Goal: Task Accomplishment & Management: Use online tool/utility

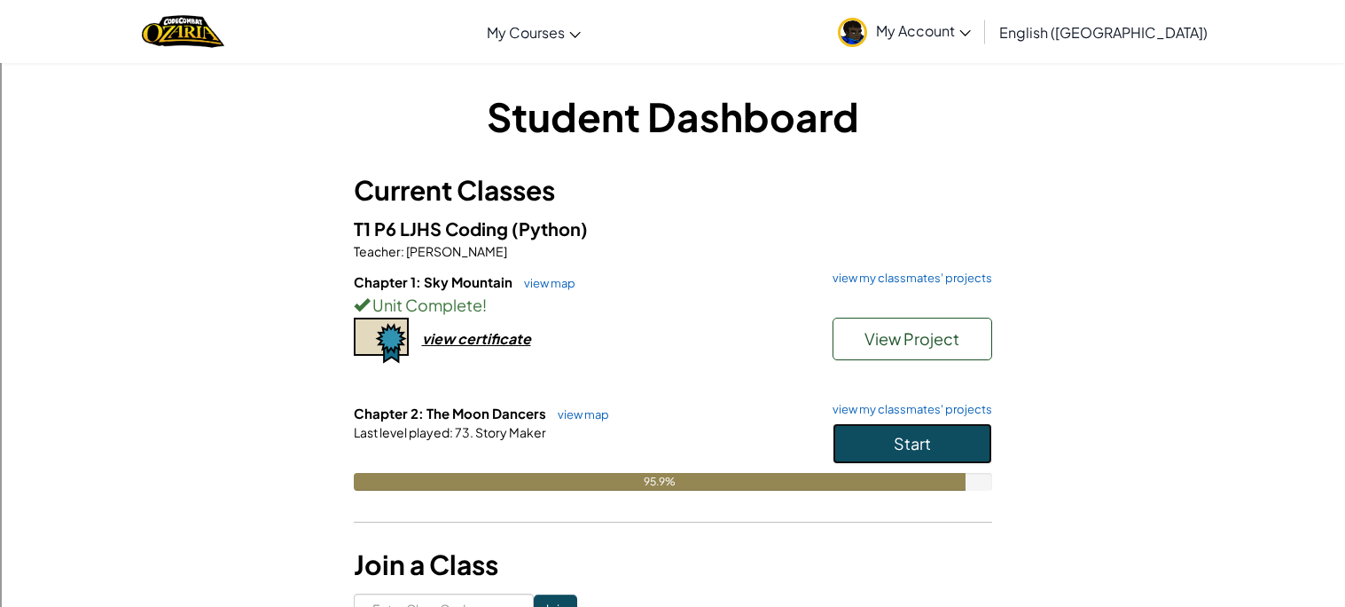
click at [877, 449] on button "Start" at bounding box center [913, 443] width 160 height 41
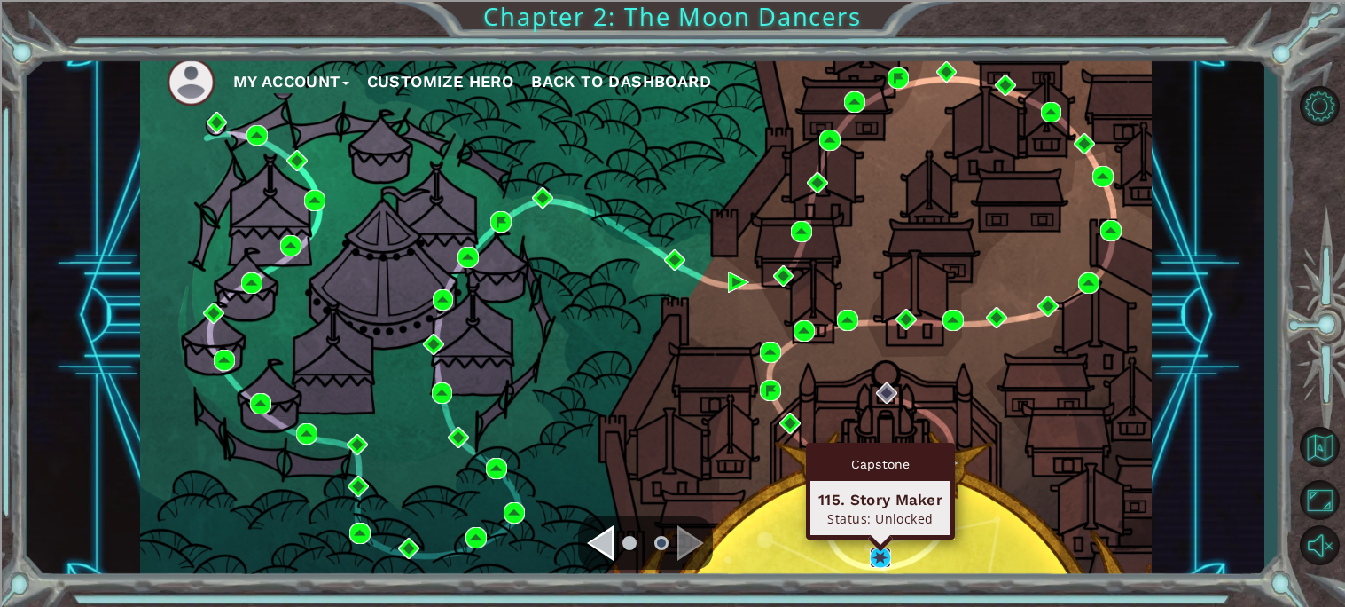
click at [882, 557] on img at bounding box center [880, 557] width 21 height 21
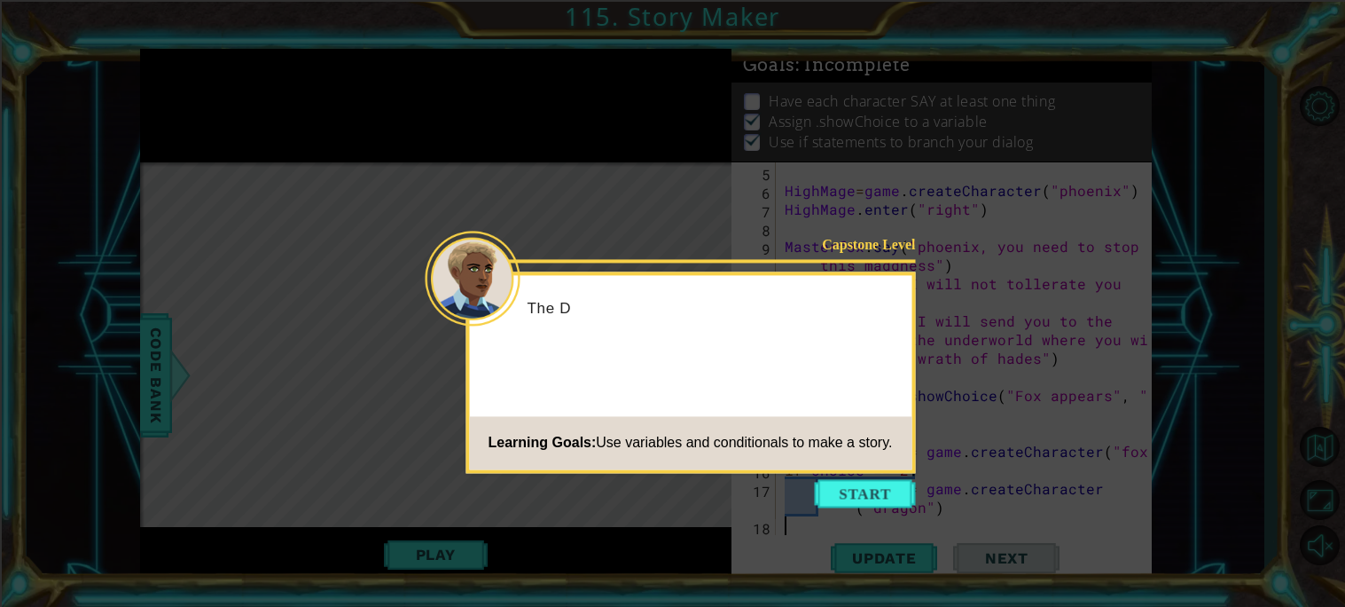
scroll to position [74, 0]
click at [891, 498] on button "Start" at bounding box center [865, 493] width 101 height 28
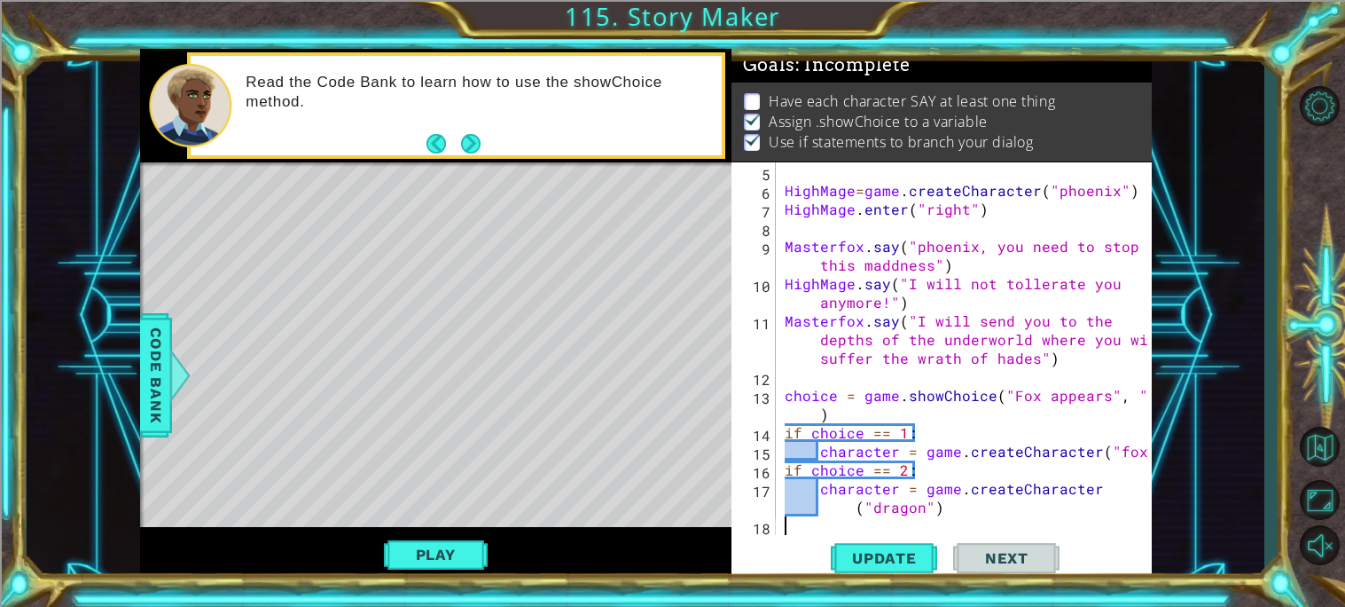
click at [1091, 451] on div "HighMage = game . createCharacter ( "phoenix" ) HighMage . enter ( "right" ) Ma…" at bounding box center [968, 367] width 375 height 410
click at [1090, 492] on div "HighMage = game . createCharacter ( "phoenix" ) HighMage . enter ( "right" ) Ma…" at bounding box center [968, 367] width 375 height 410
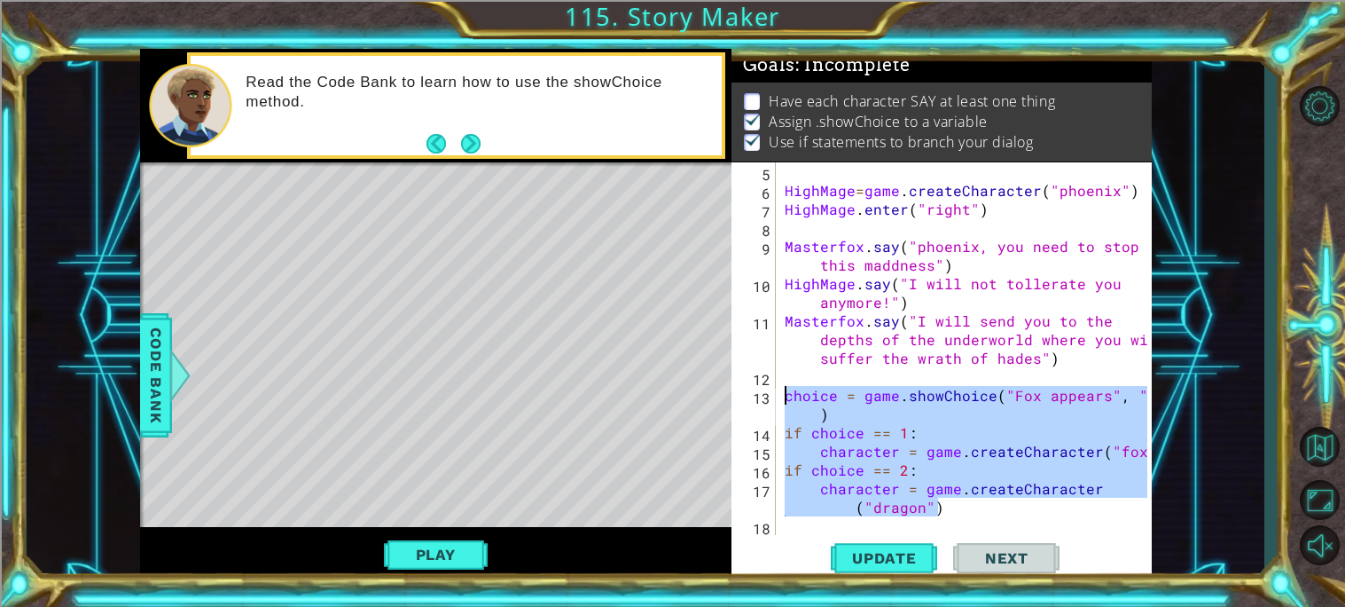
drag, startPoint x: 985, startPoint y: 503, endPoint x: 783, endPoint y: 391, distance: 231.0
click at [783, 391] on div "HighMage = game . createCharacter ( "phoenix" ) HighMage . enter ( "right" ) Ma…" at bounding box center [968, 367] width 375 height 410
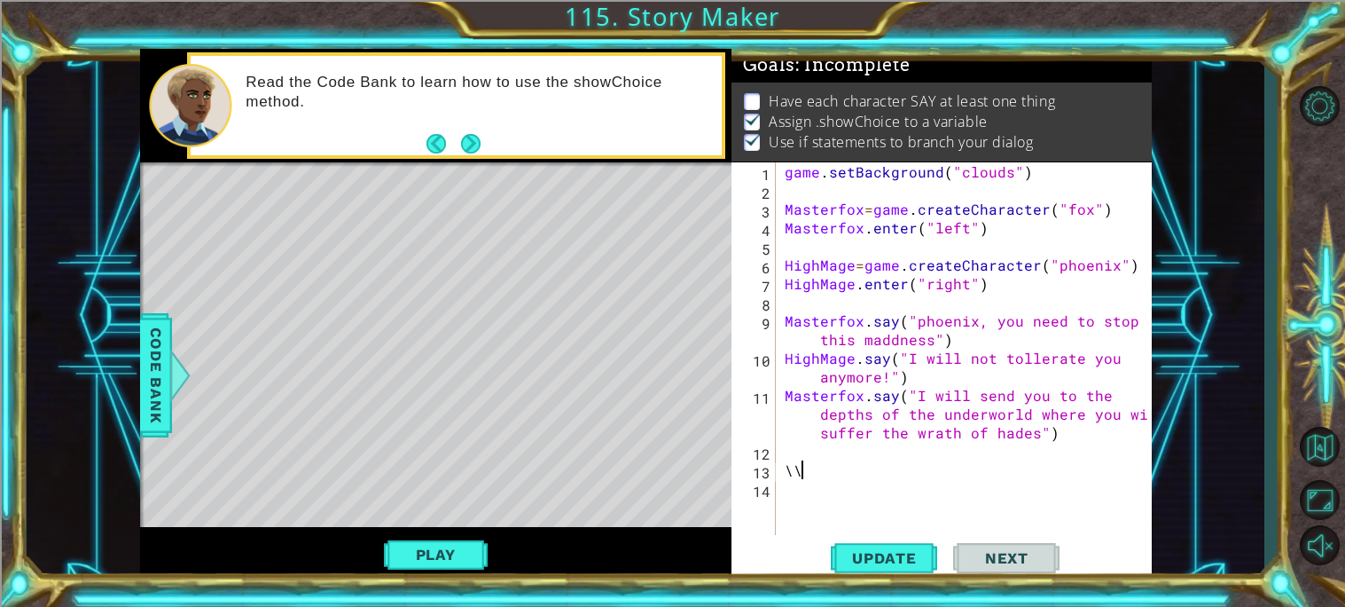
type textarea "\"
click at [868, 563] on span "Update" at bounding box center [884, 558] width 100 height 18
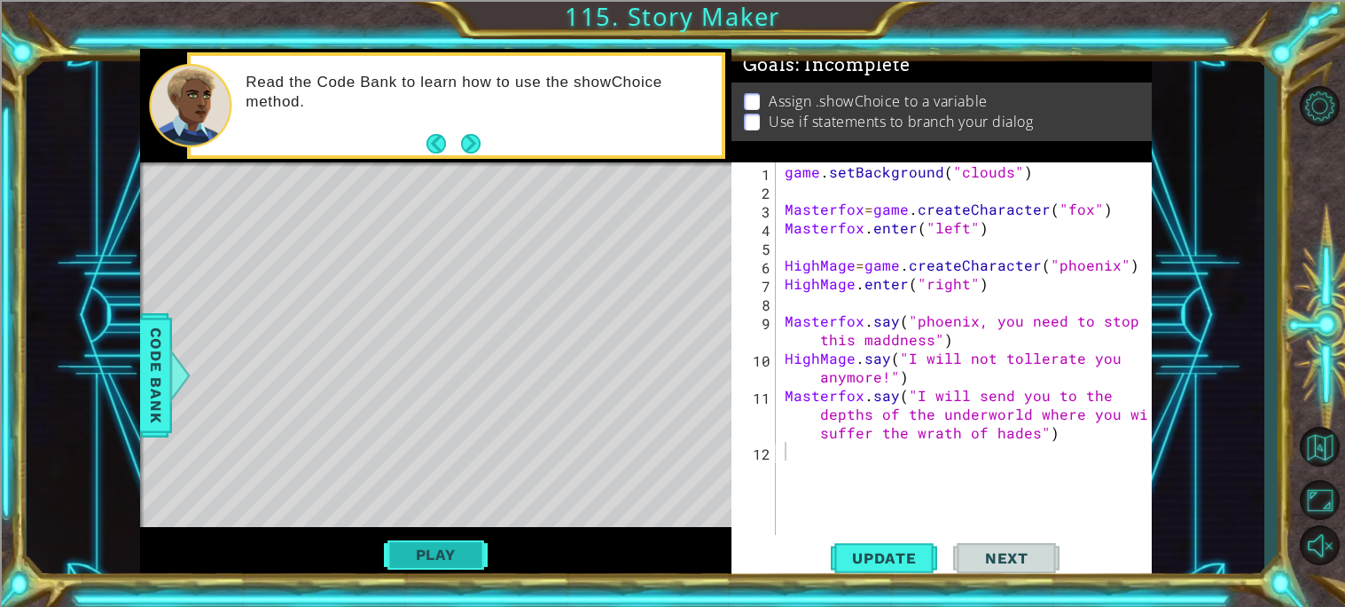
click at [462, 554] on button "Play" at bounding box center [436, 554] width 104 height 34
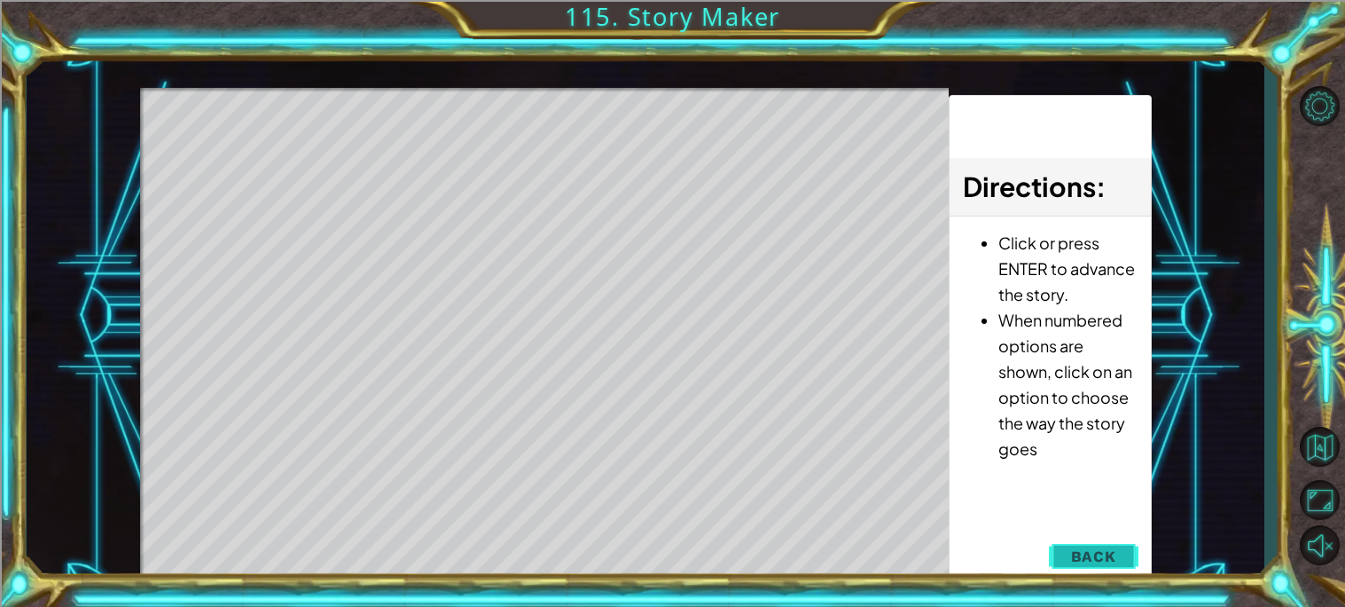
click at [1106, 548] on span "Back" at bounding box center [1093, 556] width 45 height 18
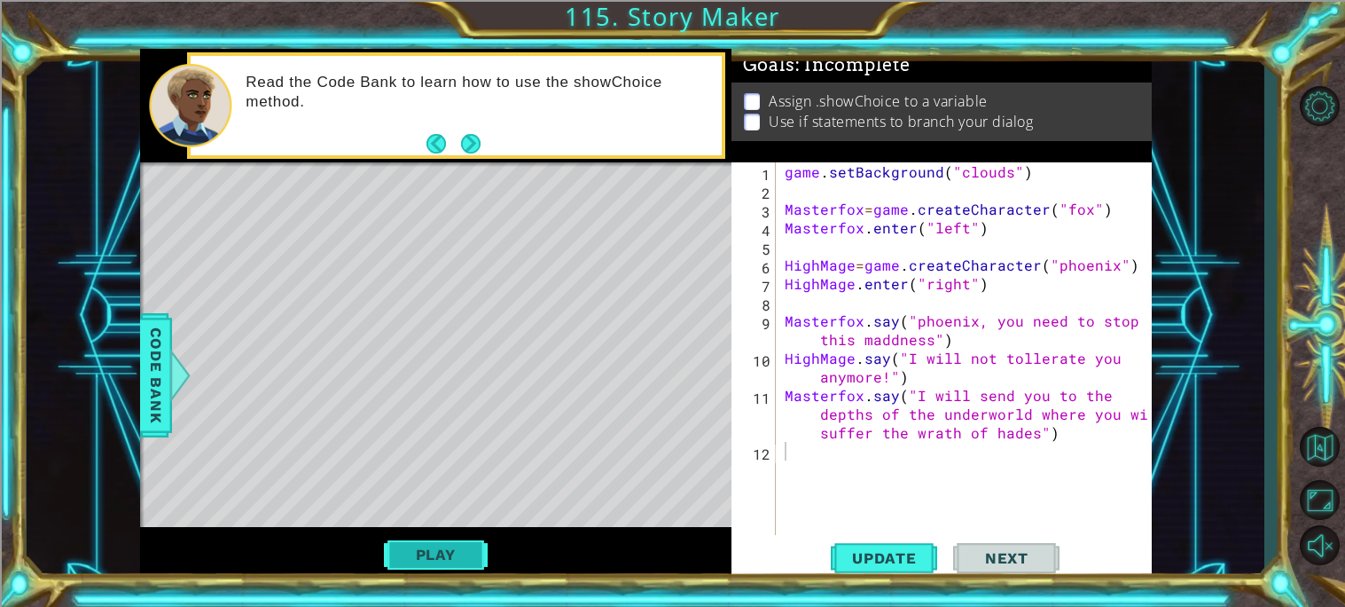
click at [436, 546] on button "Play" at bounding box center [436, 554] width 104 height 34
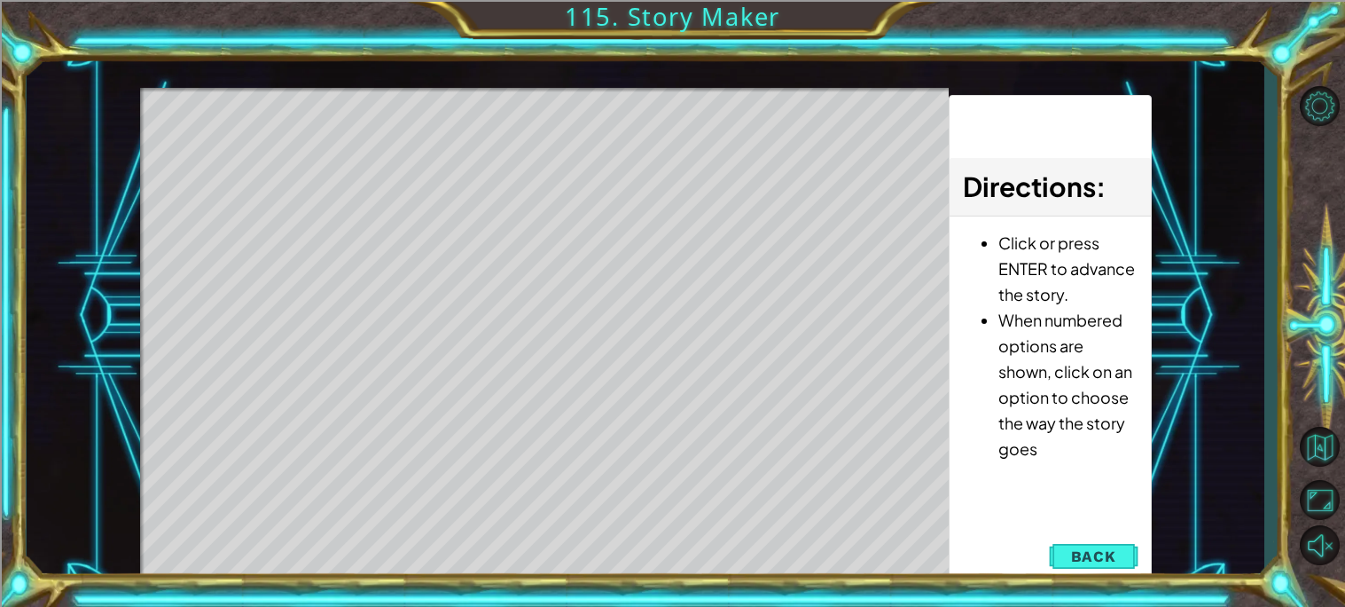
click at [1073, 513] on div "Directions : Click or press ENTER to advance the story. When numbered options a…" at bounding box center [1050, 340] width 202 height 490
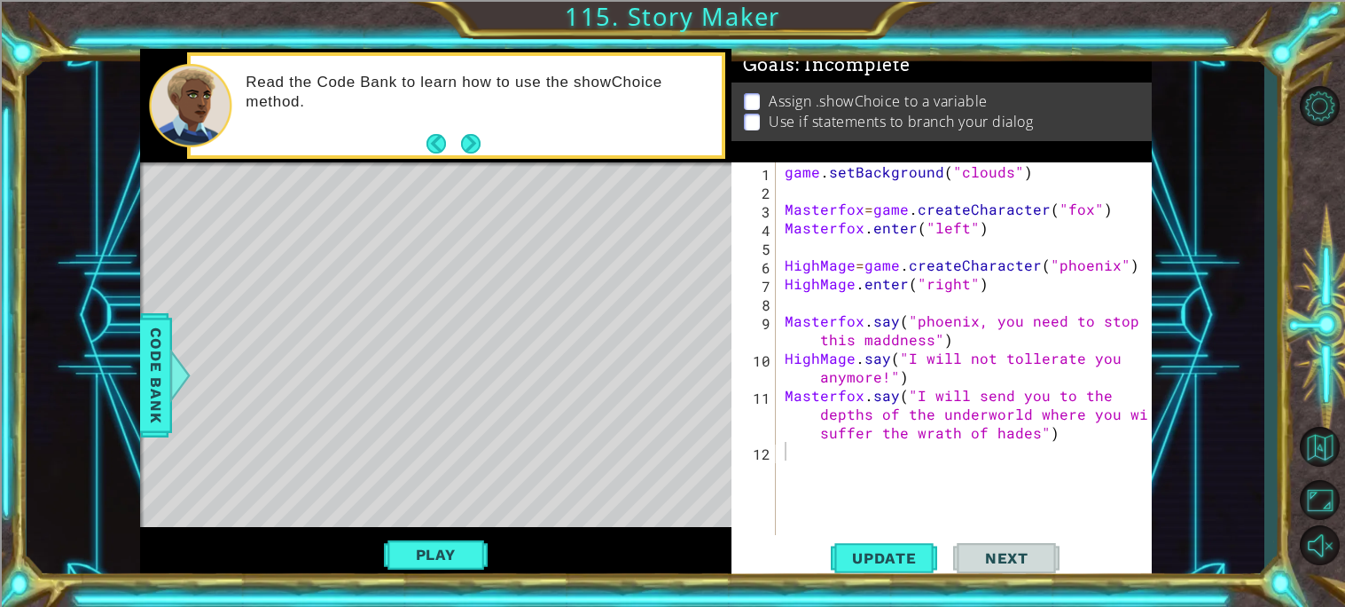
click at [833, 450] on div "game . setBackground ( "clouds" ) Masterfox = game . createCharacter ( "fox" ) …" at bounding box center [968, 367] width 375 height 410
type textarea "HighMage"
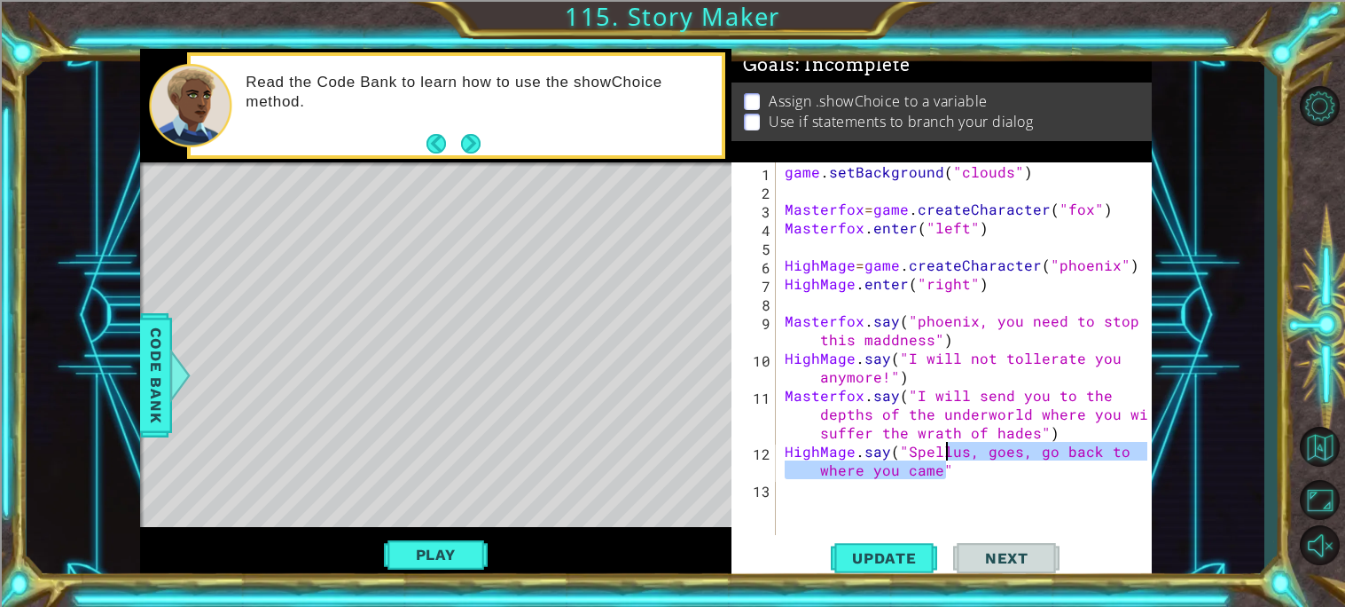
click at [960, 474] on div "game . setBackground ( "clouds" ) Masterfox = game . createCharacter ( "fox" ) …" at bounding box center [964, 348] width 366 height 372
type textarea "HighMage.say("Spellus, goes, go back to where you came")"
click at [812, 485] on div "game . setBackground ( "clouds" ) Masterfox = game . createCharacter ( "fox" ) …" at bounding box center [968, 367] width 375 height 410
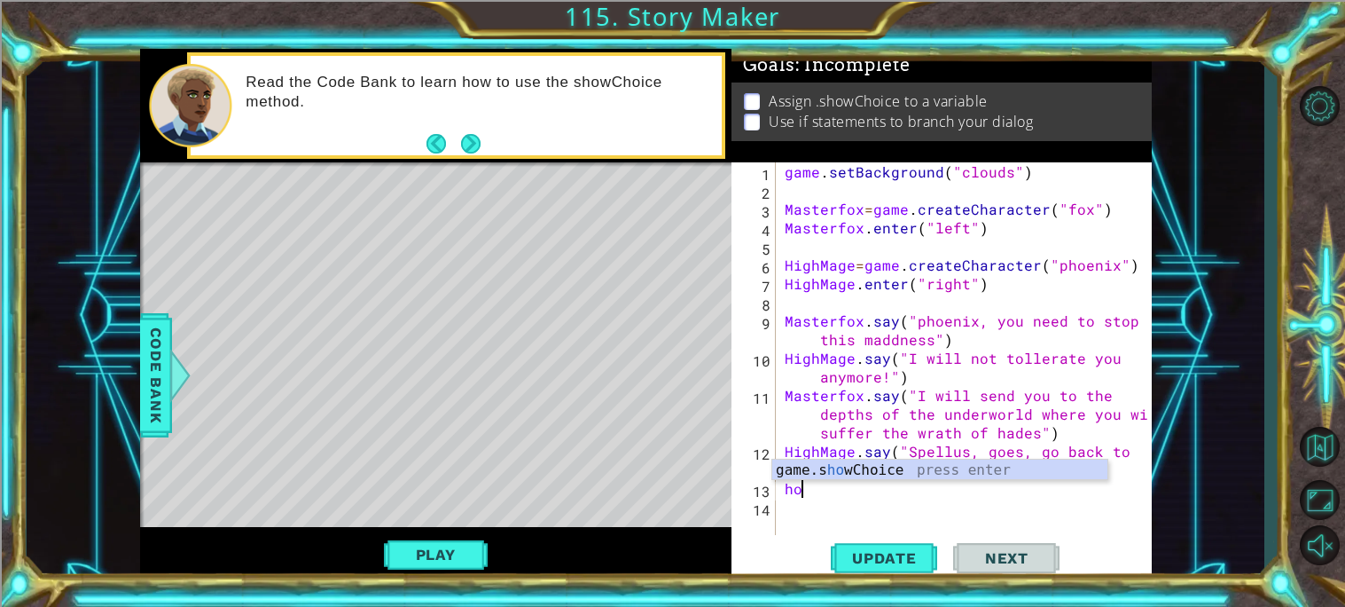
type textarea "h"
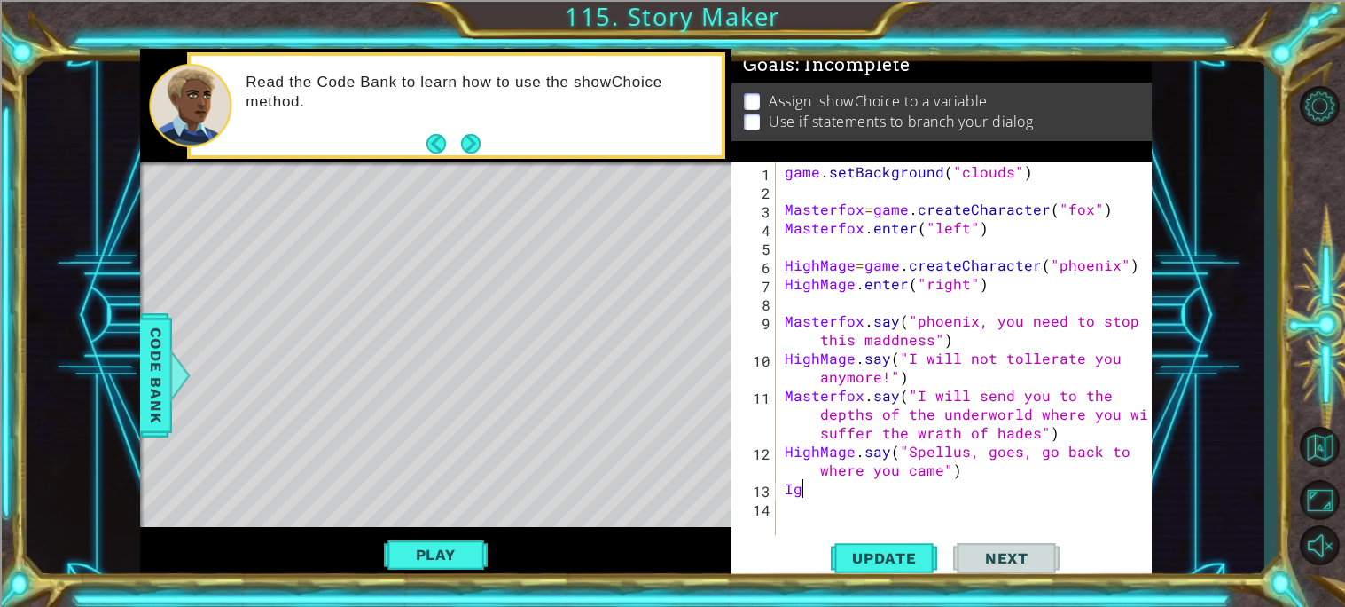
type textarea "I"
click at [149, 418] on span "Code Bank" at bounding box center [156, 375] width 28 height 108
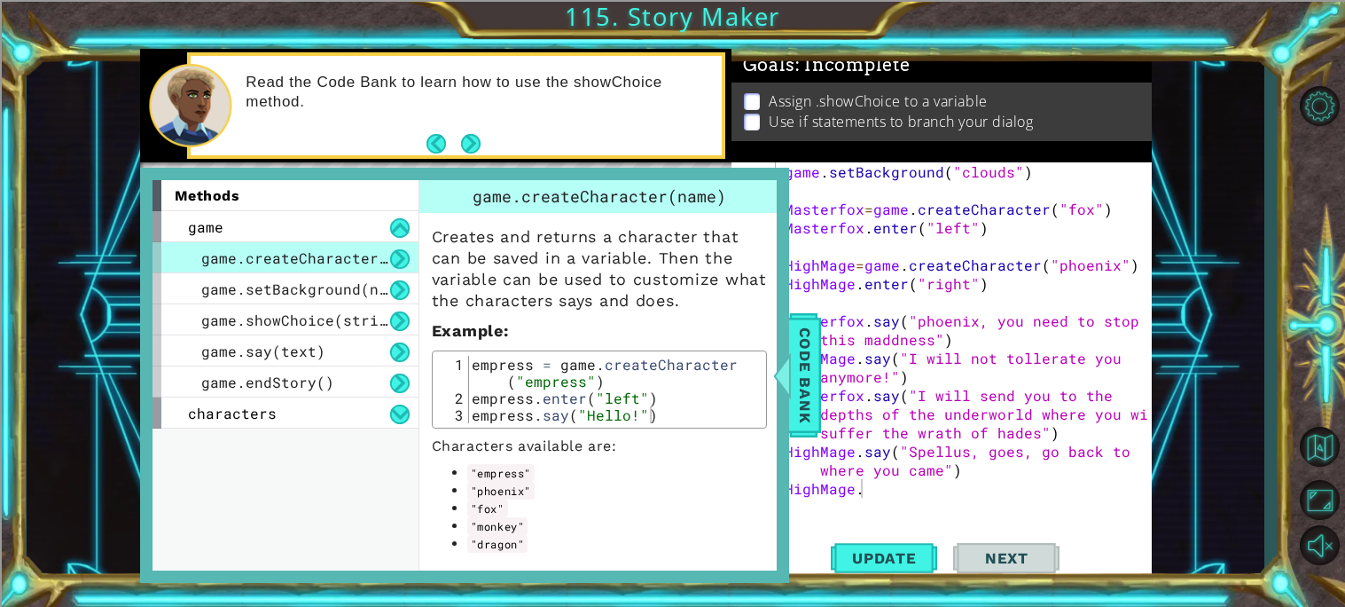
scroll to position [12, 0]
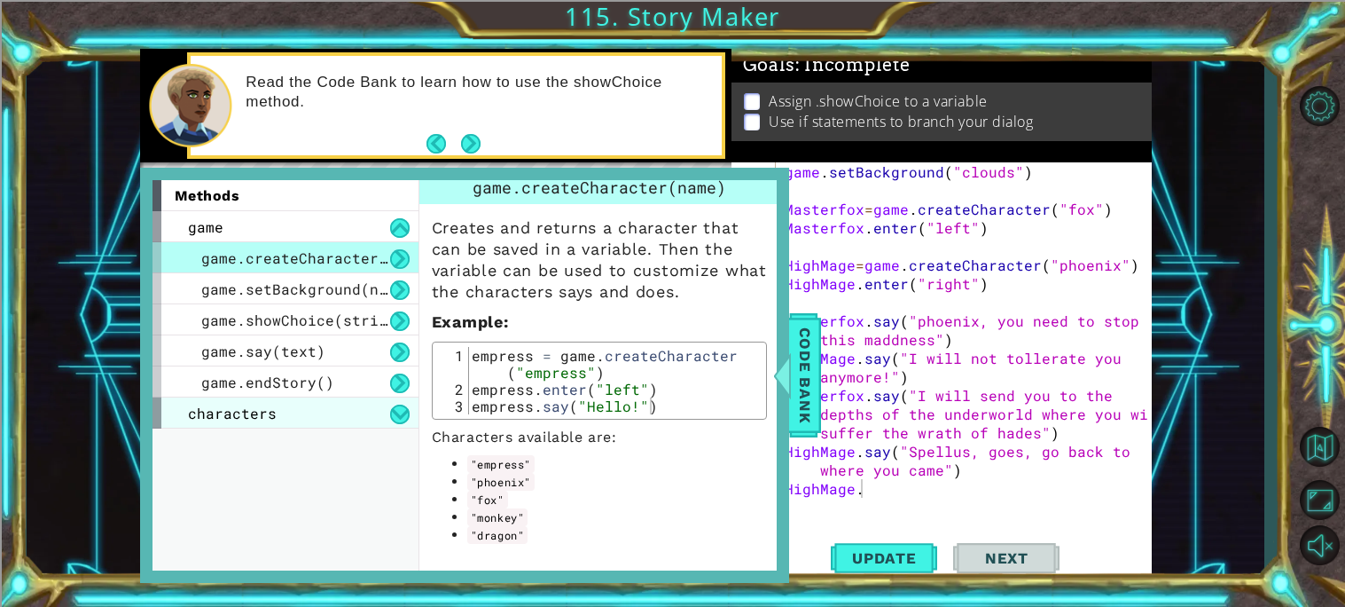
click at [225, 424] on div "characters" at bounding box center [286, 412] width 266 height 31
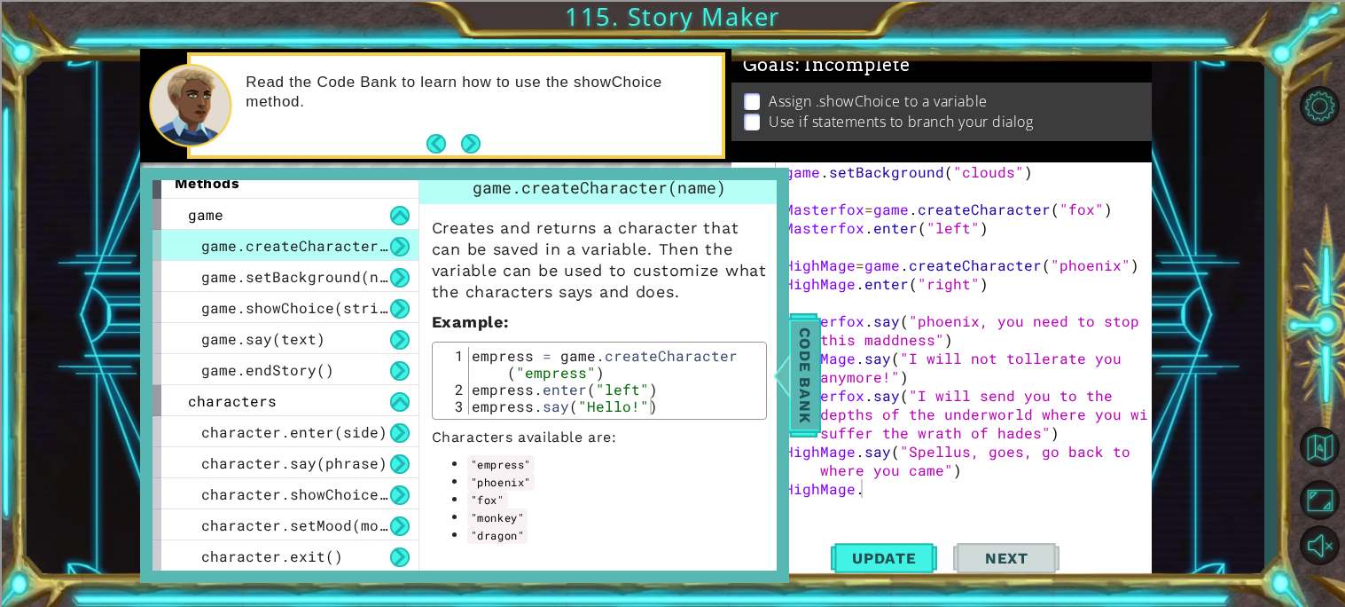
click at [800, 360] on span "Code Bank" at bounding box center [805, 375] width 28 height 108
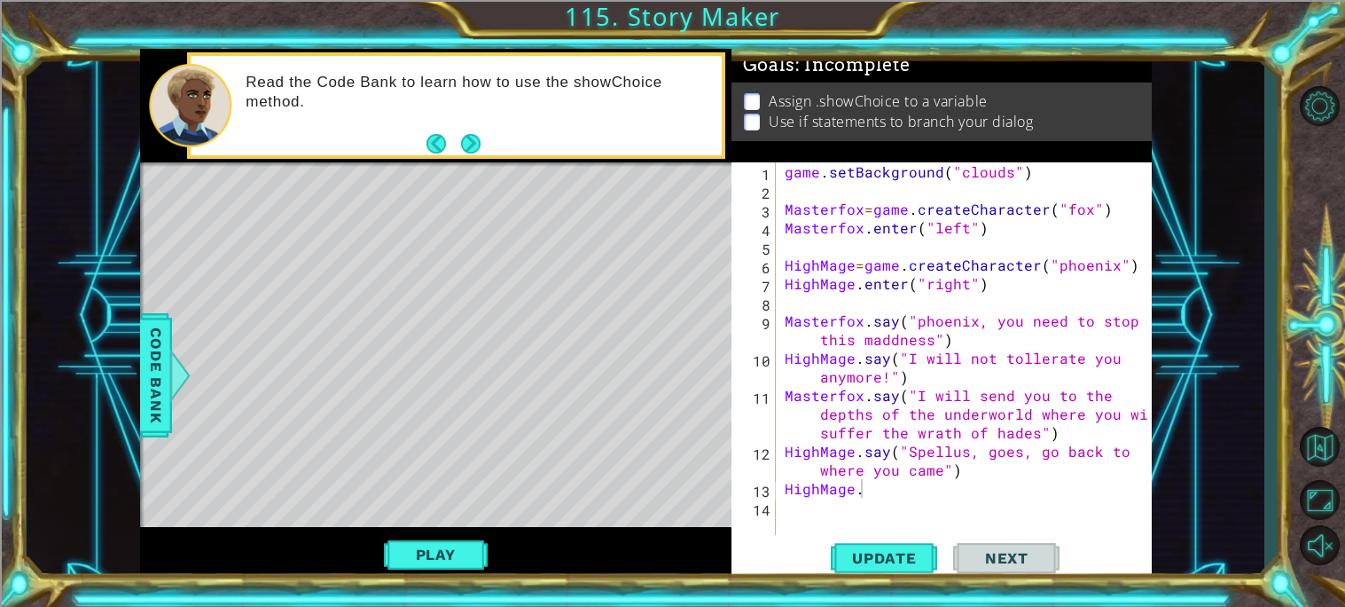
click at [906, 490] on div "game . setBackground ( "clouds" ) Masterfox = game . createCharacter ( "fox" ) …" at bounding box center [968, 367] width 375 height 410
type textarea "HighMage.exit()"
click at [890, 563] on span "Update" at bounding box center [884, 558] width 100 height 18
click at [458, 549] on button "Play" at bounding box center [436, 554] width 104 height 34
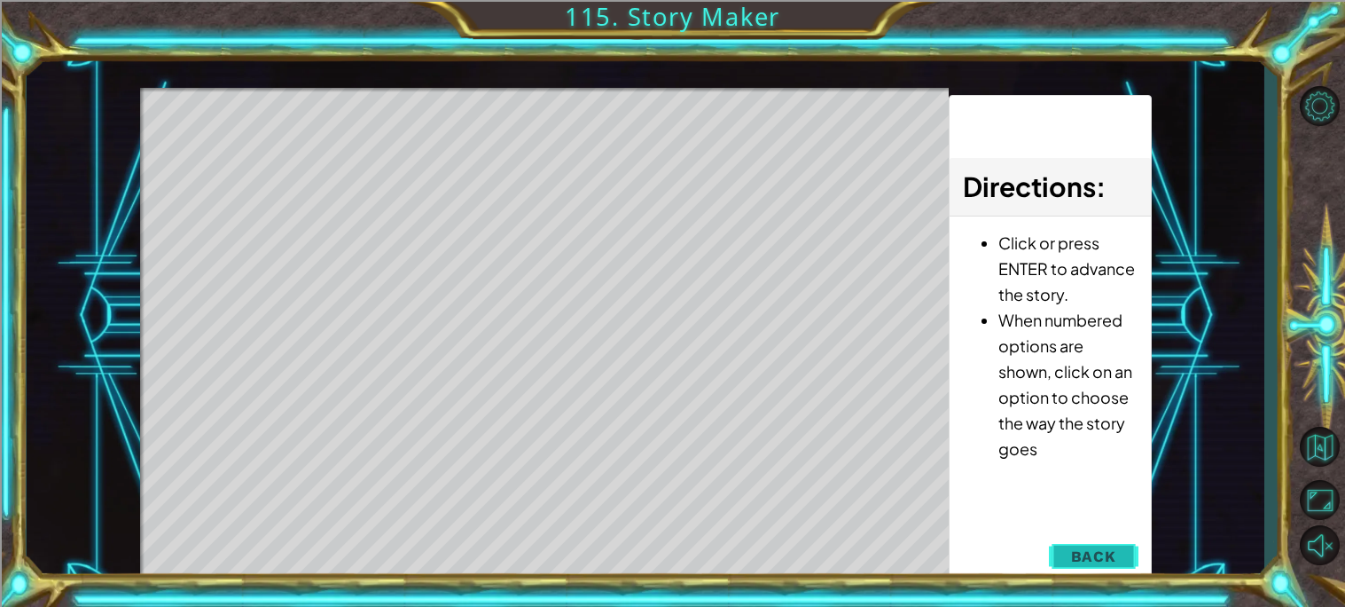
click at [1070, 552] on button "Back" at bounding box center [1094, 555] width 90 height 35
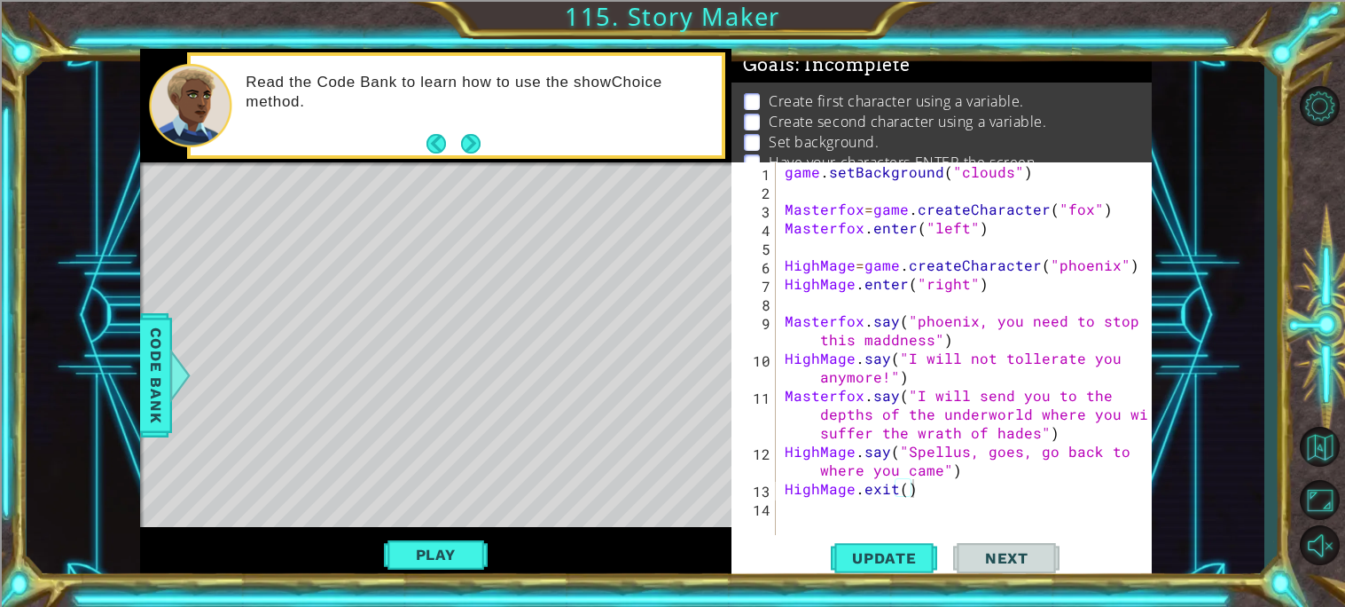
click at [832, 507] on div "game . setBackground ( "clouds" ) Masterfox = game . createCharacter ( "fox" ) …" at bounding box center [968, 367] width 375 height 410
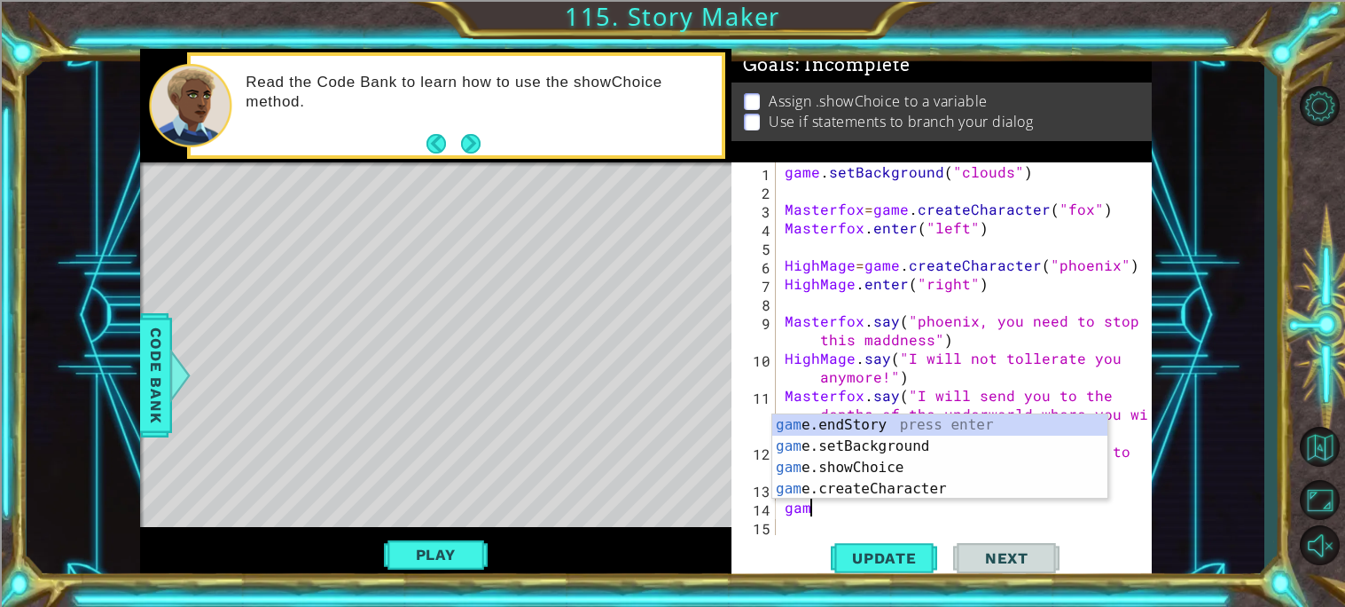
scroll to position [0, 1]
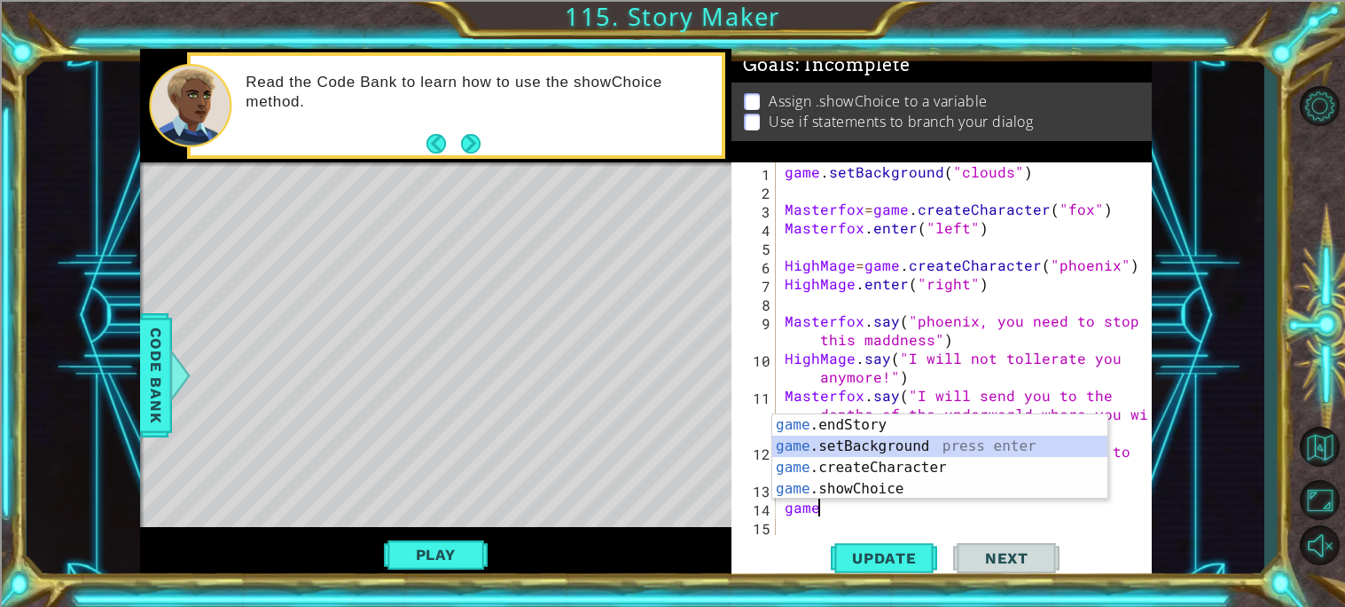
click at [984, 450] on div "game .endStory press enter game .setBackground press enter game .createCharacte…" at bounding box center [939, 478] width 335 height 128
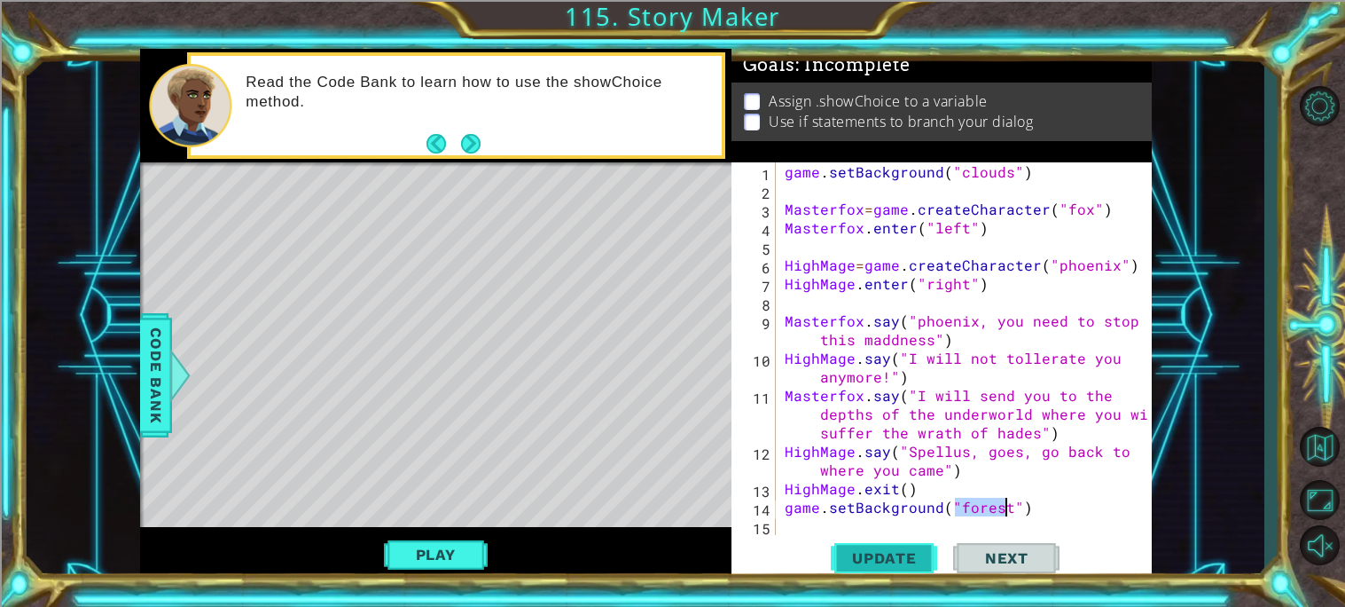
click at [883, 560] on span "Update" at bounding box center [884, 558] width 100 height 18
click at [453, 562] on button "Play" at bounding box center [436, 554] width 104 height 34
click at [137, 411] on div "1 ההההההההההההההההההההההההההההההההההההההההההההההההההההההההההההההההההההההההההההה…" at bounding box center [646, 316] width 1238 height 534
click at [156, 404] on span "Code Bank" at bounding box center [156, 375] width 28 height 108
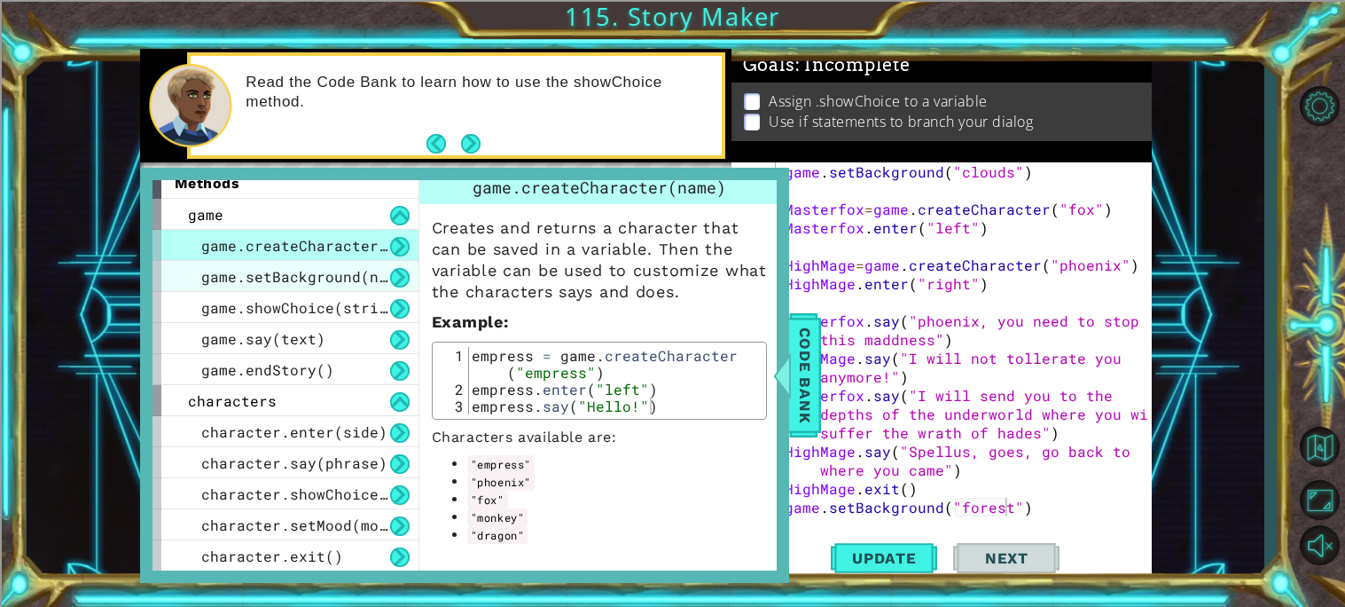
click at [234, 281] on span "game.setBackground(name)" at bounding box center [307, 276] width 213 height 19
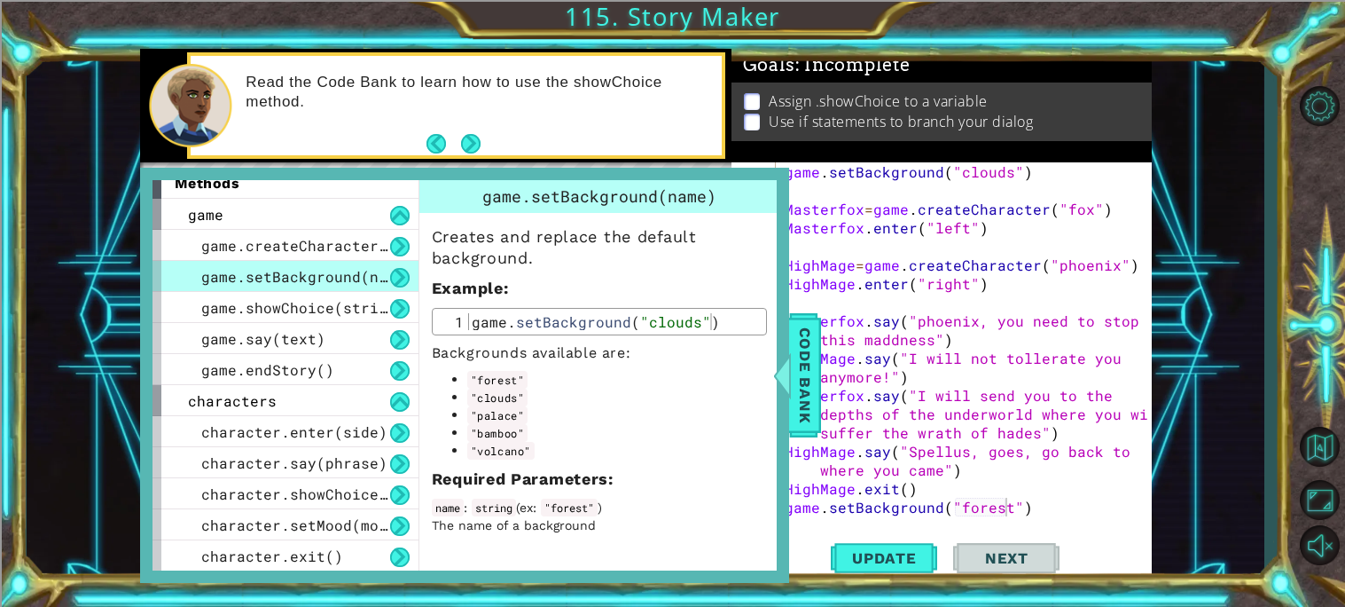
scroll to position [0, 0]
click at [810, 398] on span "Code Bank" at bounding box center [805, 375] width 28 height 108
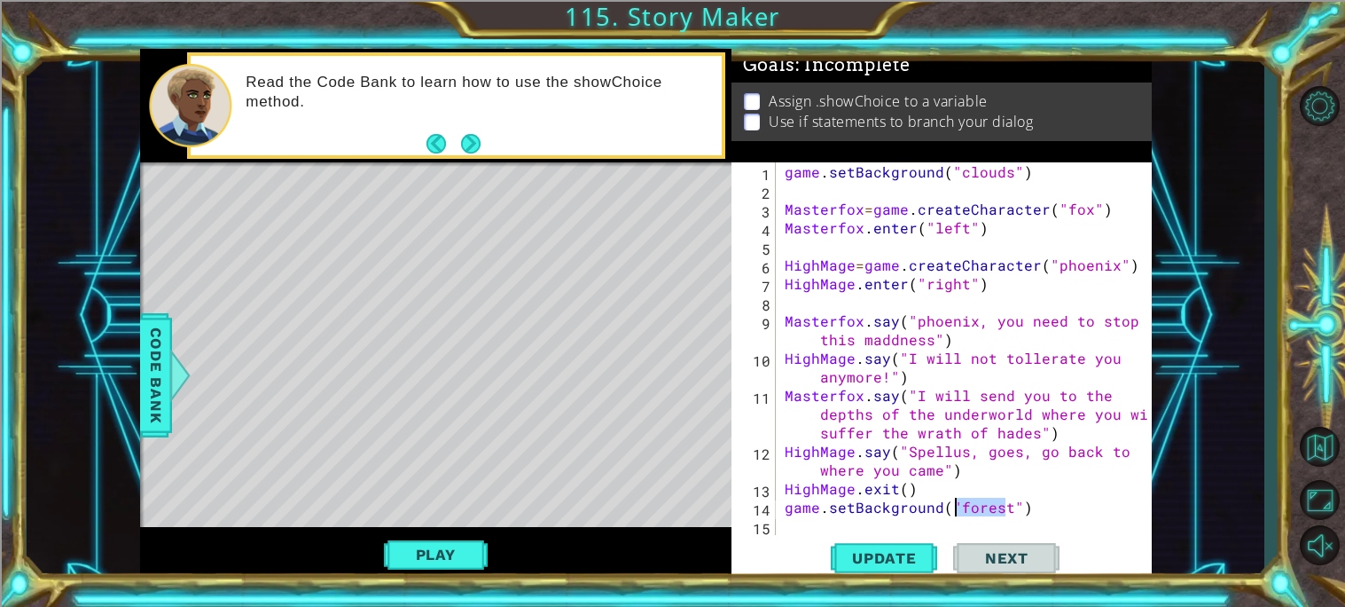
drag, startPoint x: 1007, startPoint y: 505, endPoint x: 957, endPoint y: 499, distance: 49.9
click at [957, 499] on div "game . setBackground ( "clouds" ) Masterfox = game . createCharacter ( "fox" ) …" at bounding box center [968, 367] width 375 height 410
type textarea "game.setBackground("bamboo")"
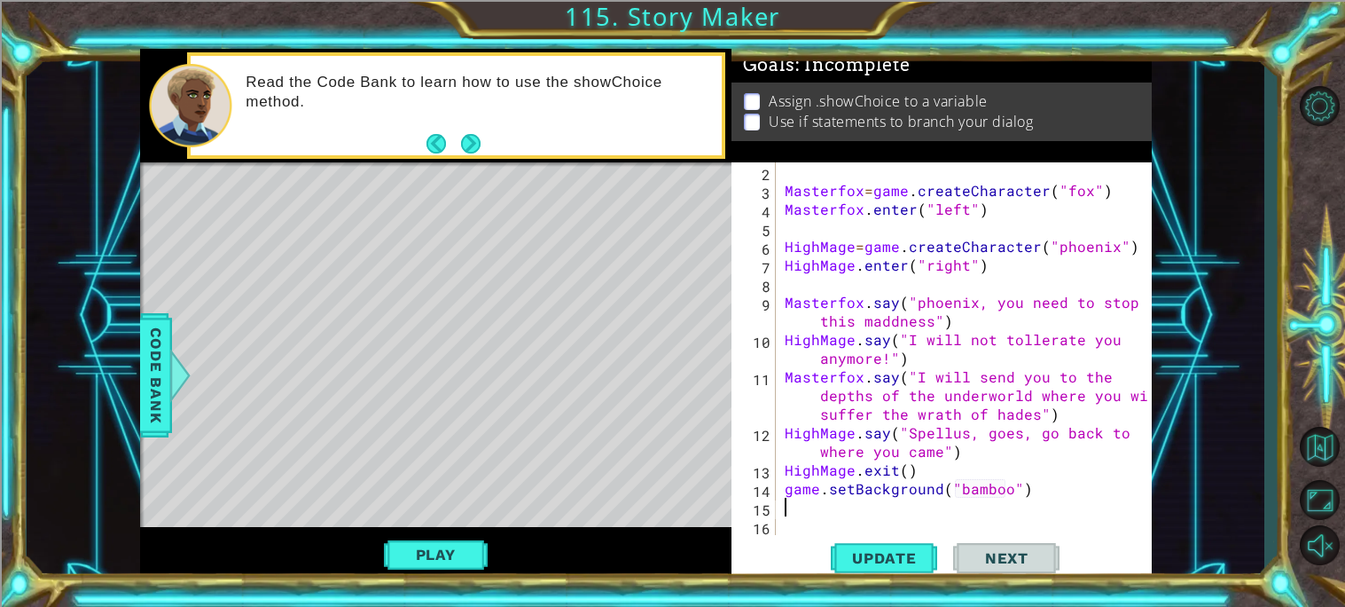
type textarea "\"
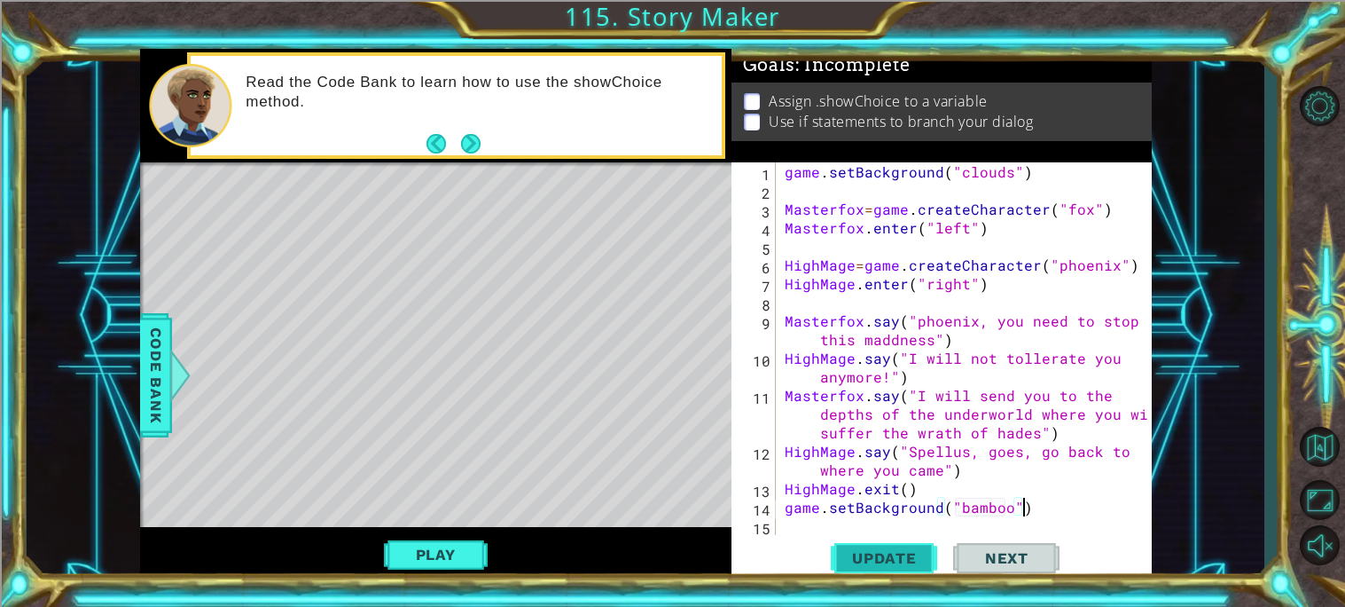
type textarea "game.setBackground("bamboo")"
click at [904, 572] on button "Update" at bounding box center [884, 558] width 106 height 42
click at [607, 503] on div "Level Map" at bounding box center [549, 423] width 819 height 522
click at [435, 568] on button "Play" at bounding box center [436, 554] width 104 height 34
click at [814, 521] on div "game . setBackground ( "clouds" ) Masterfox = game . createCharacter ( "fox" ) …" at bounding box center [968, 367] width 375 height 410
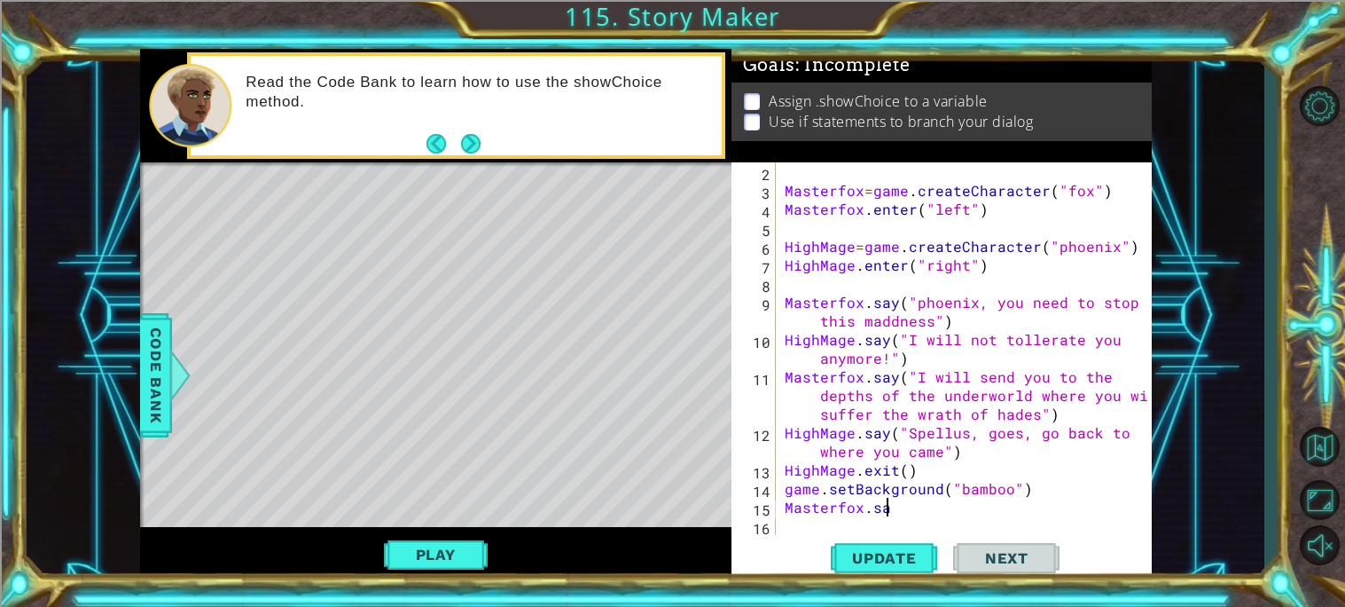
scroll to position [0, 5]
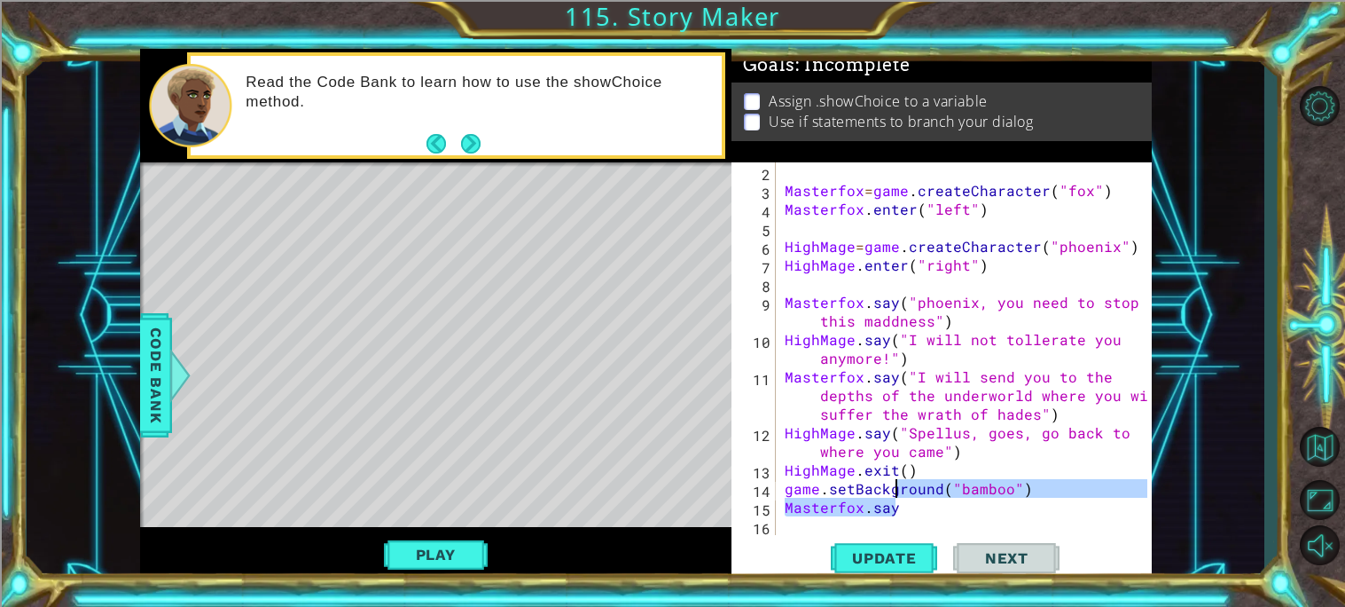
click at [967, 509] on div "Masterfox = game . createCharacter ( "fox" ) Masterfox . enter ( "left" ) HighM…" at bounding box center [964, 348] width 366 height 372
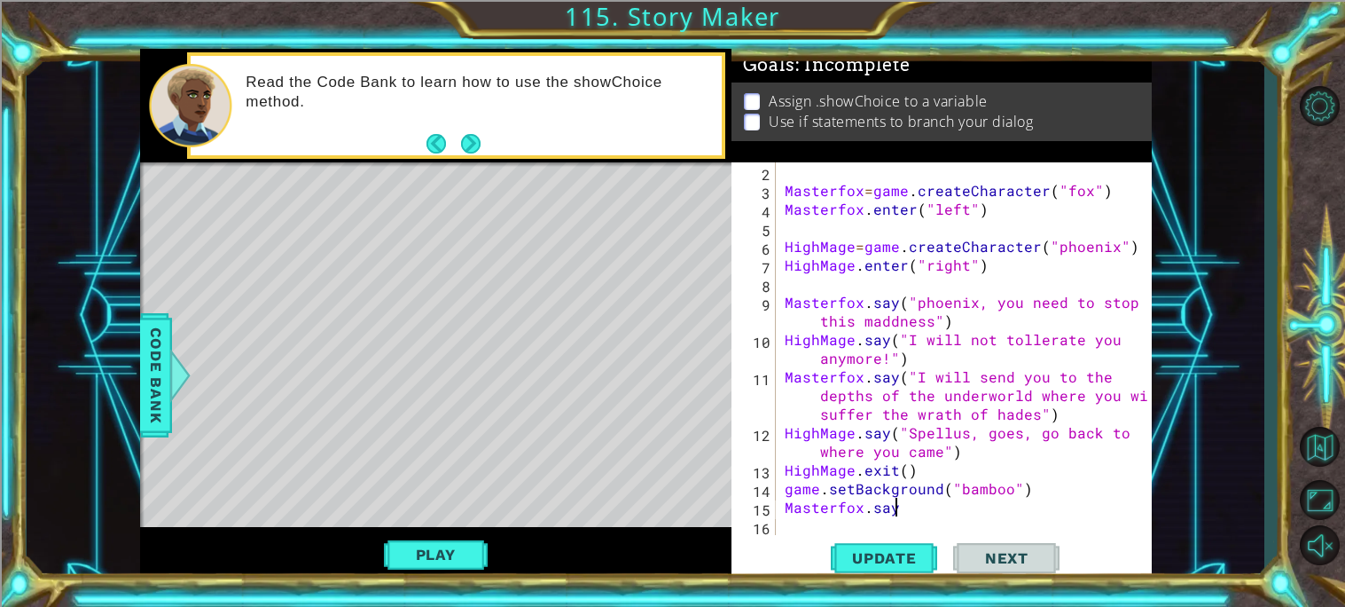
click at [967, 509] on div "Masterfox = game . createCharacter ( "fox" ) Masterfox . enter ( "left" ) HighM…" at bounding box center [968, 367] width 375 height 410
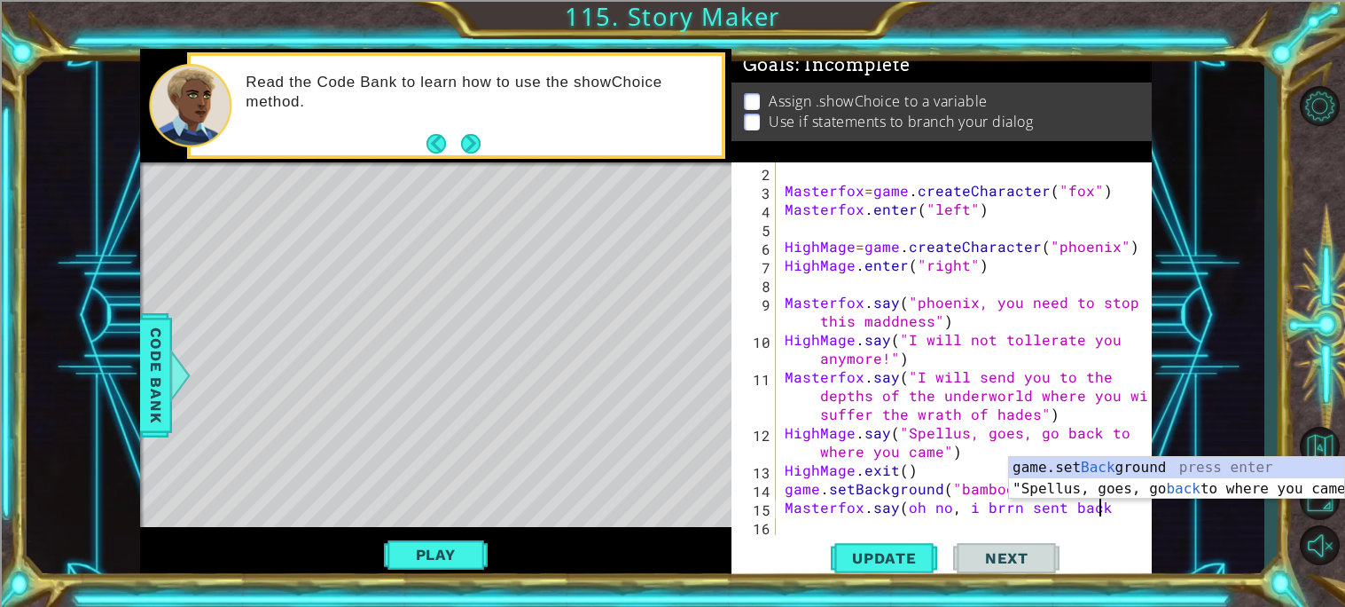
scroll to position [0, 19]
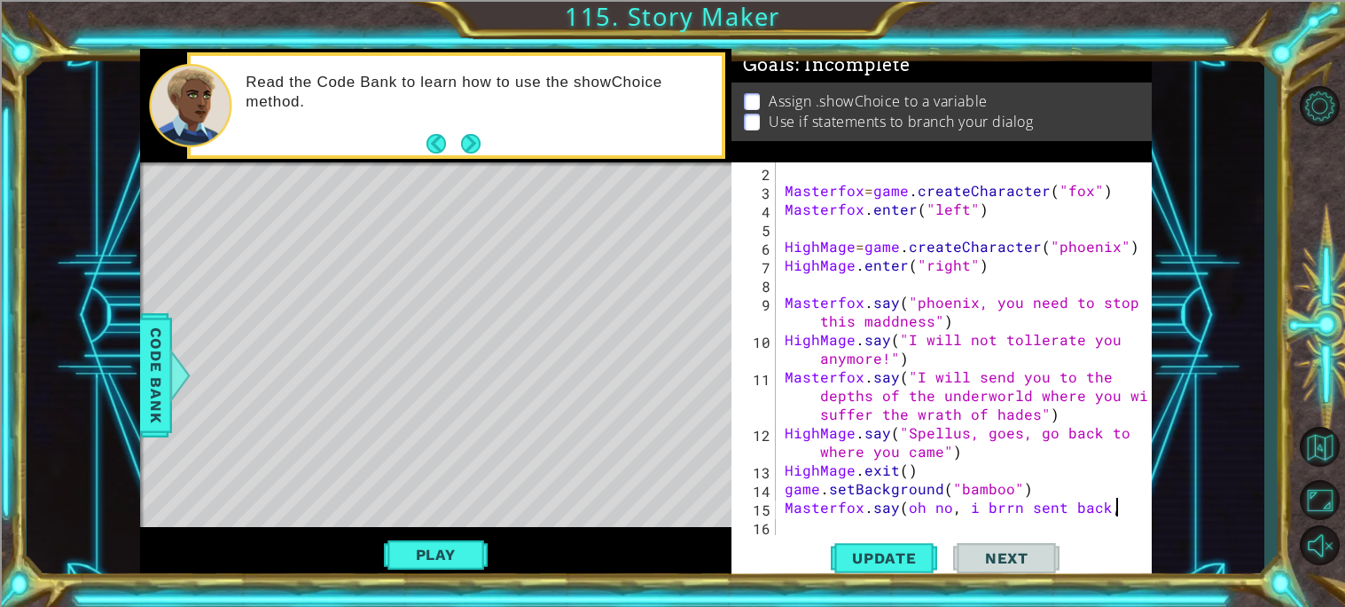
click at [1005, 498] on div "Masterfox = game . createCharacter ( "fox" ) Masterfox . enter ( "left" ) HighM…" at bounding box center [968, 367] width 375 height 410
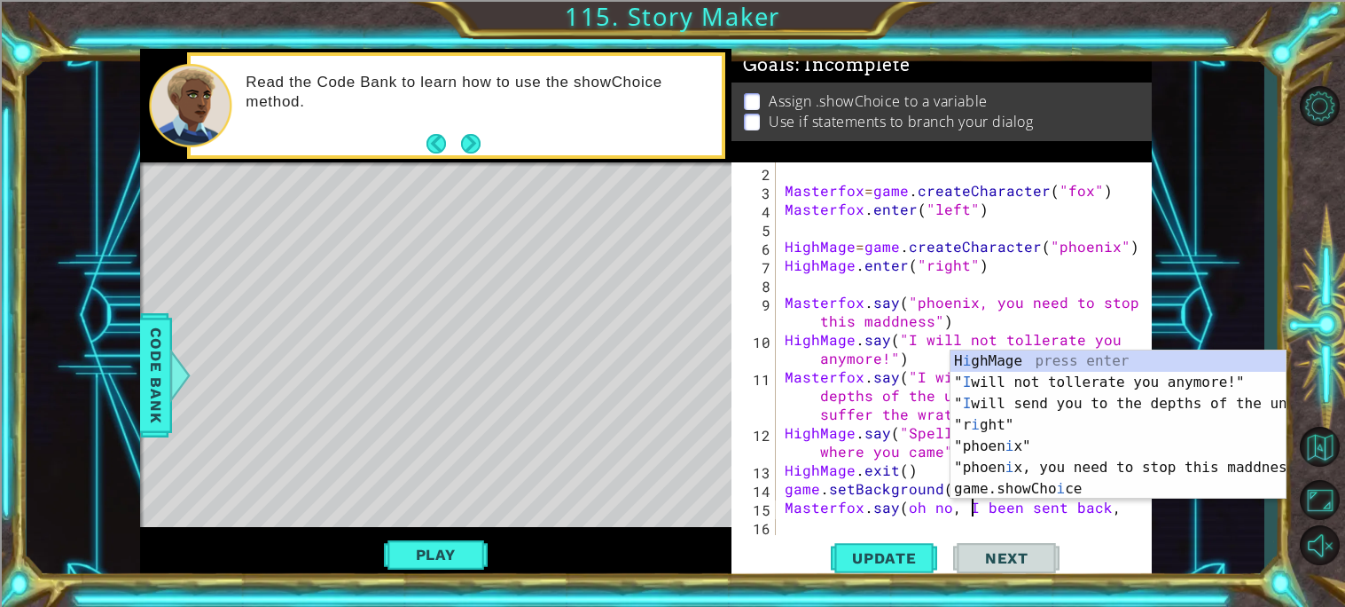
click at [1109, 512] on div "Masterfox = game . createCharacter ( "fox" ) Masterfox . enter ( "left" ) HighM…" at bounding box center [968, 367] width 375 height 410
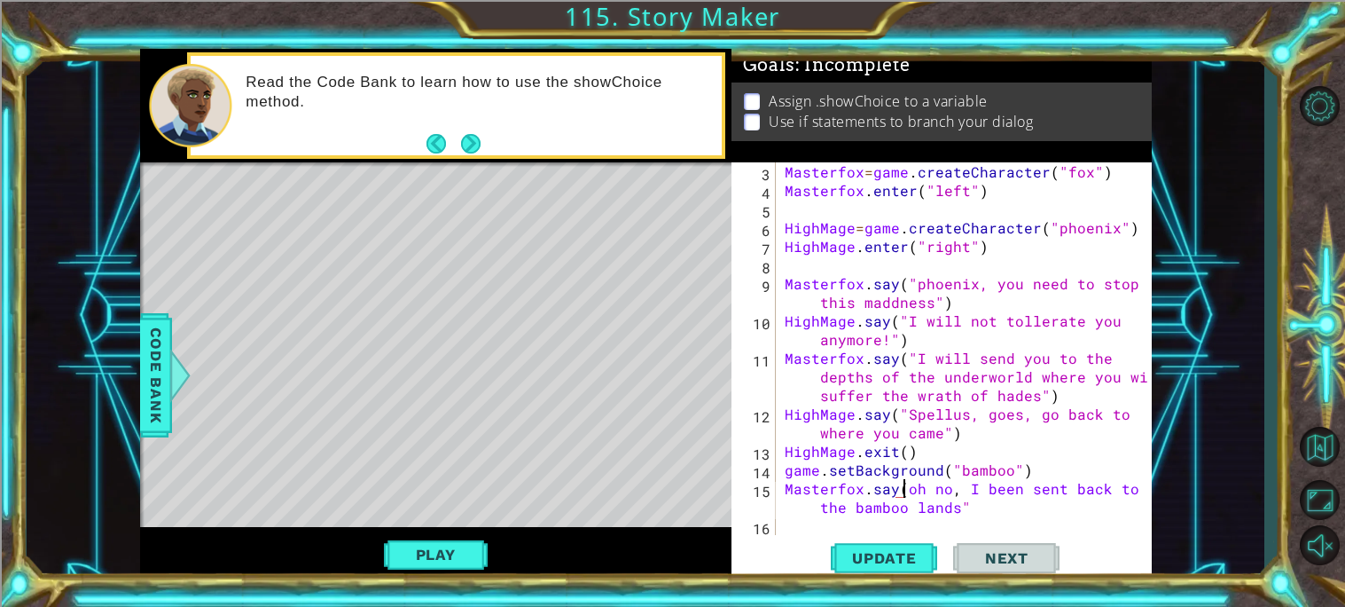
scroll to position [0, 8]
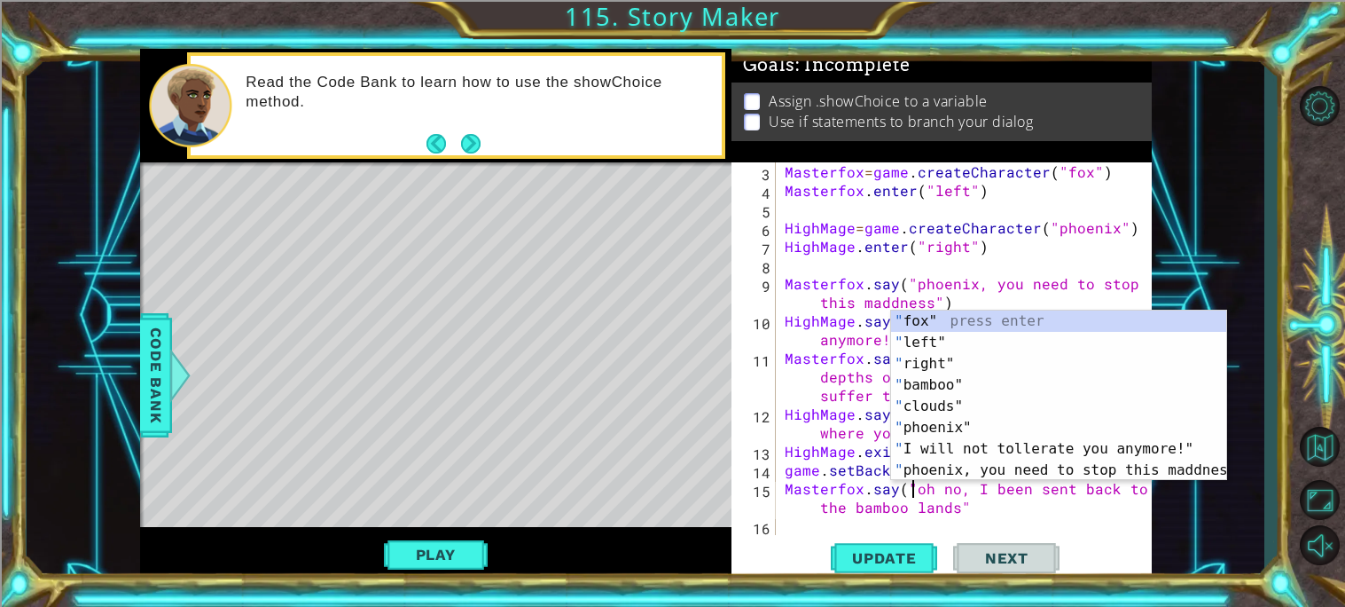
click at [1040, 497] on div "Masterfox = game . createCharacter ( "fox" ) Masterfox . enter ( "left" ) HighM…" at bounding box center [968, 367] width 375 height 410
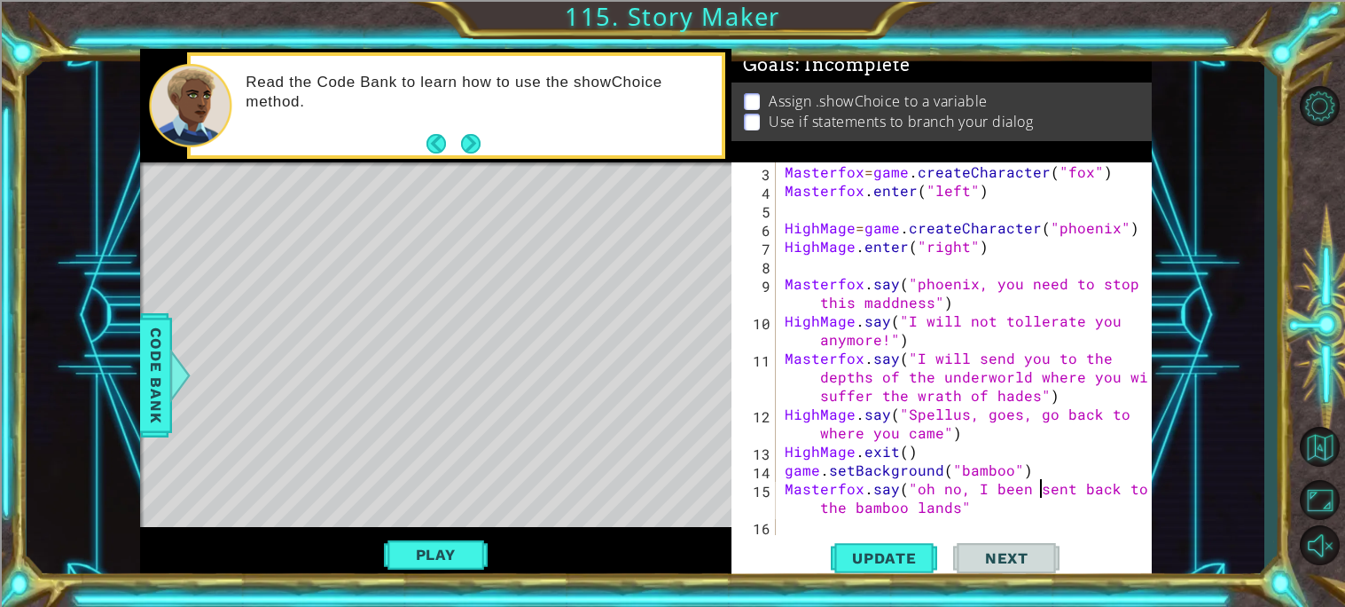
click at [969, 509] on div "Masterfox = game . createCharacter ( "fox" ) Masterfox . enter ( "left" ) HighM…" at bounding box center [968, 367] width 375 height 410
type textarea "Masterfox.say("oh no, I been sent back to the bamboo lands")"
click at [804, 525] on div "Masterfox = game . createCharacter ( "fox" ) Masterfox . enter ( "left" ) HighM…" at bounding box center [968, 367] width 375 height 410
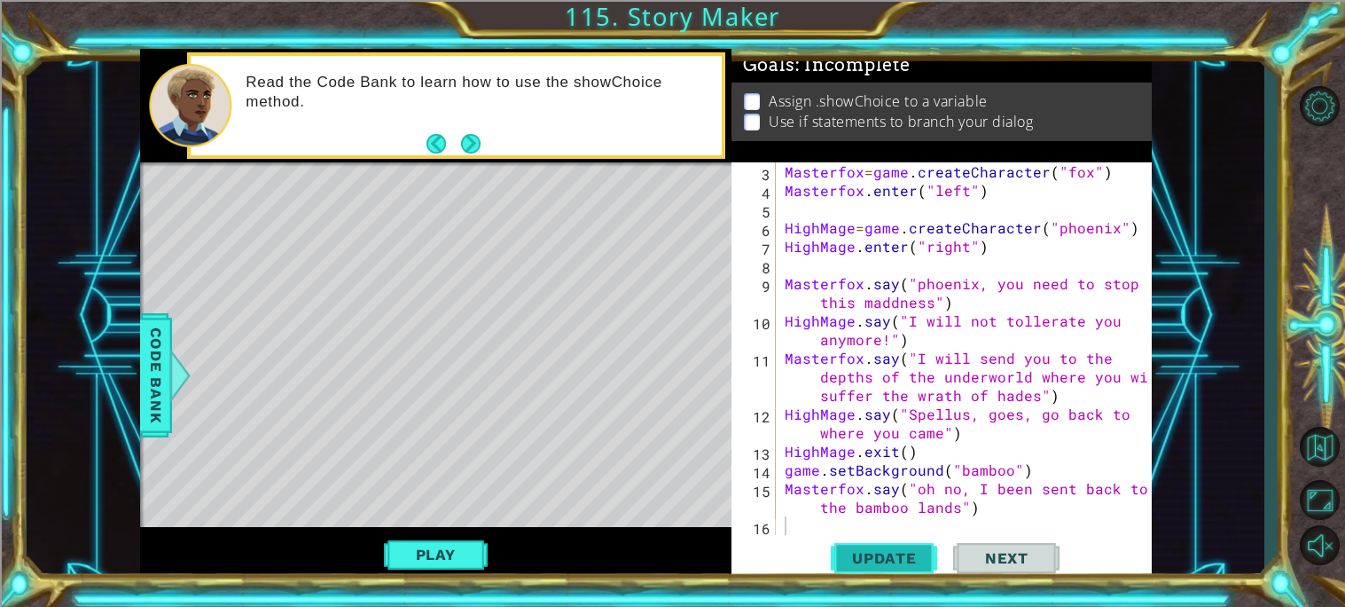
click at [858, 549] on span "Update" at bounding box center [884, 558] width 100 height 18
click at [424, 537] on button "Play" at bounding box center [436, 554] width 104 height 34
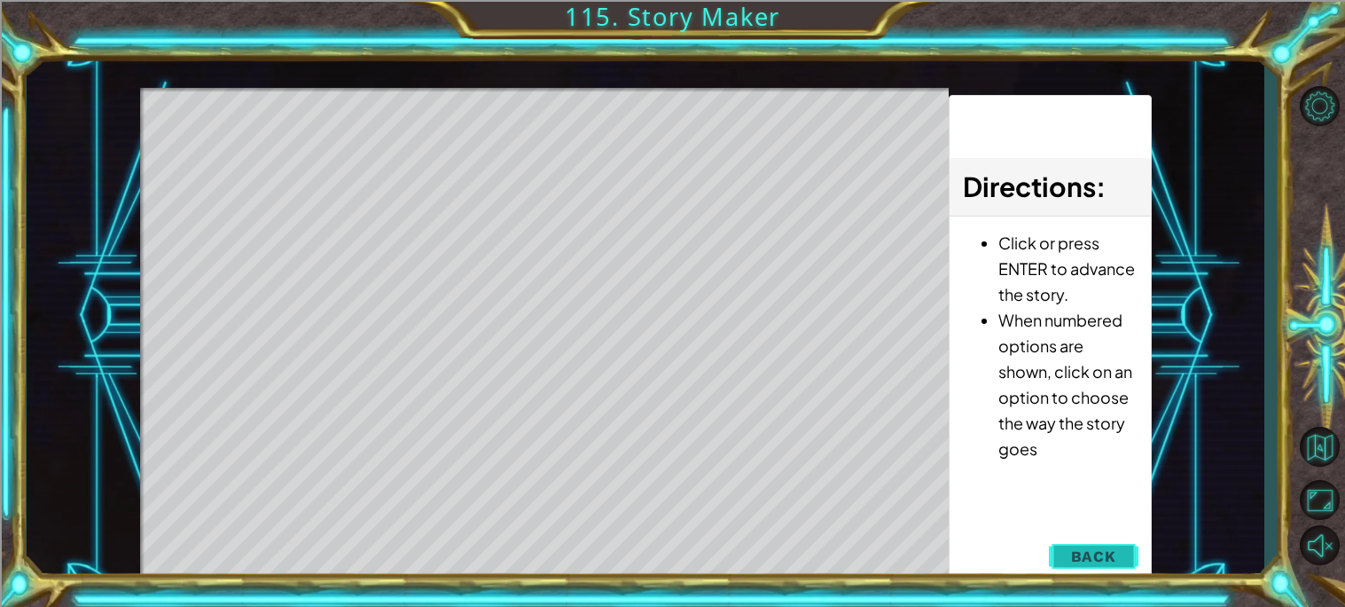
click at [1068, 545] on button "Back" at bounding box center [1094, 555] width 90 height 35
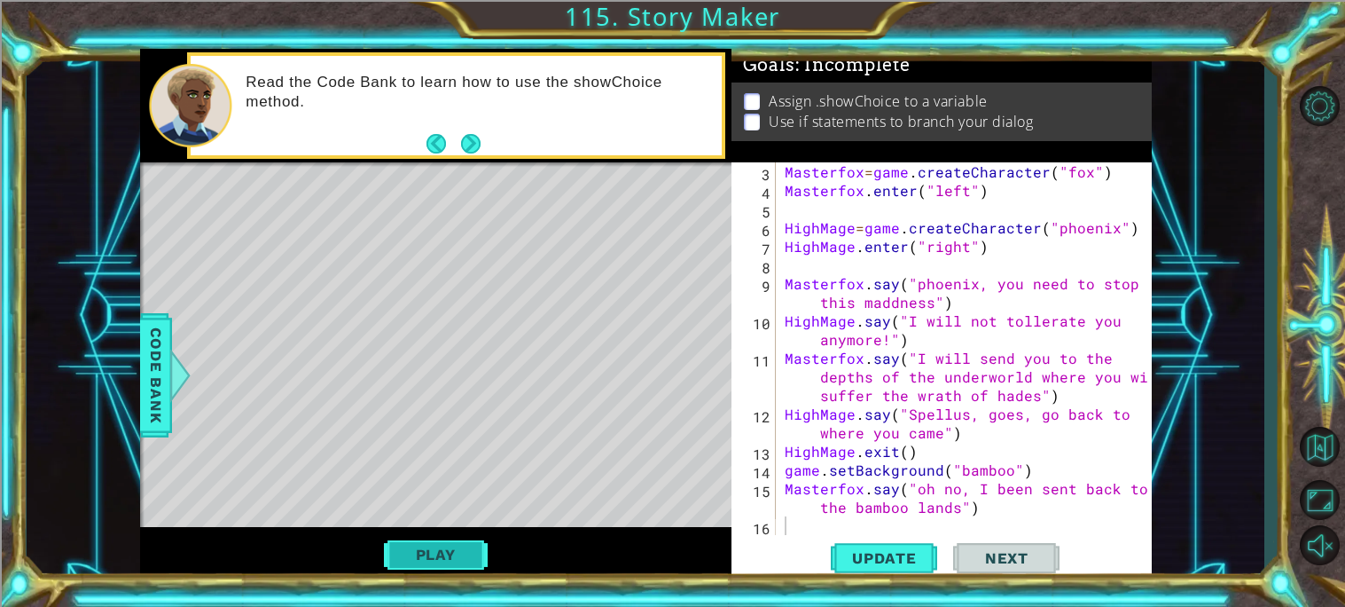
click at [427, 541] on button "Play" at bounding box center [436, 554] width 104 height 34
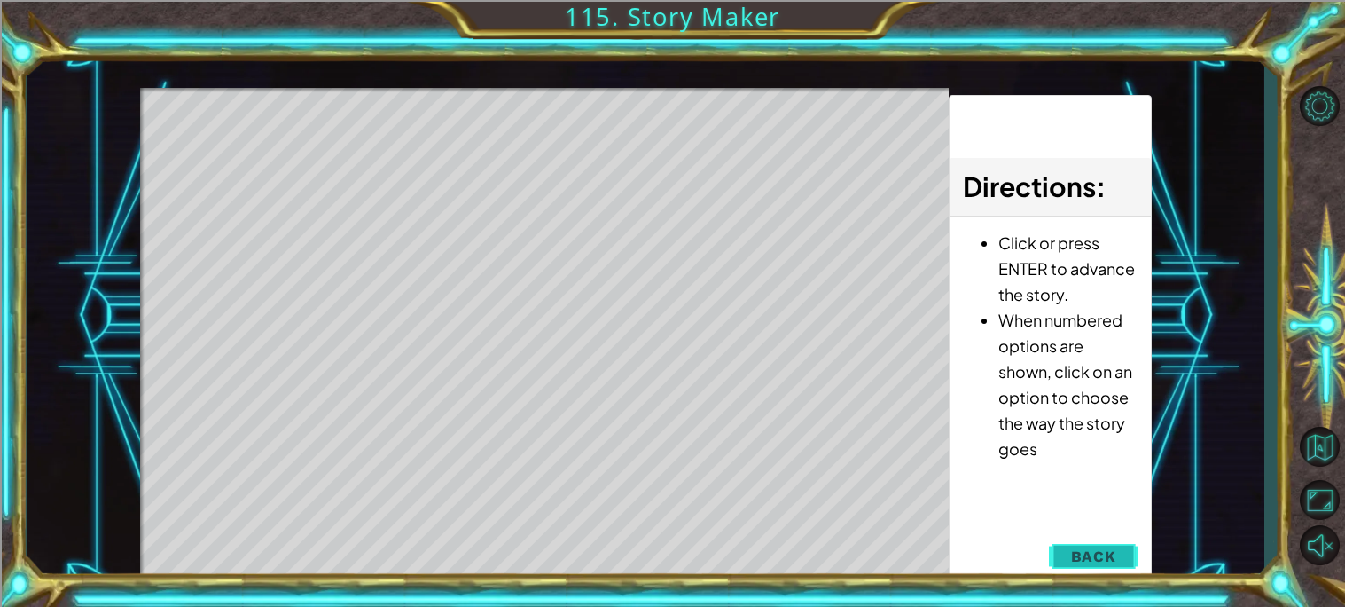
click at [1067, 550] on button "Back" at bounding box center [1094, 555] width 90 height 35
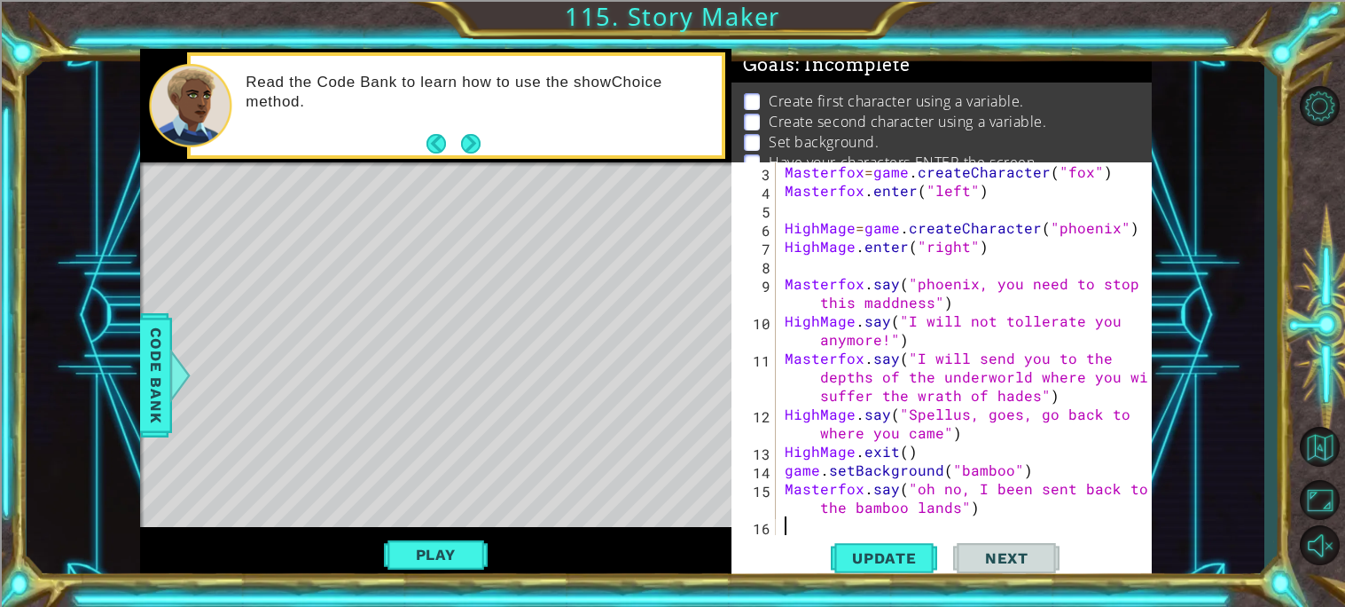
click at [882, 520] on div "Masterfox = game . createCharacter ( "fox" ) Masterfox . enter ( "left" ) HighM…" at bounding box center [968, 367] width 375 height 410
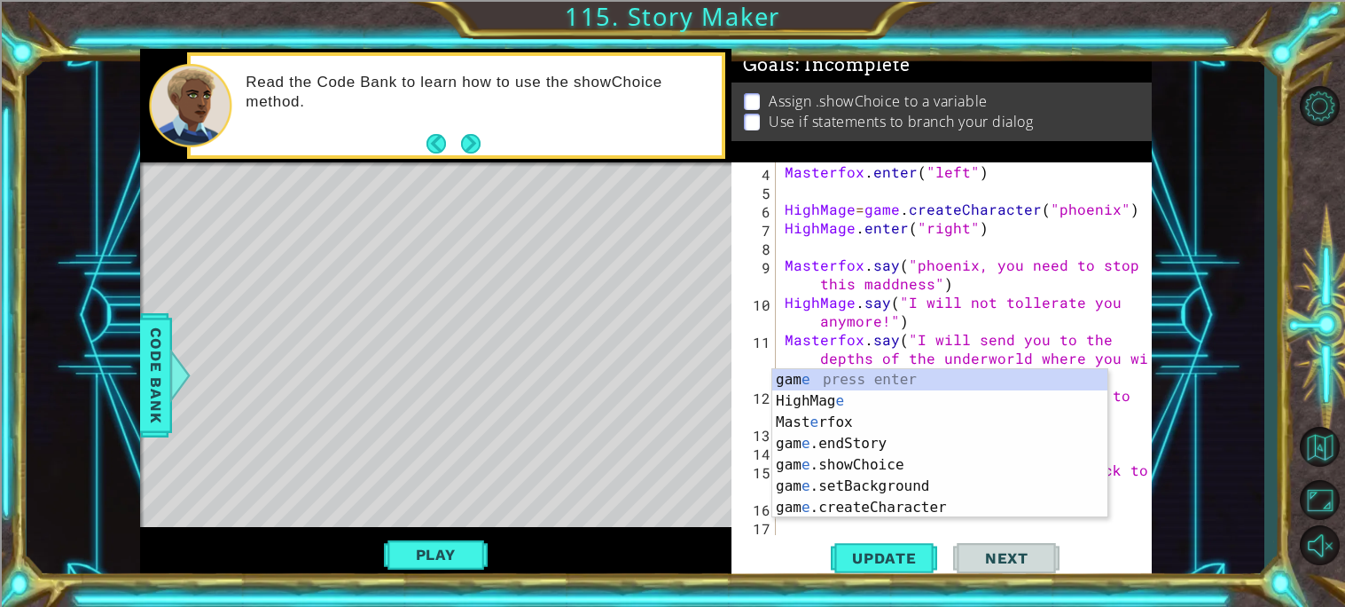
scroll to position [56, 0]
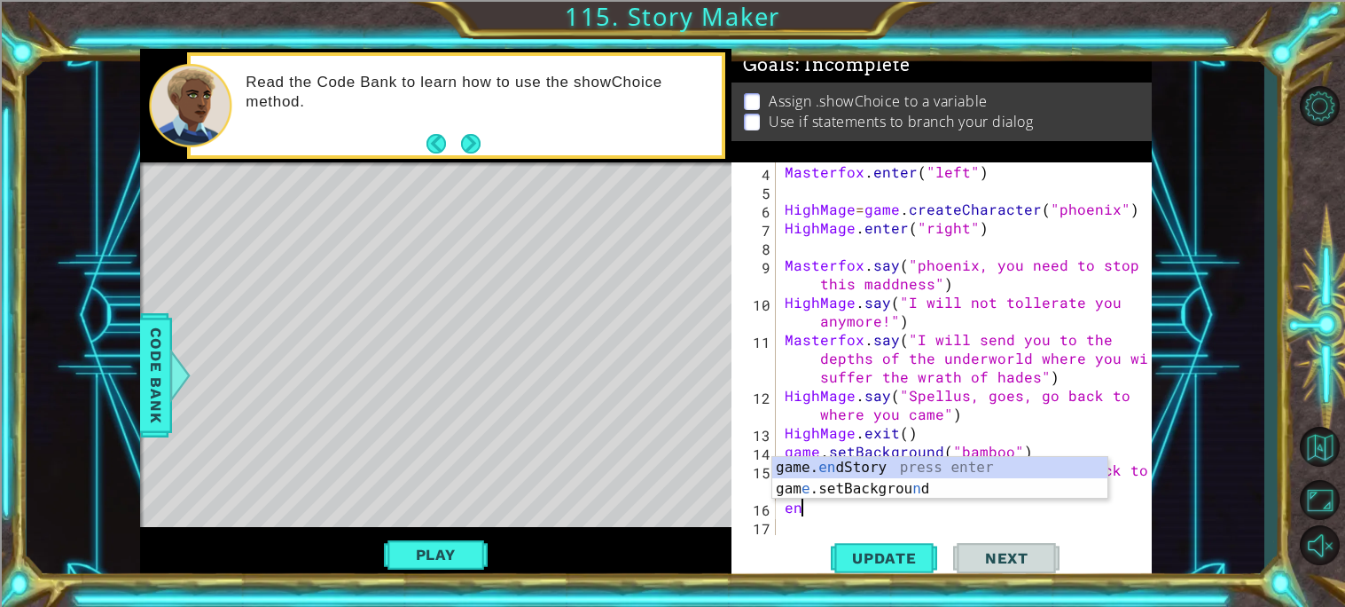
type textarea "e"
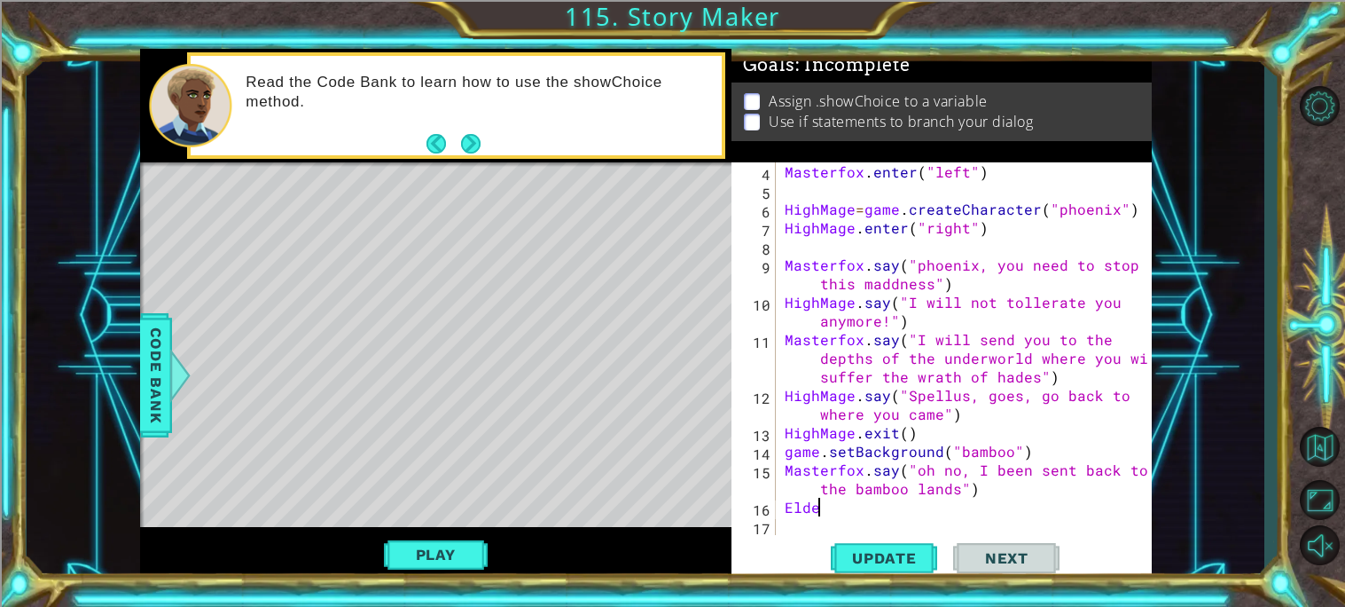
scroll to position [0, 1]
click at [1022, 490] on div "Masterfox . enter ( "left" ) HighMage = game . createCharacter ( "phoenix" ) Hi…" at bounding box center [968, 367] width 375 height 410
click at [969, 514] on div "Masterfox . enter ( "left" ) HighMage = game . createCharacter ( "phoenix" ) Hi…" at bounding box center [968, 367] width 375 height 410
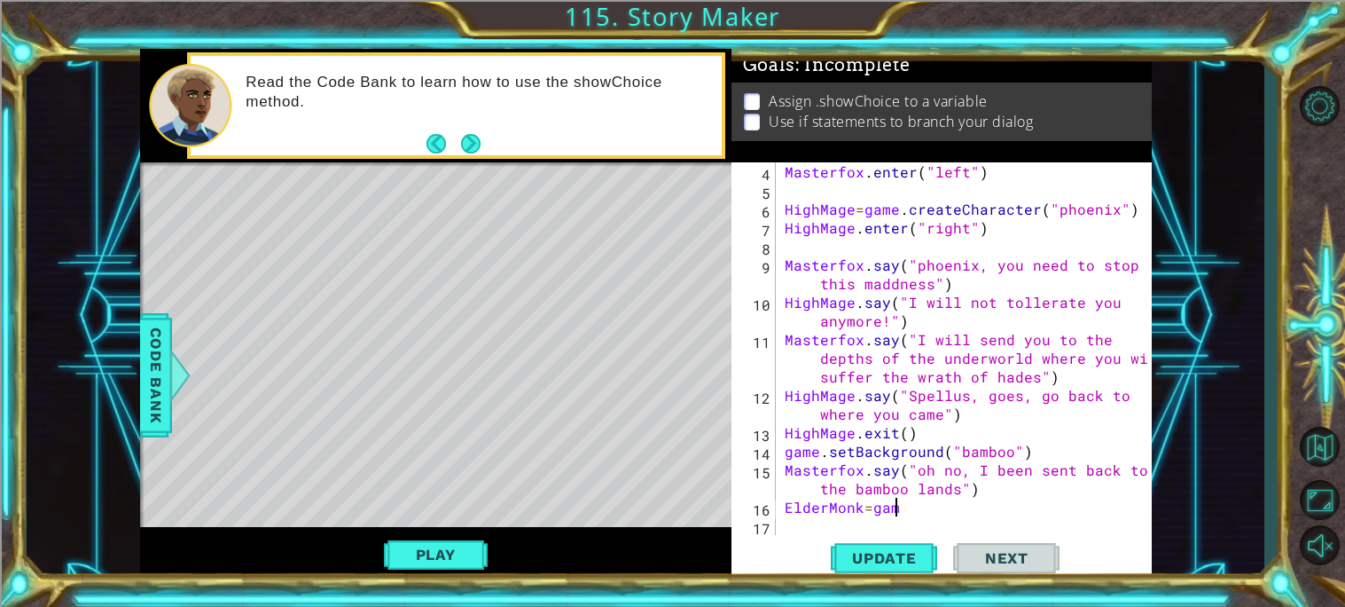
scroll to position [0, 5]
type textarea "ElderMonk=game"
click at [148, 386] on span "Code Bank" at bounding box center [156, 375] width 28 height 108
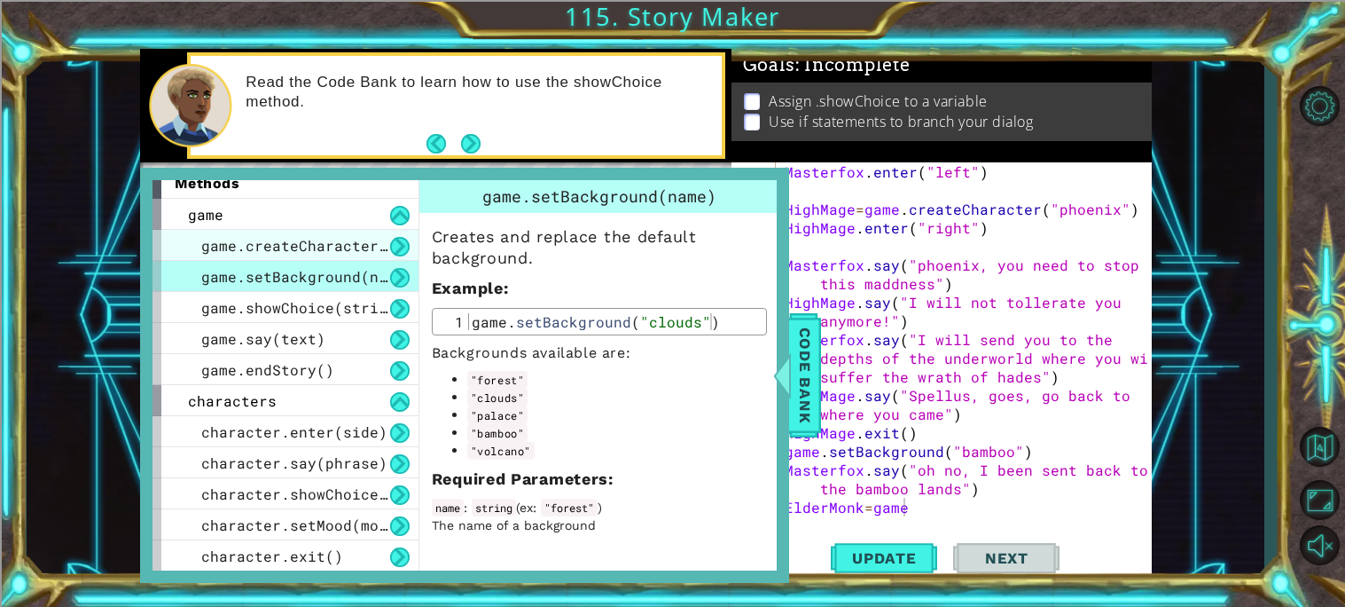
click at [347, 245] on span "game.createCharacter(name)" at bounding box center [316, 245] width 231 height 19
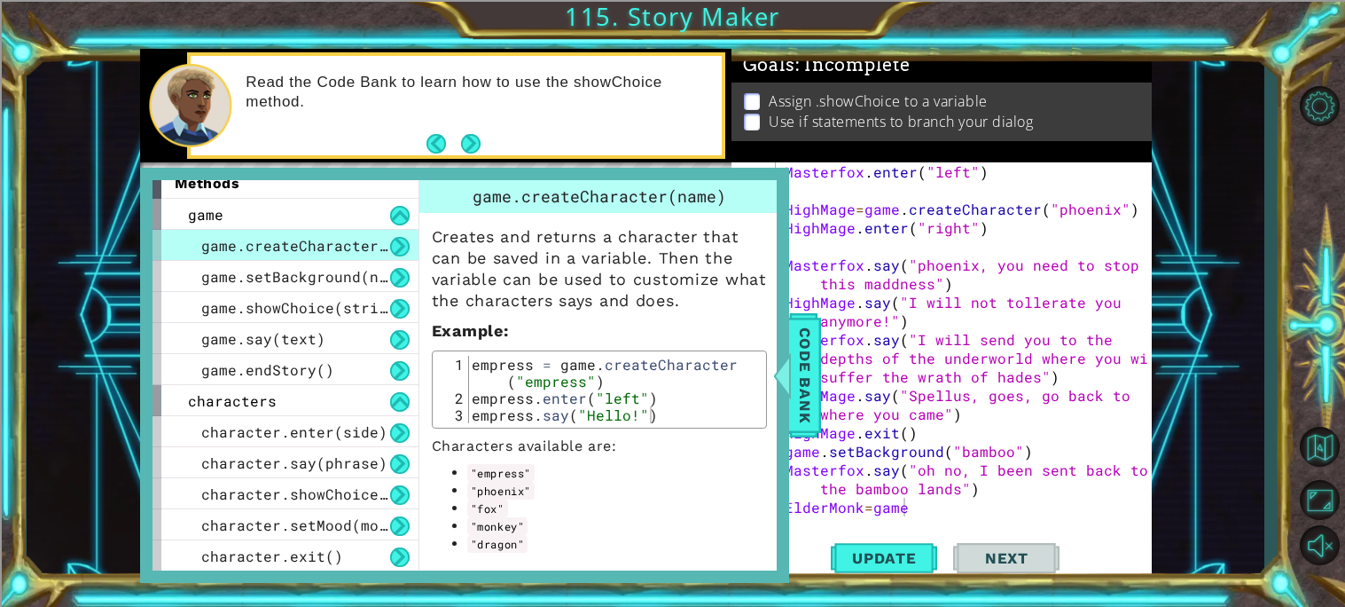
click at [932, 251] on div "Masterfox . enter ( "left" ) HighMage = game . createCharacter ( "phoenix" ) Hi…" at bounding box center [968, 367] width 375 height 410
click at [808, 357] on span "Code Bank" at bounding box center [805, 375] width 28 height 108
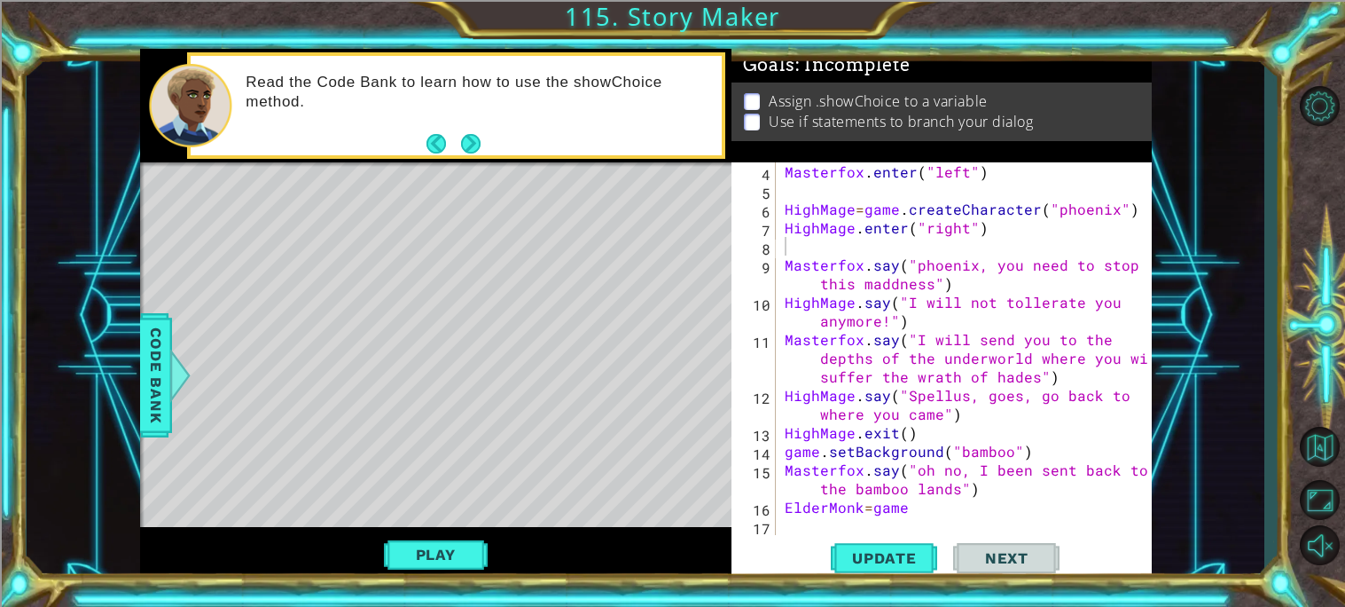
click at [929, 506] on div "Masterfox . enter ( "left" ) HighMage = game . createCharacter ( "phoenix" ) Hi…" at bounding box center [968, 367] width 375 height 410
type textarea "ElderMonk=game.createcharecter("monkey")"
click at [873, 567] on button "Update" at bounding box center [884, 558] width 106 height 42
click at [821, 522] on div "Masterfox . enter ( "left" ) HighMage = game . createCharacter ( "phoenix" ) Hi…" at bounding box center [968, 367] width 375 height 410
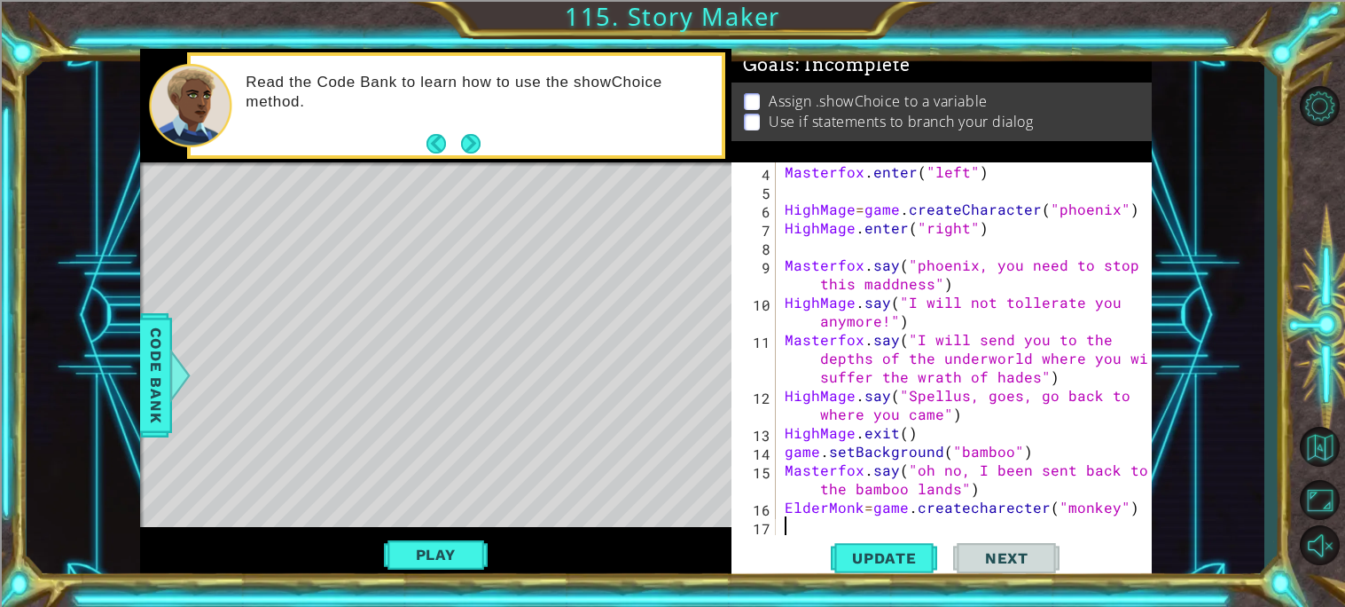
scroll to position [0, 0]
click at [154, 395] on span "Code Bank" at bounding box center [156, 375] width 28 height 108
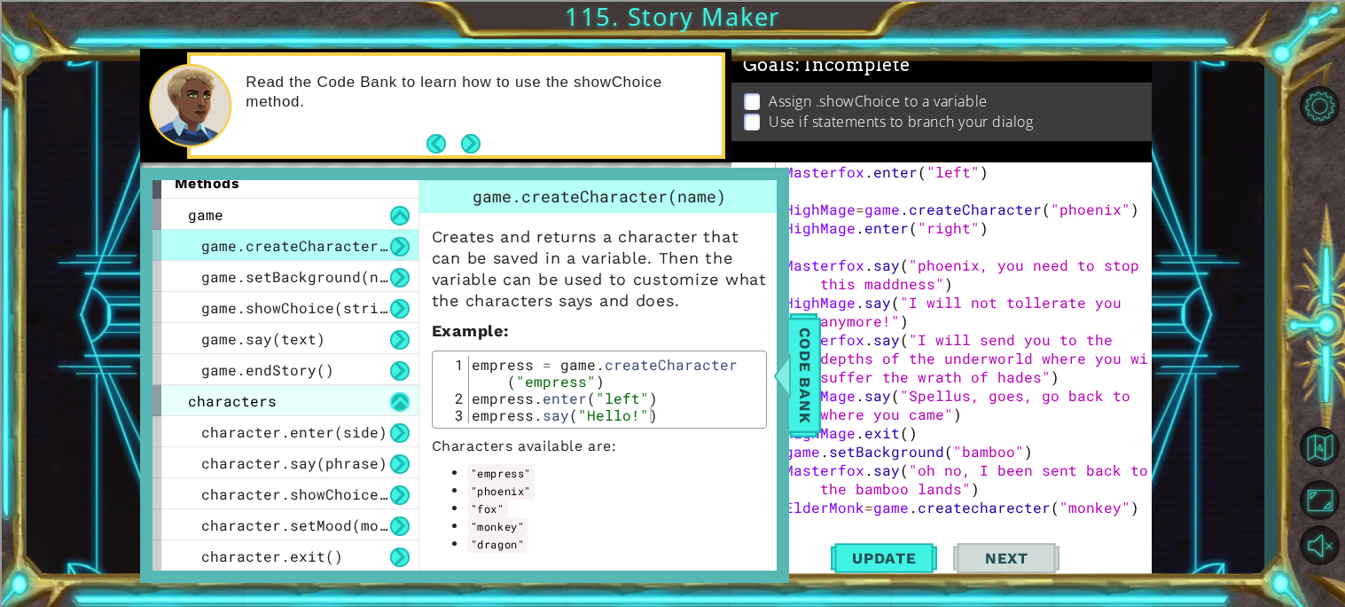
click at [397, 403] on button at bounding box center [400, 402] width 20 height 20
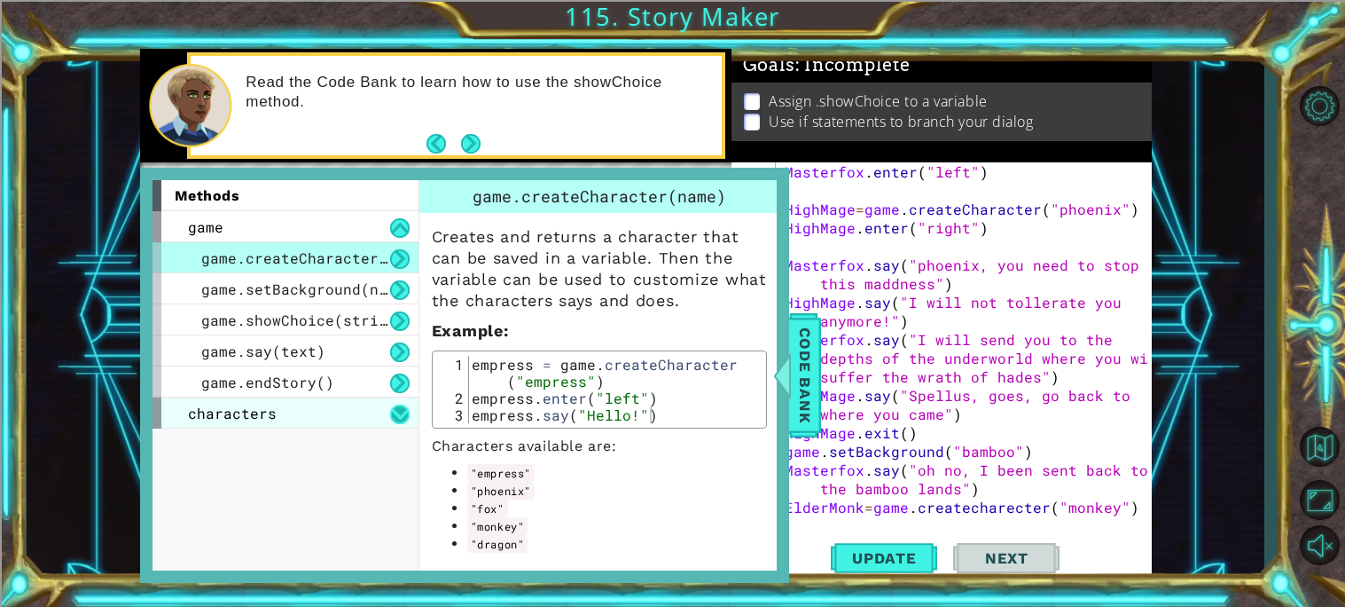
click at [390, 415] on button at bounding box center [400, 414] width 20 height 20
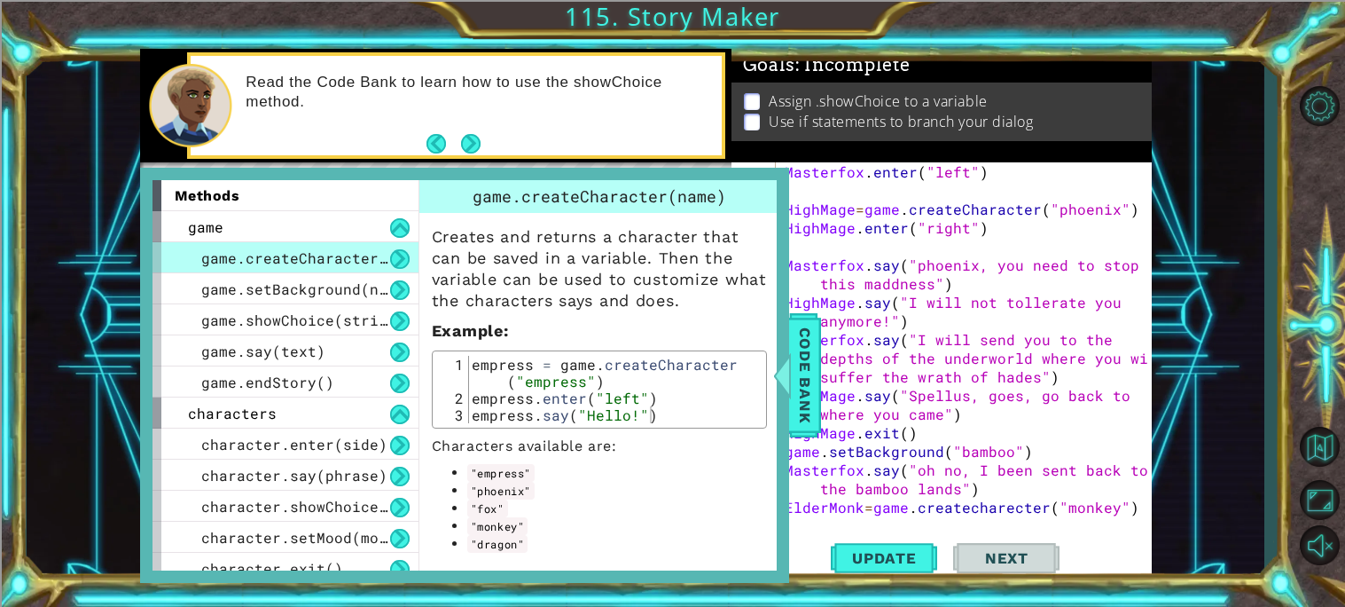
type textarea "HighMage.say("Spellus, goes, go back to where you came")"
click at [829, 398] on div "Masterfox . enter ( "left" ) HighMage = game . createCharacter ( "phoenix" ) Hi…" at bounding box center [968, 367] width 375 height 410
click at [810, 399] on span "Code Bank" at bounding box center [805, 375] width 28 height 108
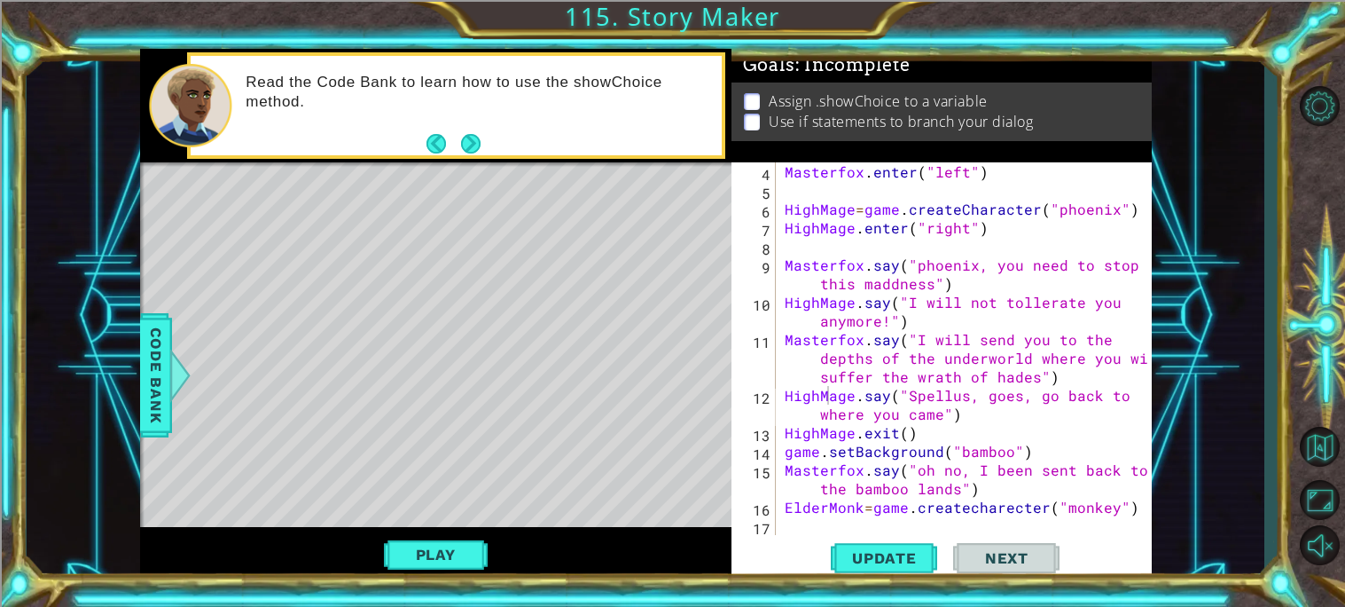
click at [796, 527] on div "Masterfox . enter ( "left" ) HighMage = game . createCharacter ( "phoenix" ) Hi…" at bounding box center [968, 367] width 375 height 410
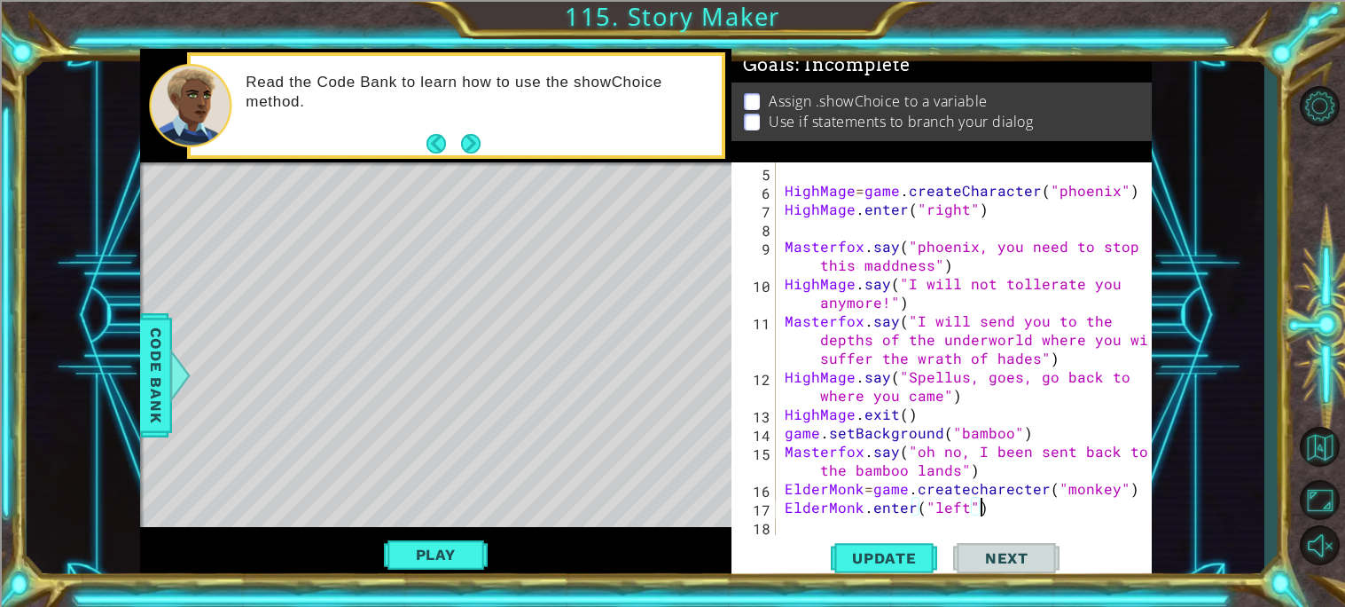
scroll to position [0, 11]
type textarea "ElderMonk.enter("left")"
click at [879, 579] on div "ElderMonk.enter("left") 5 6 7 8 9 10 11 12 13 14 15 16 17 18 HighMage = game . …" at bounding box center [942, 372] width 420 height 420
click at [889, 565] on span "Update" at bounding box center [884, 558] width 100 height 18
click at [808, 527] on div "HighMage = game . createCharacter ( "phoenix" ) HighMage . enter ( "right" ) Ma…" at bounding box center [968, 367] width 375 height 410
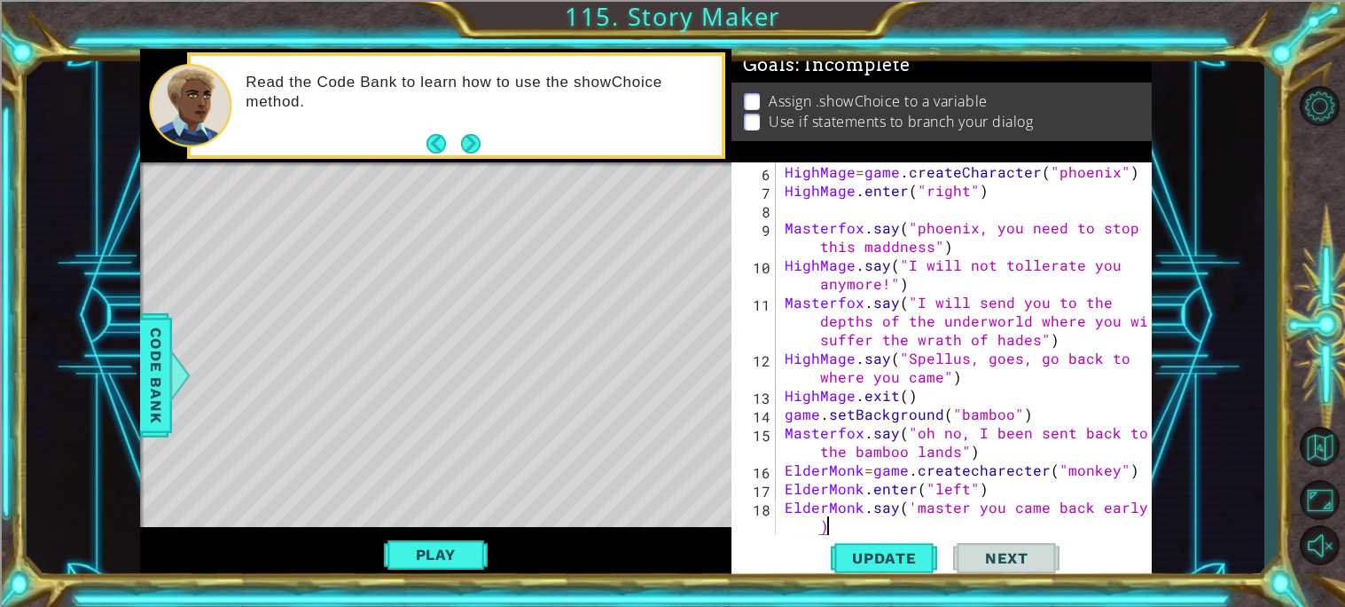
scroll to position [111, 0]
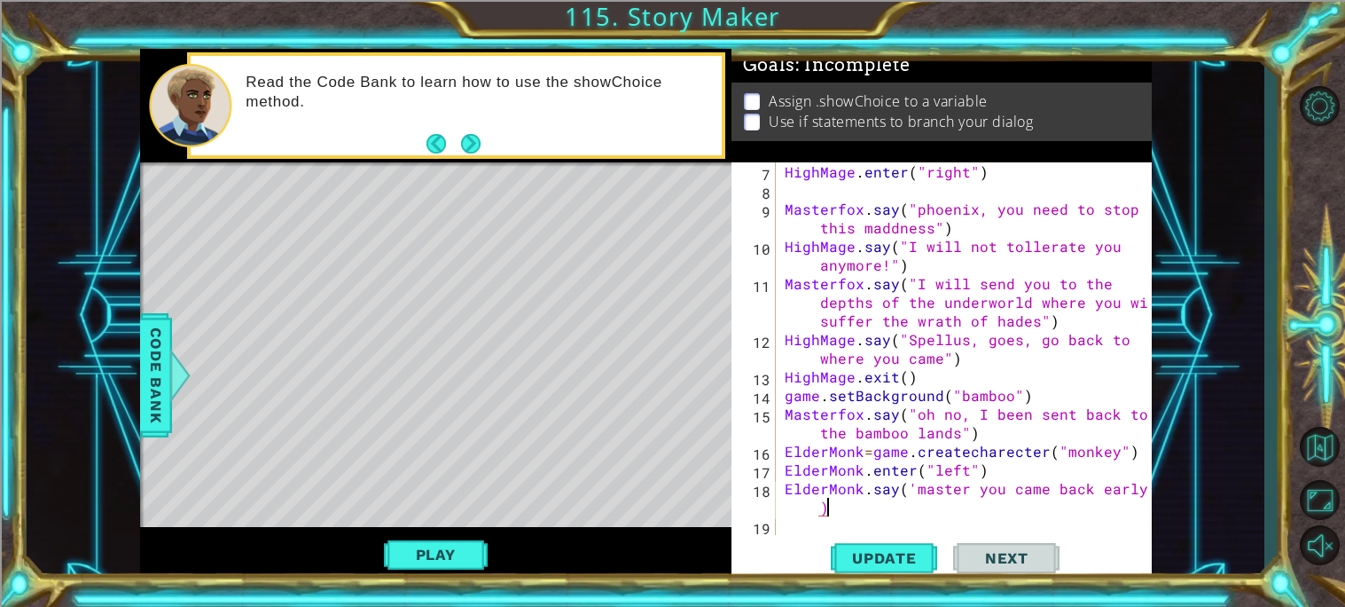
click at [821, 513] on div "HighMage . enter ( "right" ) Masterfox . say ( "phoenix, you need to stop this …" at bounding box center [968, 367] width 375 height 410
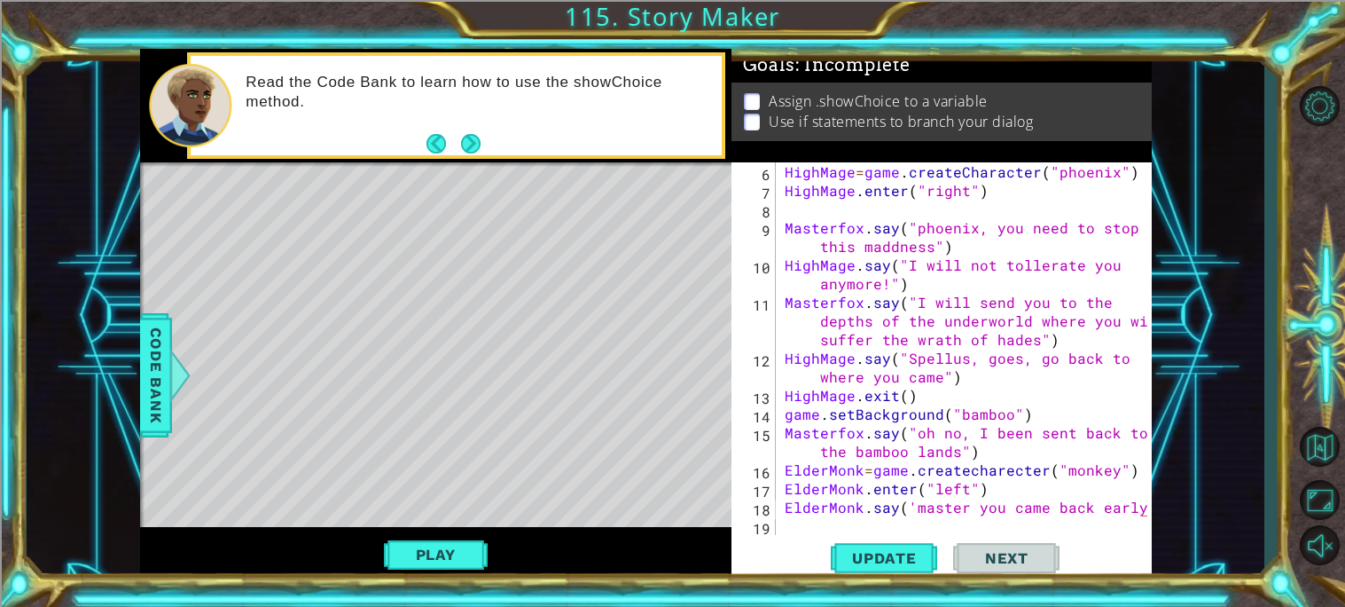
type textarea "ElderMonk.[PERSON_NAME]('master you came back early?"
type textarea "'"
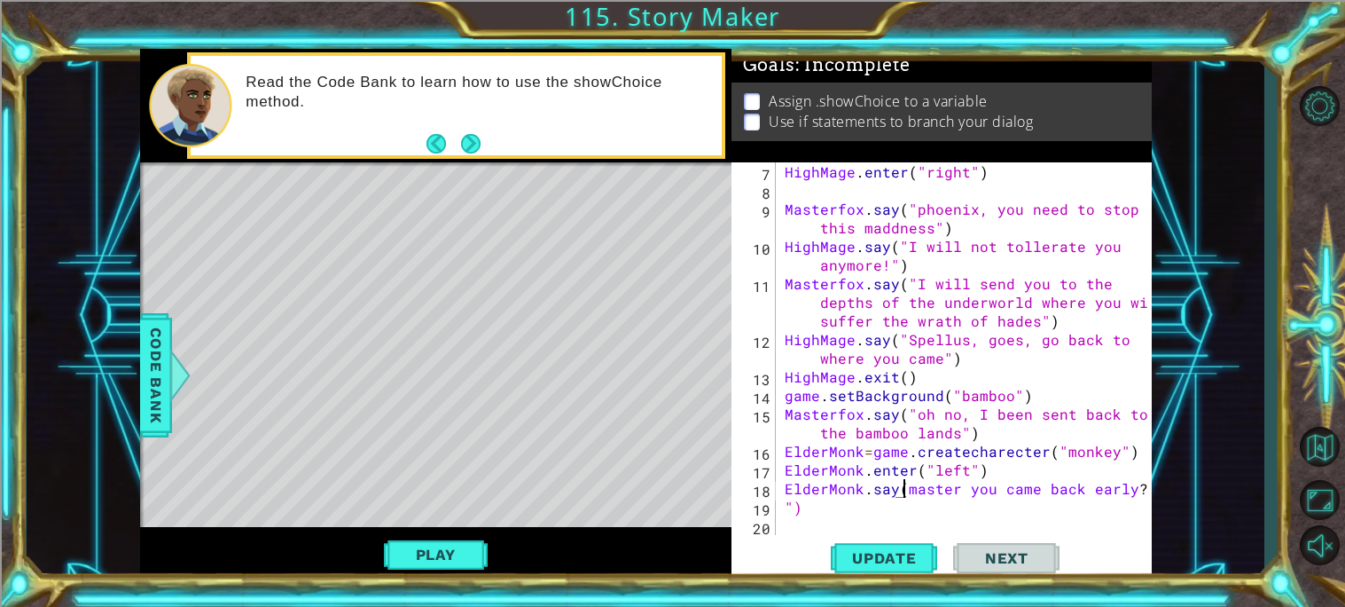
scroll to position [0, 8]
click at [842, 466] on div "HighMage . enter ( "right" ) Masterfox . say ( "phoenix, you need to stop this …" at bounding box center [968, 367] width 375 height 410
click at [886, 553] on span "Update" at bounding box center [884, 558] width 100 height 18
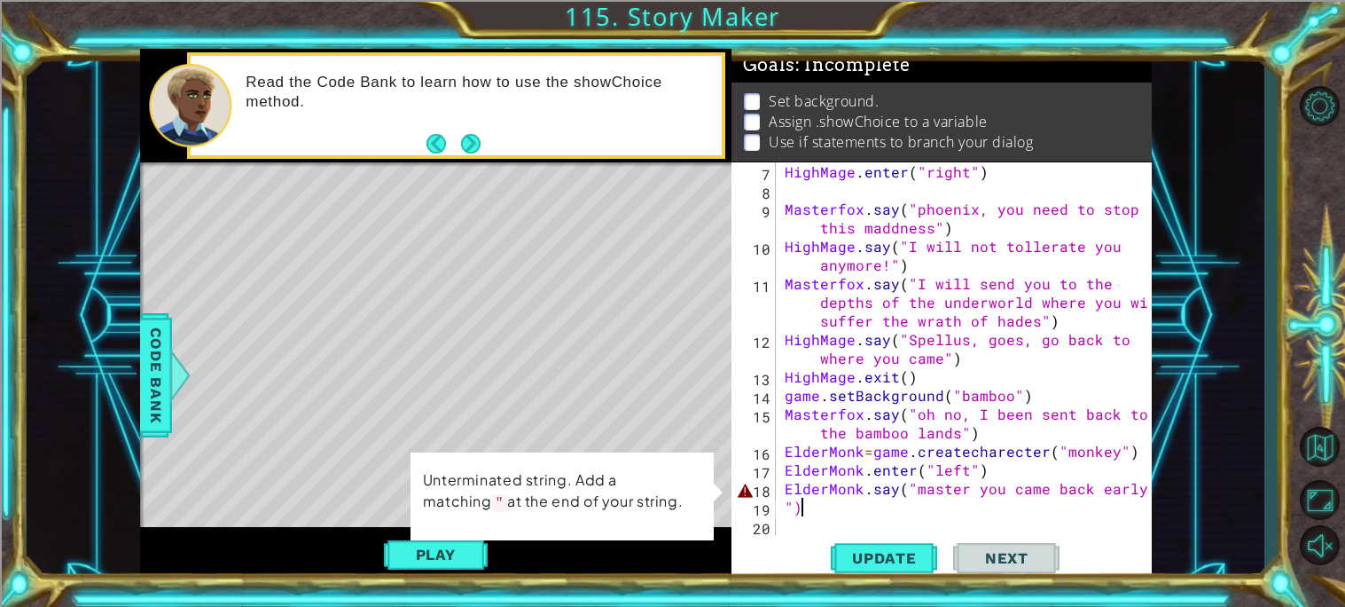
click at [799, 508] on div "HighMage . enter ( "right" ) Masterfox . say ( "phoenix, you need to stop this …" at bounding box center [968, 367] width 375 height 410
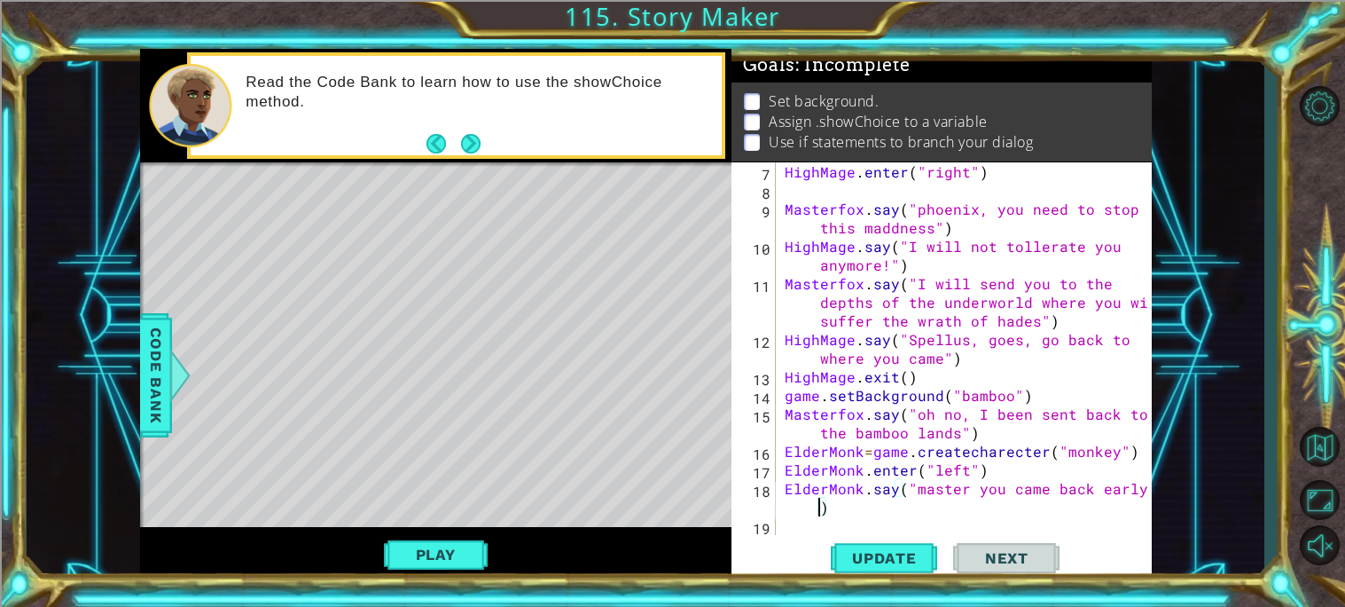
scroll to position [111, 0]
click at [882, 567] on button "Update" at bounding box center [884, 558] width 106 height 42
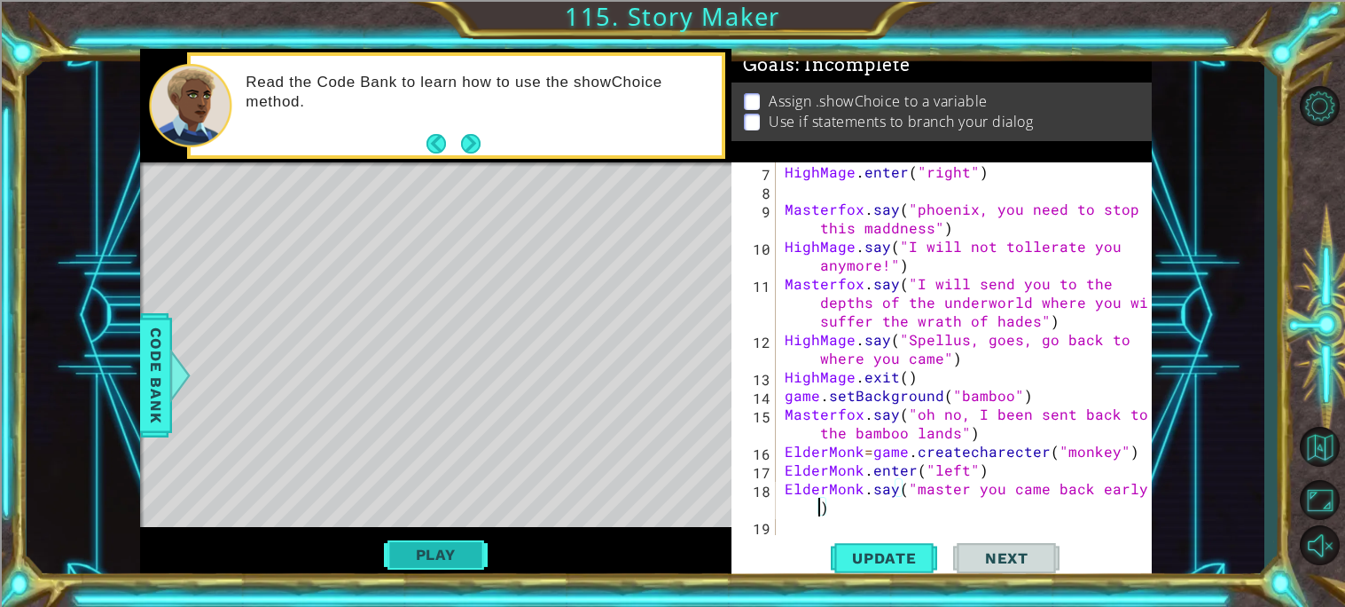
click at [453, 548] on button "Play" at bounding box center [436, 554] width 104 height 34
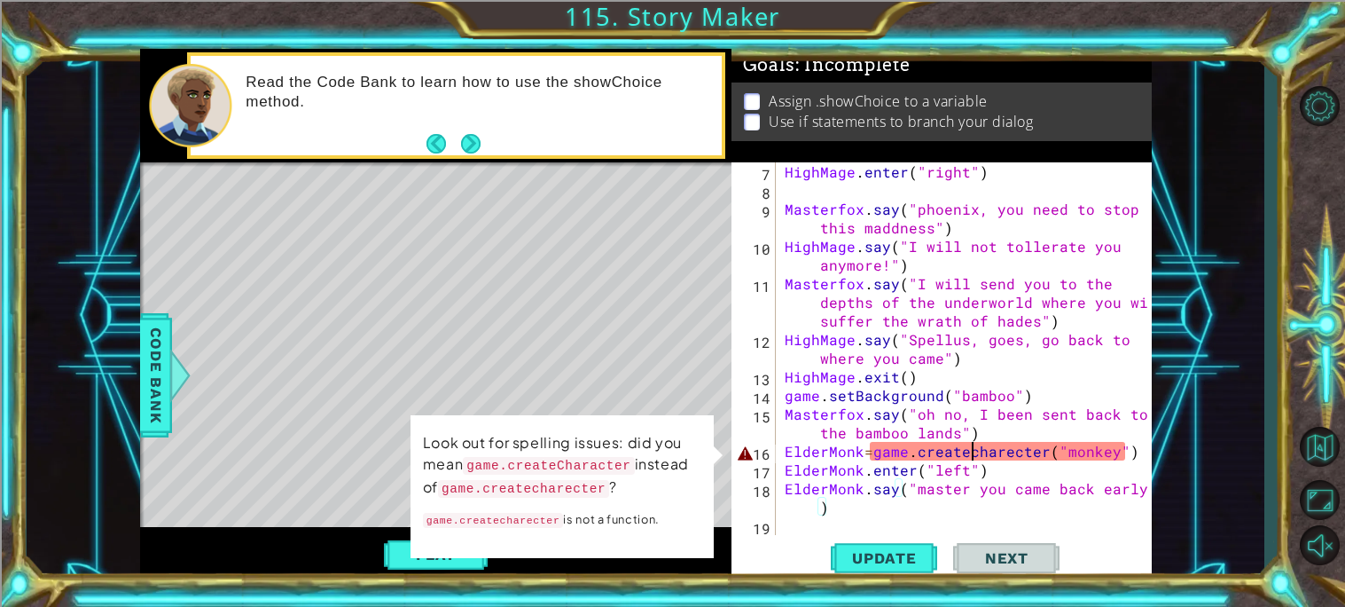
scroll to position [0, 20]
click at [973, 458] on div "HighMage . enter ( "right" ) Masterfox . say ( "phoenix, you need to stop this …" at bounding box center [968, 367] width 375 height 410
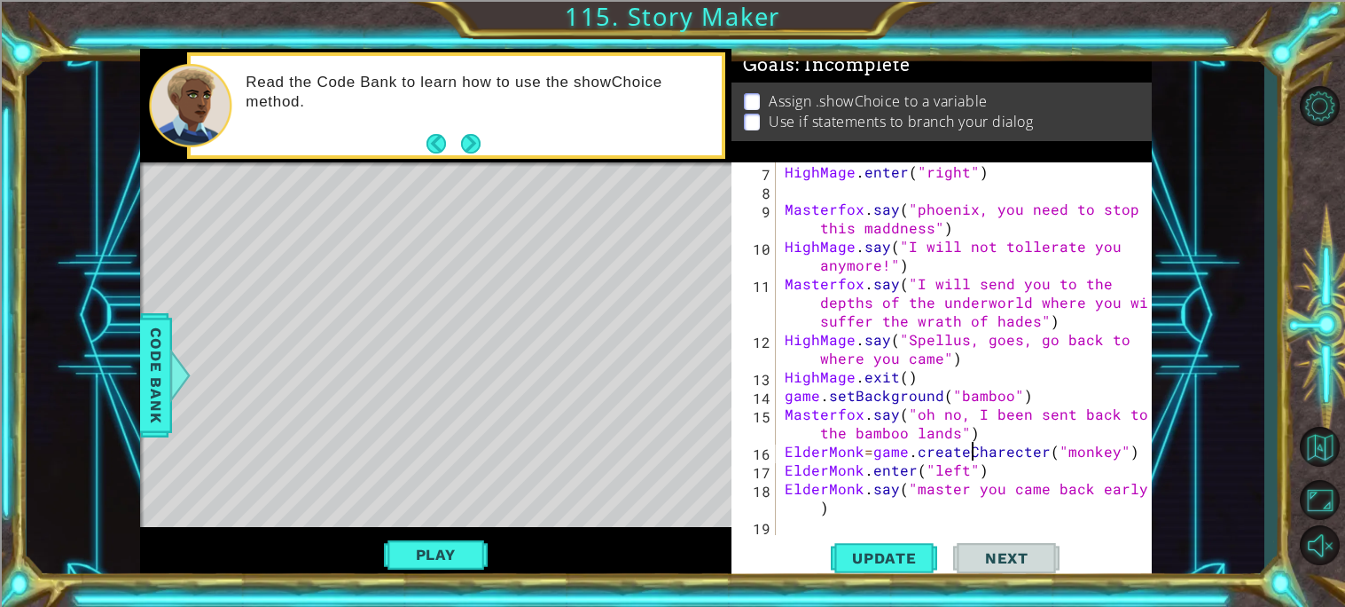
scroll to position [0, 12]
click at [454, 541] on button "Play" at bounding box center [436, 554] width 104 height 34
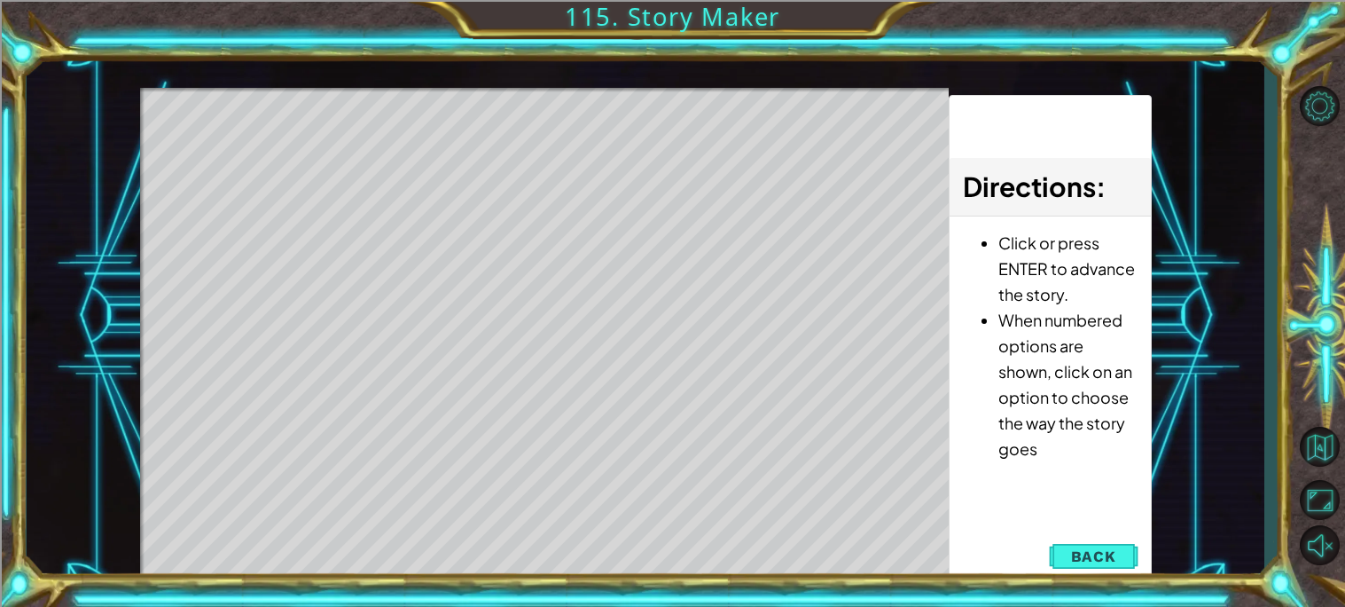
click at [537, 421] on div "Level Map" at bounding box center [549, 349] width 819 height 522
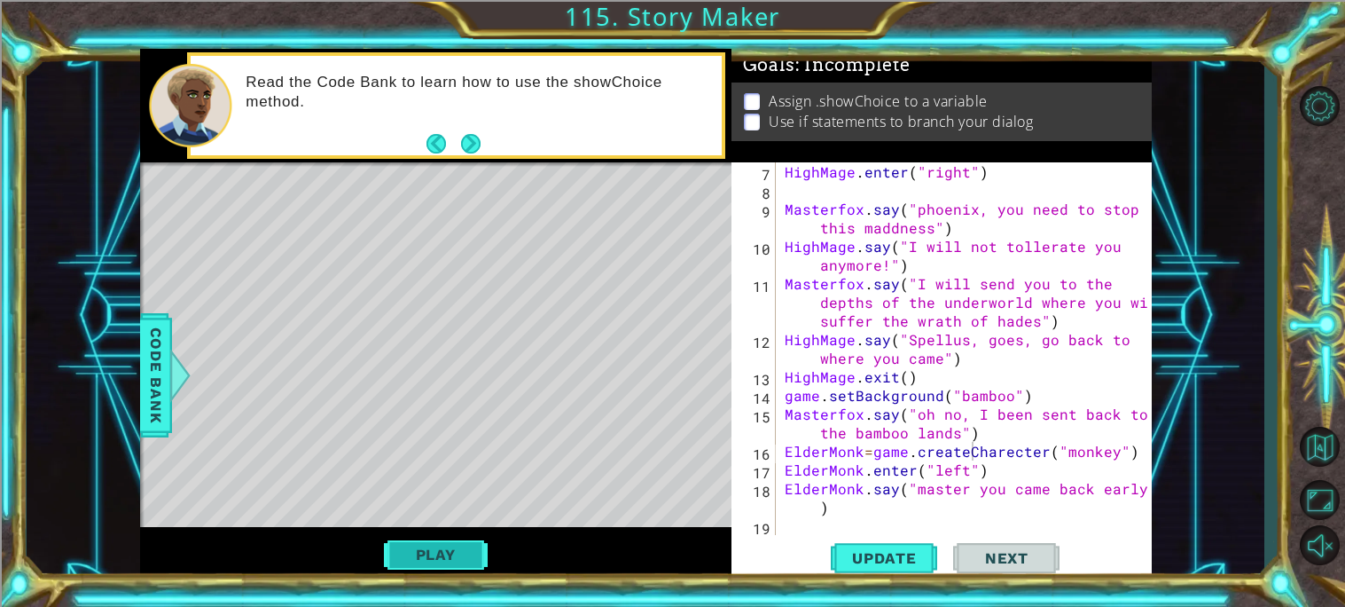
click at [434, 541] on button "Play" at bounding box center [436, 554] width 104 height 34
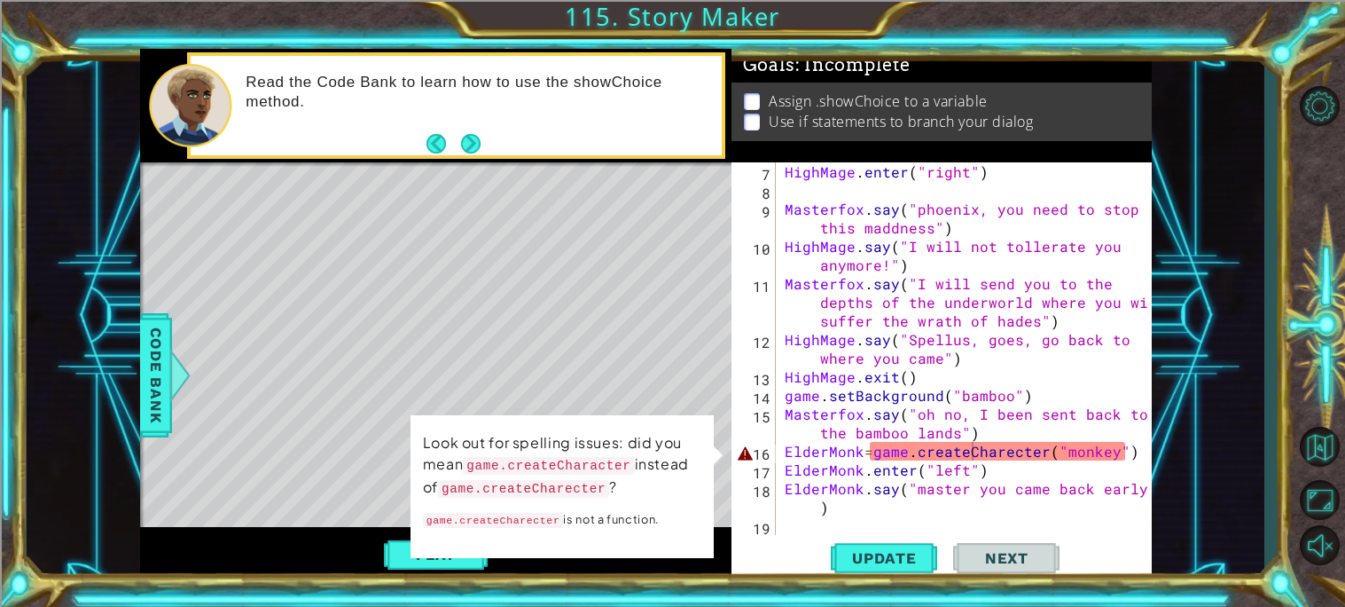
click at [1005, 443] on div "HighMage . enter ( "right" ) Masterfox . say ( "phoenix, you need to stop this …" at bounding box center [968, 367] width 375 height 410
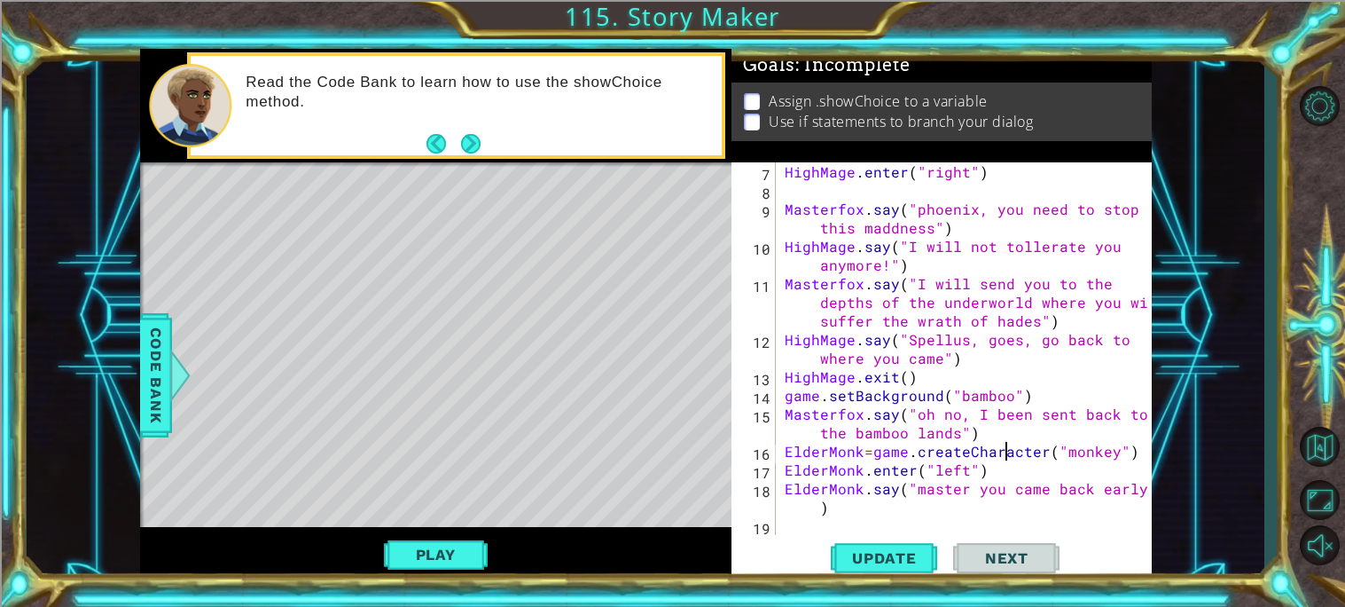
scroll to position [0, 12]
click at [892, 566] on span "Update" at bounding box center [884, 558] width 100 height 18
click at [423, 553] on button "Play" at bounding box center [436, 554] width 104 height 34
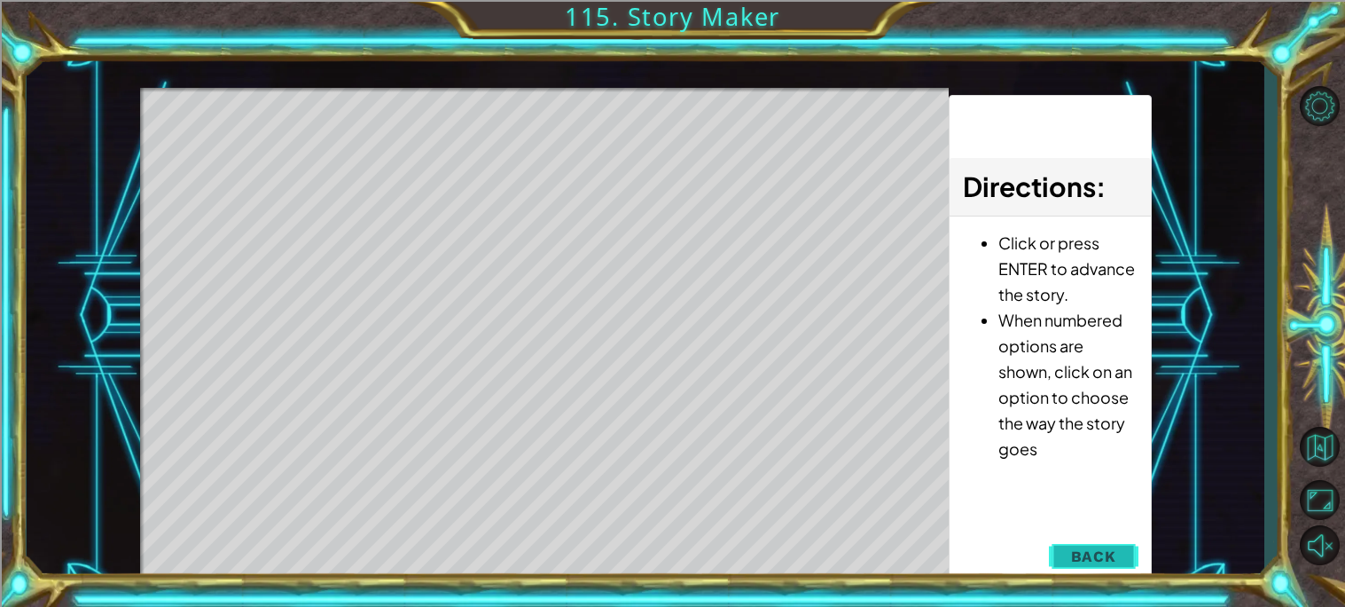
click at [1085, 554] on span "Back" at bounding box center [1093, 556] width 45 height 18
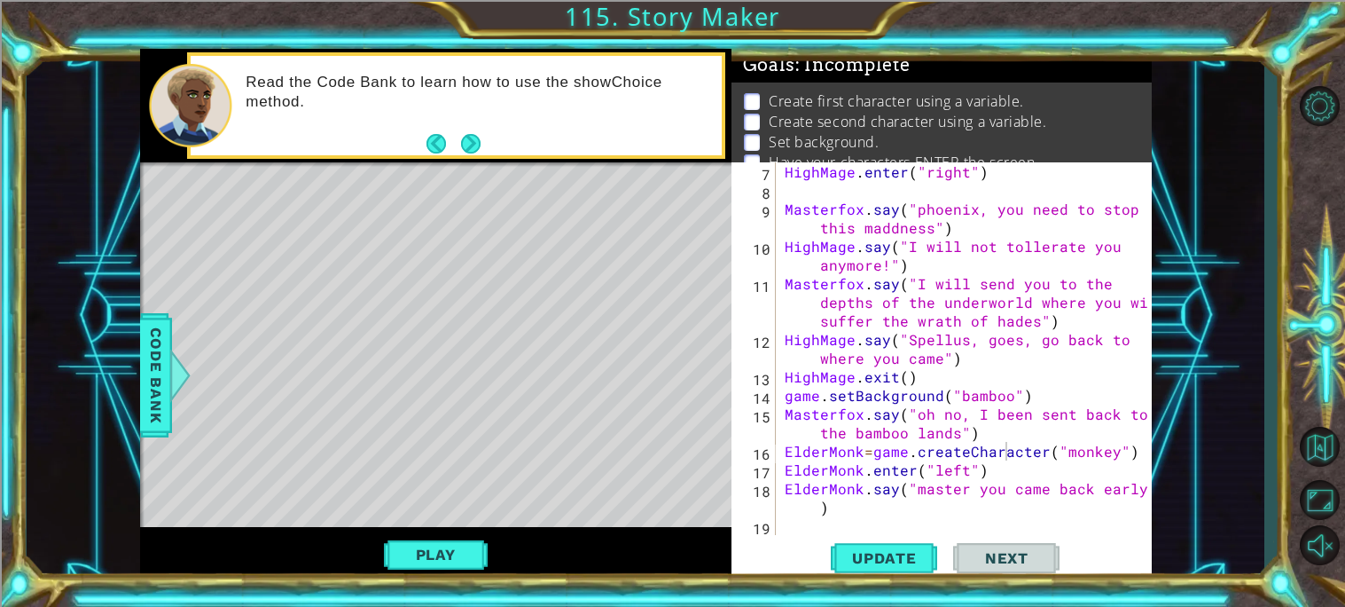
scroll to position [0, 11]
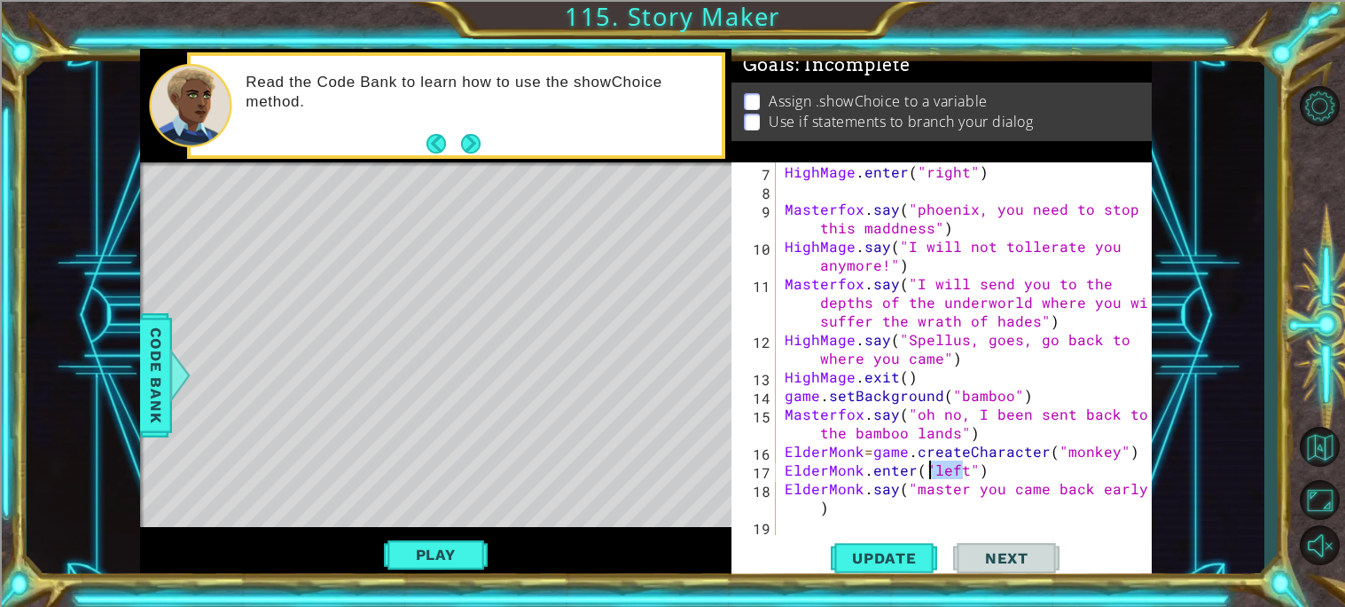
drag, startPoint x: 960, startPoint y: 469, endPoint x: 931, endPoint y: 464, distance: 29.7
click at [931, 464] on div "HighMage . enter ( "right" ) Masterfox . say ( "phoenix, you need to stop this …" at bounding box center [968, 367] width 375 height 410
type textarea "ElderMonk.enter("right")"
click at [896, 547] on button "Update" at bounding box center [884, 558] width 106 height 42
click at [442, 557] on button "Play" at bounding box center [436, 554] width 104 height 34
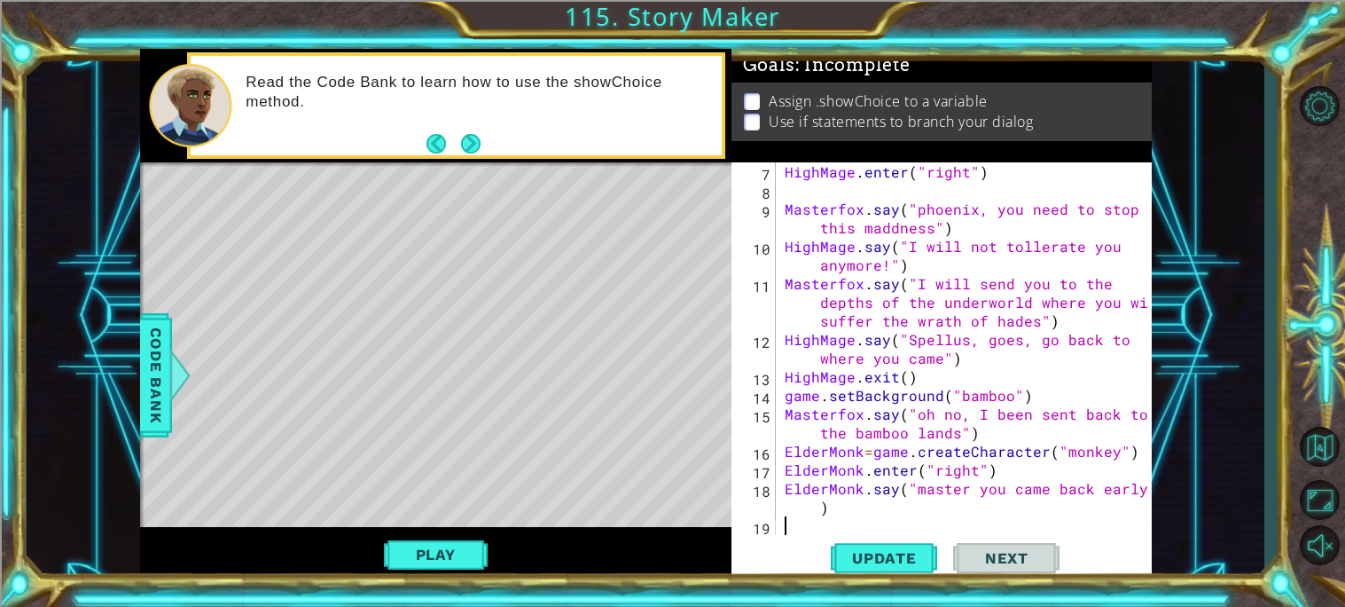
scroll to position [0, 0]
click at [789, 525] on div "HighMage . enter ( "right" ) Masterfox . say ( "phoenix, you need to stop this …" at bounding box center [968, 367] width 375 height 410
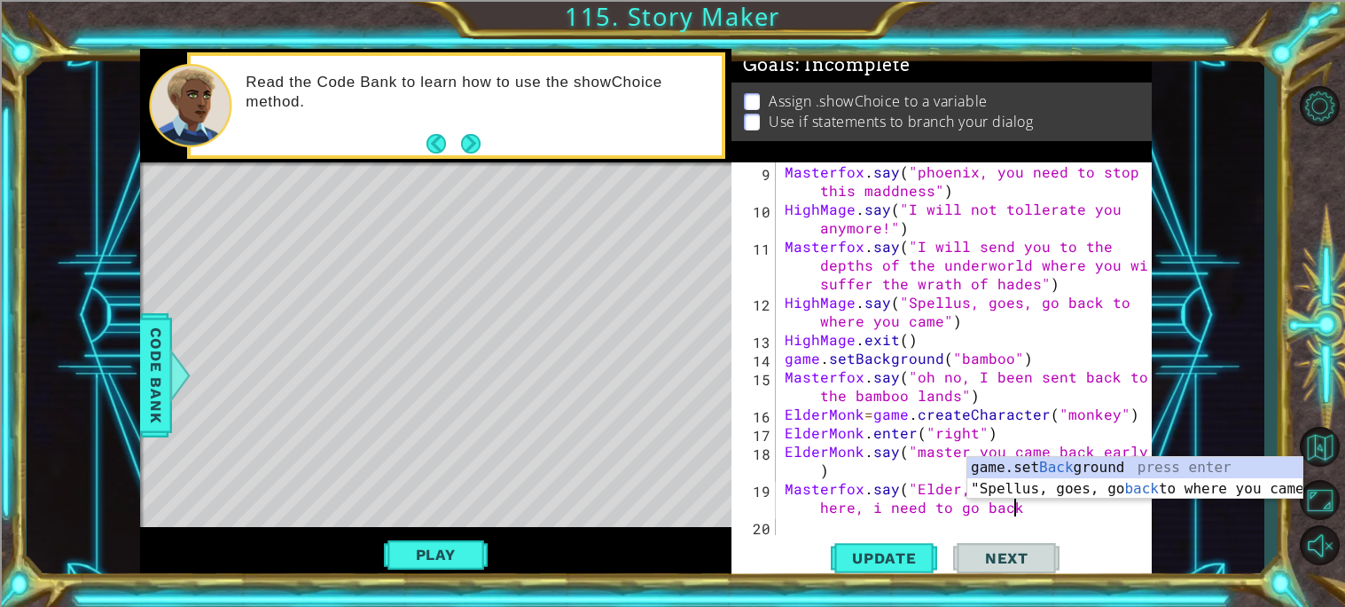
scroll to position [0, 34]
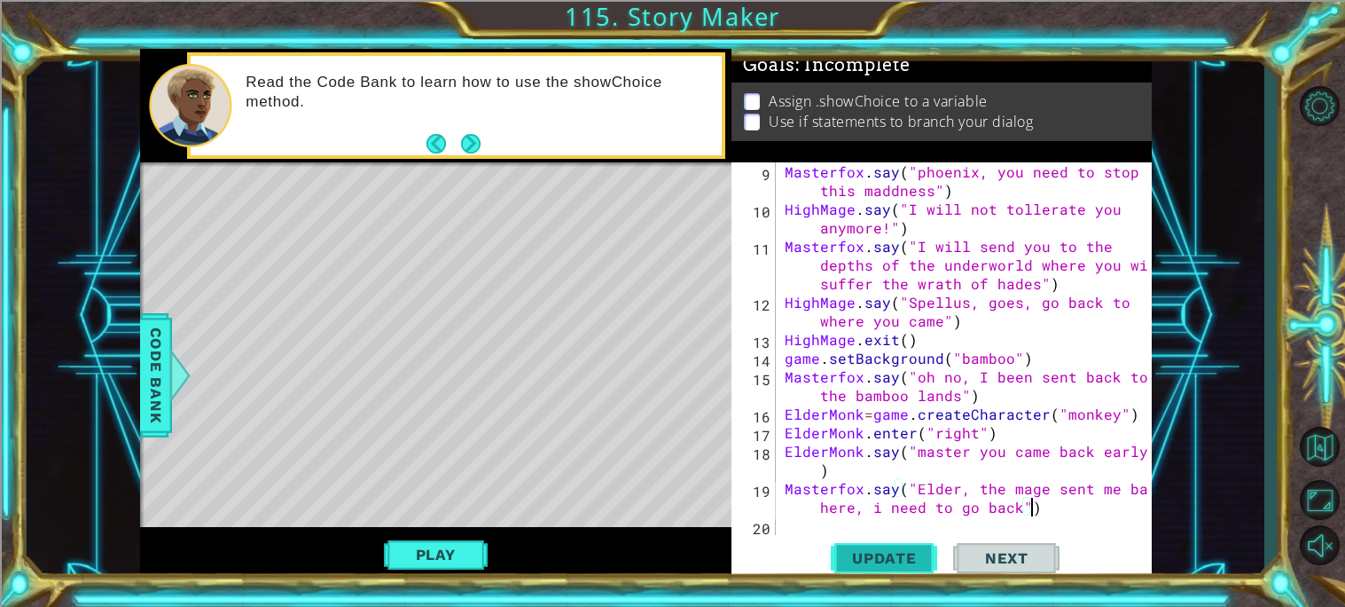
type textarea "Masterfox.say("[PERSON_NAME], the mage sent me back here, i need to go back")"
click at [863, 553] on span "Update" at bounding box center [884, 558] width 100 height 18
click at [455, 550] on button "Play" at bounding box center [436, 554] width 104 height 34
click at [788, 521] on div "Masterfox . say ( "phoenix, you need to stop this maddness" ) HighMage . say ( …" at bounding box center [968, 376] width 375 height 428
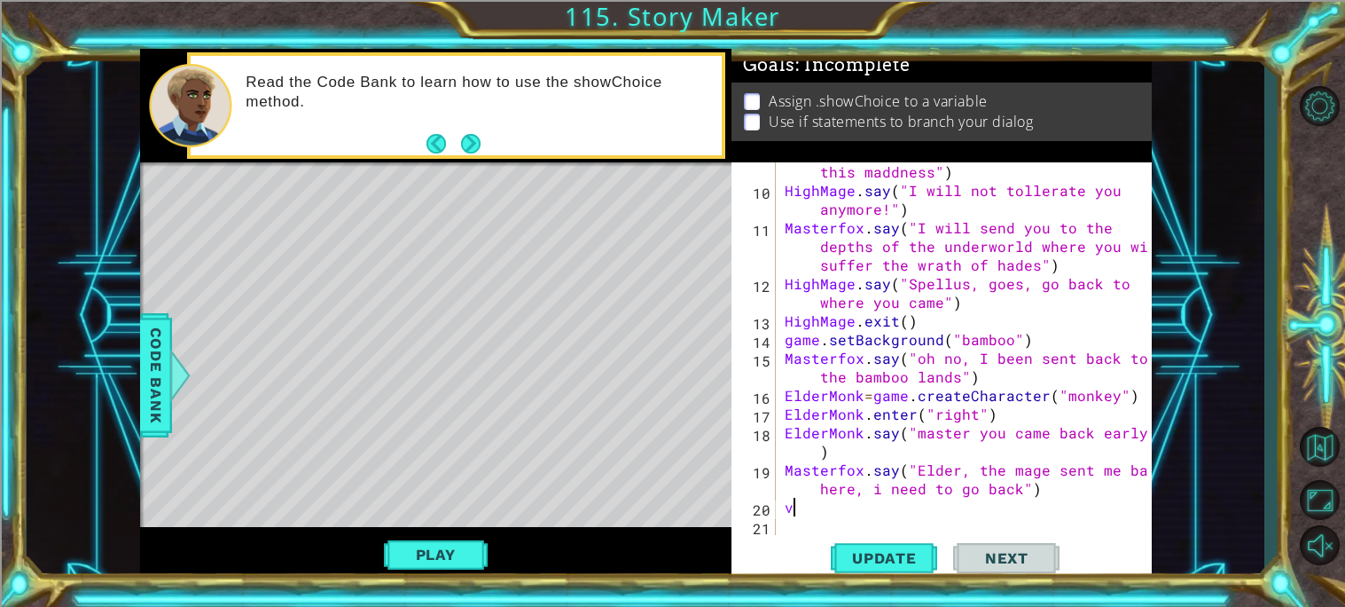
scroll to position [167, 0]
type textarea "v"
type textarea "ElderMonk.say"
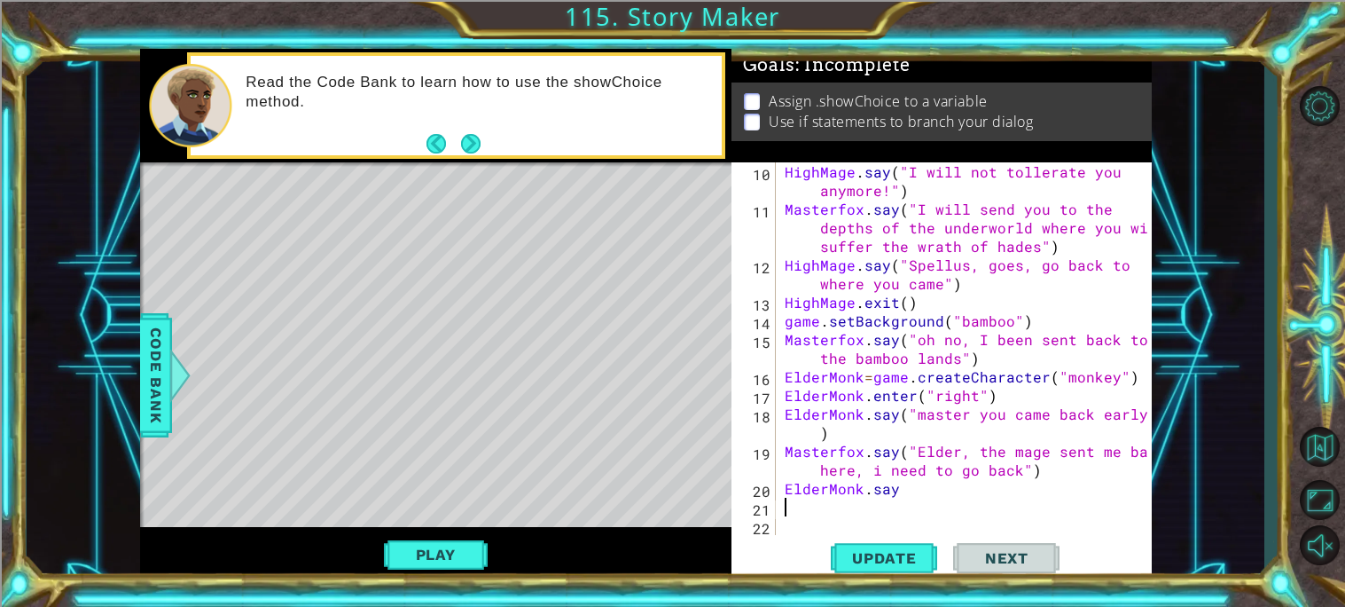
type textarea "9"
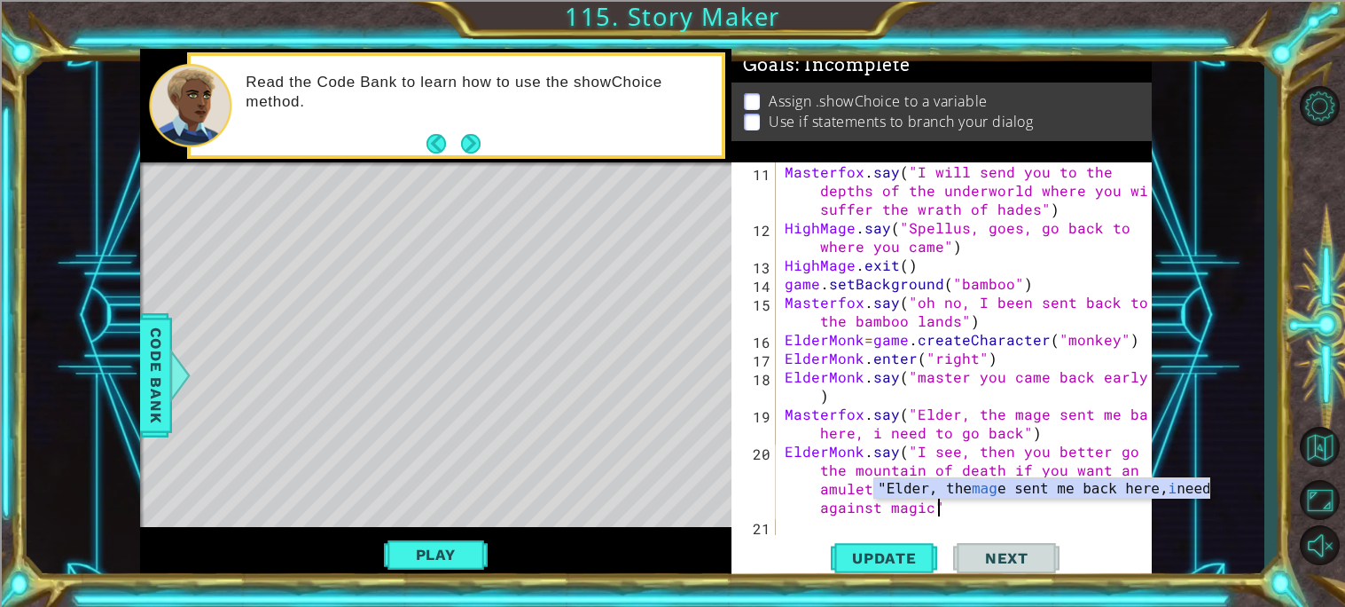
scroll to position [0, 68]
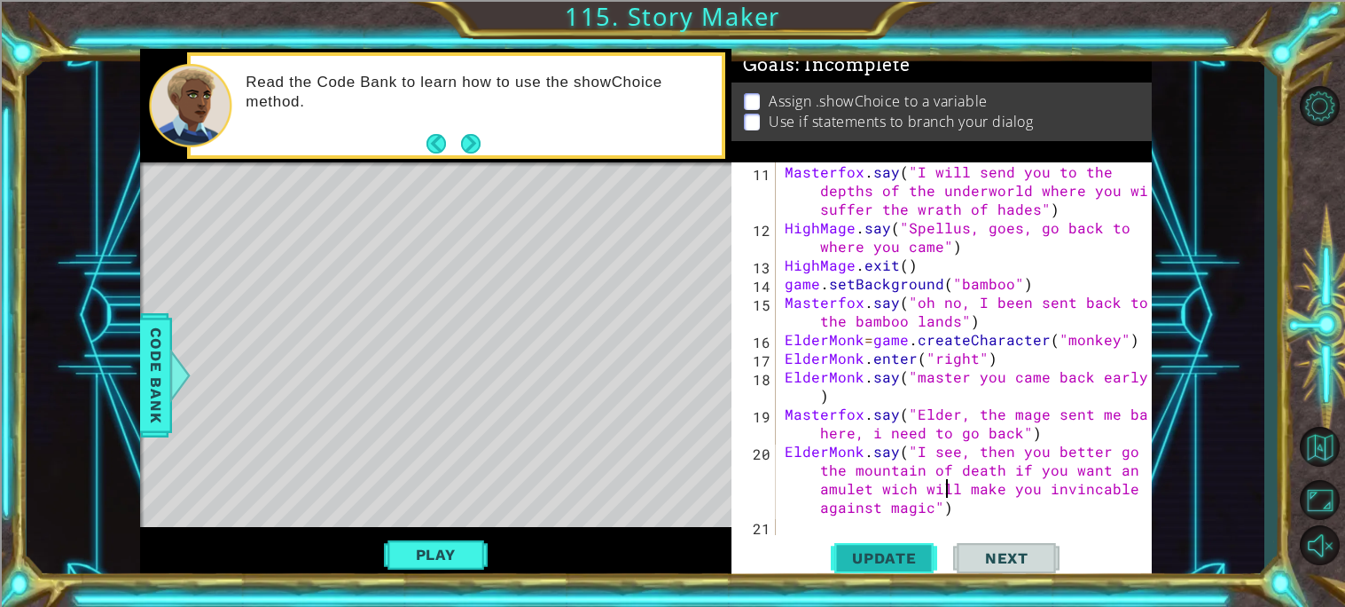
click at [889, 561] on span "Update" at bounding box center [884, 558] width 100 height 18
click at [427, 554] on button "Play" at bounding box center [436, 554] width 104 height 34
click at [793, 515] on div "Masterfox . say ( "I will send you to the depths of the underworld where you wi…" at bounding box center [968, 385] width 375 height 447
click at [165, 392] on span "Code Bank" at bounding box center [156, 375] width 28 height 108
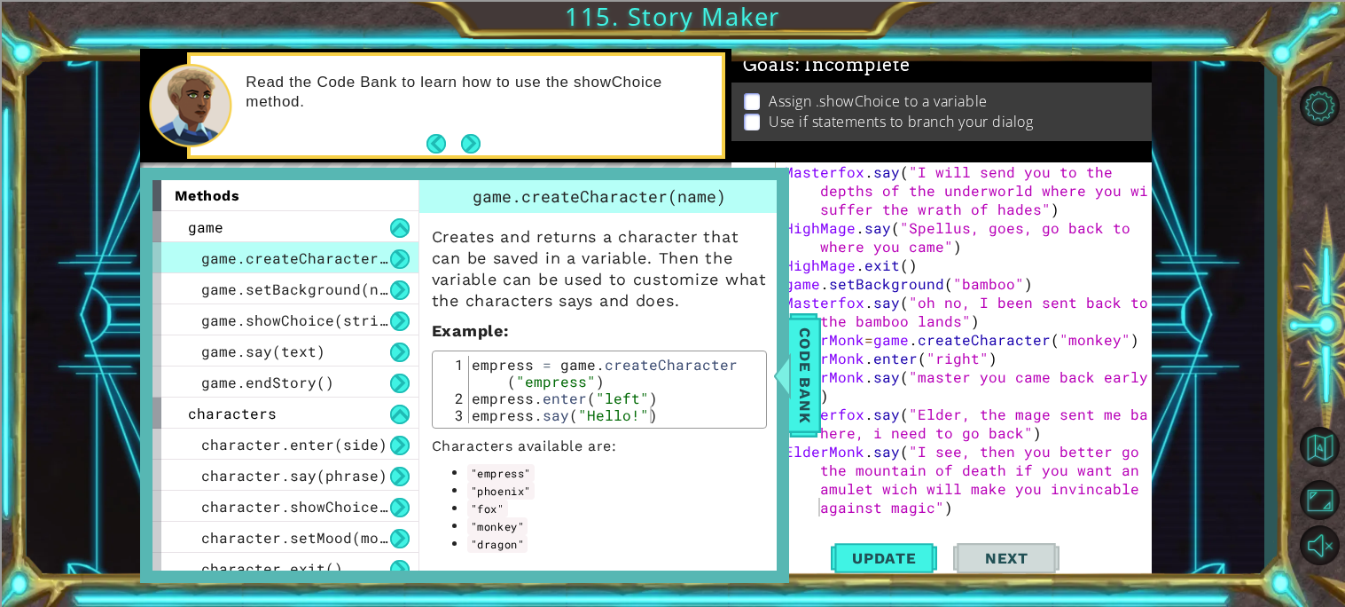
type textarea "Masterfox.say("[PERSON_NAME], the mage sent me back here, i need to go back")"
click at [826, 414] on div "Masterfox . say ( "I will send you to the depths of the underworld where you wi…" at bounding box center [968, 385] width 375 height 447
click at [390, 316] on button at bounding box center [400, 321] width 20 height 20
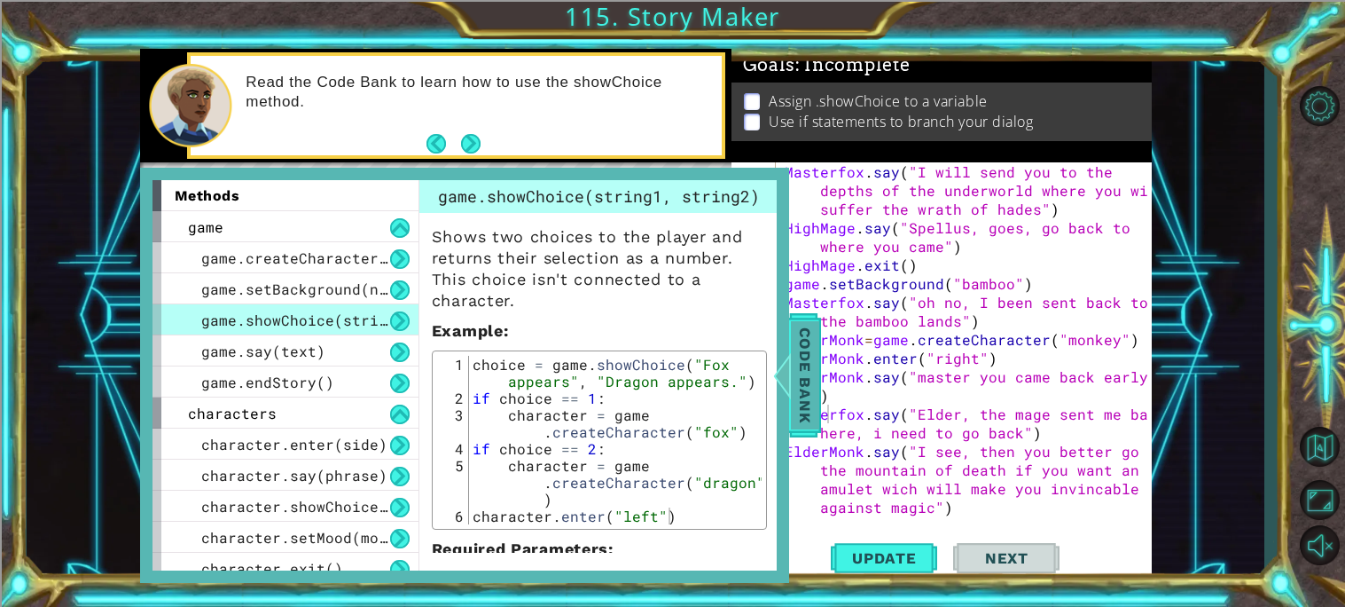
click at [803, 376] on span "Code Bank" at bounding box center [805, 375] width 28 height 108
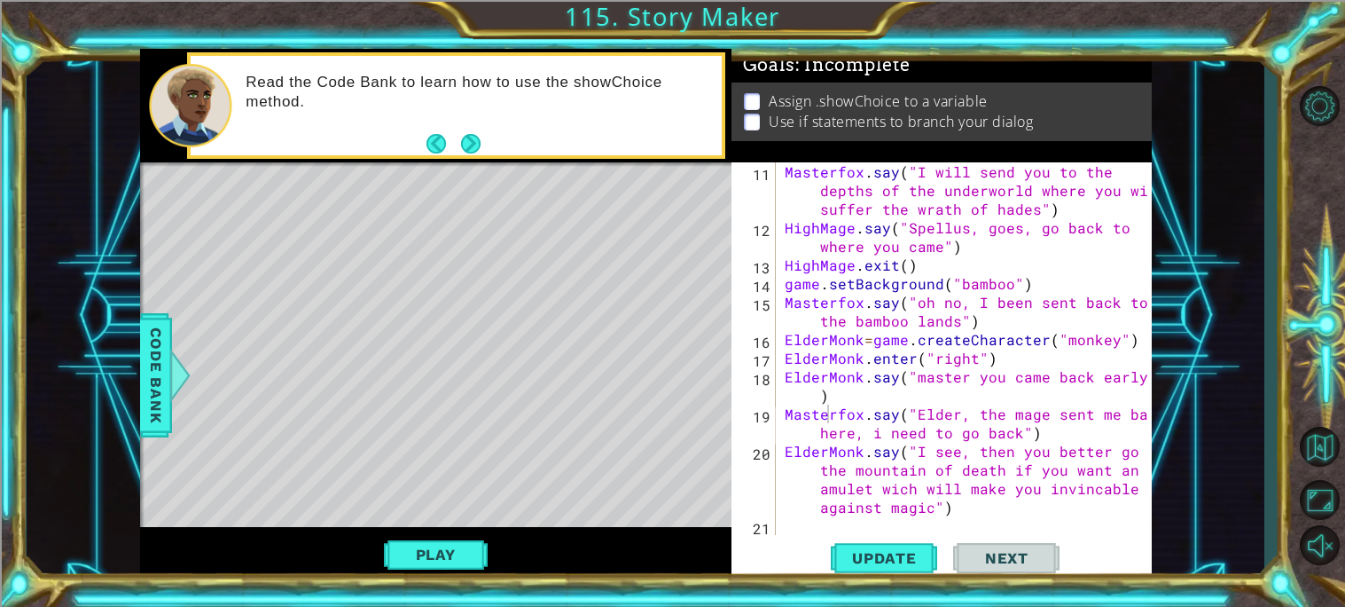
click at [811, 517] on div "Masterfox . say ( "I will send you to the depths of the underworld where you wi…" at bounding box center [968, 385] width 375 height 447
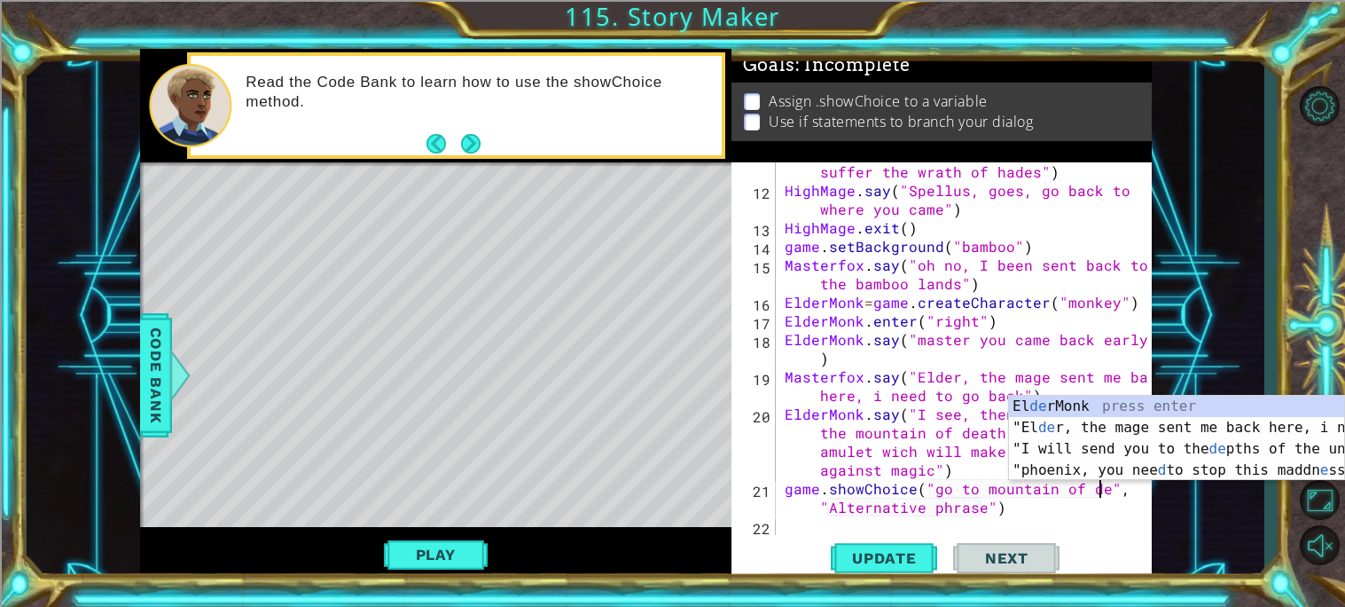
scroll to position [0, 20]
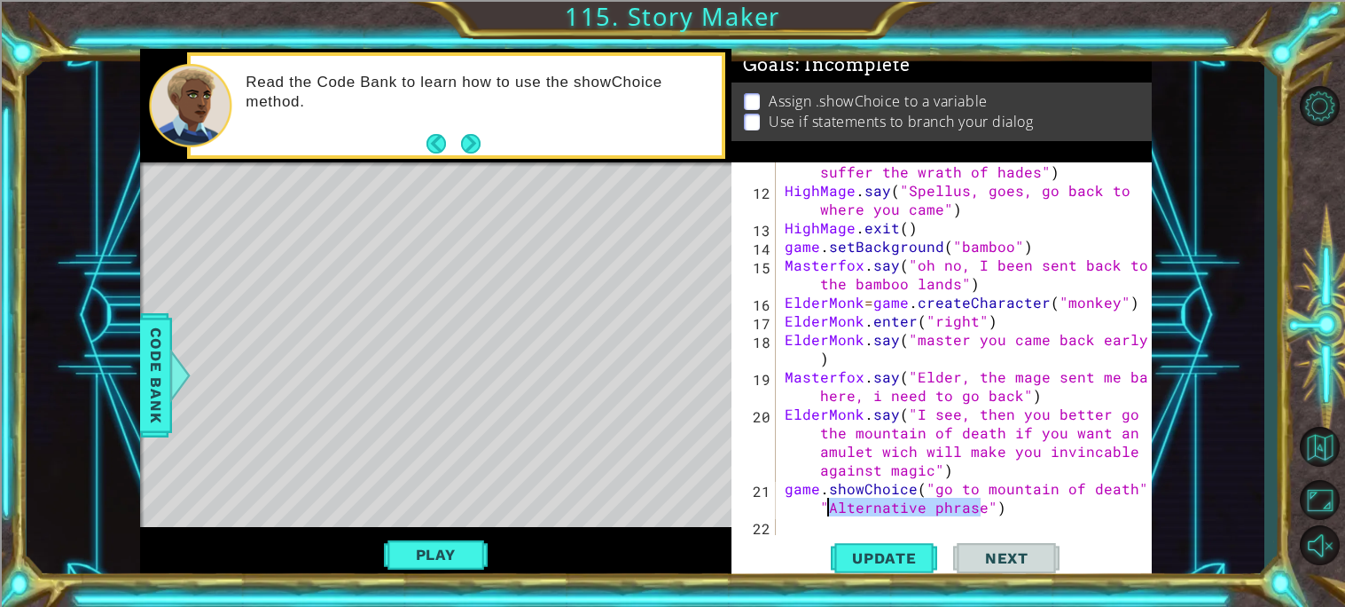
drag, startPoint x: 980, startPoint y: 502, endPoint x: 824, endPoint y: 513, distance: 156.5
click at [824, 513] on div "Masterfox . say ( "I will send you to the depths of the underworld where you wi…" at bounding box center [968, 348] width 375 height 447
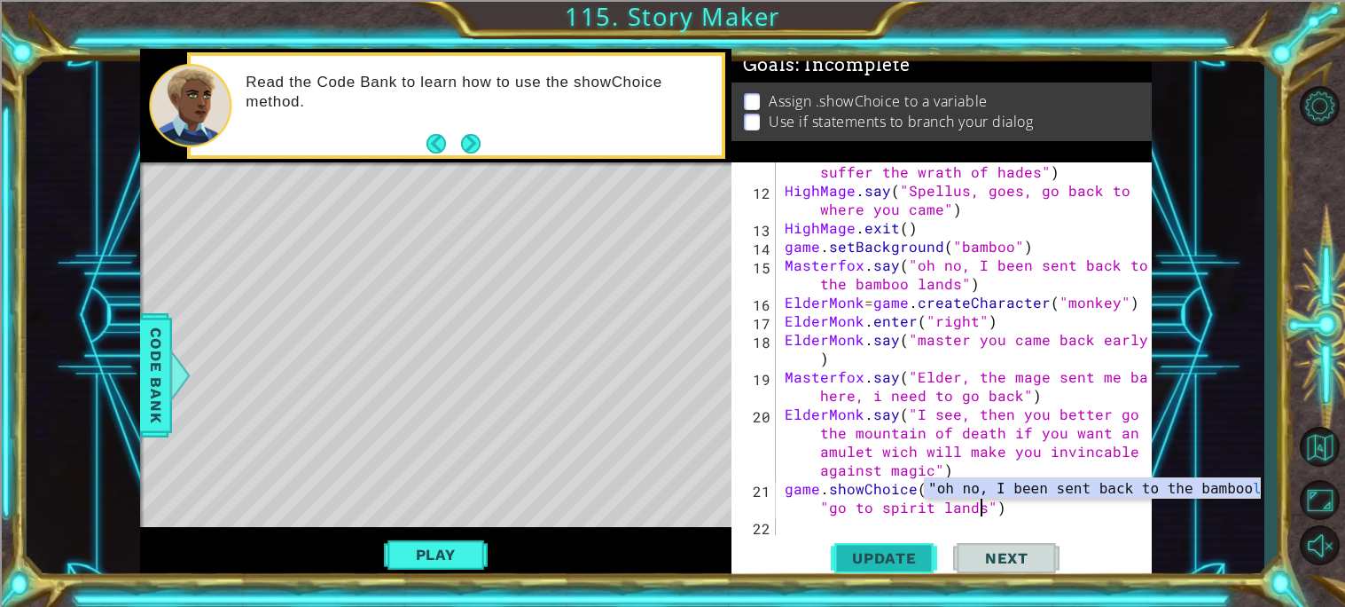
scroll to position [0, 32]
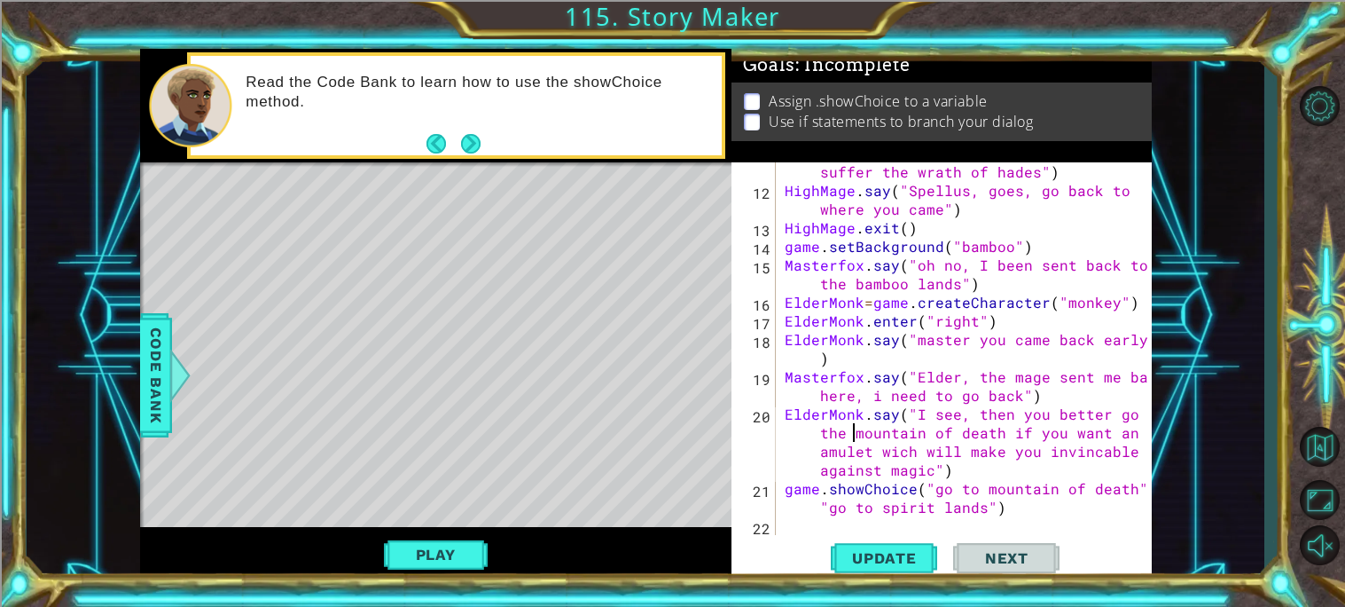
click at [854, 436] on div "Masterfox . say ( "I will send you to the depths of the underworld where you wi…" at bounding box center [968, 348] width 375 height 447
type textarea "ElderMonk.say("I see, then you better go to the mountain of death if you want a…"
click at [894, 549] on span "Update" at bounding box center [884, 558] width 100 height 18
click at [453, 553] on button "Play" at bounding box center [436, 554] width 104 height 34
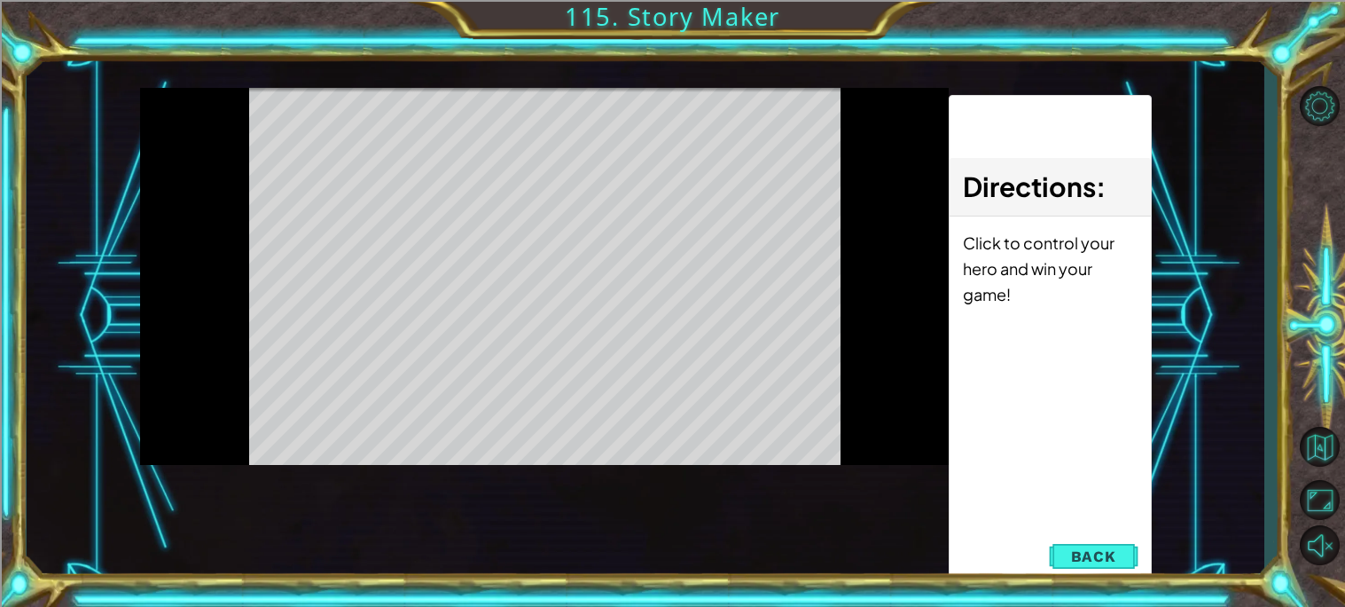
click at [453, 553] on div "Level Map" at bounding box center [549, 349] width 819 height 522
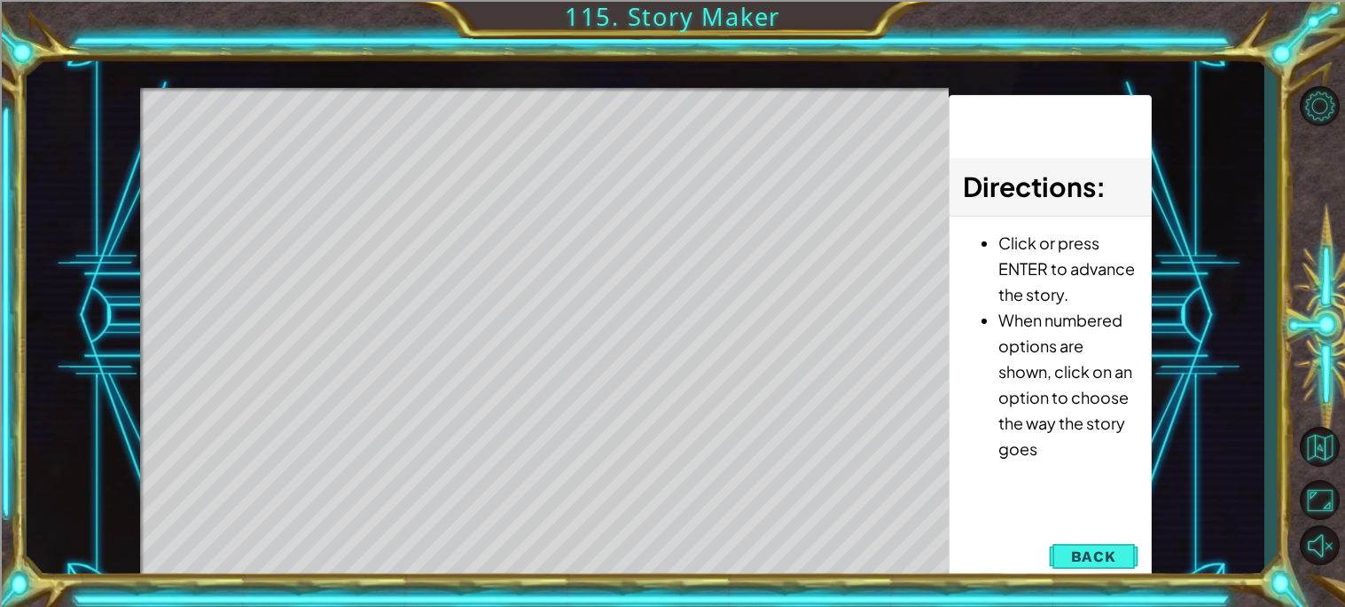
click at [552, 294] on div "Level Map" at bounding box center [549, 349] width 819 height 522
click at [544, 286] on div "Level Map" at bounding box center [549, 349] width 819 height 522
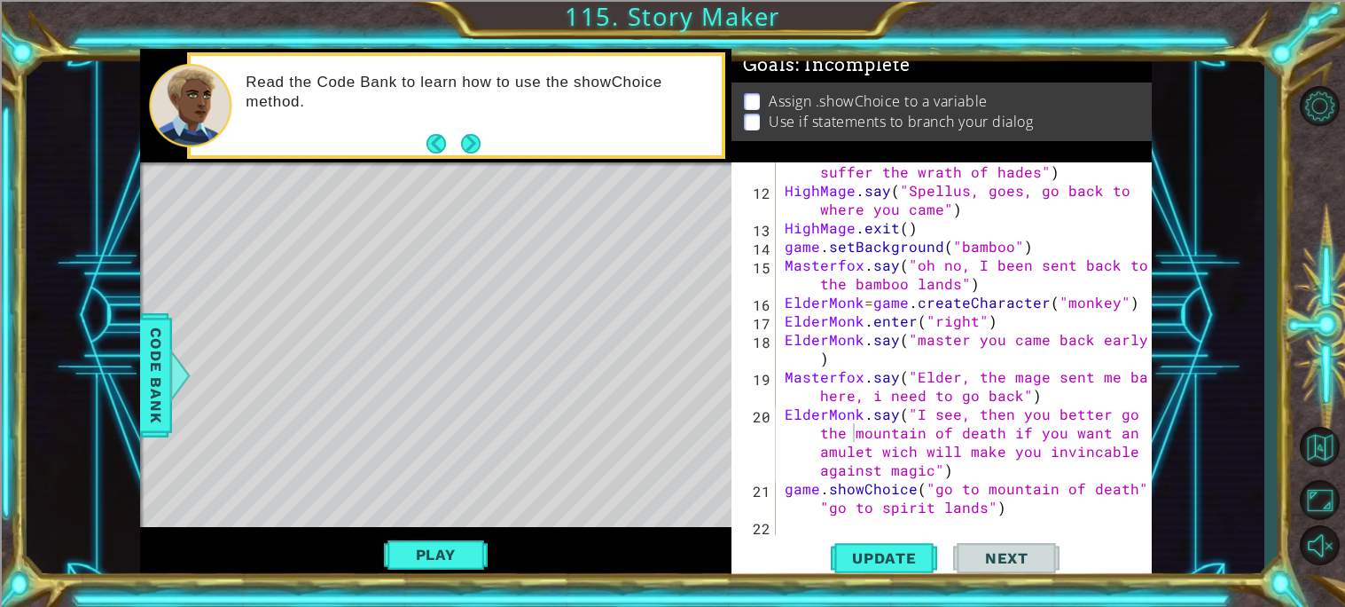
click at [1104, 567] on div "Update Next" at bounding box center [945, 558] width 420 height 42
click at [140, 411] on div "Code Bank" at bounding box center [156, 375] width 32 height 124
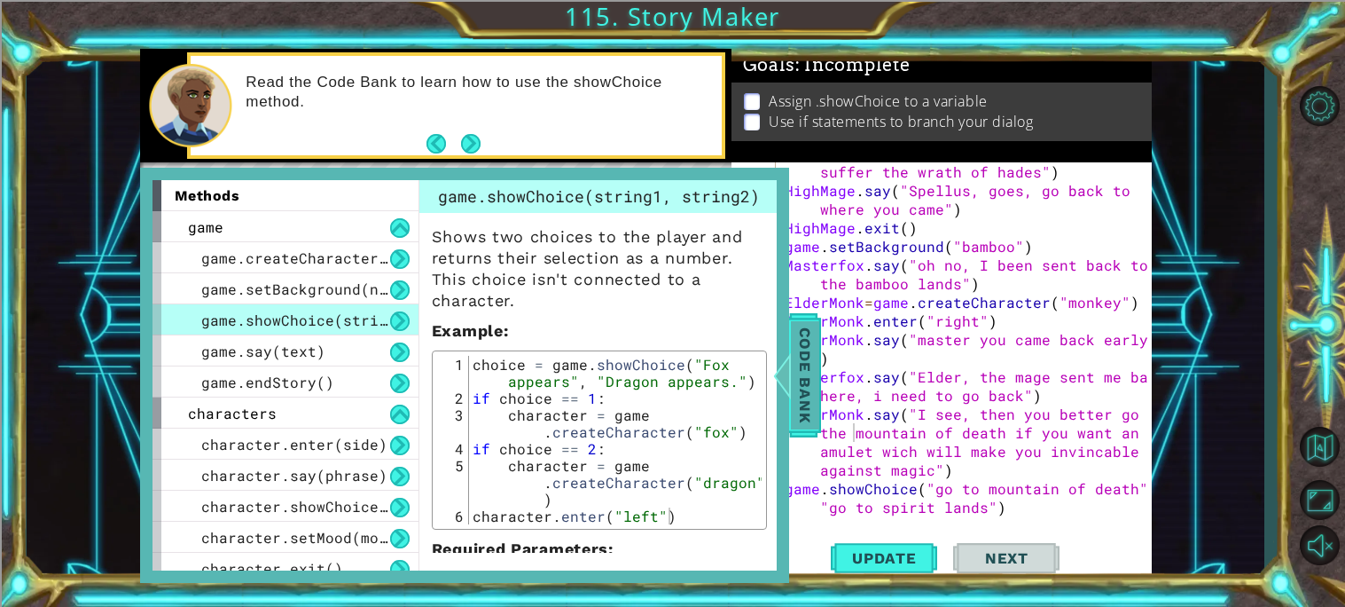
click at [792, 401] on div at bounding box center [782, 375] width 22 height 53
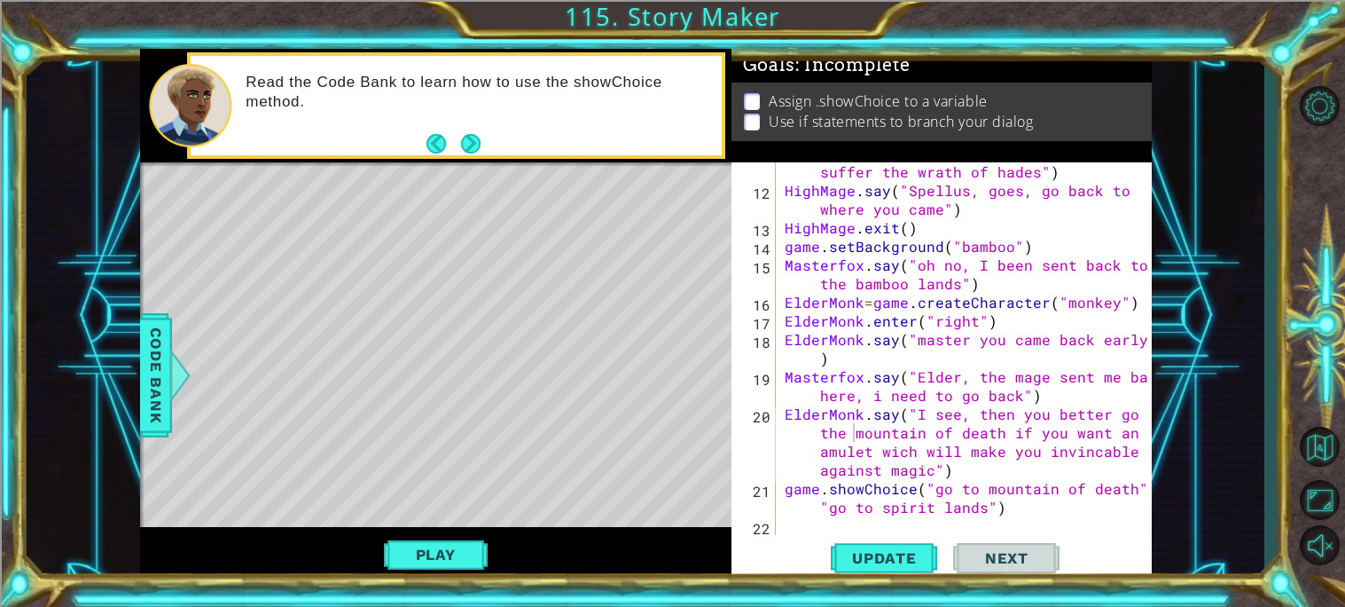
click at [781, 529] on div "Masterfox . say ( "I will send you to the depths of the underworld where you wi…" at bounding box center [968, 348] width 375 height 447
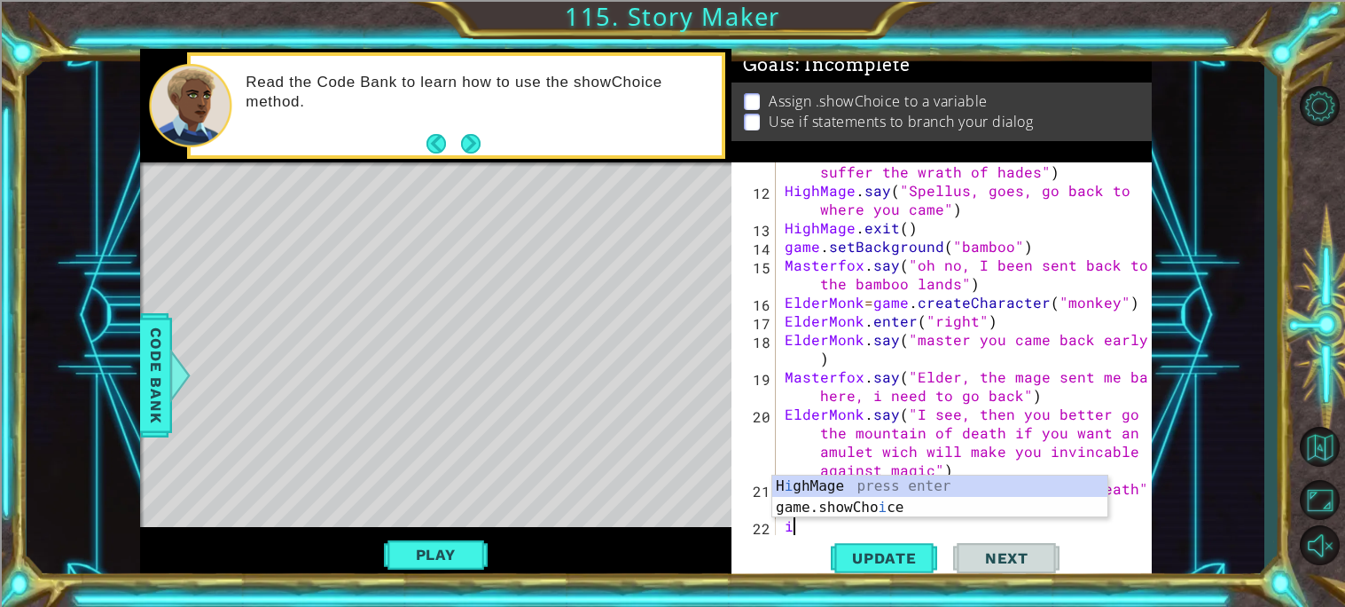
scroll to position [279, 0]
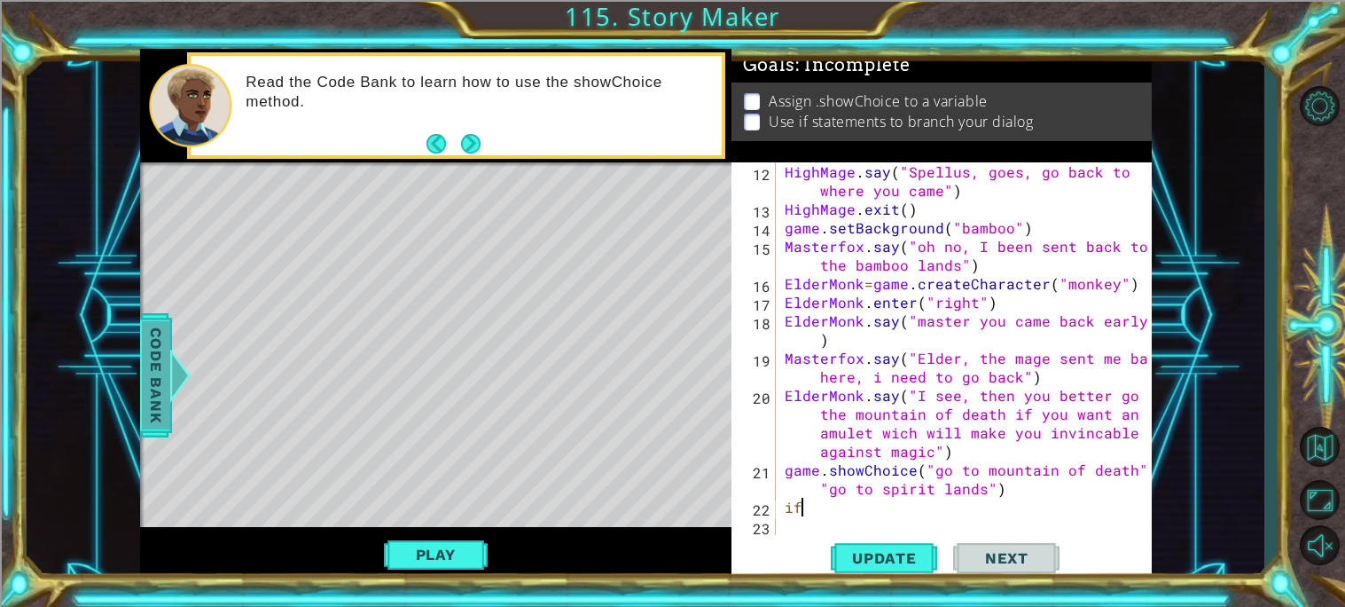
click at [143, 387] on span "Code Bank" at bounding box center [156, 375] width 28 height 108
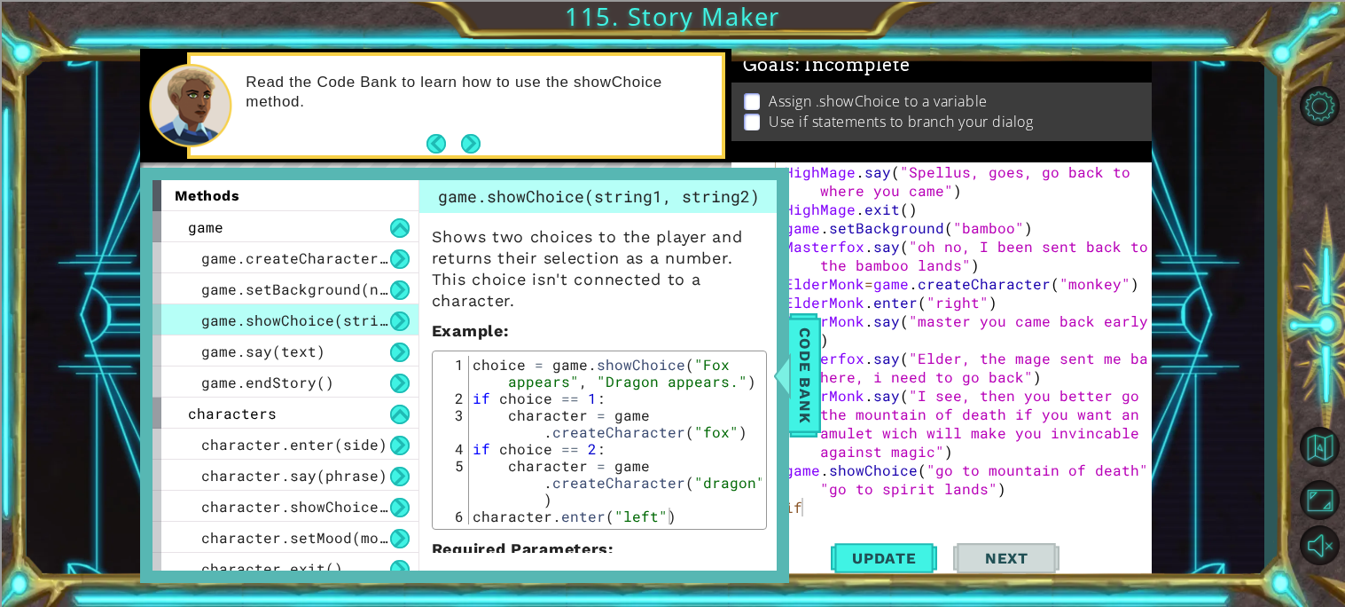
click at [144, 390] on div "methods game game.createCharacter(name) game.setBackground(name) game.showChoic…" at bounding box center [464, 375] width 649 height 415
click at [798, 353] on span "Code Bank" at bounding box center [805, 375] width 28 height 108
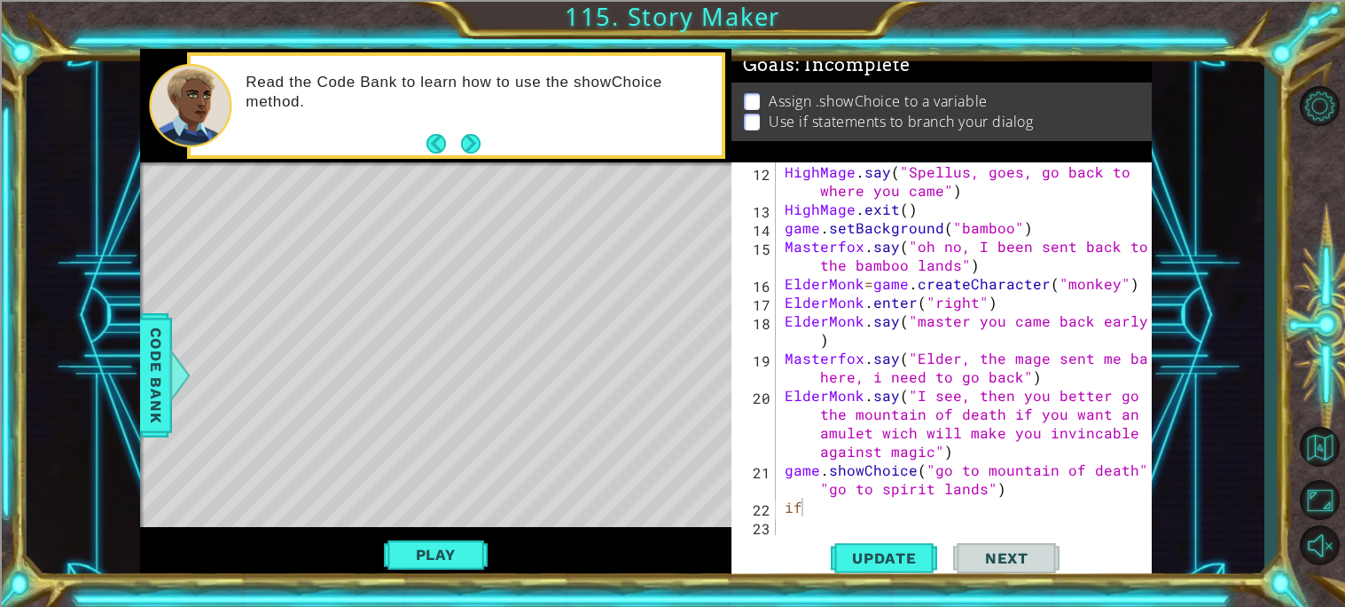
click at [931, 493] on div "HighMage . say ( "[PERSON_NAME], goes, go back to where you came" ) HighMage . …" at bounding box center [968, 376] width 375 height 428
click at [899, 506] on div "HighMage . say ( "[PERSON_NAME], goes, go back to where you came" ) HighMage . …" at bounding box center [968, 376] width 375 height 428
type textarea "if choice == 1":"
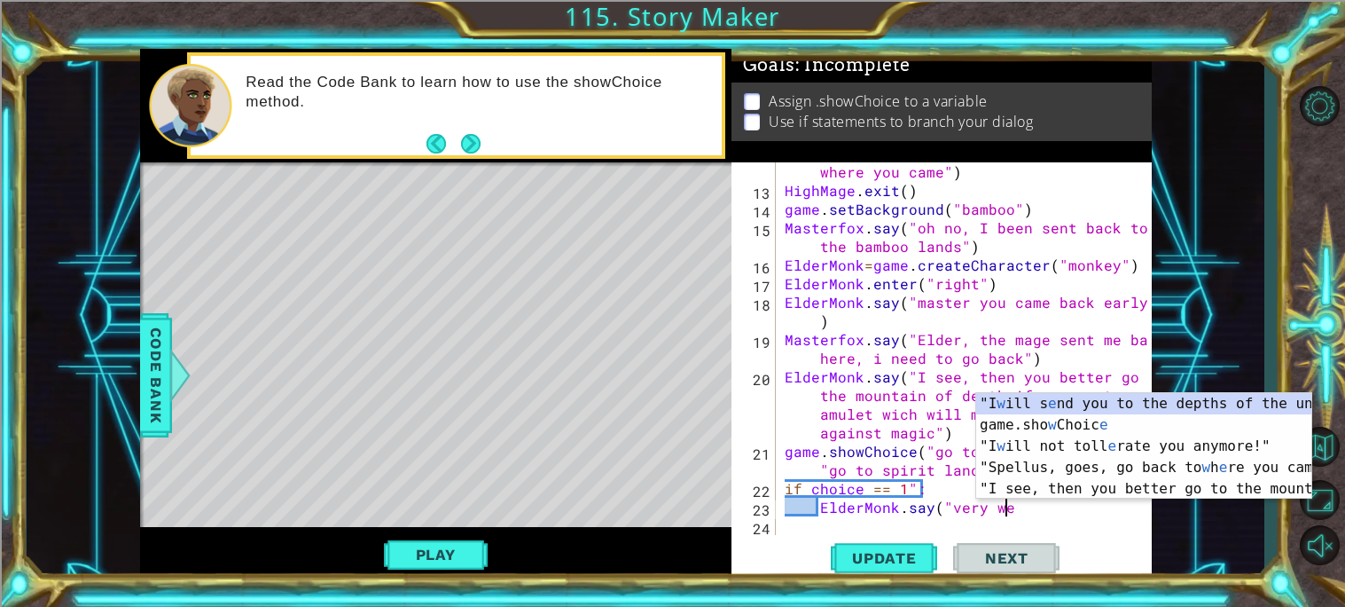
scroll to position [0, 12]
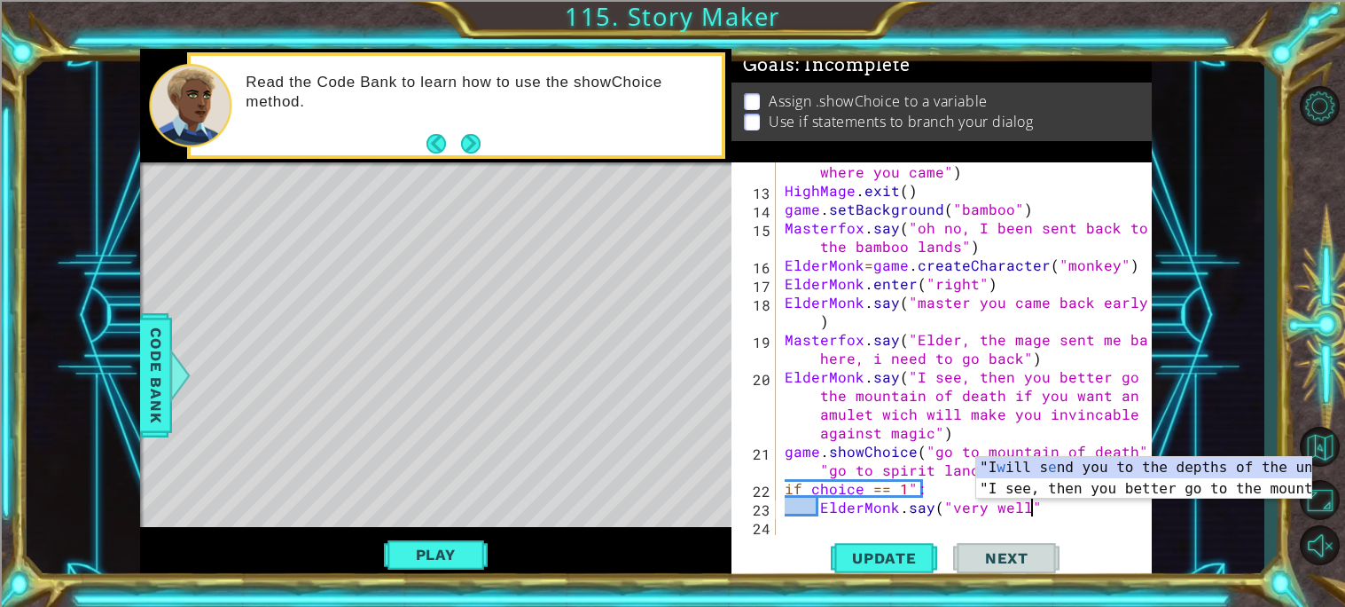
type textarea "ElderMonk.say("very well")"
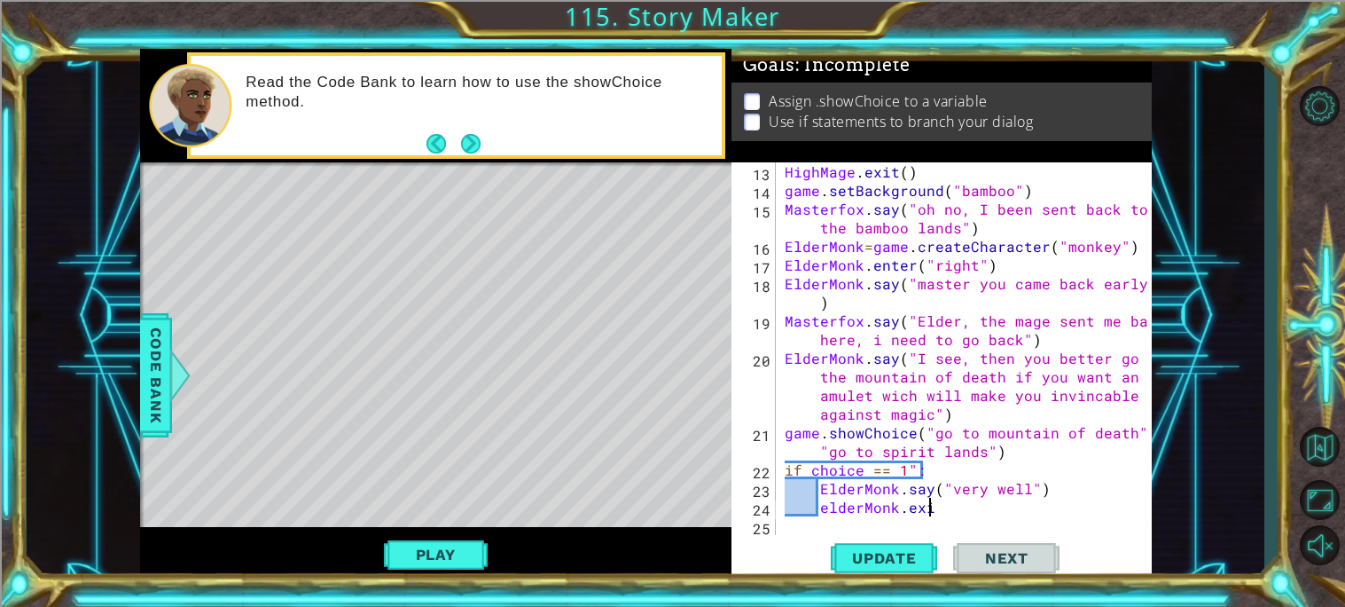
scroll to position [0, 8]
type textarea "elderMonk.exit()"
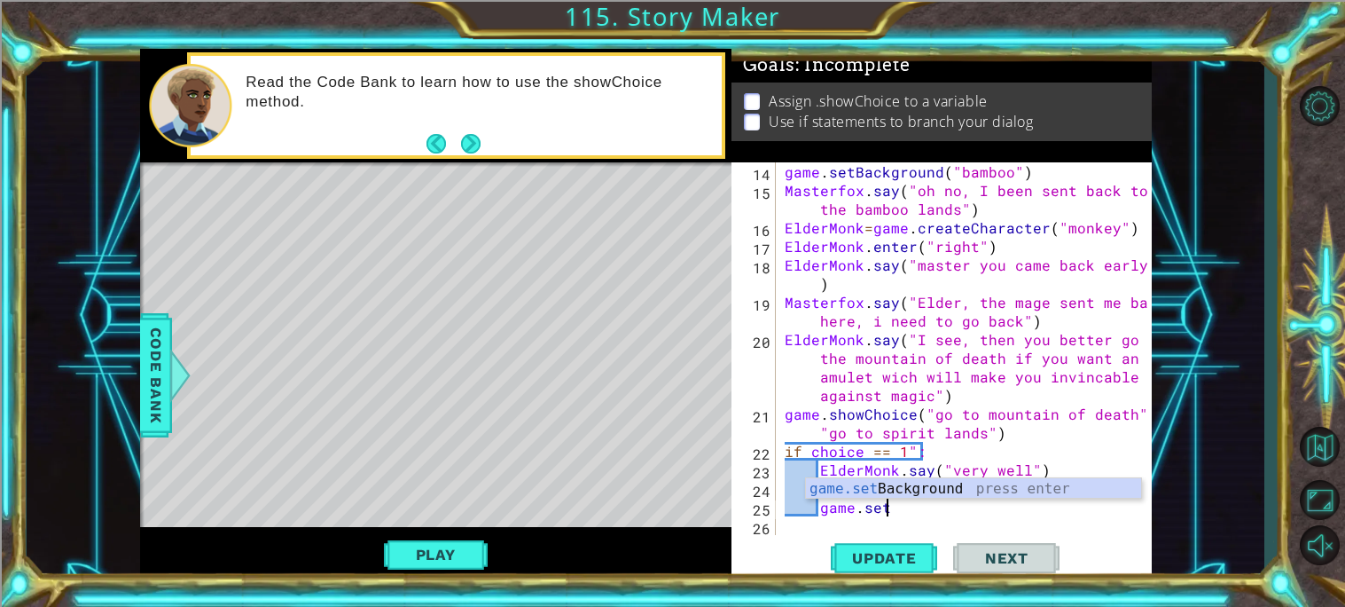
scroll to position [0, 4]
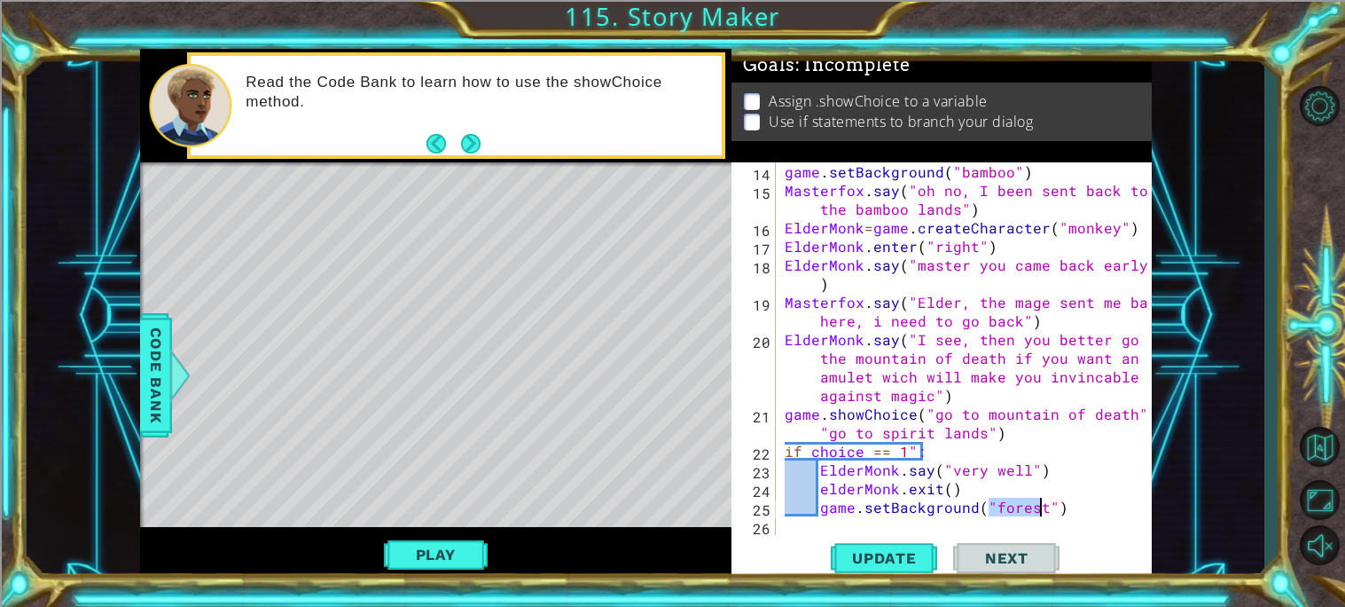
type textarea "game.setBackground("forest")"
click at [813, 537] on div "Update Next" at bounding box center [945, 558] width 420 height 42
click at [795, 531] on div "game . setBackground ( "bamboo" ) Masterfox . say ( "oh no, I been sent back to…" at bounding box center [968, 367] width 375 height 410
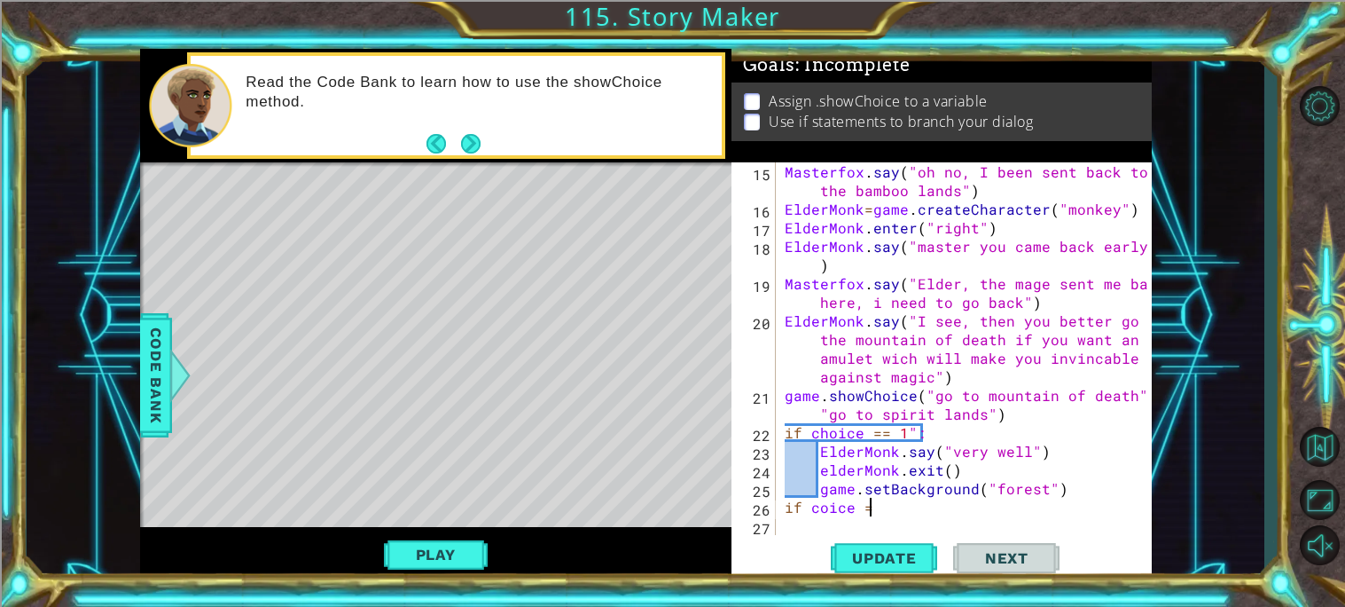
scroll to position [0, 4]
click at [915, 429] on div "Masterfox . say ( "oh no, I been sent back to the bamboo lands" ) ElderMonk = g…" at bounding box center [968, 376] width 375 height 428
click at [944, 500] on div "Masterfox . say ( "oh no, I been sent back to the bamboo lands" ) ElderMonk = g…" at bounding box center [968, 376] width 375 height 428
type textarea "if coice == 2:"
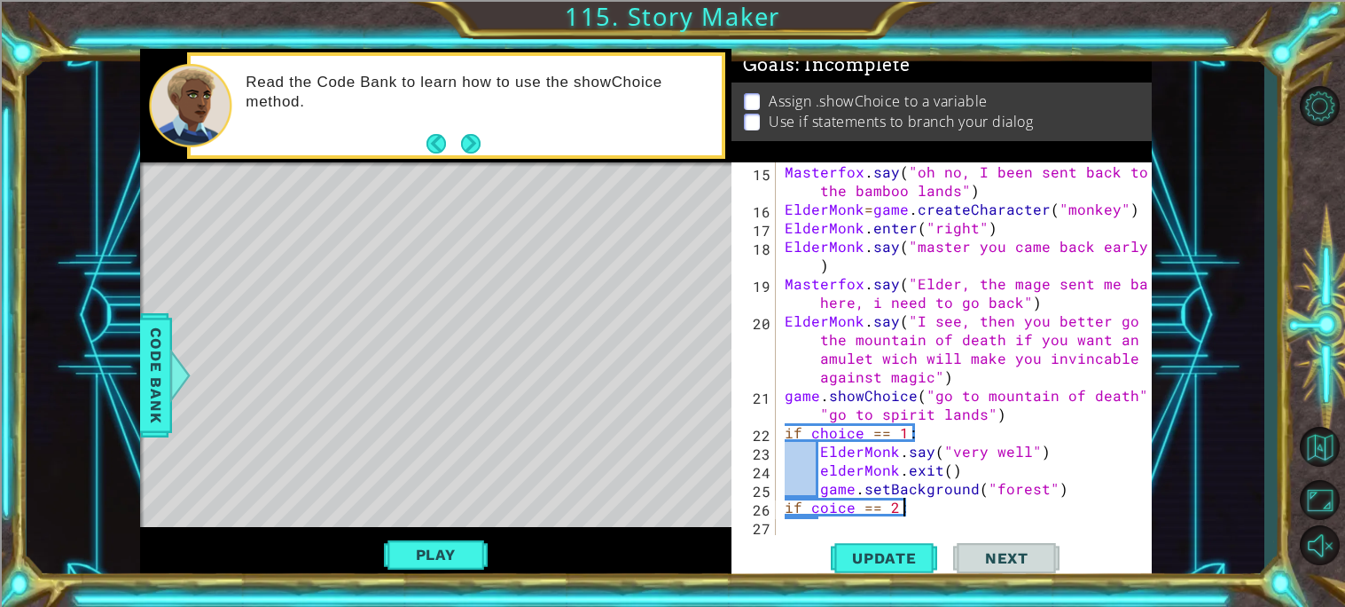
scroll to position [372, 0]
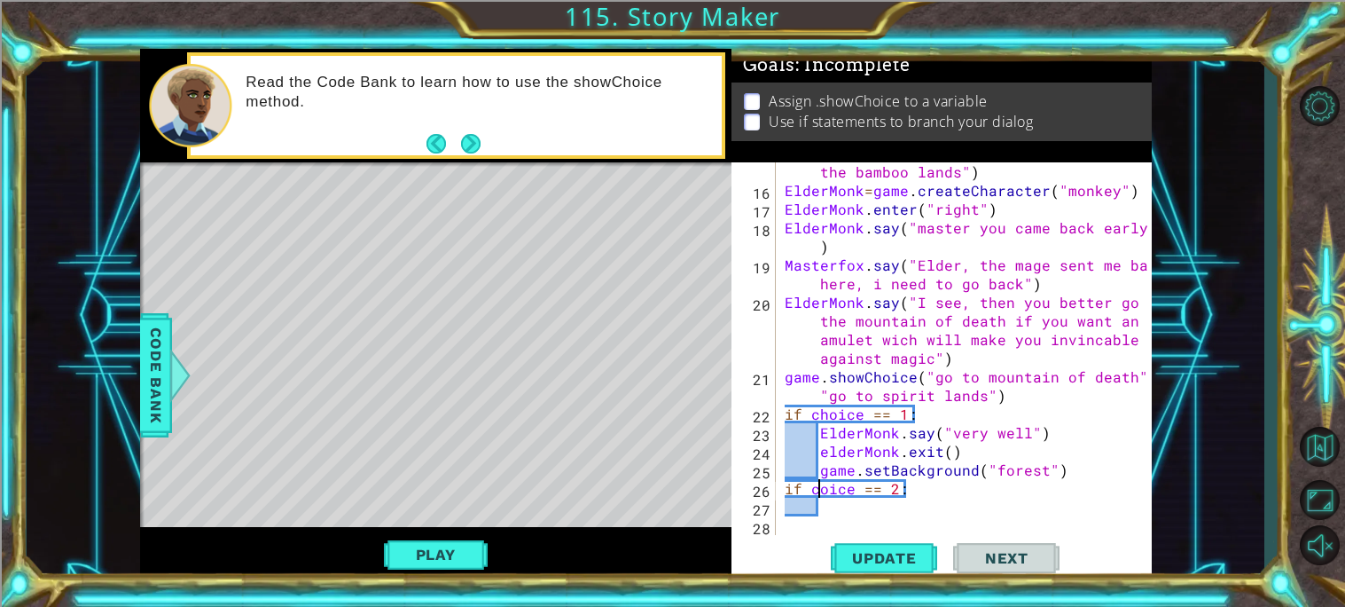
click at [817, 494] on div "Masterfox . say ( "oh no, I been sent back to the bamboo lands" ) ElderMonk = g…" at bounding box center [968, 358] width 375 height 428
type textarea "if choice == 2:"
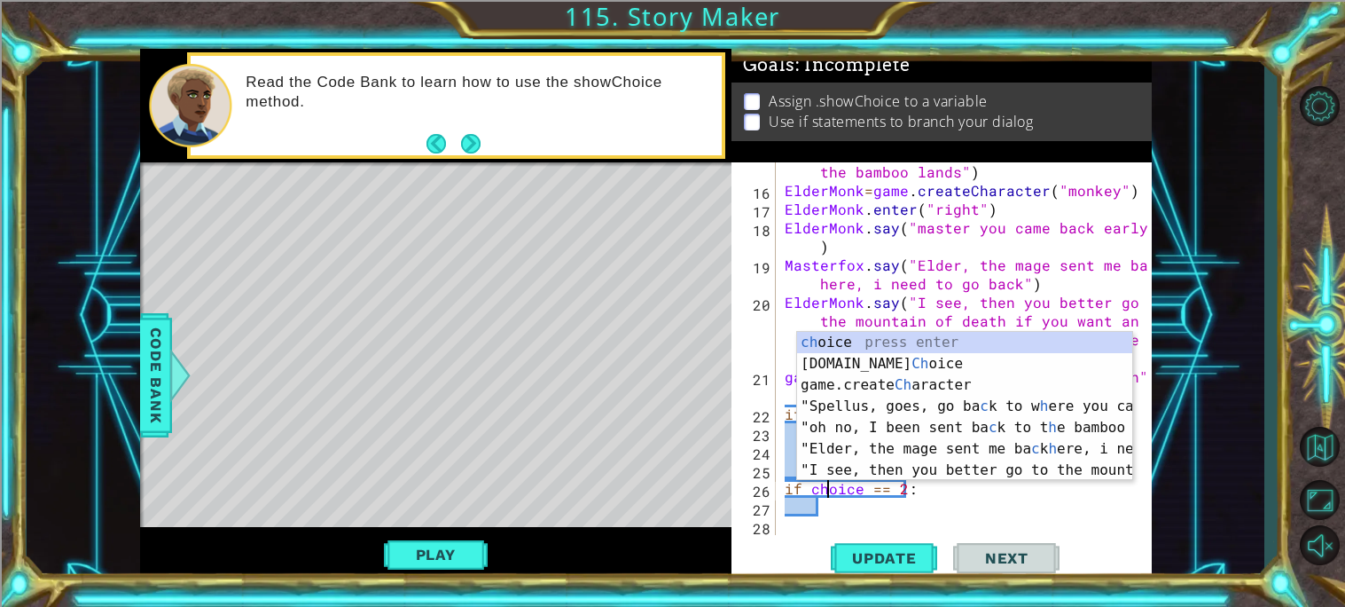
click at [879, 515] on div "Masterfox . say ( "oh no, I been sent back to the bamboo lands" ) ElderMonk = g…" at bounding box center [968, 358] width 375 height 428
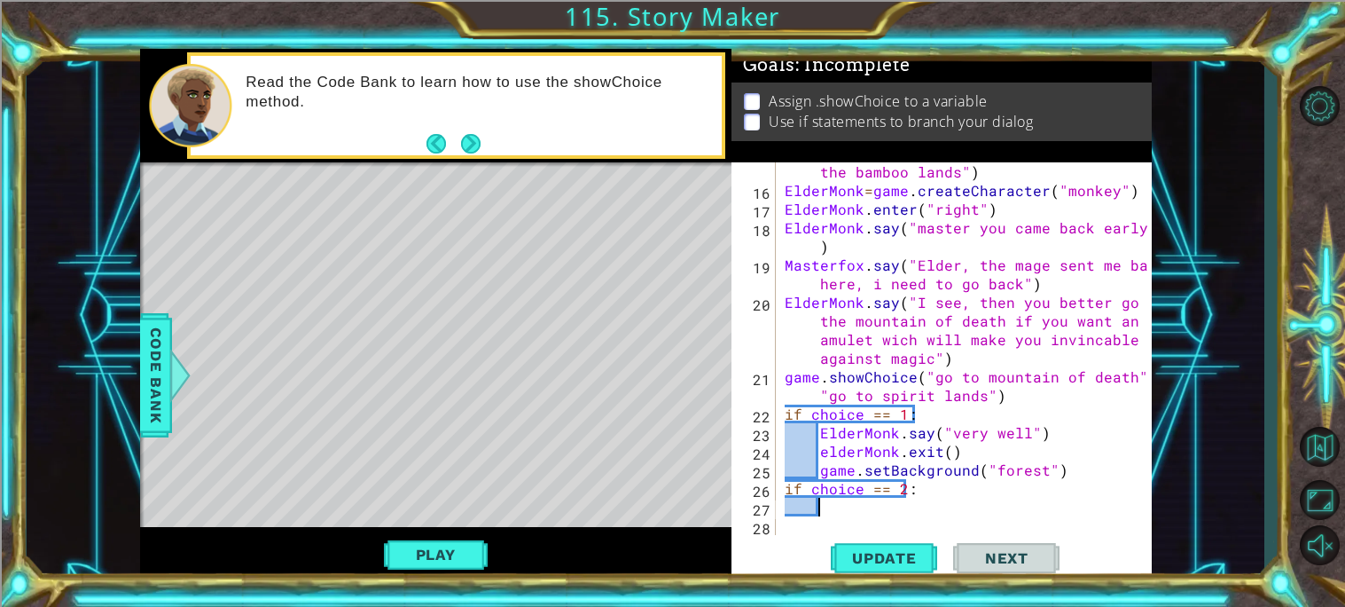
scroll to position [0, 1]
drag, startPoint x: 1036, startPoint y: 429, endPoint x: 820, endPoint y: 438, distance: 215.7
click at [820, 438] on div "Masterfox . say ( "oh no, I been sent back to the bamboo lands" ) ElderMonk = g…" at bounding box center [968, 358] width 375 height 428
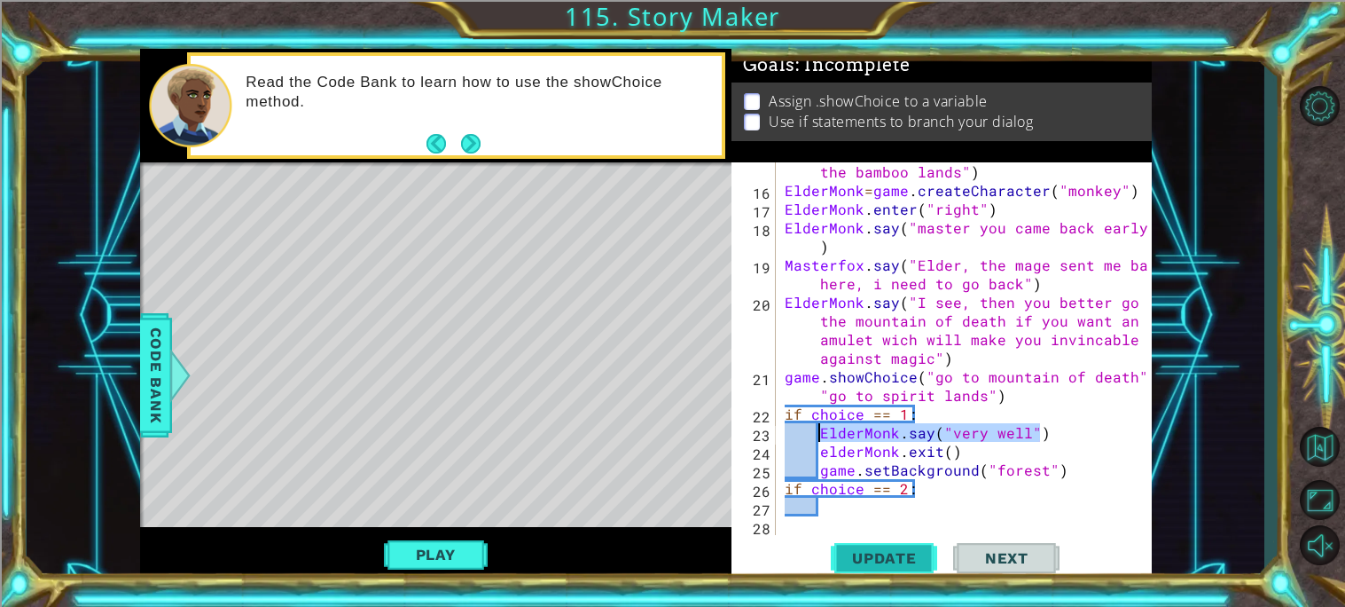
type textarea "C"
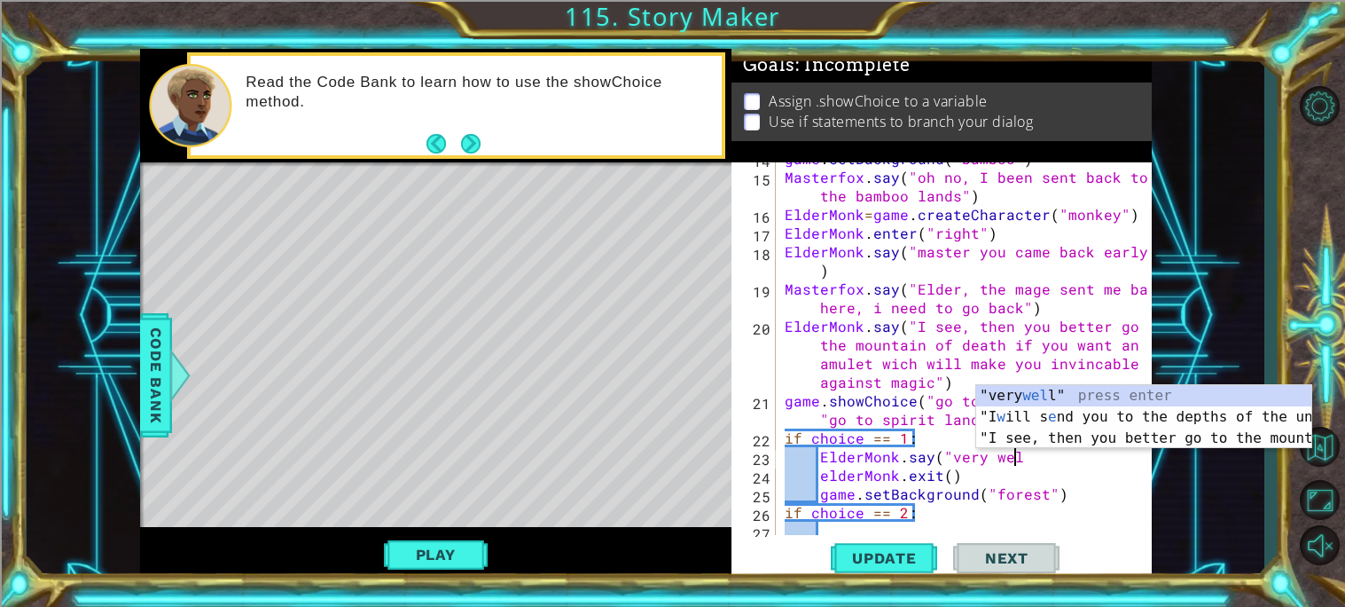
scroll to position [0, 12]
type textarea "ElderMonk.say("very well")"
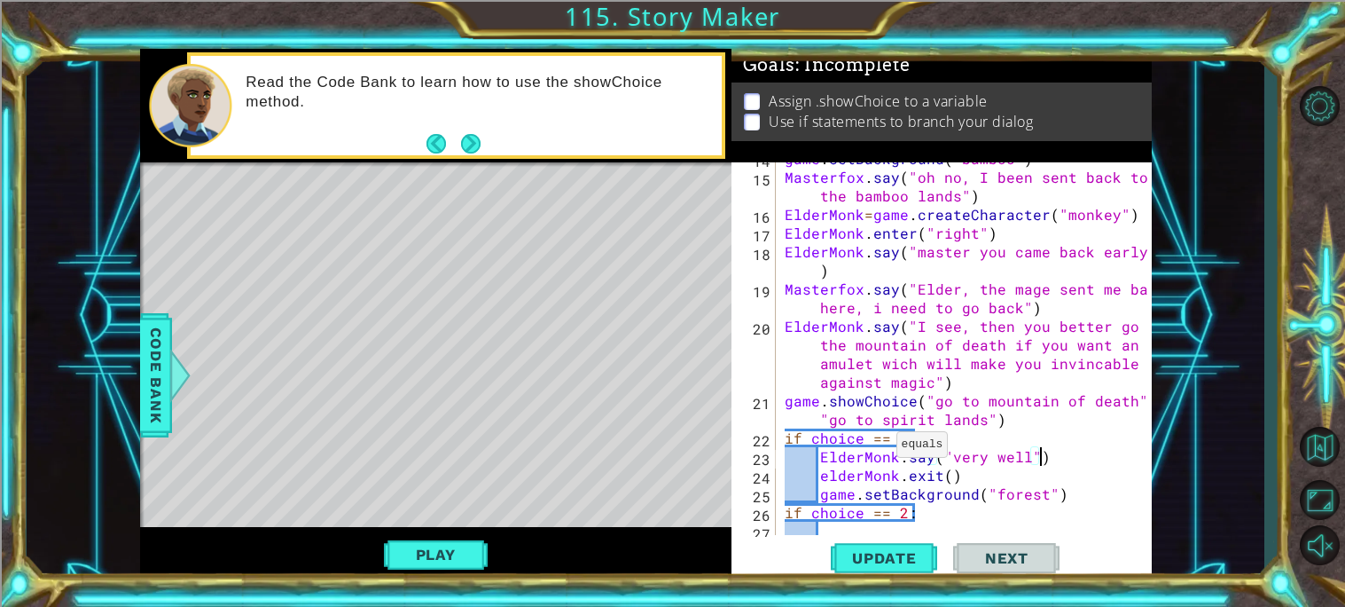
scroll to position [372, 0]
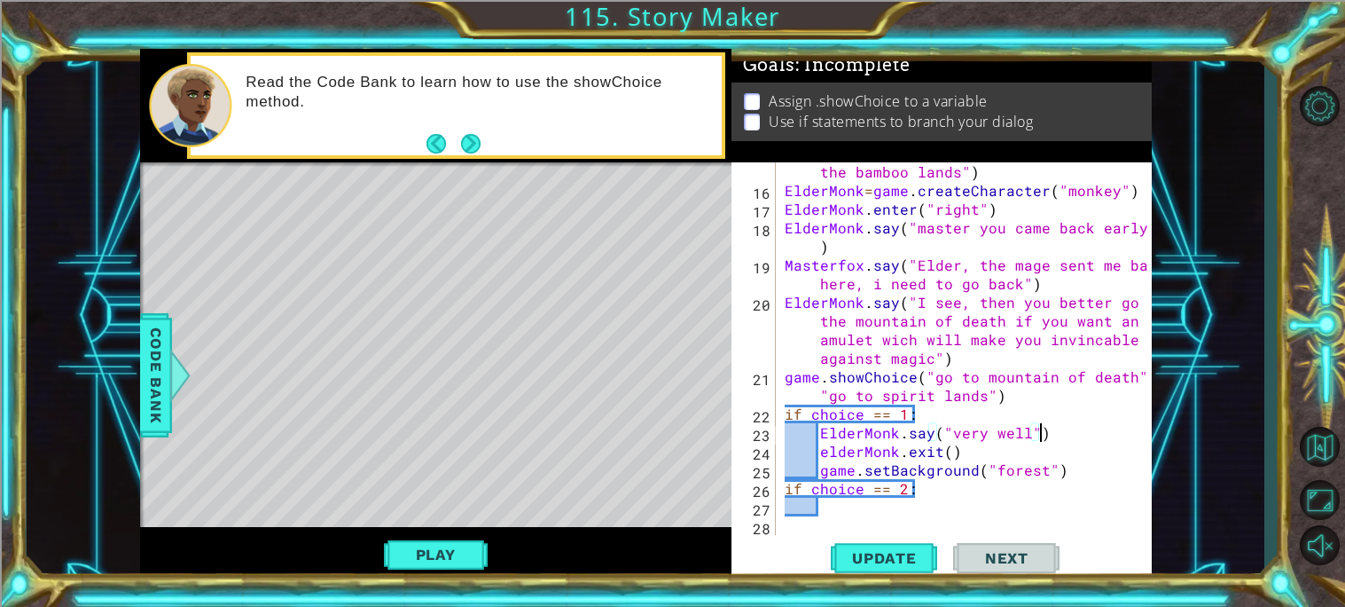
click at [911, 502] on div "Masterfox . say ( "oh no, I been sent back to the bamboo lands" ) ElderMonk = g…" at bounding box center [968, 358] width 375 height 428
drag, startPoint x: 1045, startPoint y: 428, endPoint x: 820, endPoint y: 427, distance: 224.4
click at [820, 427] on div "Masterfox . say ( "oh no, I been sent back to the bamboo lands" ) ElderMonk = g…" at bounding box center [968, 358] width 375 height 428
type textarea "ElderMonk.say("very well")"
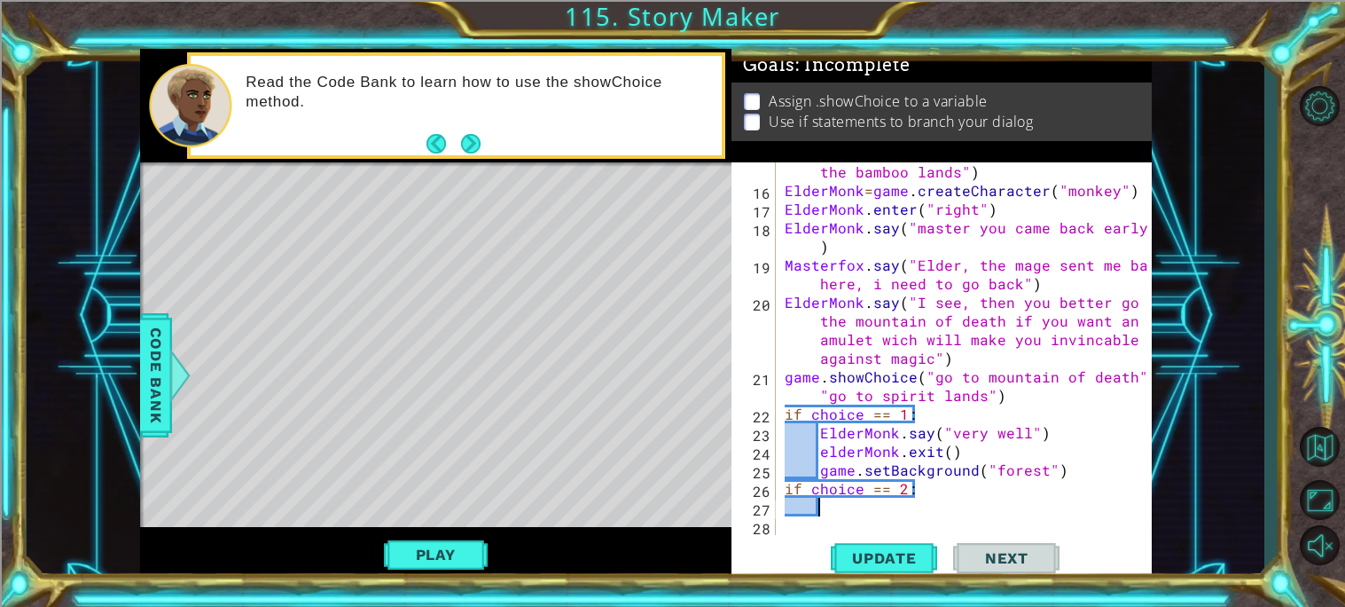
click at [854, 505] on div "Masterfox . say ( "oh no, I been sent back to the bamboo lands" ) ElderMonk = g…" at bounding box center [968, 358] width 375 height 428
paste textarea "ElderMonk.say("very well")"
type textarea "ElderMonk.say("very well")"
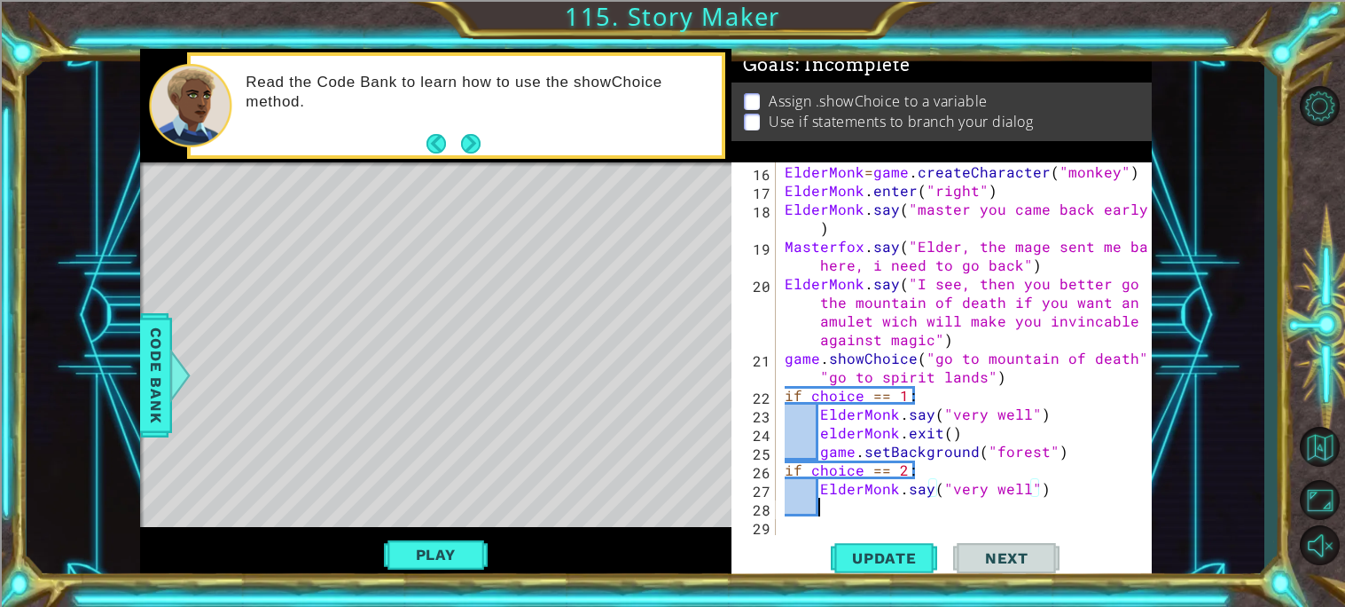
scroll to position [390, 0]
drag, startPoint x: 955, startPoint y: 429, endPoint x: 818, endPoint y: 435, distance: 137.6
click at [818, 435] on div "ElderMonk = game . createCharacter ( "monkey" ) ElderMonk . enter ( "right" ) E…" at bounding box center [968, 367] width 375 height 410
type textarea "elderMonk.exit()"
click at [830, 505] on div "ElderMonk = game . createCharacter ( "monkey" ) ElderMonk . enter ( "right" ) E…" at bounding box center [968, 367] width 375 height 410
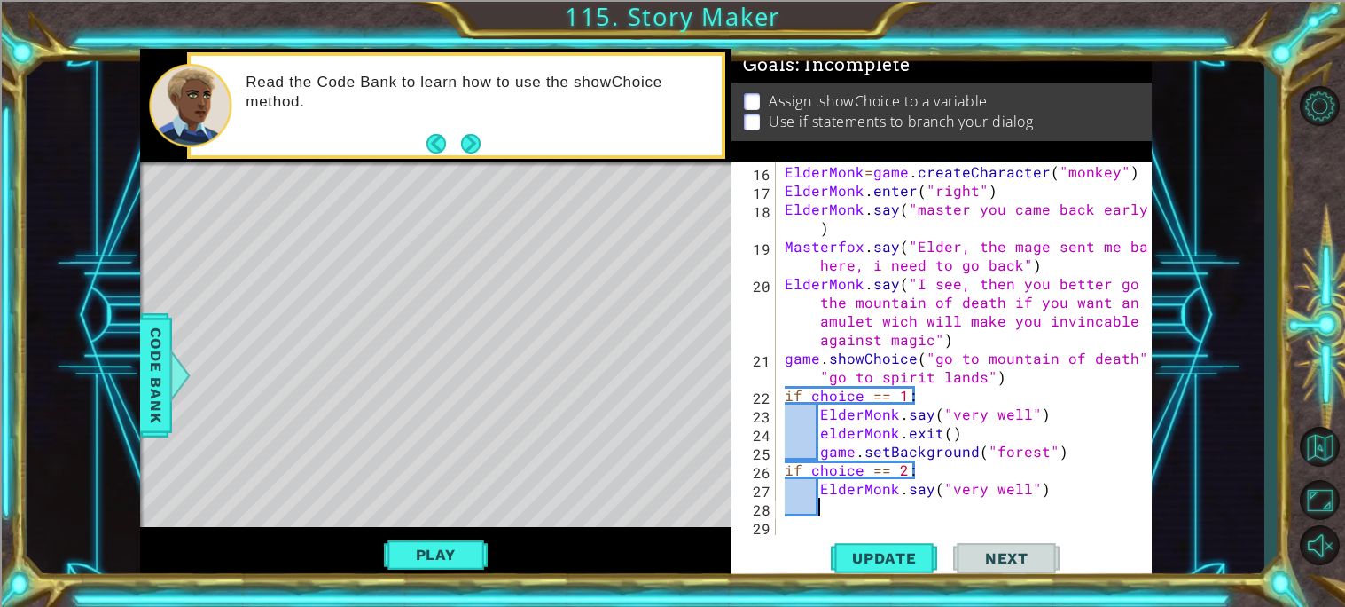
paste textarea "elderMonk.exit()"
type textarea "elderMonk.exit()"
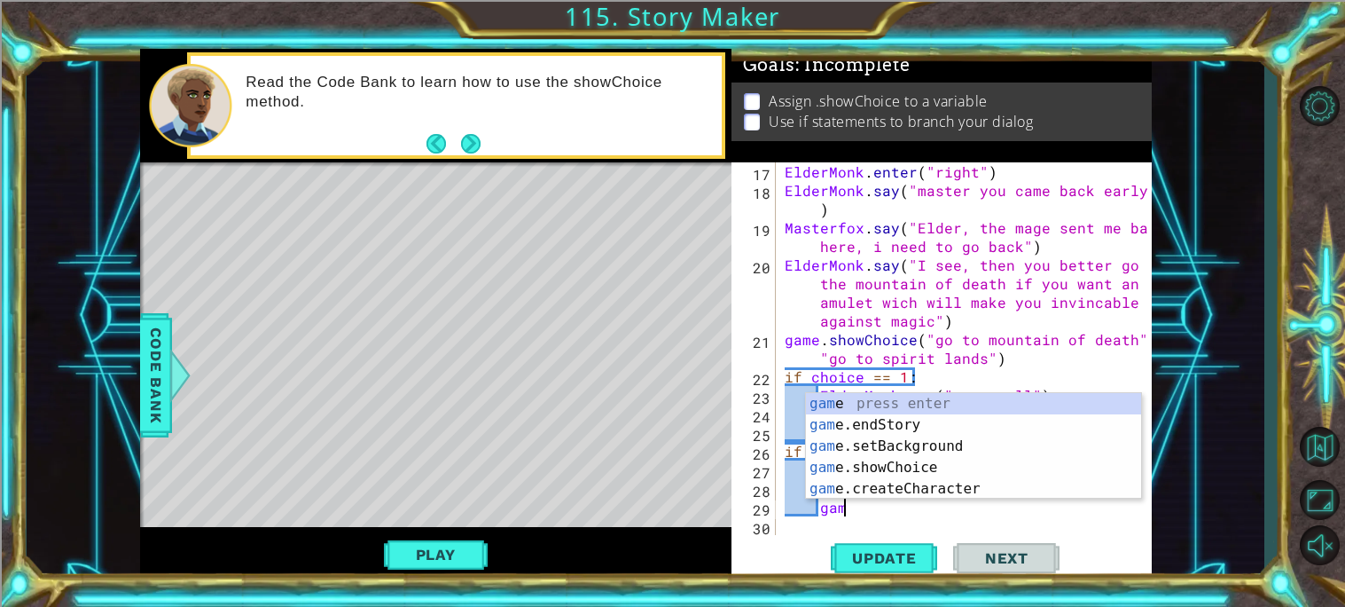
scroll to position [0, 3]
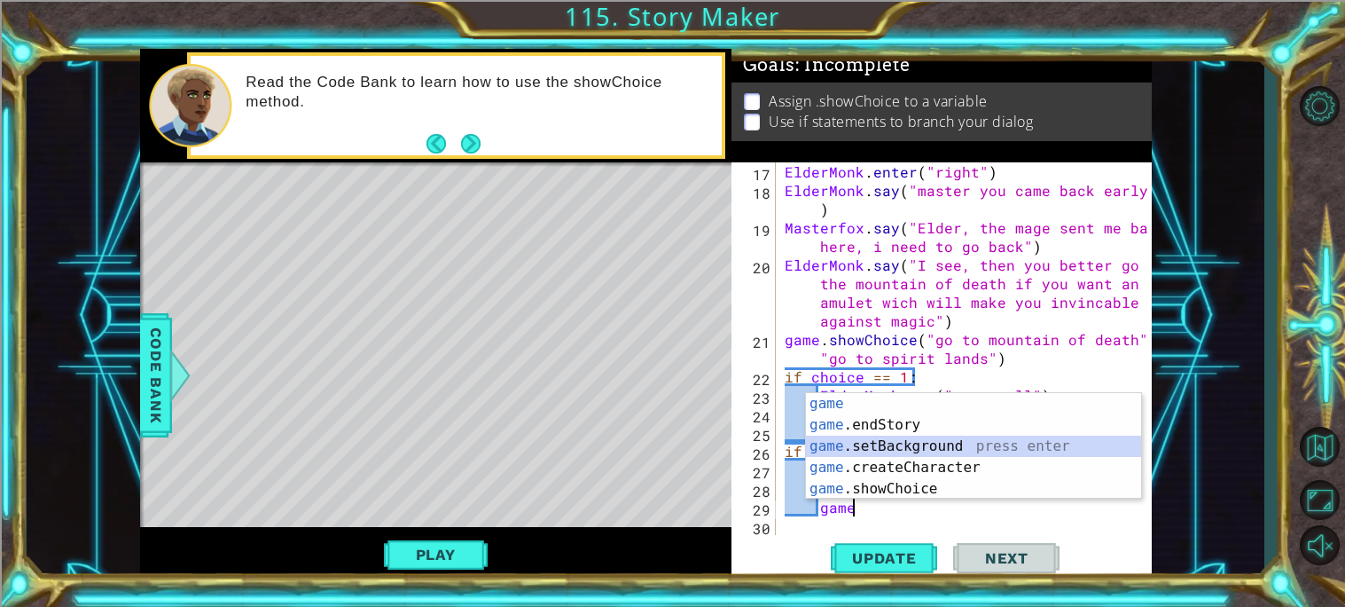
click at [889, 449] on div "game press enter game .endStory press enter game .setBackground press enter gam…" at bounding box center [973, 467] width 335 height 149
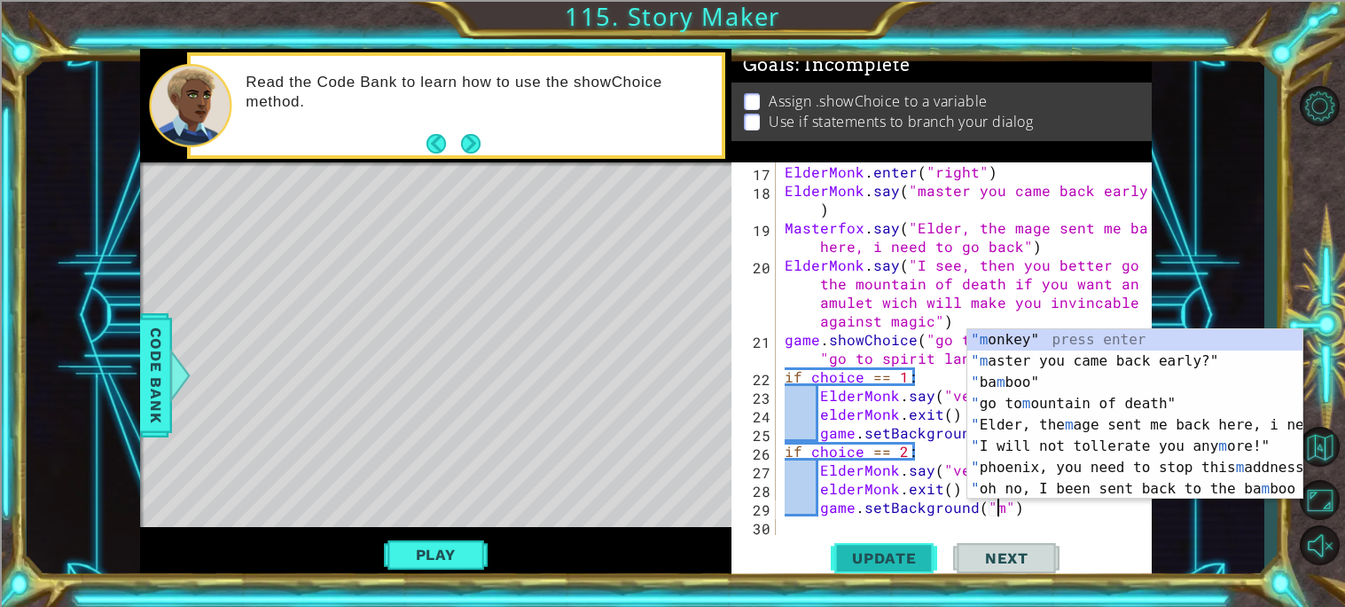
scroll to position [0, 12]
click at [150, 384] on span "Code Bank" at bounding box center [156, 375] width 28 height 108
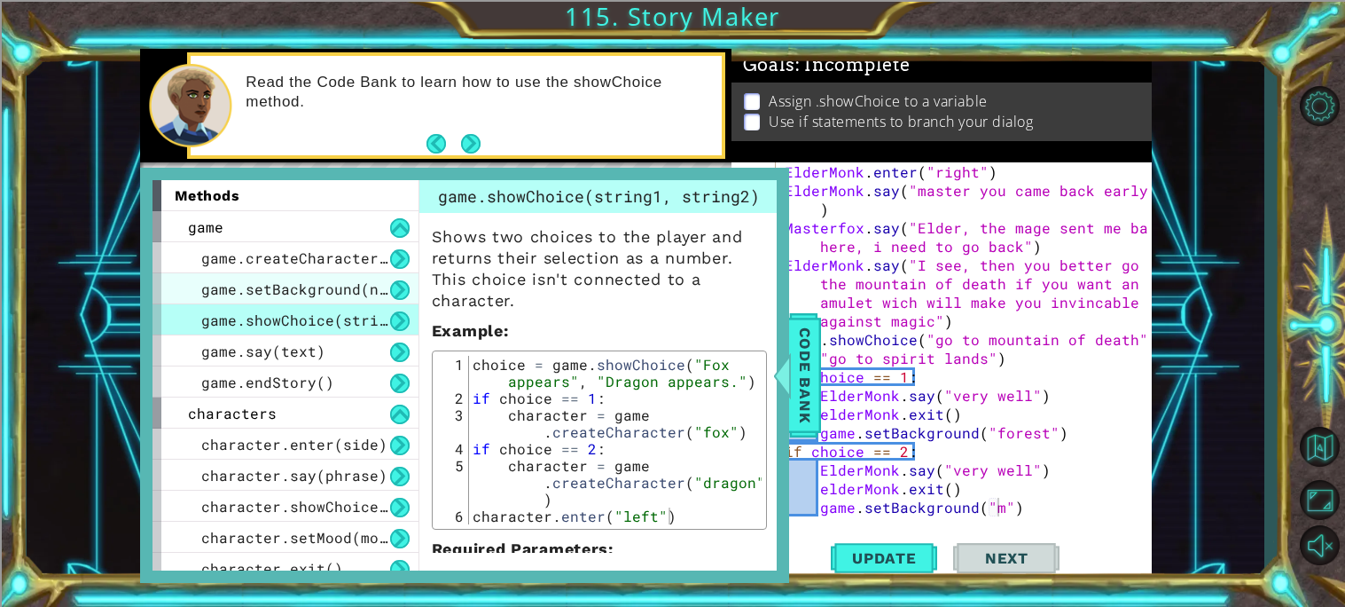
click at [320, 285] on span "game.setBackground(name)" at bounding box center [307, 288] width 213 height 19
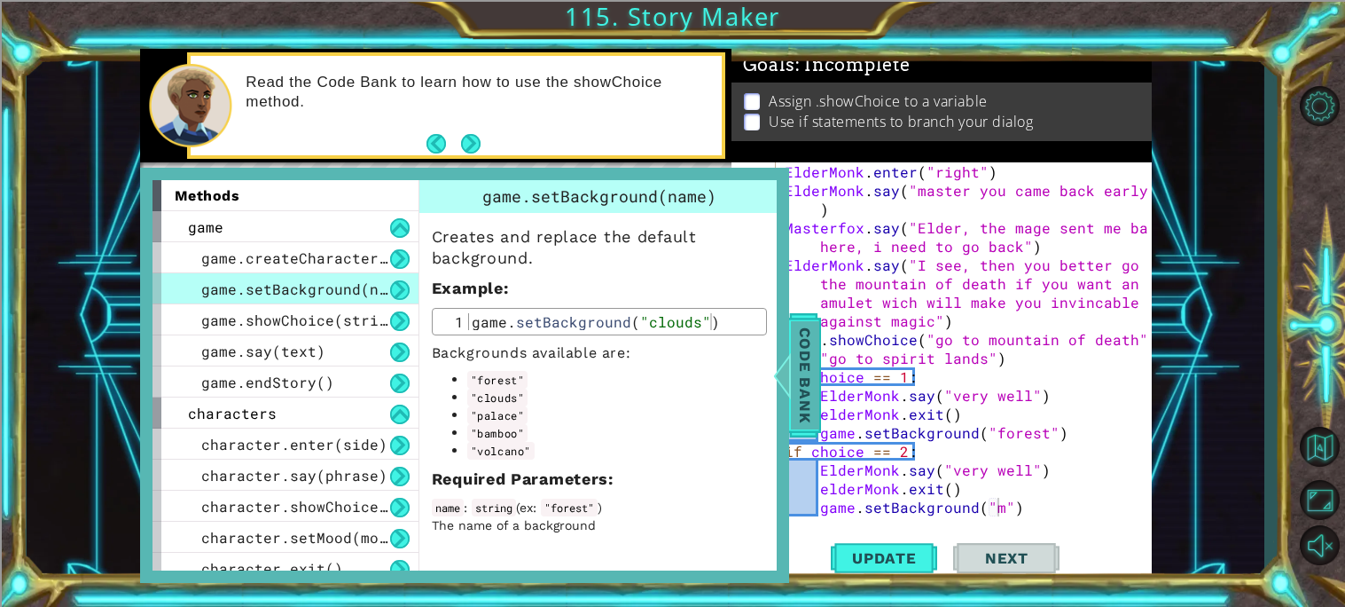
click at [803, 358] on span "Code Bank" at bounding box center [805, 375] width 28 height 108
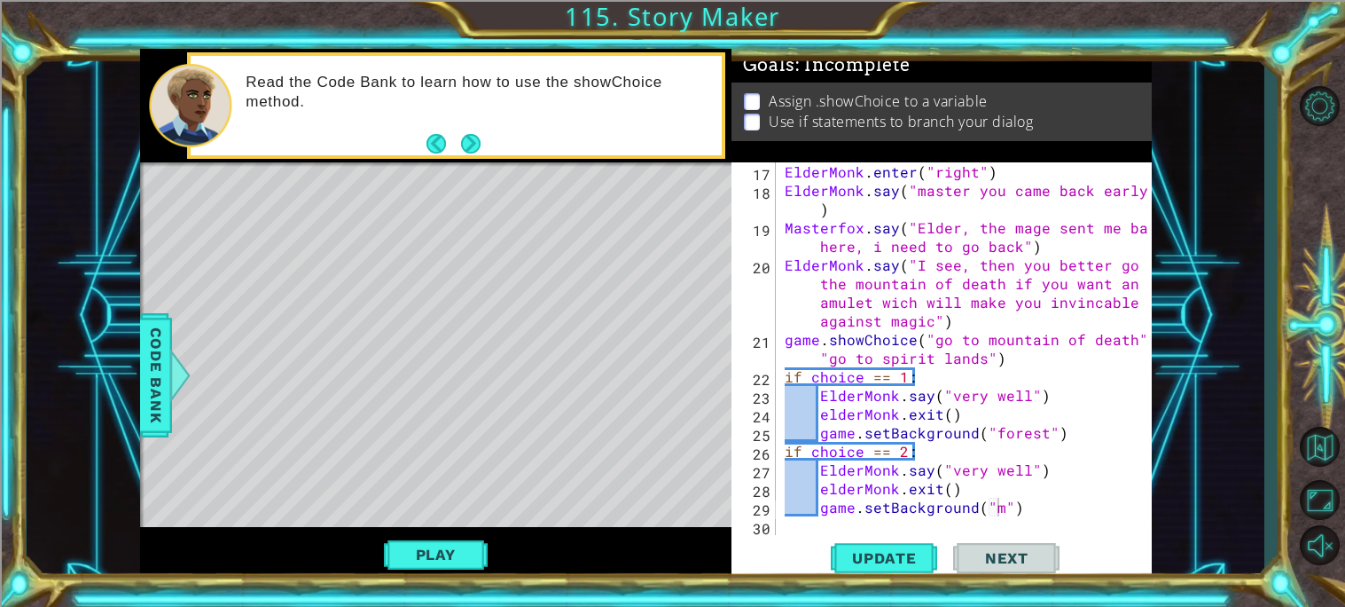
click at [1000, 497] on div "ElderMonk . enter ( "right" ) ElderMonk . say ( "master you came back early?" )…" at bounding box center [968, 367] width 375 height 410
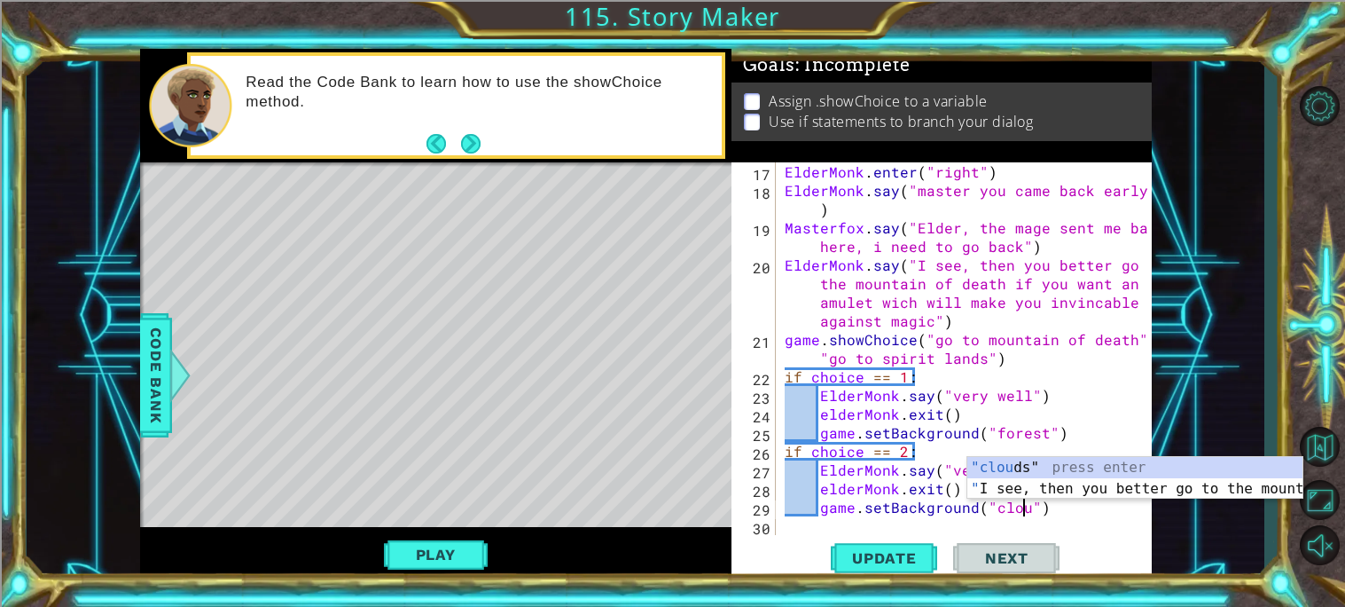
type textarea "game.setBackground("clouds")"
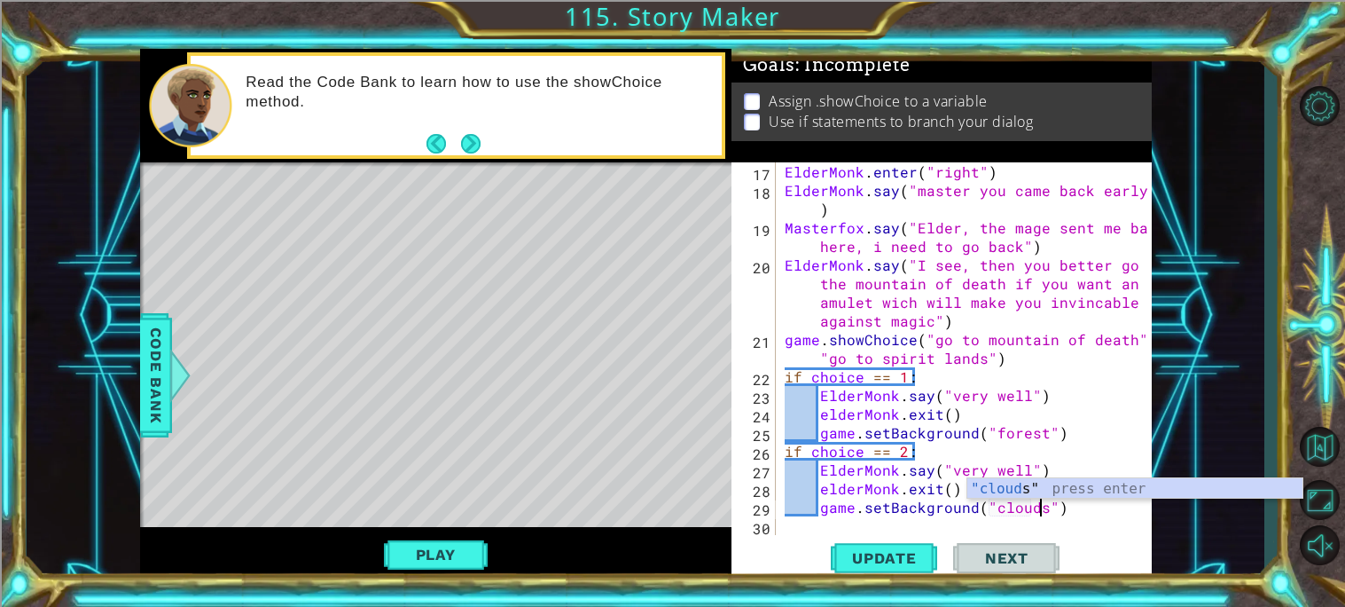
scroll to position [0, 15]
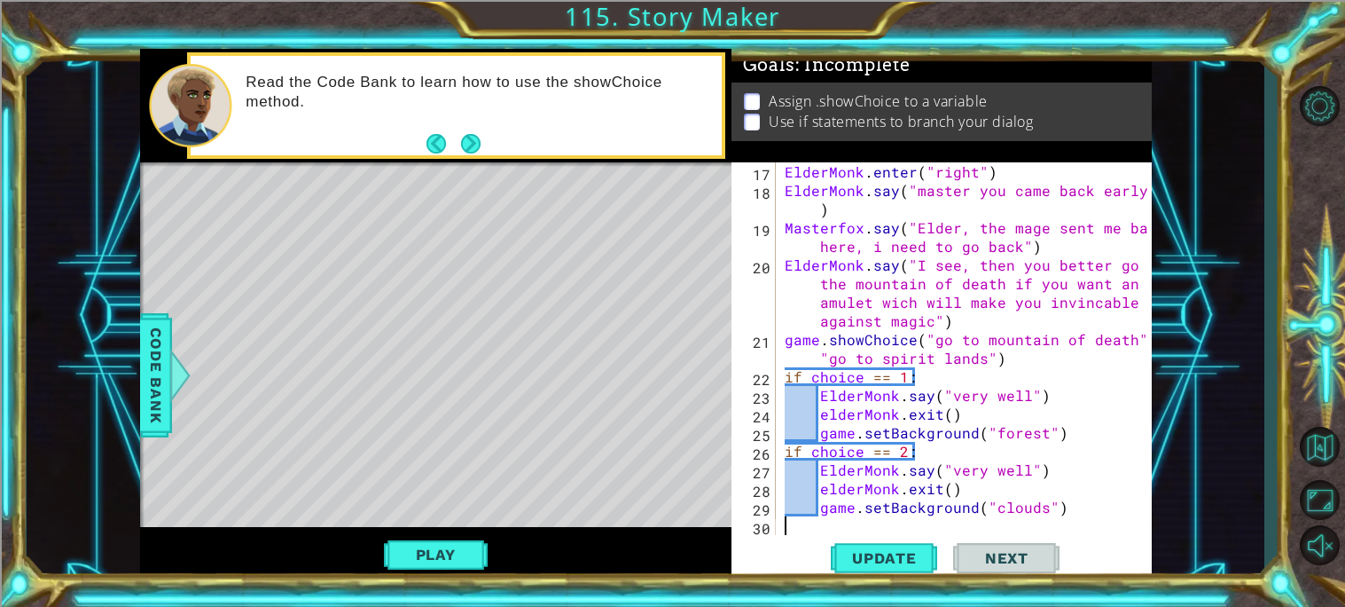
click at [1069, 518] on div "ElderMonk . enter ( "right" ) ElderMonk . say ( "master you came back early?" )…" at bounding box center [968, 367] width 375 height 410
click at [1073, 509] on div "ElderMonk . enter ( "right" ) ElderMonk . say ( "master you came back early?" )…" at bounding box center [968, 367] width 375 height 410
type textarea "game.setBackground("clouds")"
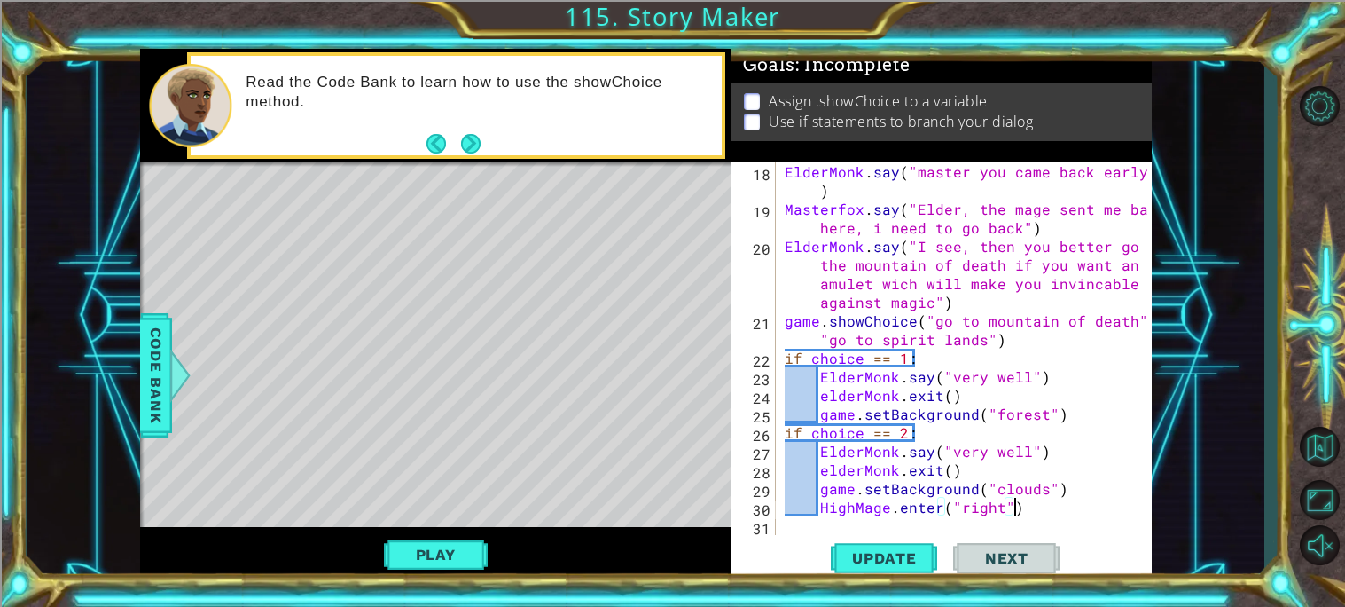
scroll to position [0, 12]
click at [1021, 414] on div "ElderMonk . say ( "master you came back early?" ) Masterfox . say ( "[PERSON_NA…" at bounding box center [968, 376] width 375 height 428
type textarea "game.setBackground("forest")"
click at [789, 528] on div "ElderMonk . say ( "master you came back early?" ) Masterfox . say ( "[PERSON_NA…" at bounding box center [968, 376] width 375 height 428
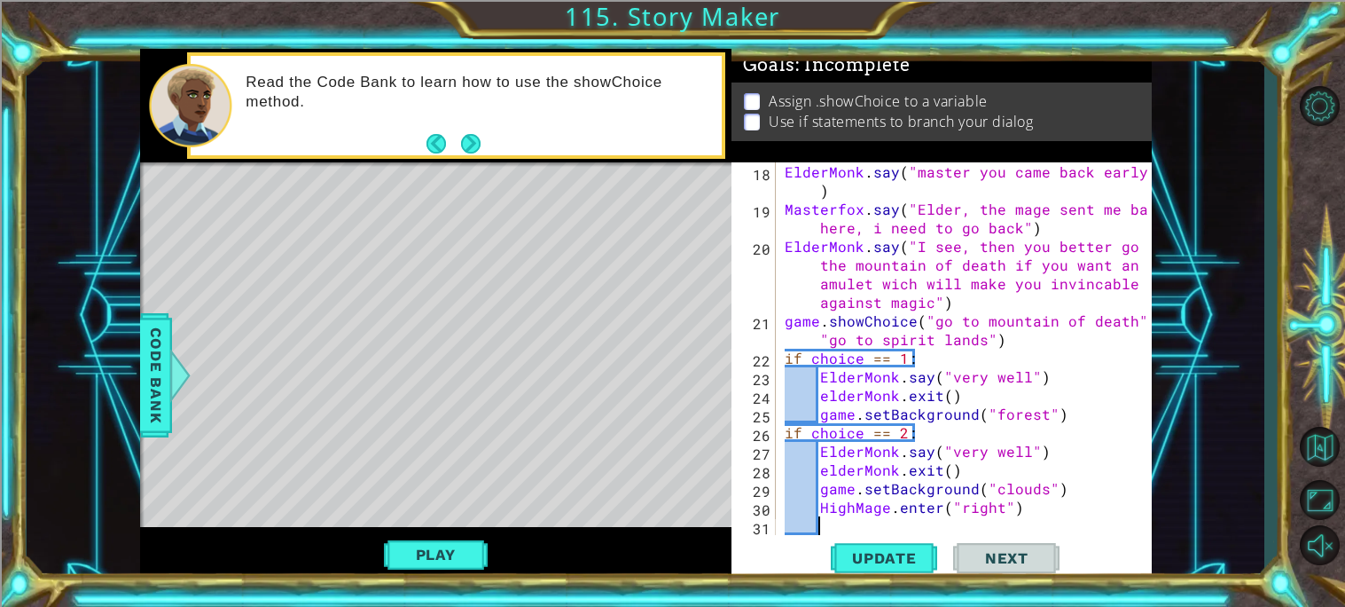
click at [833, 518] on div "ElderMonk . say ( "master you came back early?" ) Masterfox . say ( "[PERSON_NA…" at bounding box center [968, 376] width 375 height 428
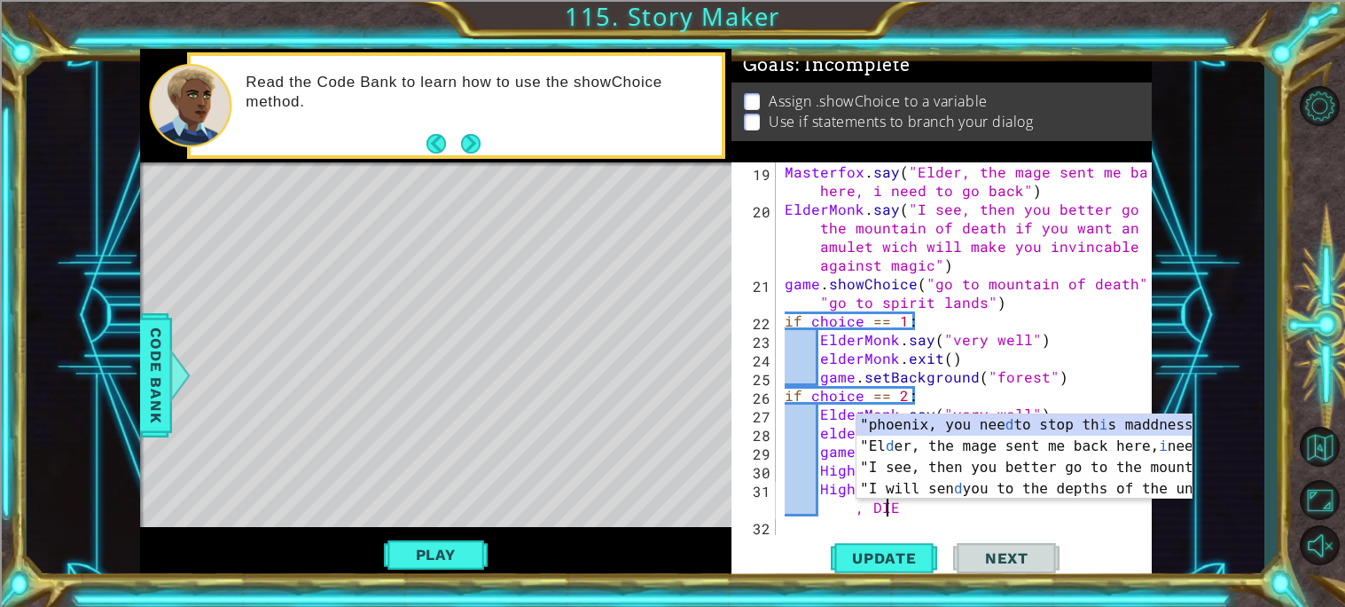
scroll to position [0, 24]
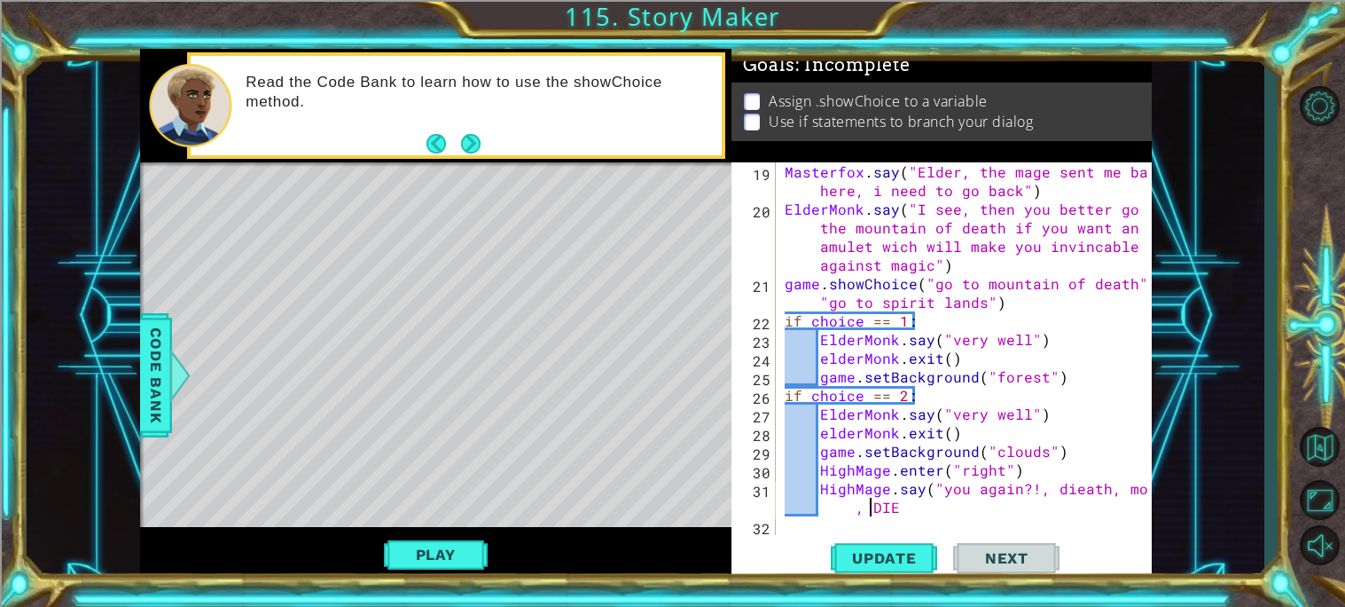
type textarea "HighMage.say("you again?!, dieath, mous,DIE"
type textarea "'"
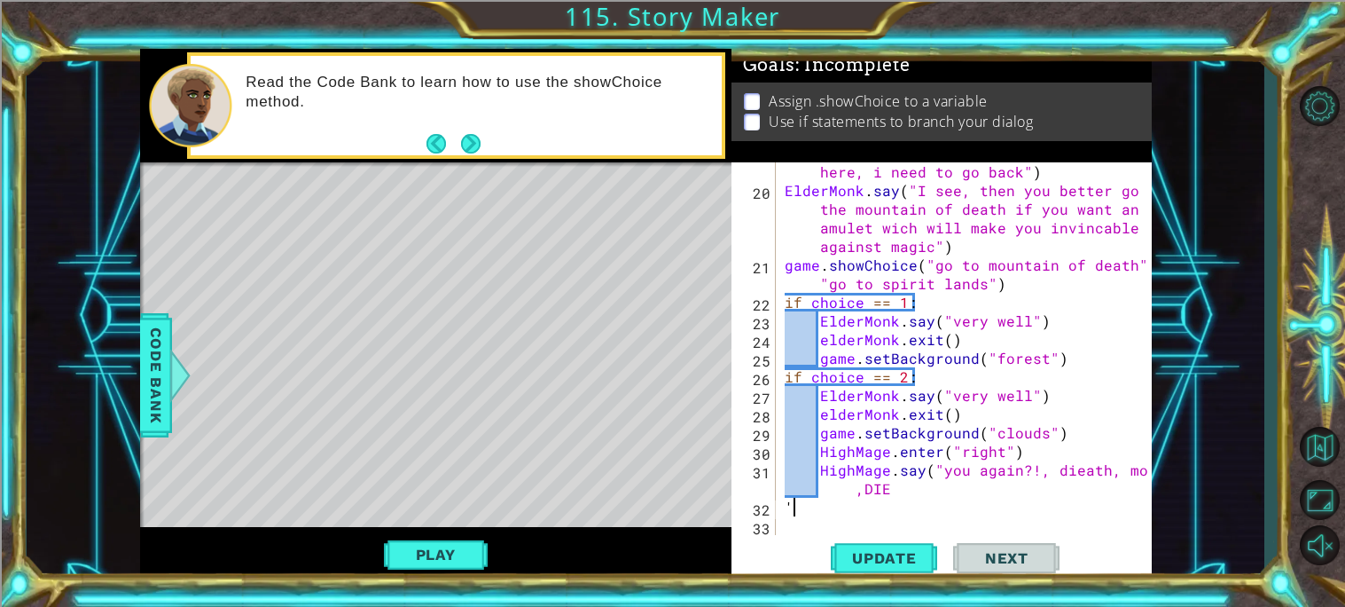
scroll to position [484, 0]
type textarea "'"
type textarea "HighMage.say("you again?!, dieath, mous,DIE"
type textarea """
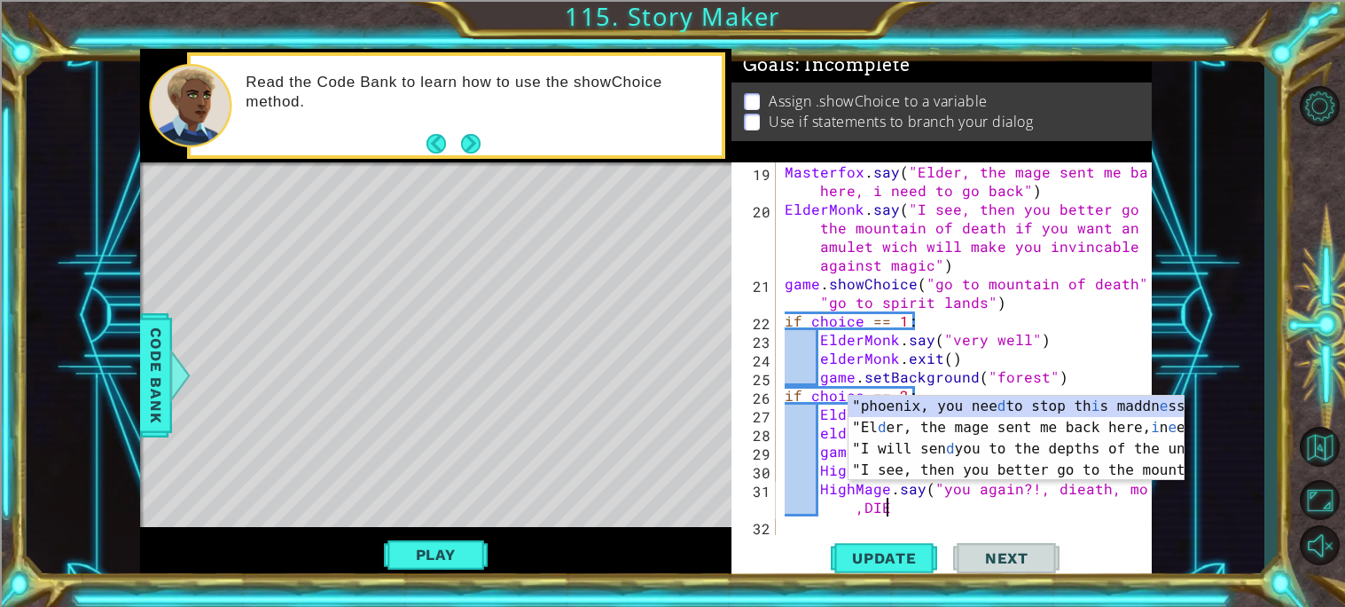
scroll to position [0, 24]
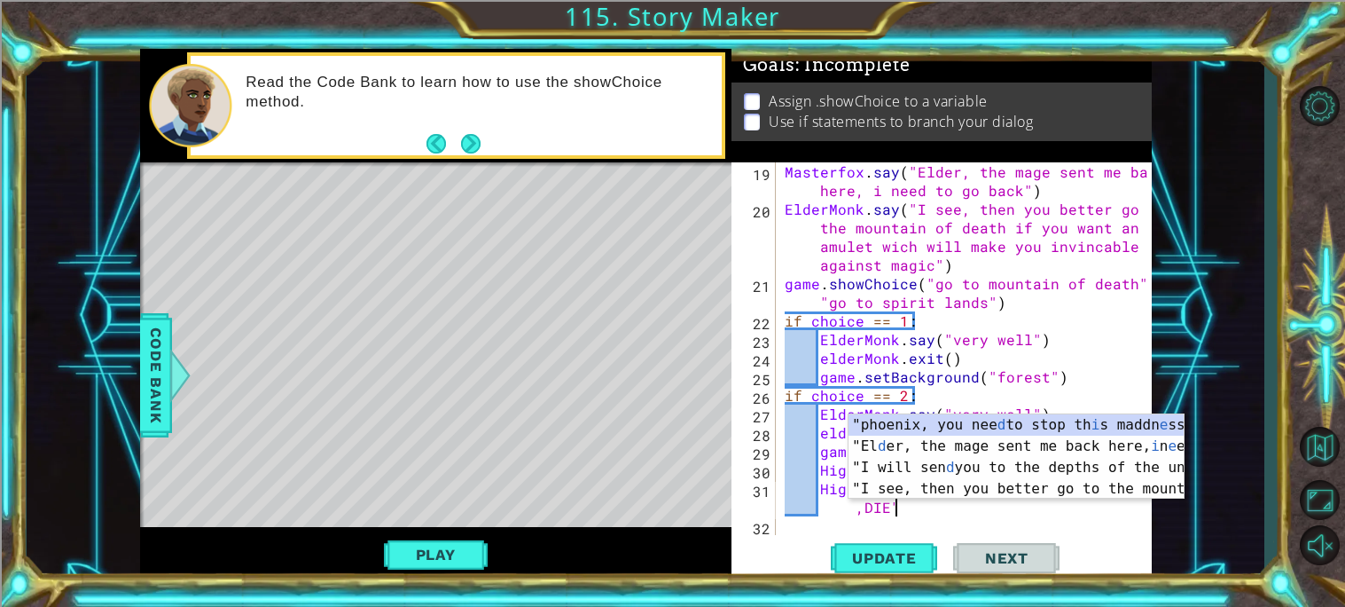
type textarea "HighMage.say("you again?!, dieath, mous,DIE")"
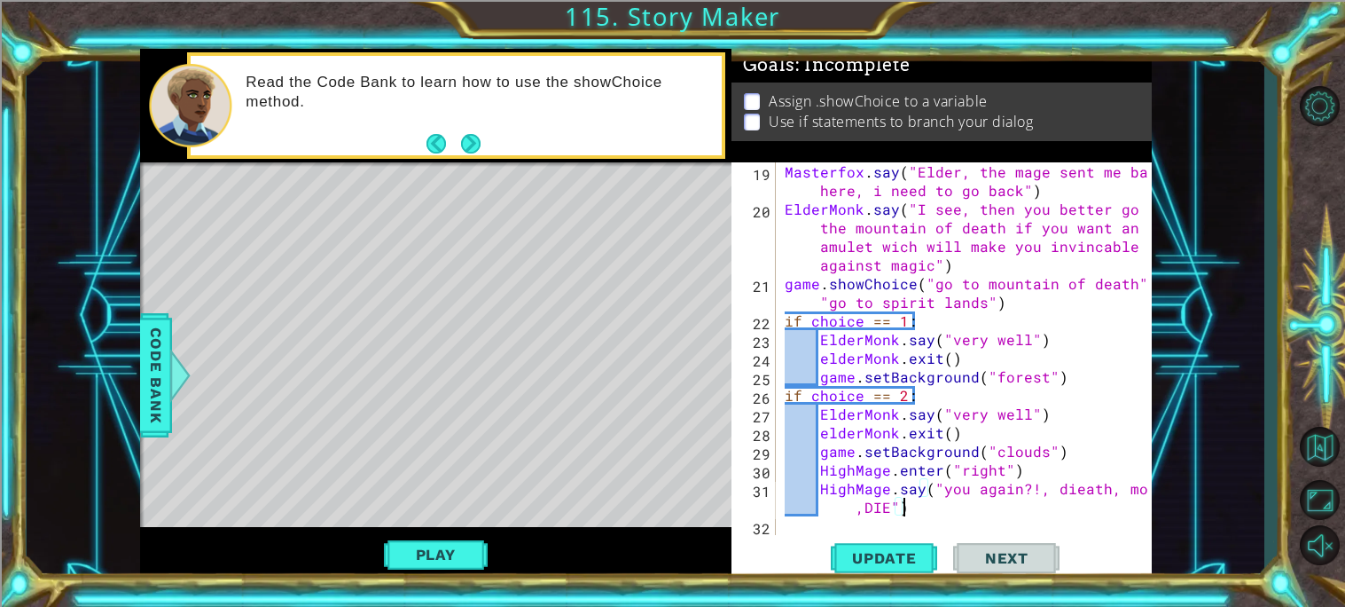
scroll to position [484, 0]
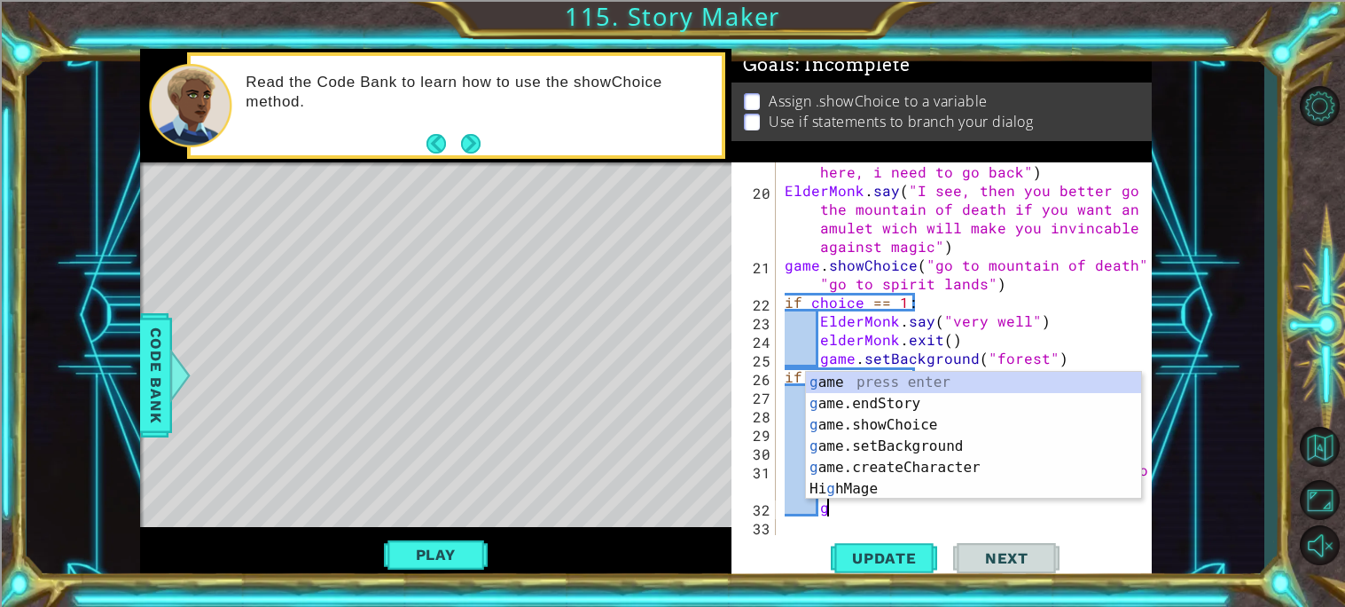
type textarea "gs"
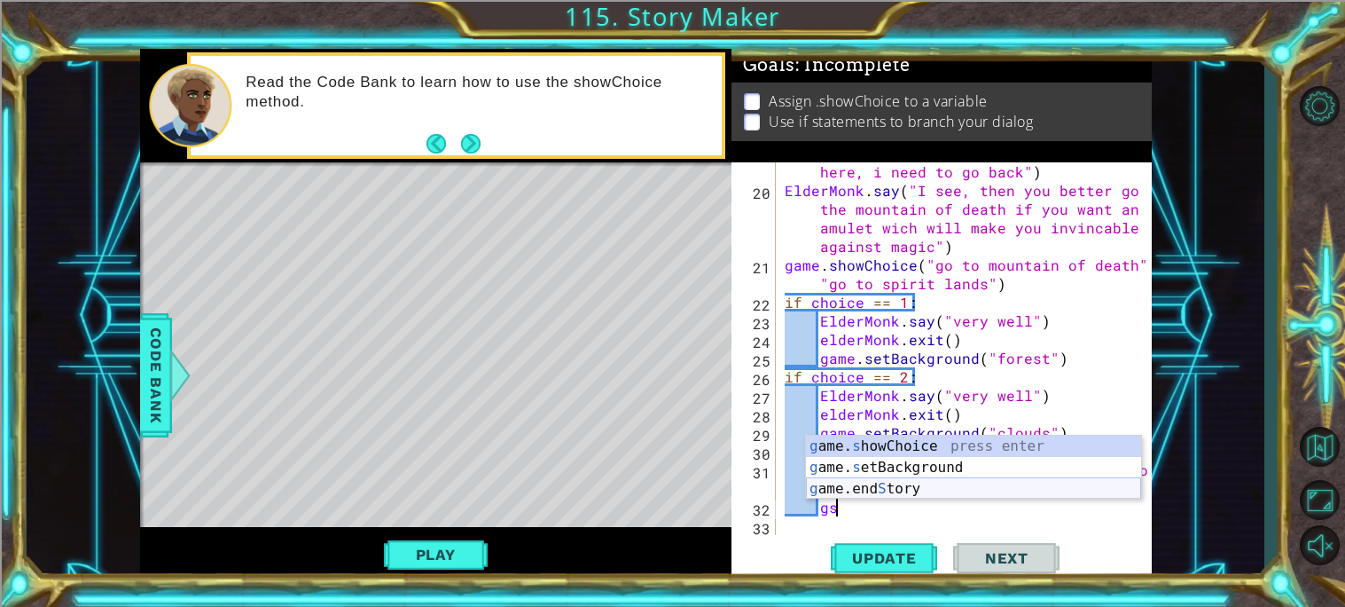
click at [832, 484] on div "g ame. s howChoice press enter g ame. s etBackground press enter g ame.end S to…" at bounding box center [973, 488] width 335 height 106
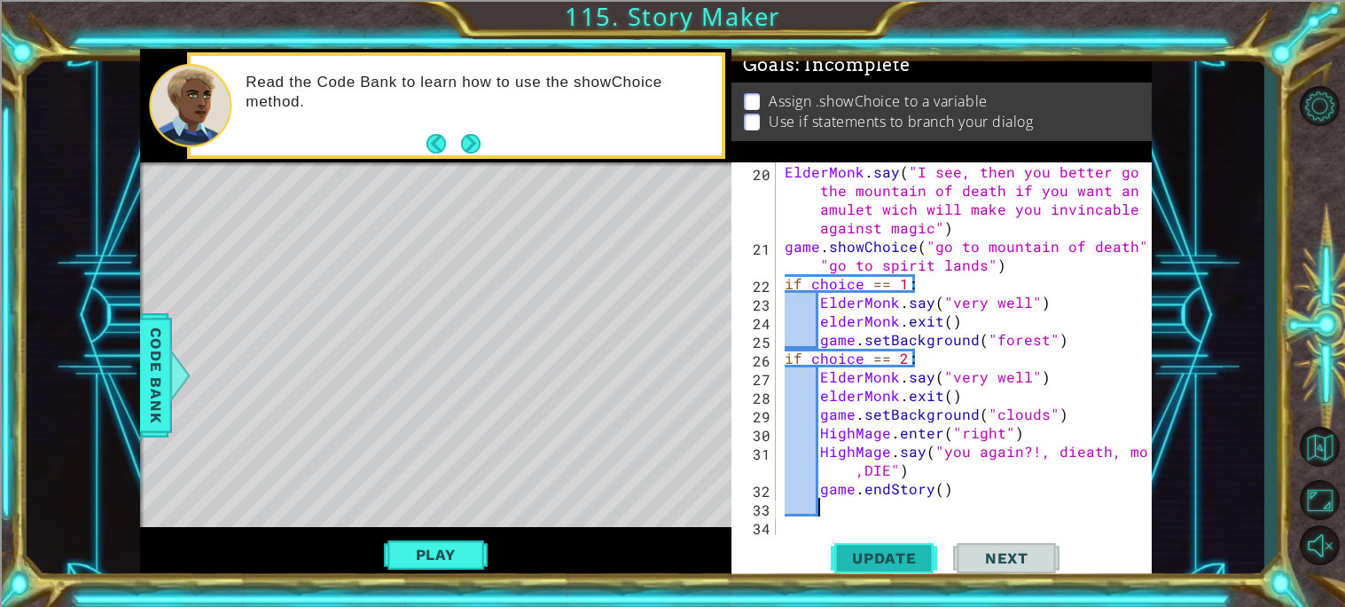
scroll to position [0, 0]
click at [906, 545] on button "Update" at bounding box center [884, 558] width 106 height 42
click at [473, 546] on button "Play" at bounding box center [436, 554] width 104 height 34
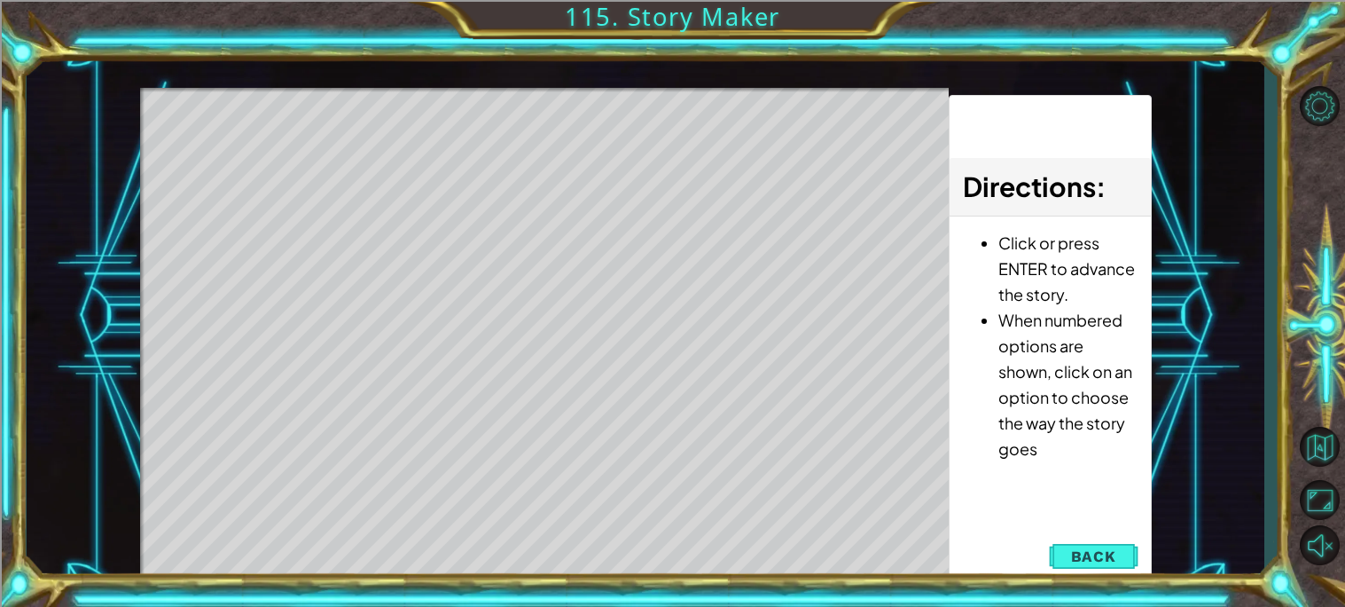
click at [540, 288] on div "Level Map" at bounding box center [549, 349] width 819 height 522
click at [541, 278] on div "Level Map" at bounding box center [549, 349] width 819 height 522
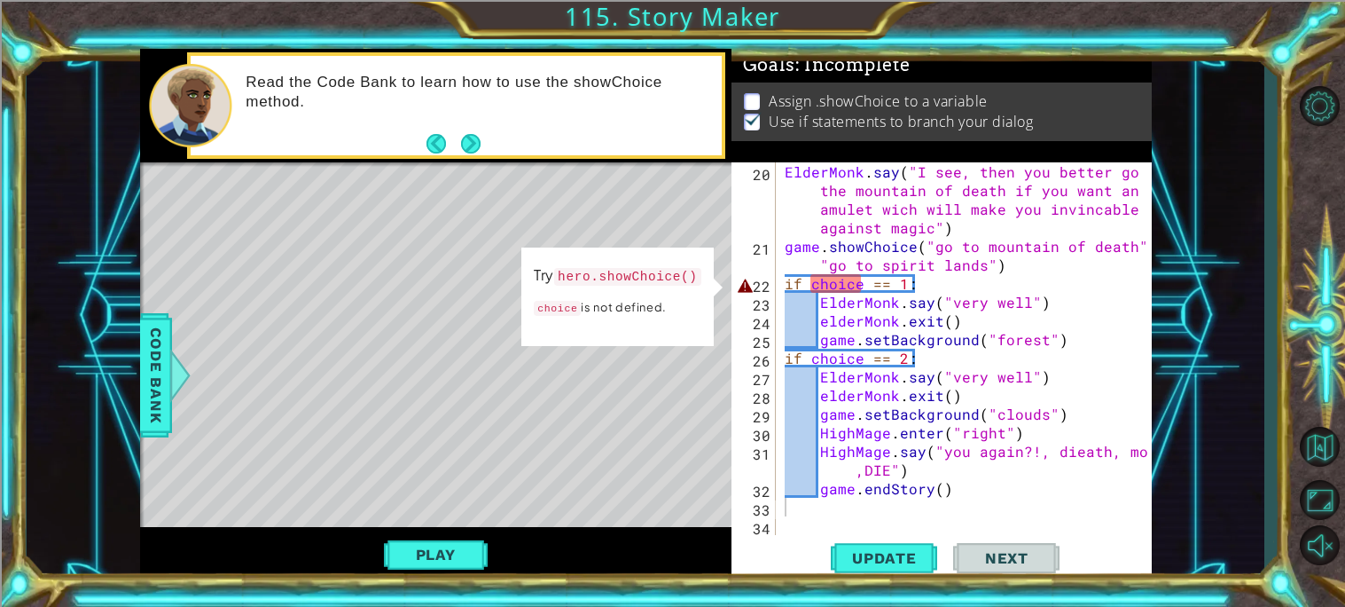
type textarea "game.showChoice("go to mountain of death", "go to spirit lands")"
click at [1021, 262] on div "ElderMonk . say ( "I see, then you better go to the mountain of death if you wa…" at bounding box center [968, 395] width 375 height 466
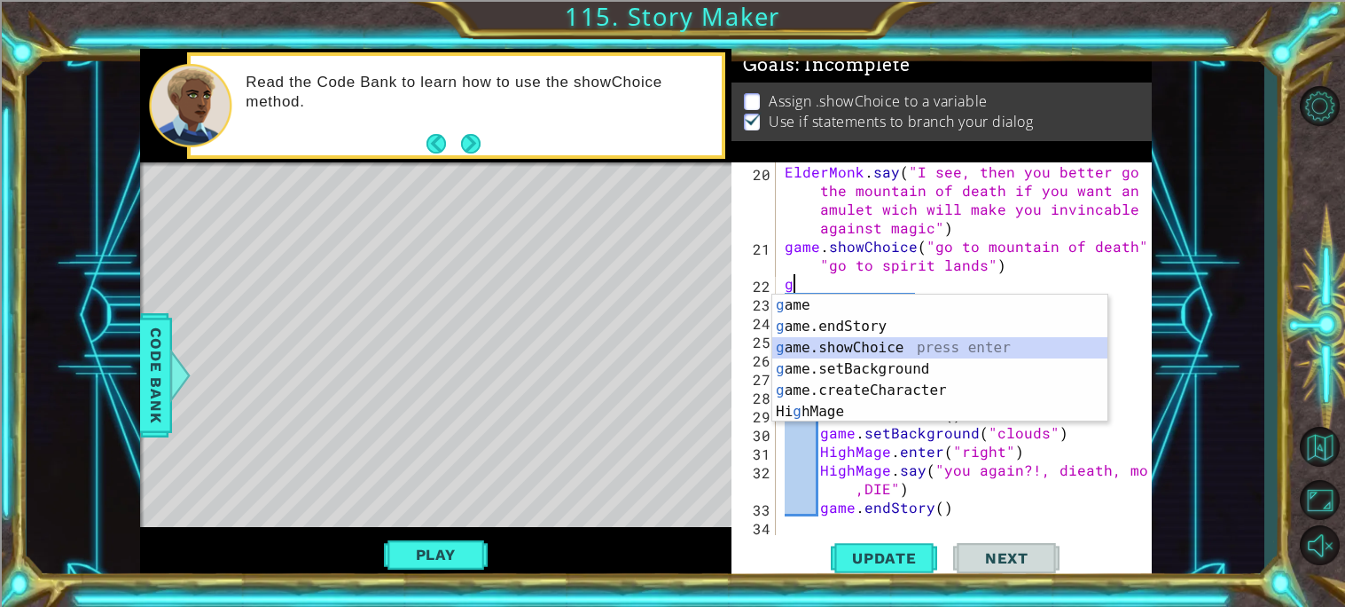
click at [1012, 348] on div "g ame press enter g ame.endStory press enter g ame.showChoice press enter g ame…" at bounding box center [939, 379] width 335 height 170
type textarea "game.showChoice("First phrase", "Alternative phrase")"
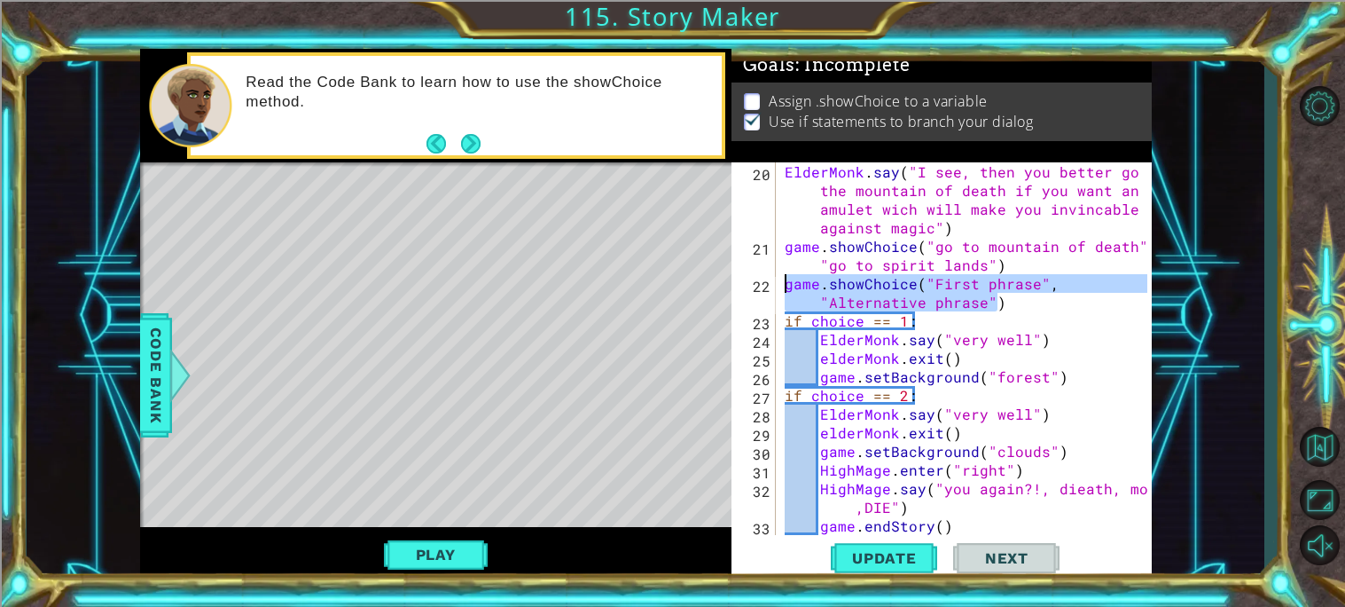
drag, startPoint x: 1007, startPoint y: 306, endPoint x: 728, endPoint y: 285, distance: 280.1
click at [728, 285] on div "1 ההההההההההההההההההההההההההההההההההההההההההההההההההההההההההההההההההההההההההההה…" at bounding box center [646, 316] width 1012 height 534
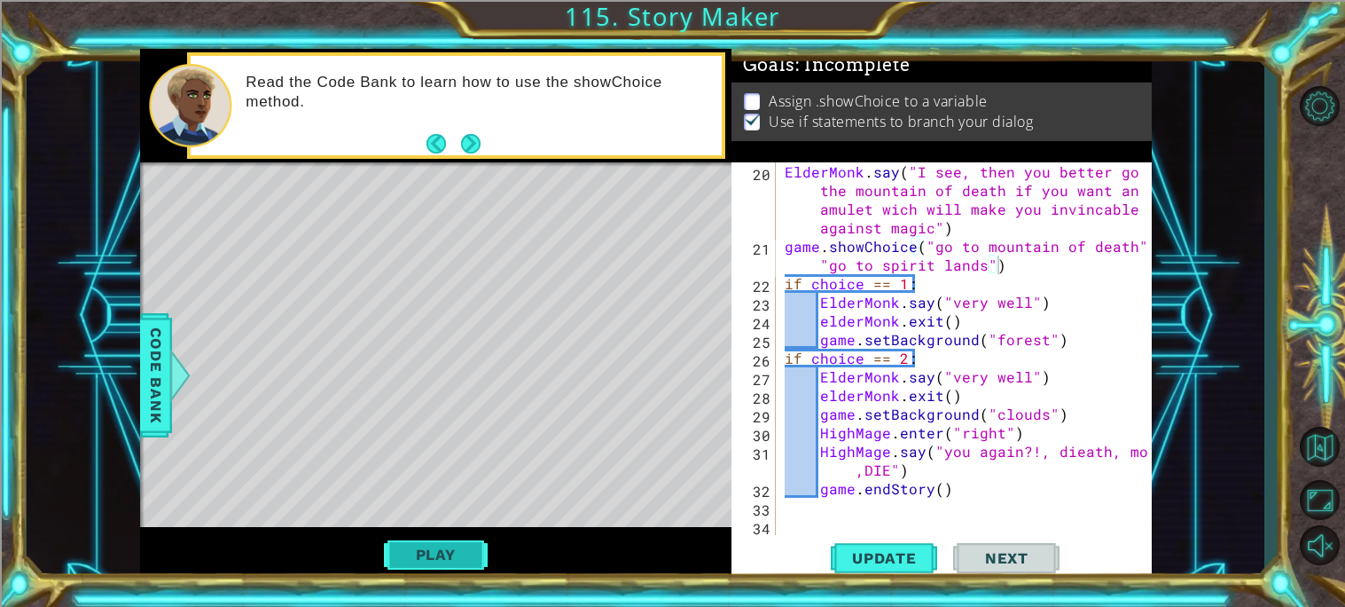
click at [461, 551] on button "Play" at bounding box center [436, 554] width 104 height 34
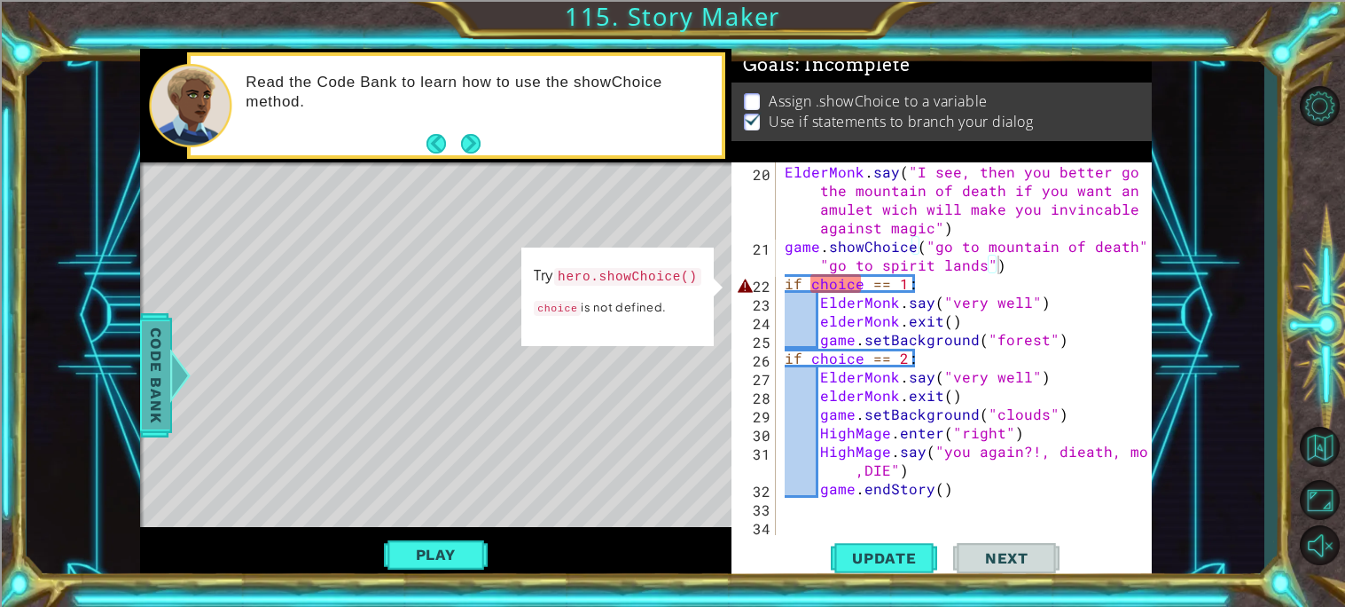
click at [146, 331] on span "Code Bank" at bounding box center [156, 375] width 28 height 108
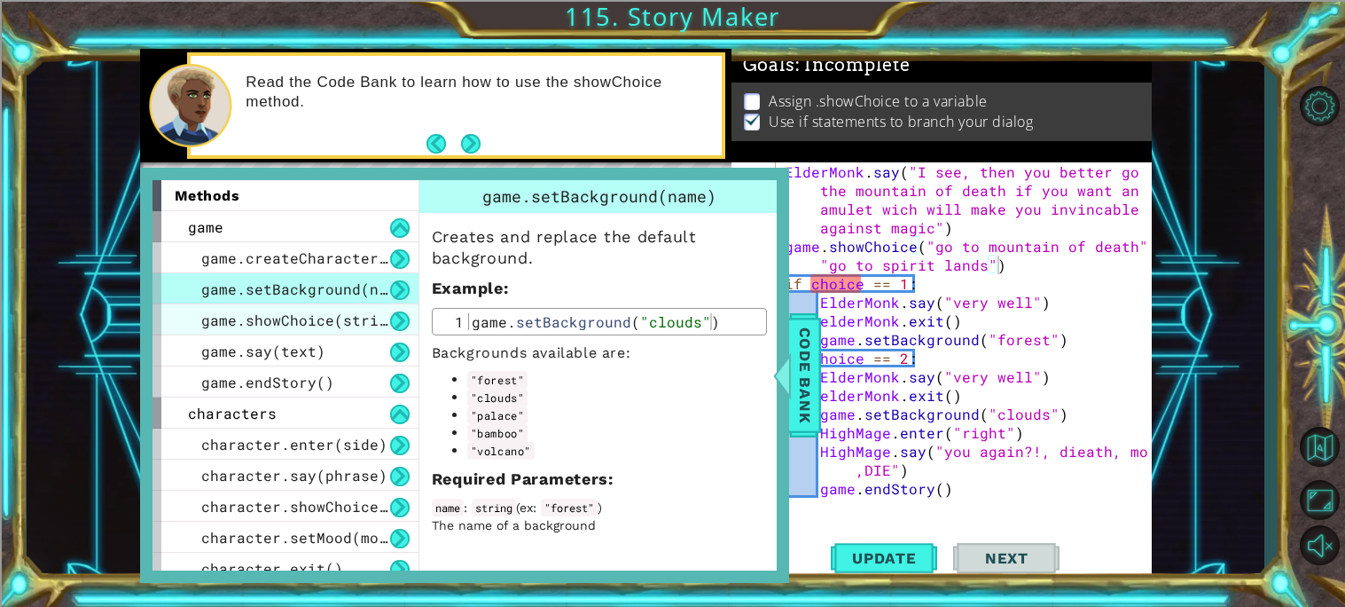
click at [364, 332] on div "game.showChoice(string1, string2)" at bounding box center [286, 319] width 266 height 31
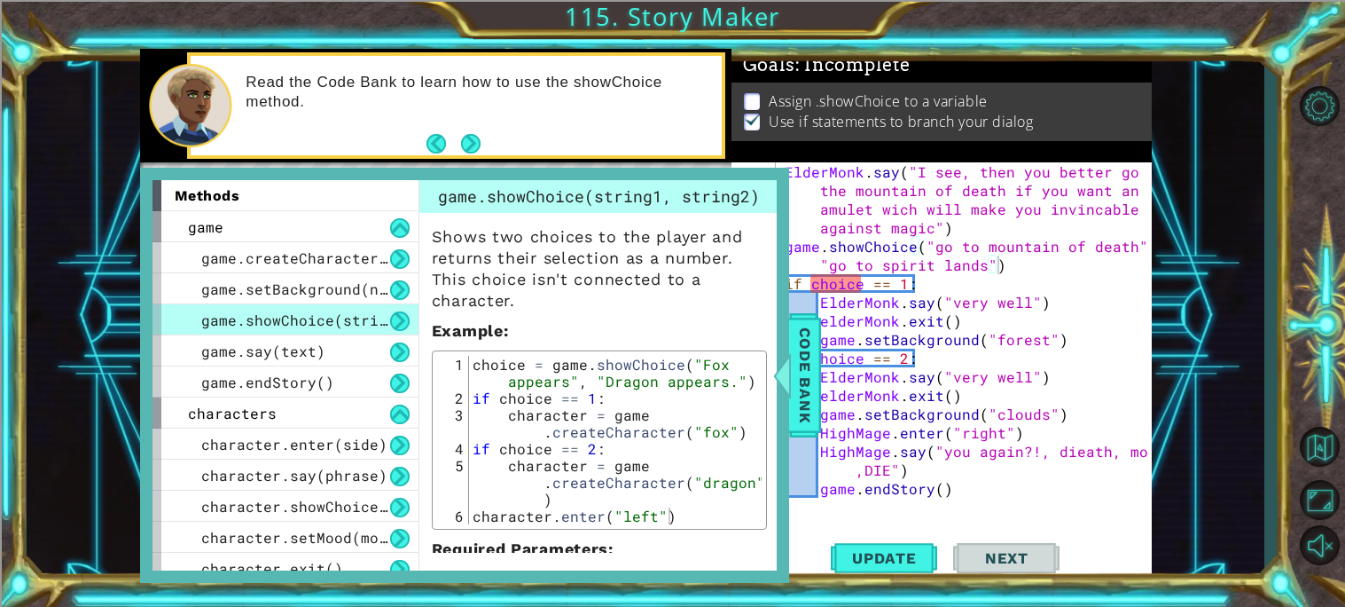
type textarea "if choice == 1:"
click at [937, 286] on div "ElderMonk . say ( "I see, then you better go to the mountain of death if you wa…" at bounding box center [968, 395] width 375 height 466
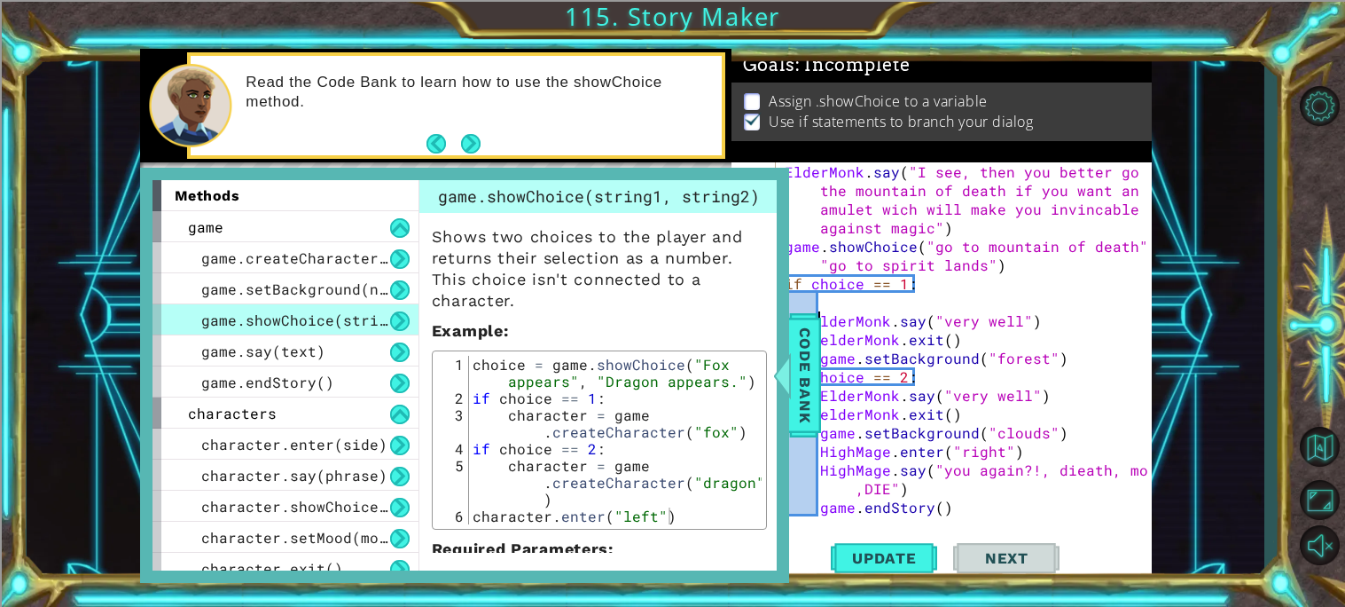
type textarea "elderMonk.say("very well")"
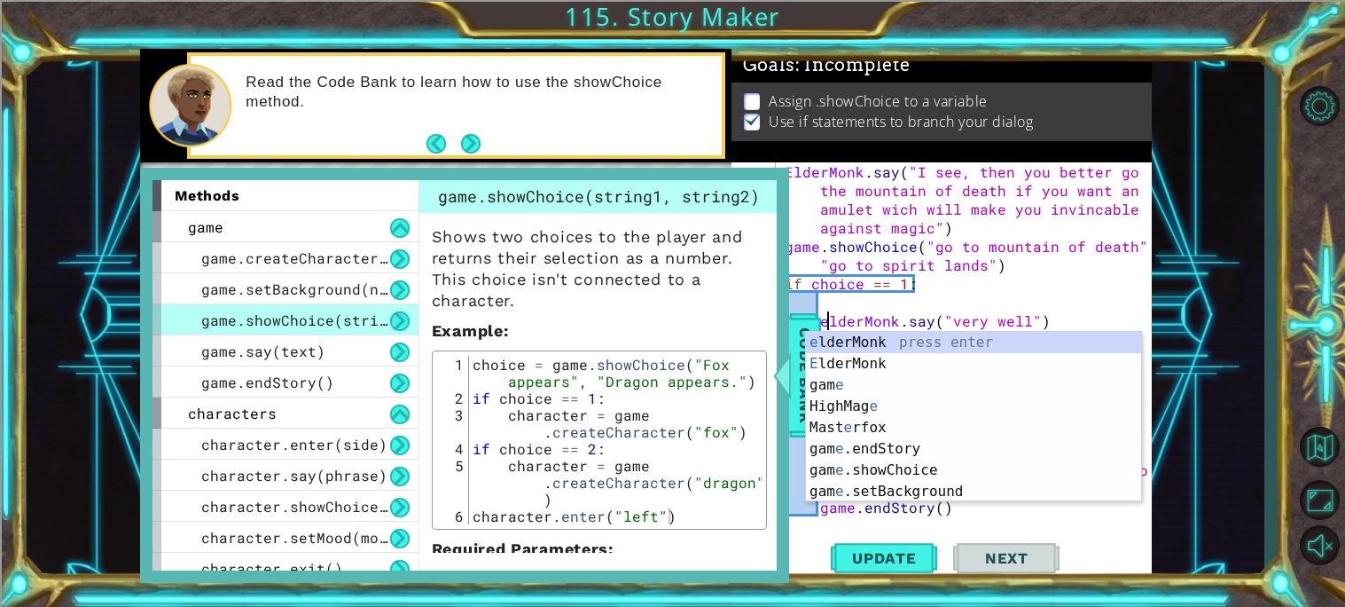
scroll to position [0, 2]
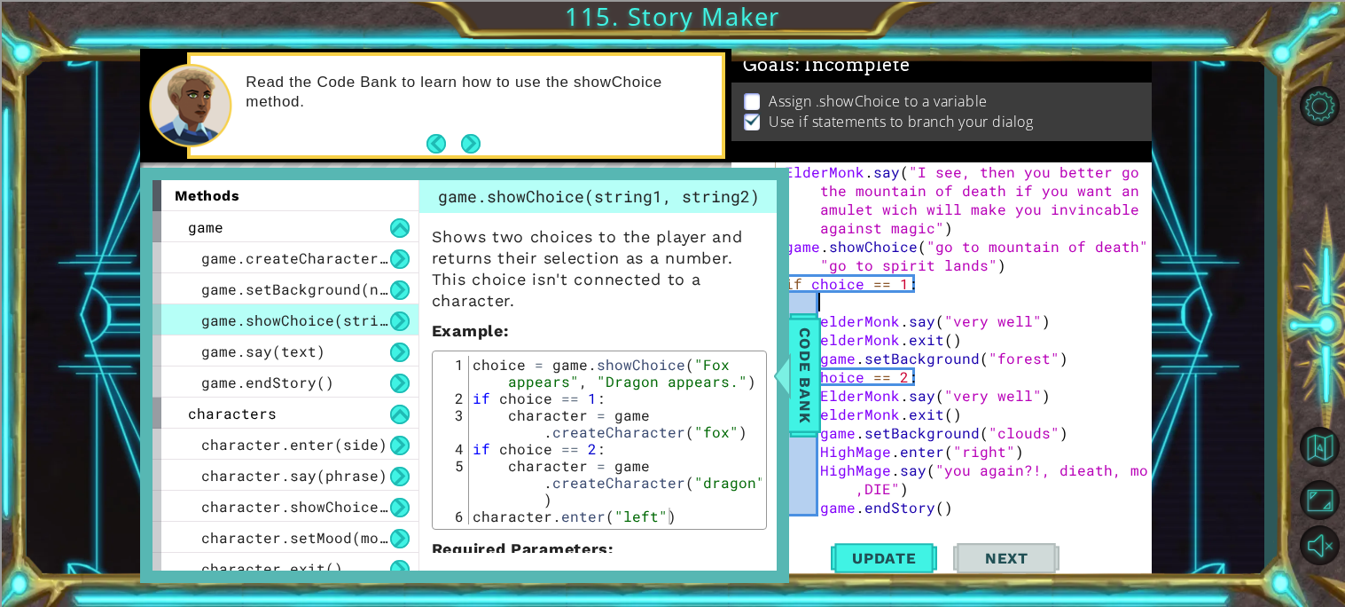
click at [855, 298] on div "ElderMonk . say ( "I see, then you better go to the mountain of death if you wa…" at bounding box center [968, 395] width 375 height 466
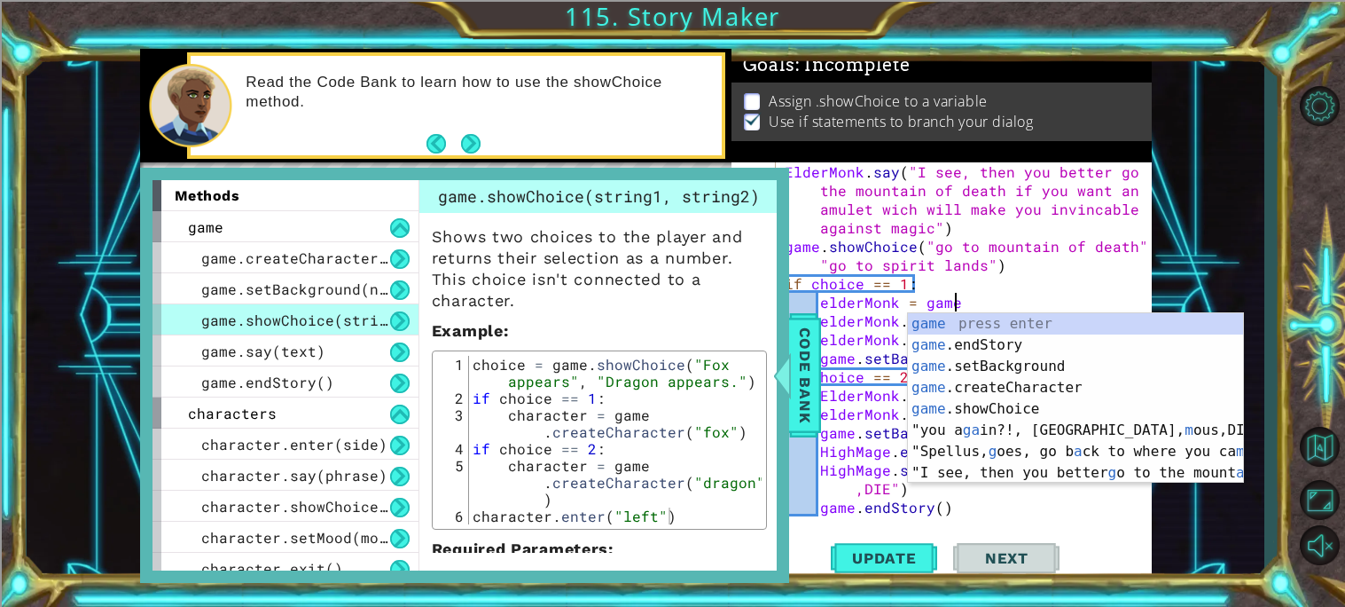
scroll to position [0, 8]
click at [1051, 279] on div "ElderMonk . say ( "I see, then you better go to the mountain of death if you wa…" at bounding box center [968, 395] width 375 height 466
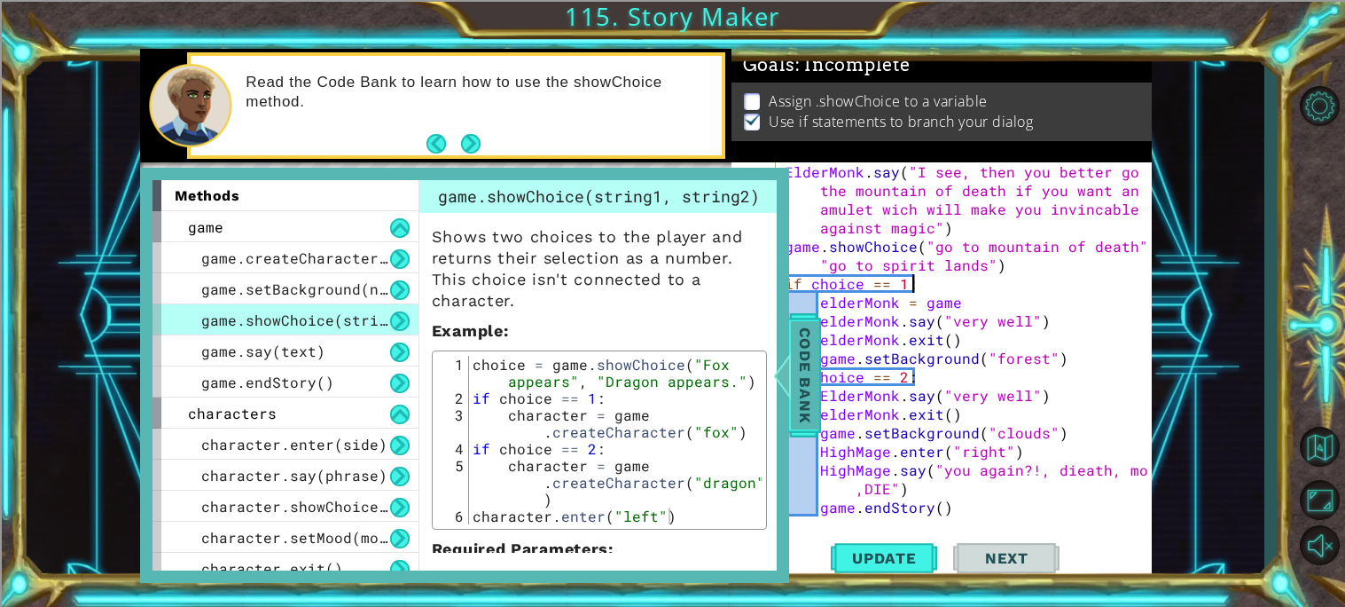
click at [783, 375] on div at bounding box center [782, 375] width 22 height 53
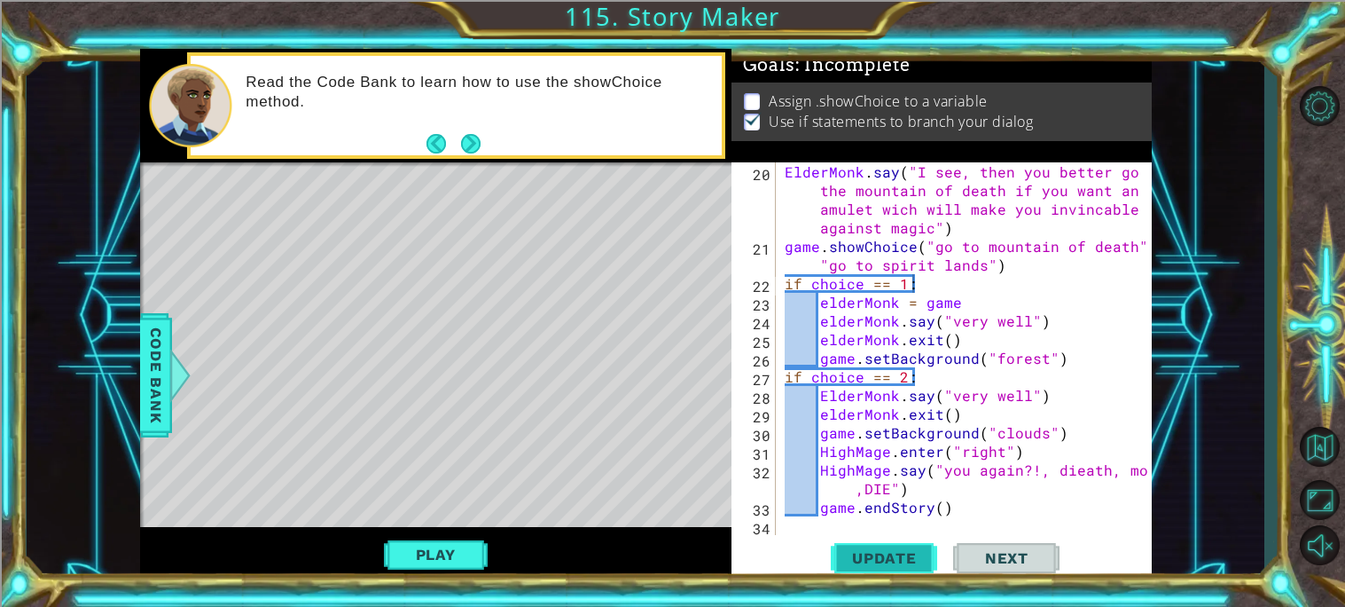
click at [900, 549] on span "Update" at bounding box center [884, 558] width 100 height 18
click at [845, 567] on button "Update" at bounding box center [884, 558] width 106 height 42
click at [462, 543] on button "Play" at bounding box center [436, 554] width 104 height 34
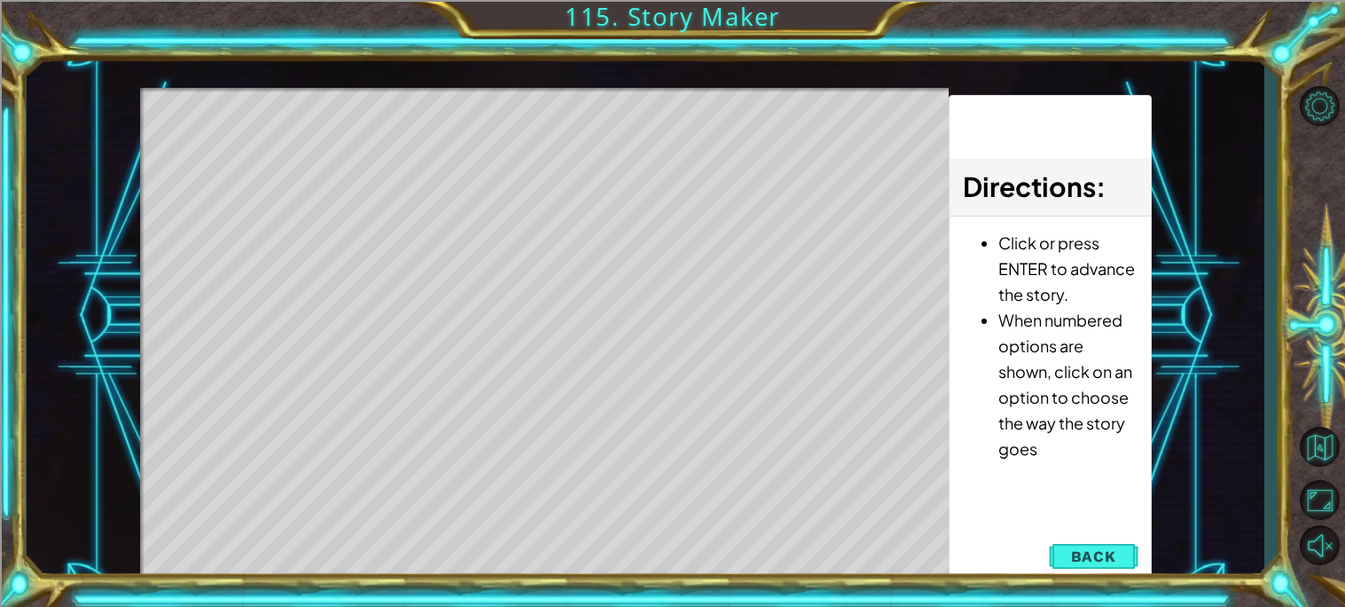
click at [552, 112] on div "Level Map" at bounding box center [549, 349] width 819 height 522
click at [536, 123] on div "Level Map" at bounding box center [549, 349] width 819 height 522
click at [545, 130] on div "Level Map" at bounding box center [549, 349] width 819 height 522
click at [543, 294] on div "Level Map" at bounding box center [549, 349] width 819 height 522
click at [543, 289] on div "Level Map" at bounding box center [549, 349] width 819 height 522
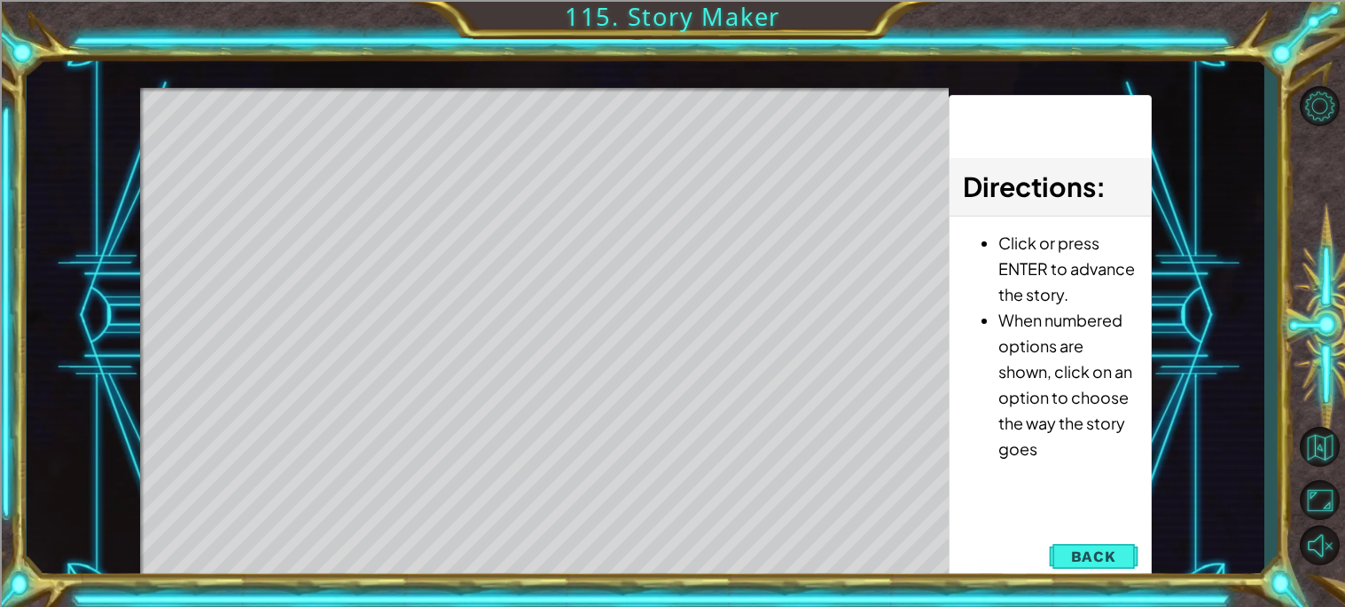
click at [543, 289] on div "Level Map" at bounding box center [549, 349] width 819 height 522
click at [597, 107] on div "Level Map" at bounding box center [549, 349] width 819 height 522
click at [598, 109] on div "Level Map" at bounding box center [549, 349] width 819 height 522
click at [601, 117] on div "Level Map" at bounding box center [549, 349] width 819 height 522
click at [606, 124] on div "Level Map" at bounding box center [549, 349] width 819 height 522
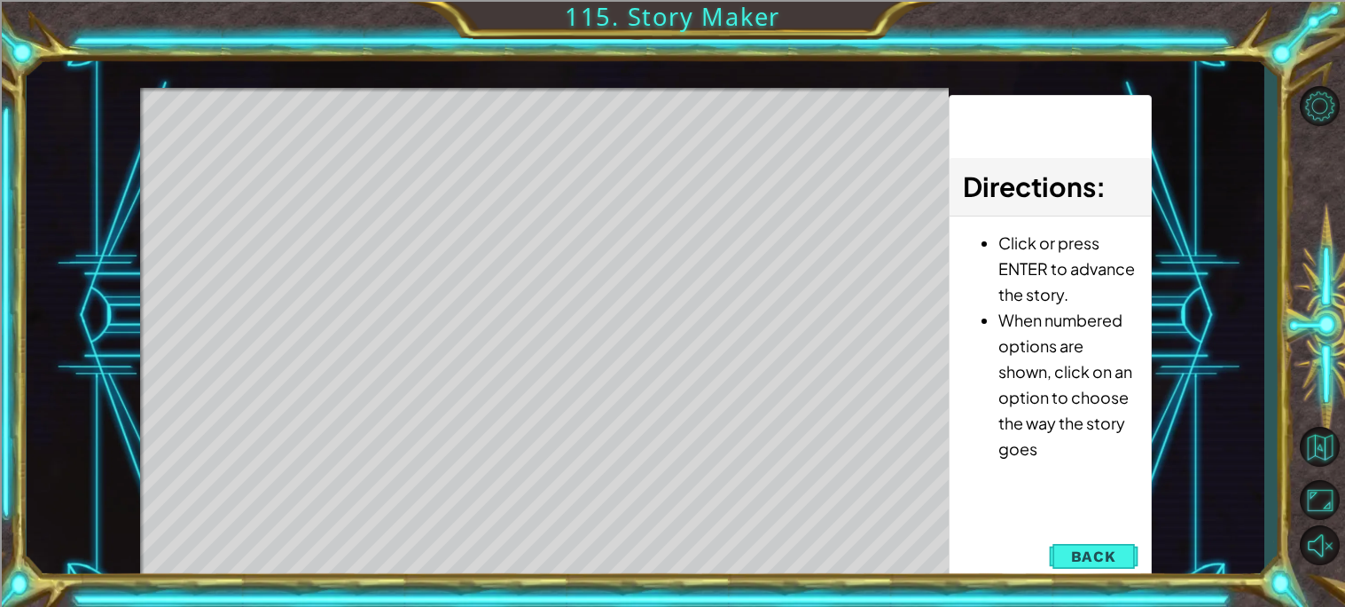
click at [606, 124] on div "Level Map" at bounding box center [549, 349] width 819 height 522
click at [504, 146] on div "Level Map" at bounding box center [549, 349] width 819 height 522
click at [511, 129] on div "Level Map" at bounding box center [549, 349] width 819 height 522
click at [538, 282] on div "Level Map" at bounding box center [549, 349] width 819 height 522
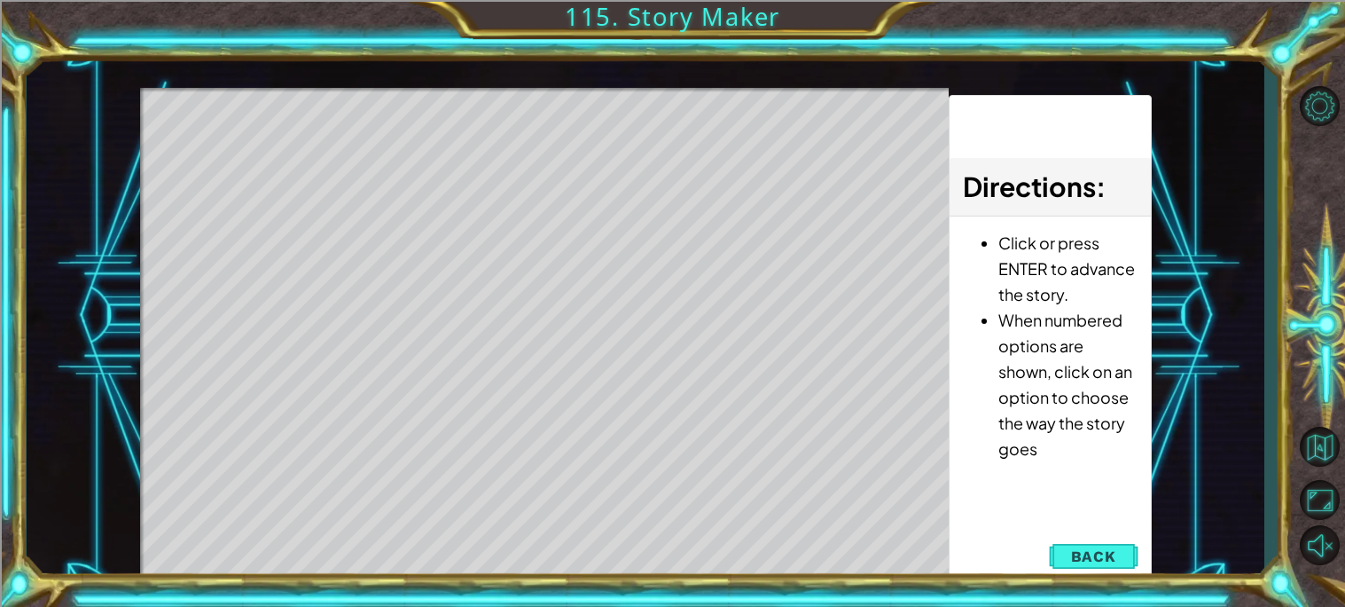
click at [528, 293] on div "Level Map" at bounding box center [549, 349] width 819 height 522
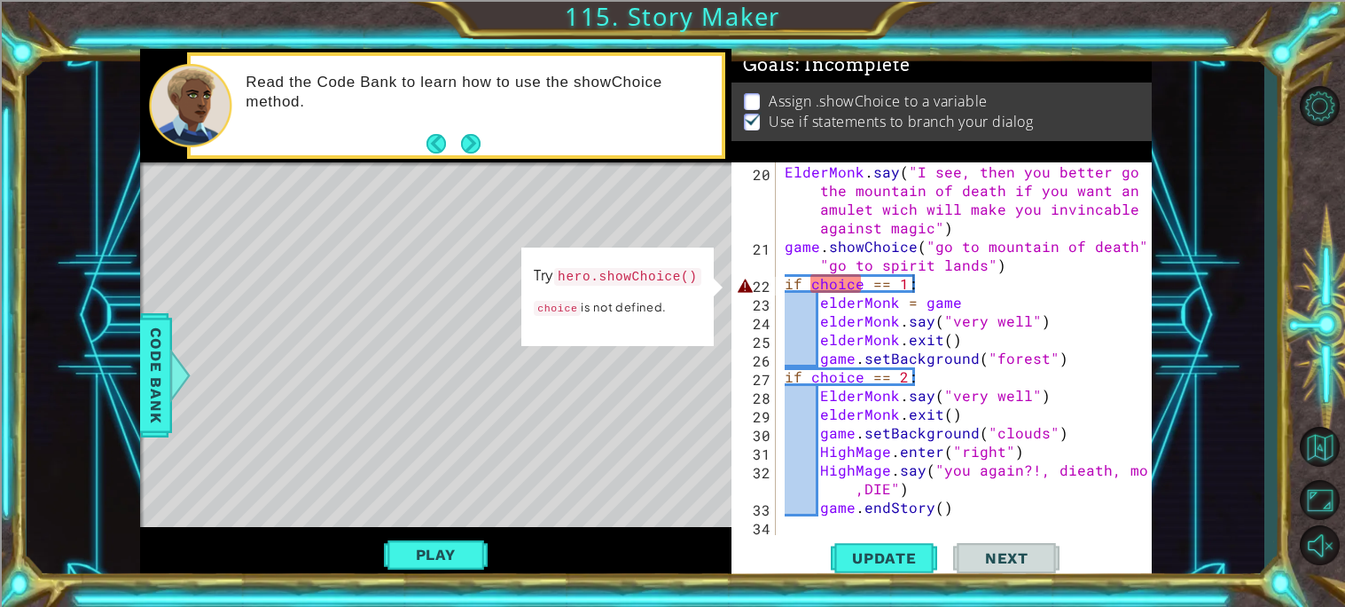
click at [811, 283] on div "ElderMonk . say ( "I see, then you better go to the mountain of death if you wa…" at bounding box center [968, 395] width 375 height 466
click at [788, 246] on div "ElderMonk . say ( "I see, then you better go to the mountain of death if you wa…" at bounding box center [968, 395] width 375 height 466
click at [754, 411] on div "29" at bounding box center [755, 416] width 41 height 19
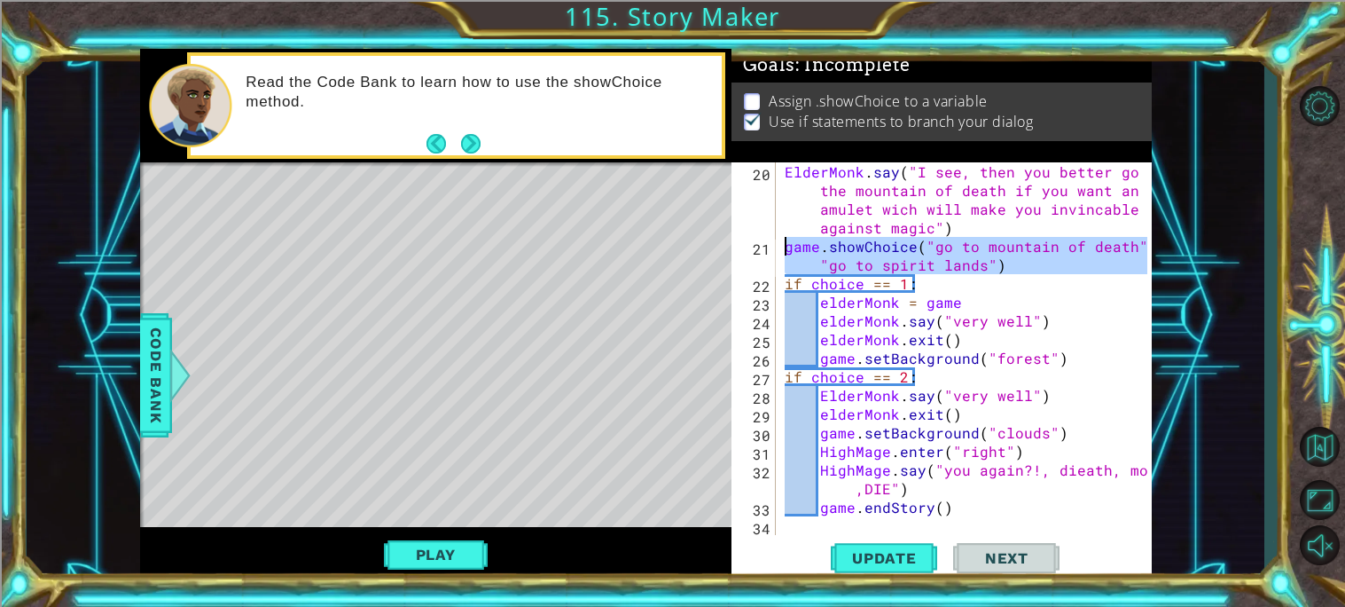
click at [773, 244] on div "21" at bounding box center [755, 257] width 41 height 37
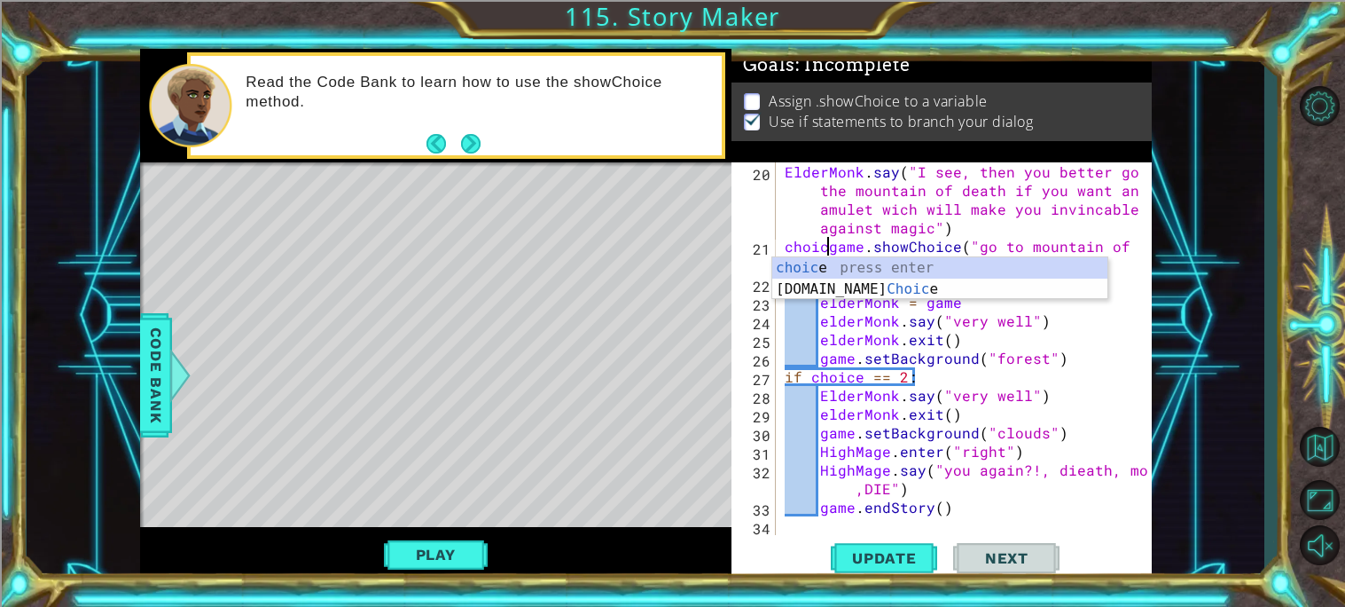
scroll to position [0, 3]
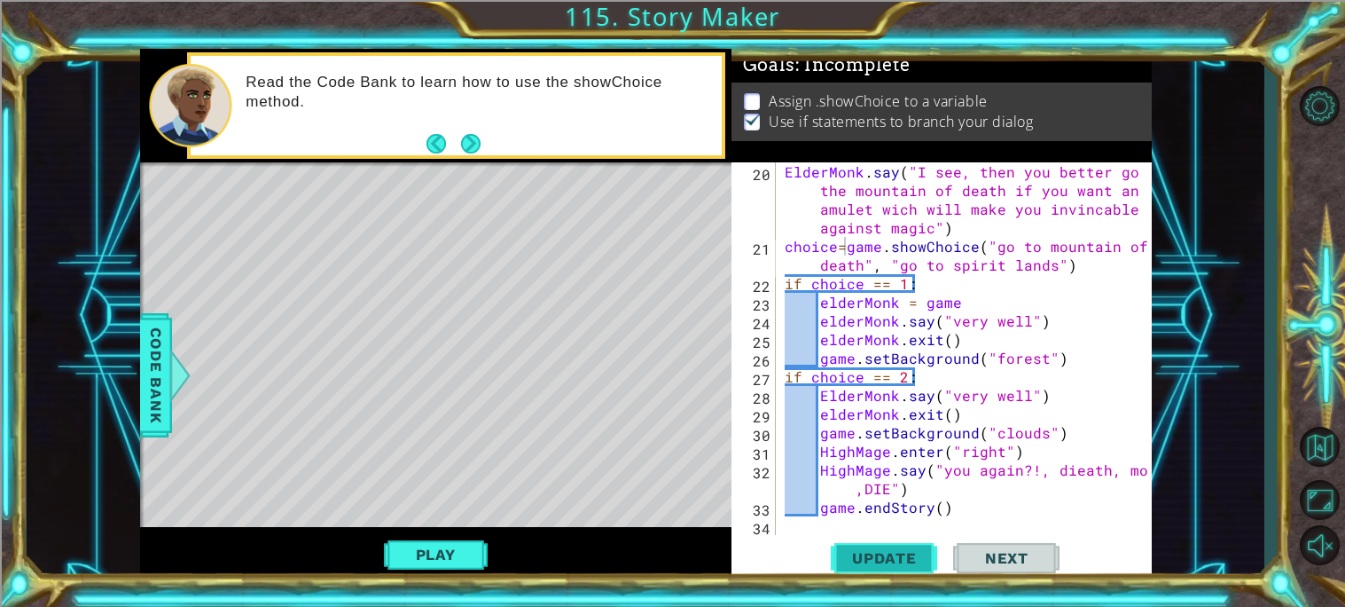
click at [898, 568] on button "Update" at bounding box center [884, 558] width 106 height 42
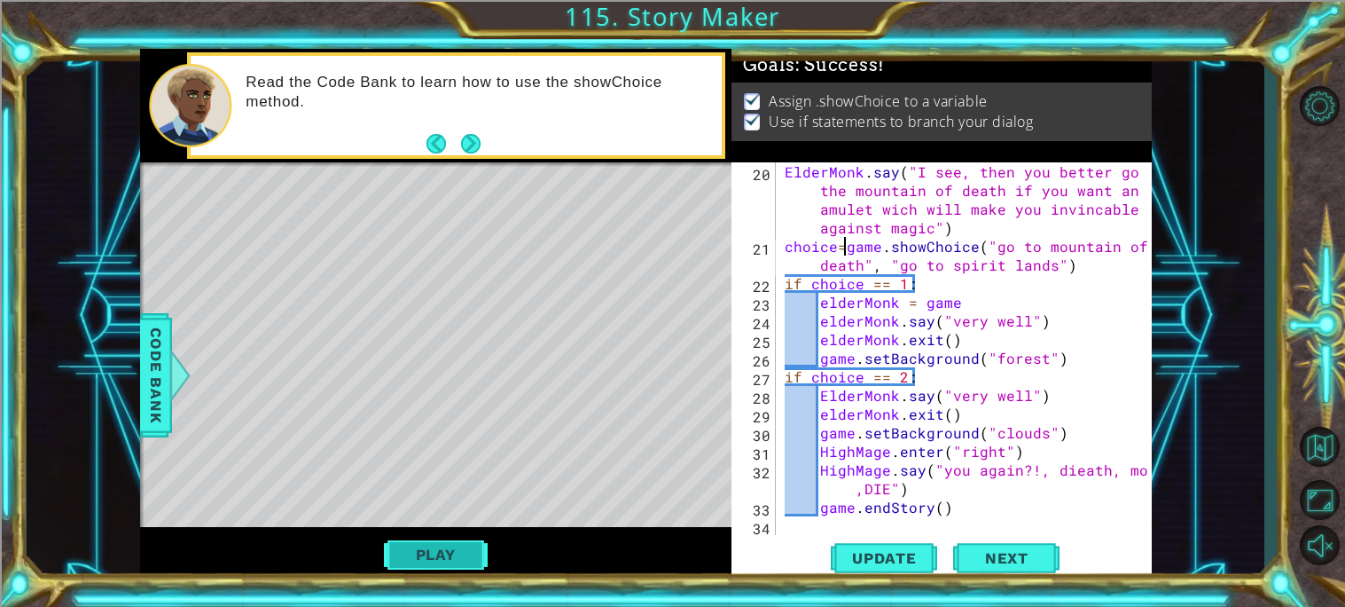
click at [464, 551] on button "Play" at bounding box center [436, 554] width 104 height 34
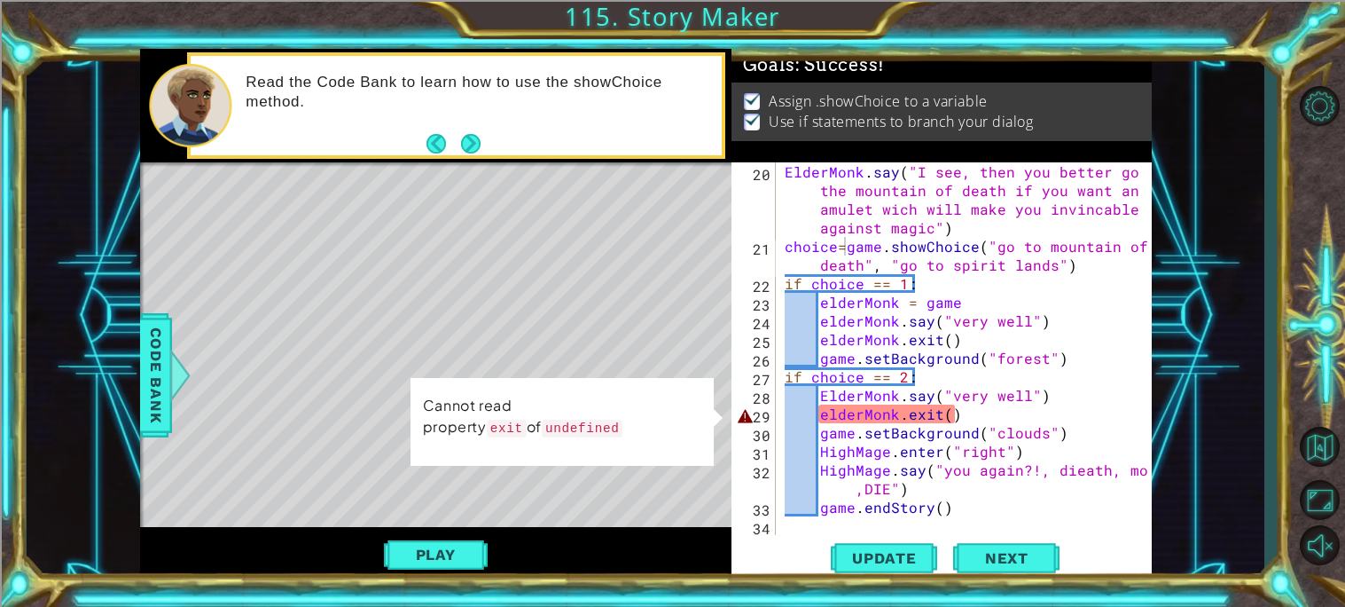
click at [914, 416] on div "ElderMonk . say ( "I see, then you better go to the mountain of death if you wa…" at bounding box center [968, 395] width 375 height 466
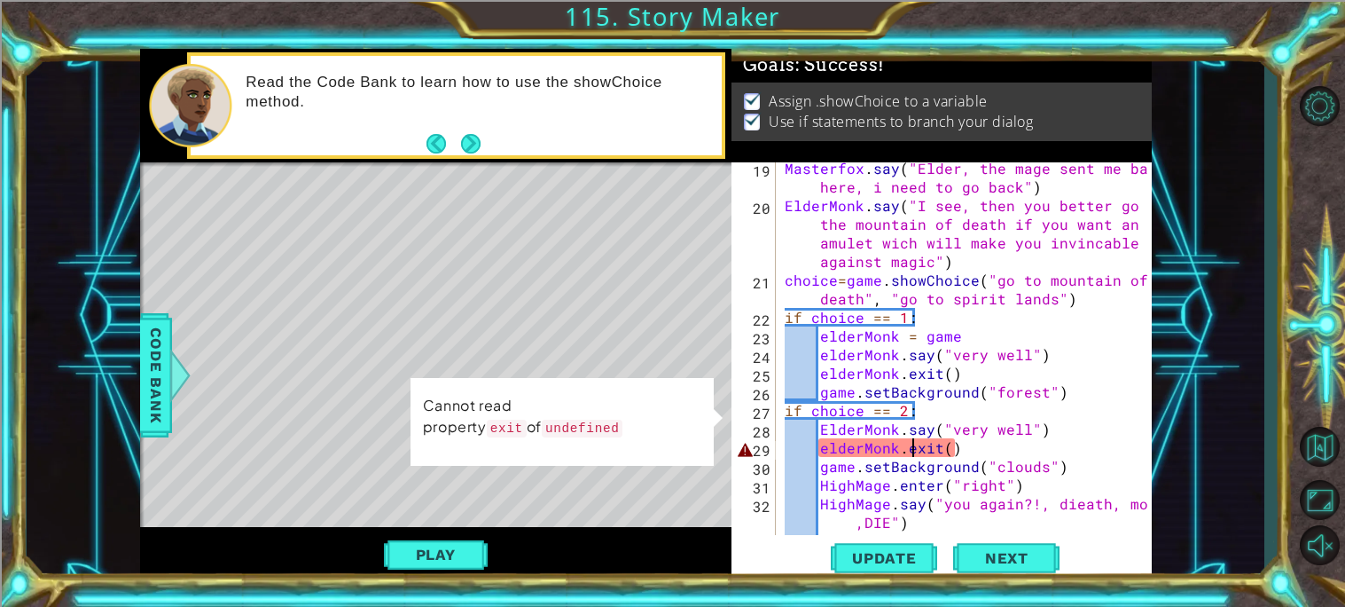
scroll to position [469, 0]
click at [905, 445] on div "Masterfox . say ( "[PERSON_NAME], the mage sent me back here, i need to go back…" at bounding box center [968, 373] width 375 height 428
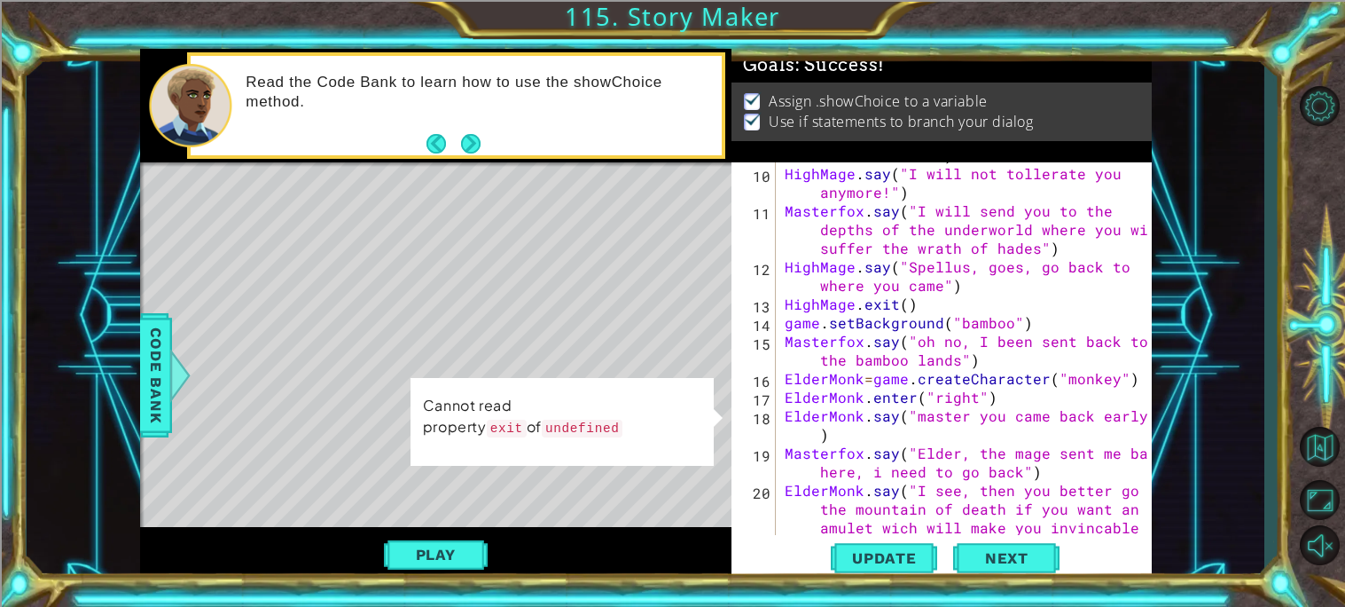
scroll to position [184, 0]
drag, startPoint x: 916, startPoint y: 297, endPoint x: 851, endPoint y: 306, distance: 65.3
click at [851, 306] on div "Masterfox . say ( "phoenix, you need to stop this maddness" ) HighMage . say ( …" at bounding box center [968, 369] width 375 height 484
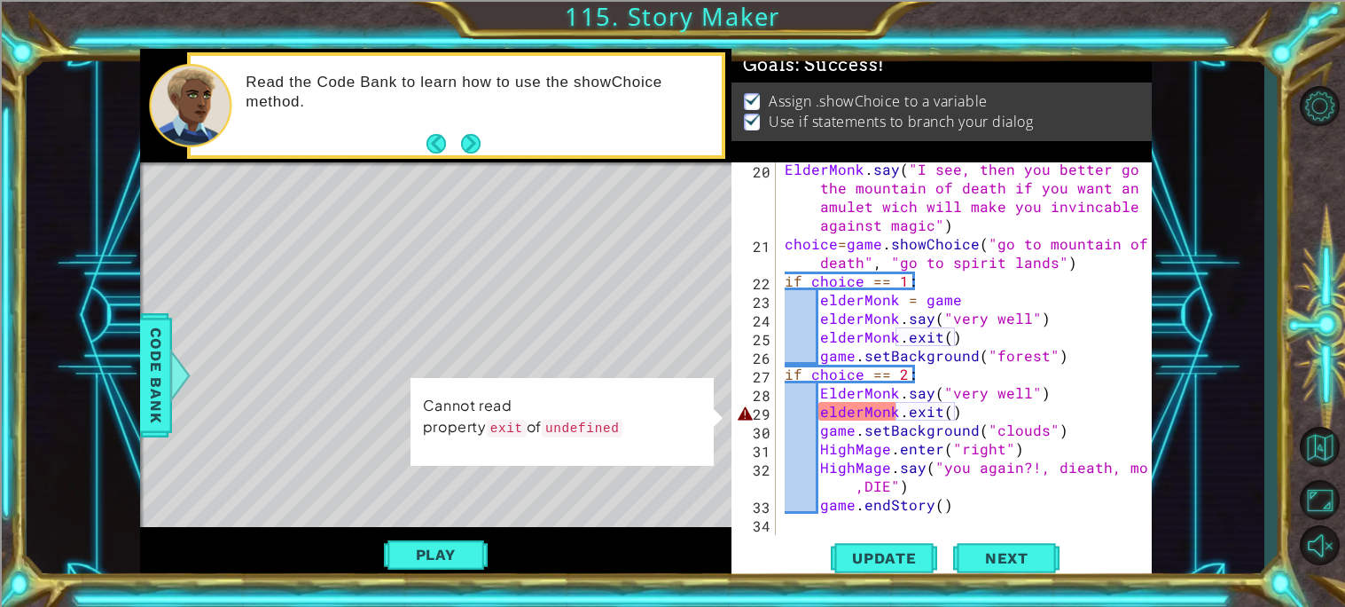
scroll to position [521, 0]
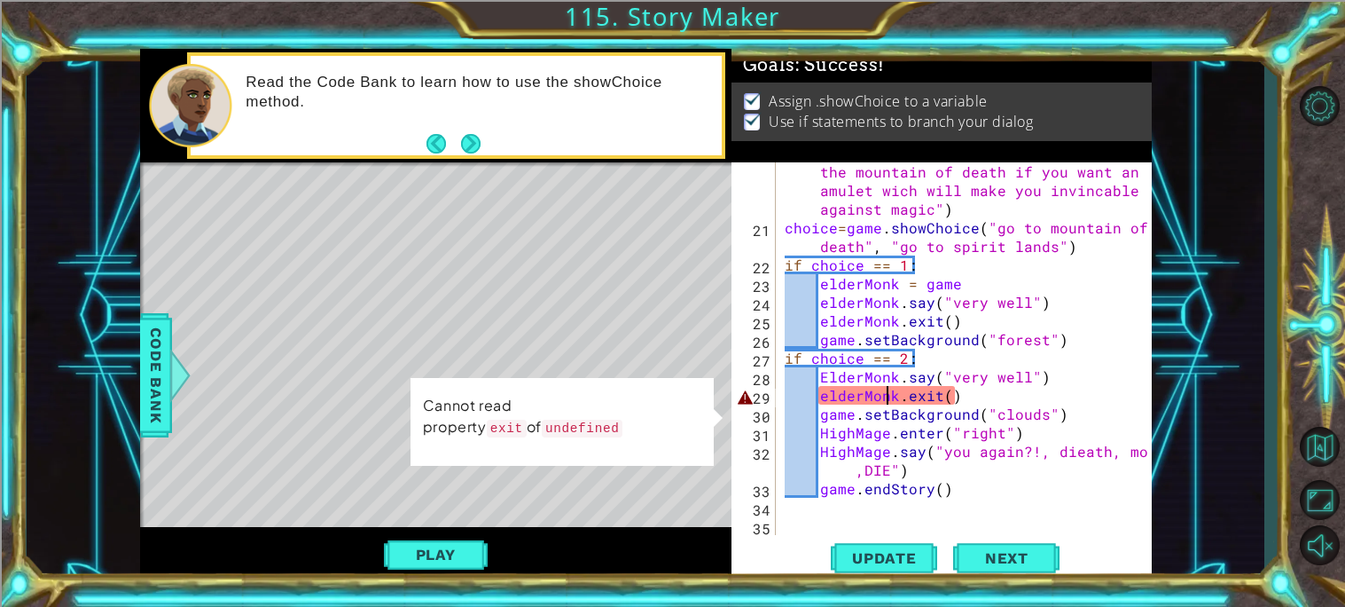
click at [889, 391] on div "ElderMonk . say ( "I see, then you better go to the mountain of death if you wa…" at bounding box center [968, 377] width 375 height 466
click at [842, 388] on div "ElderMonk . say ( "I see, then you better go to the mountain of death if you wa…" at bounding box center [968, 377] width 375 height 466
click at [828, 388] on div "ElderMonk . say ( "I see, then you better go to the mountain of death if you wa…" at bounding box center [968, 377] width 375 height 466
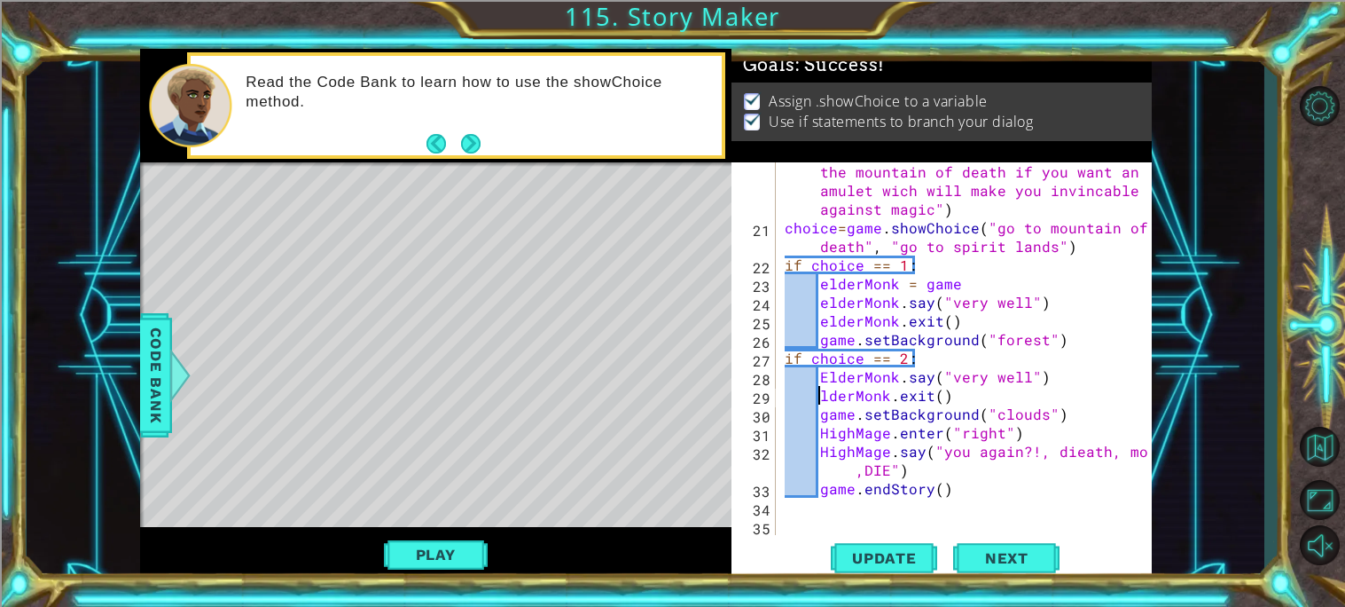
scroll to position [0, 2]
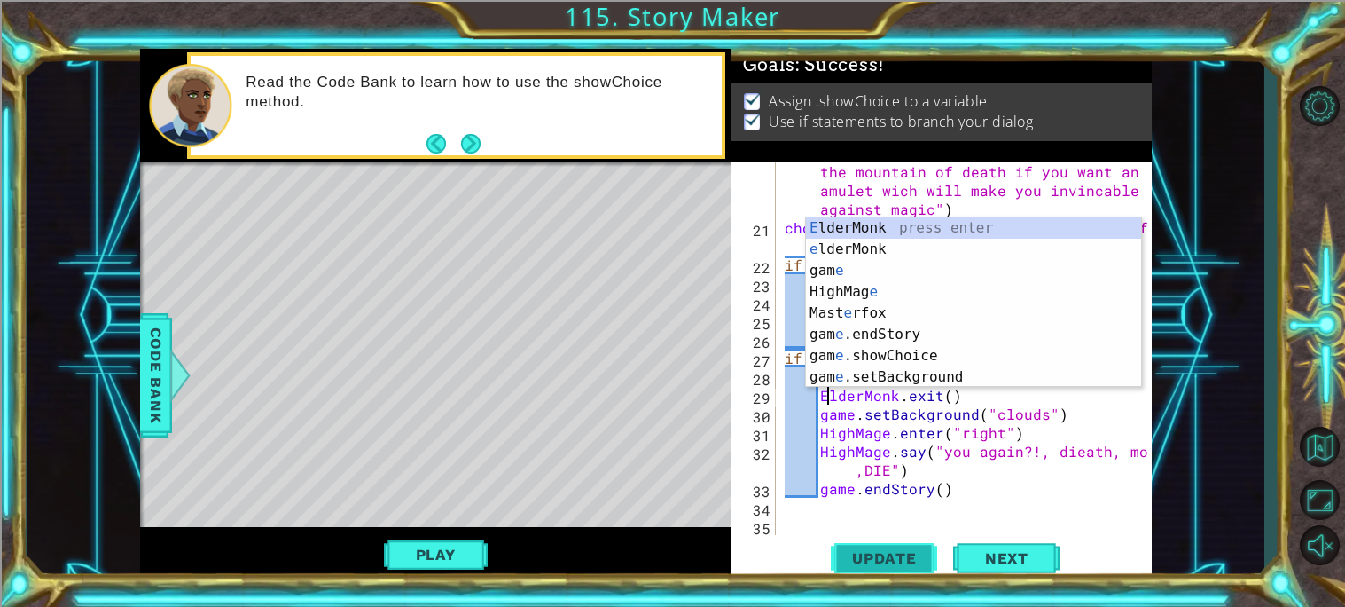
click at [897, 550] on span "Update" at bounding box center [884, 558] width 100 height 18
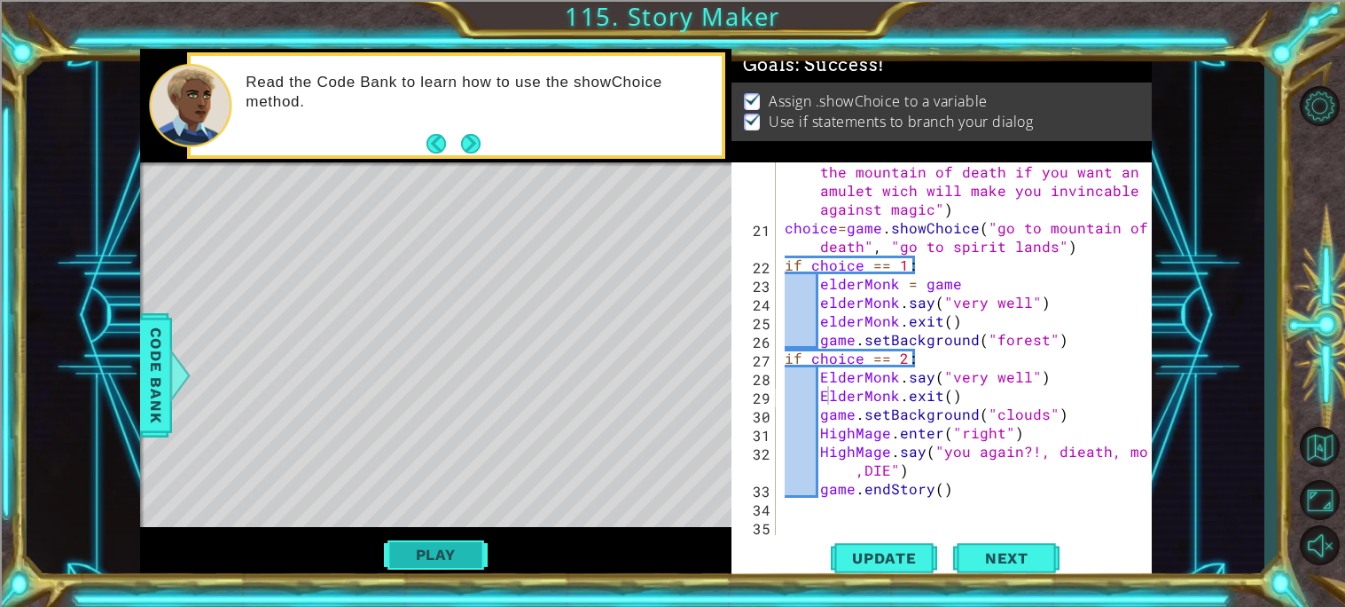
click at [424, 544] on button "Play" at bounding box center [436, 554] width 104 height 34
type textarea "HighMage.say("you again?!, dieath, mous,DIE")"
click at [936, 467] on div "ElderMonk . say ( "I see, then you better go to the mountain of death if you wa…" at bounding box center [968, 377] width 375 height 466
type textarea "Masterfox.say"
